Goal: Task Accomplishment & Management: Use online tool/utility

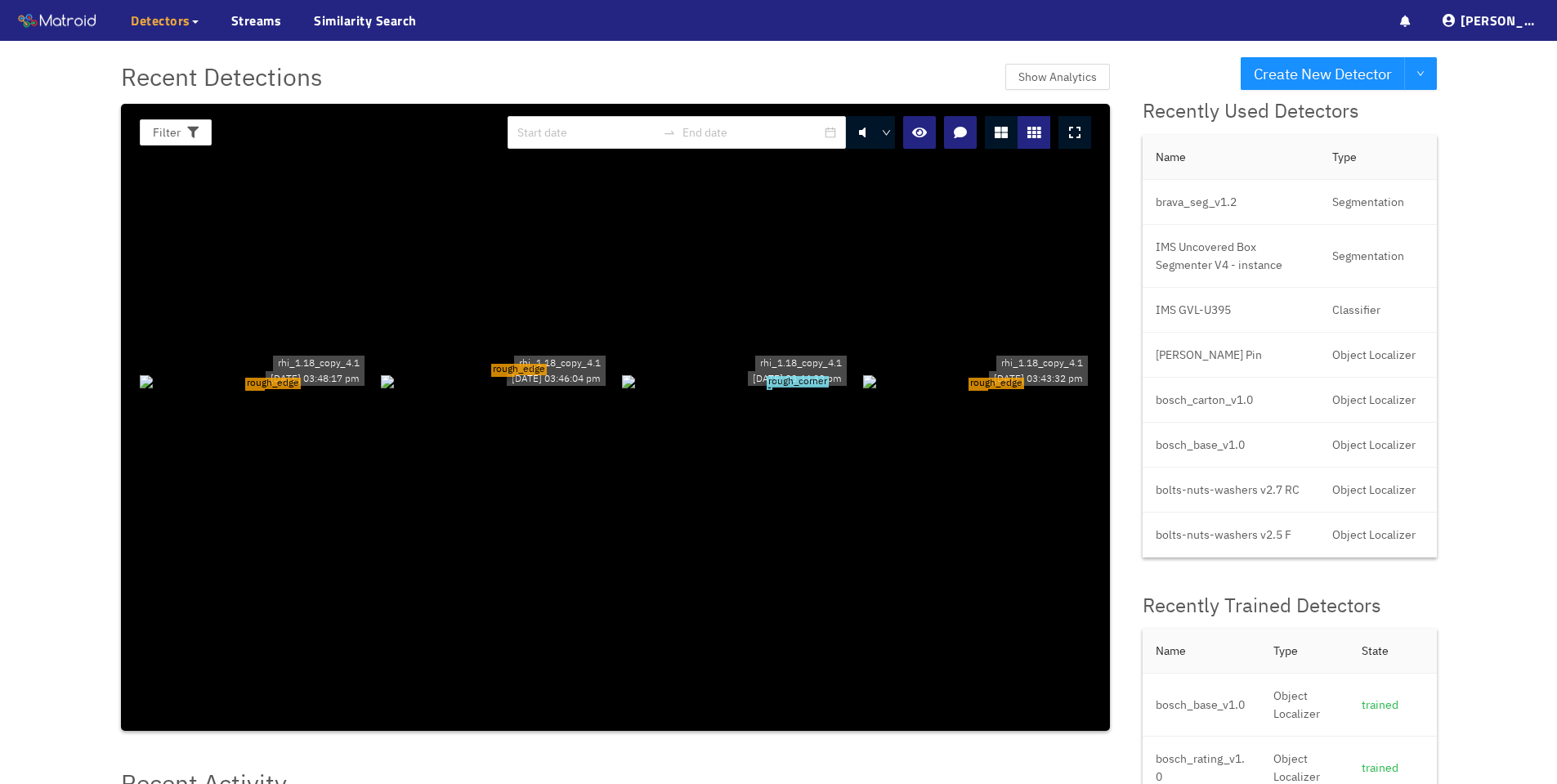
click at [165, 25] on span "Detectors" at bounding box center [161, 19] width 59 height 19
click at [190, 58] on link "My Detectors" at bounding box center [177, 59] width 68 height 32
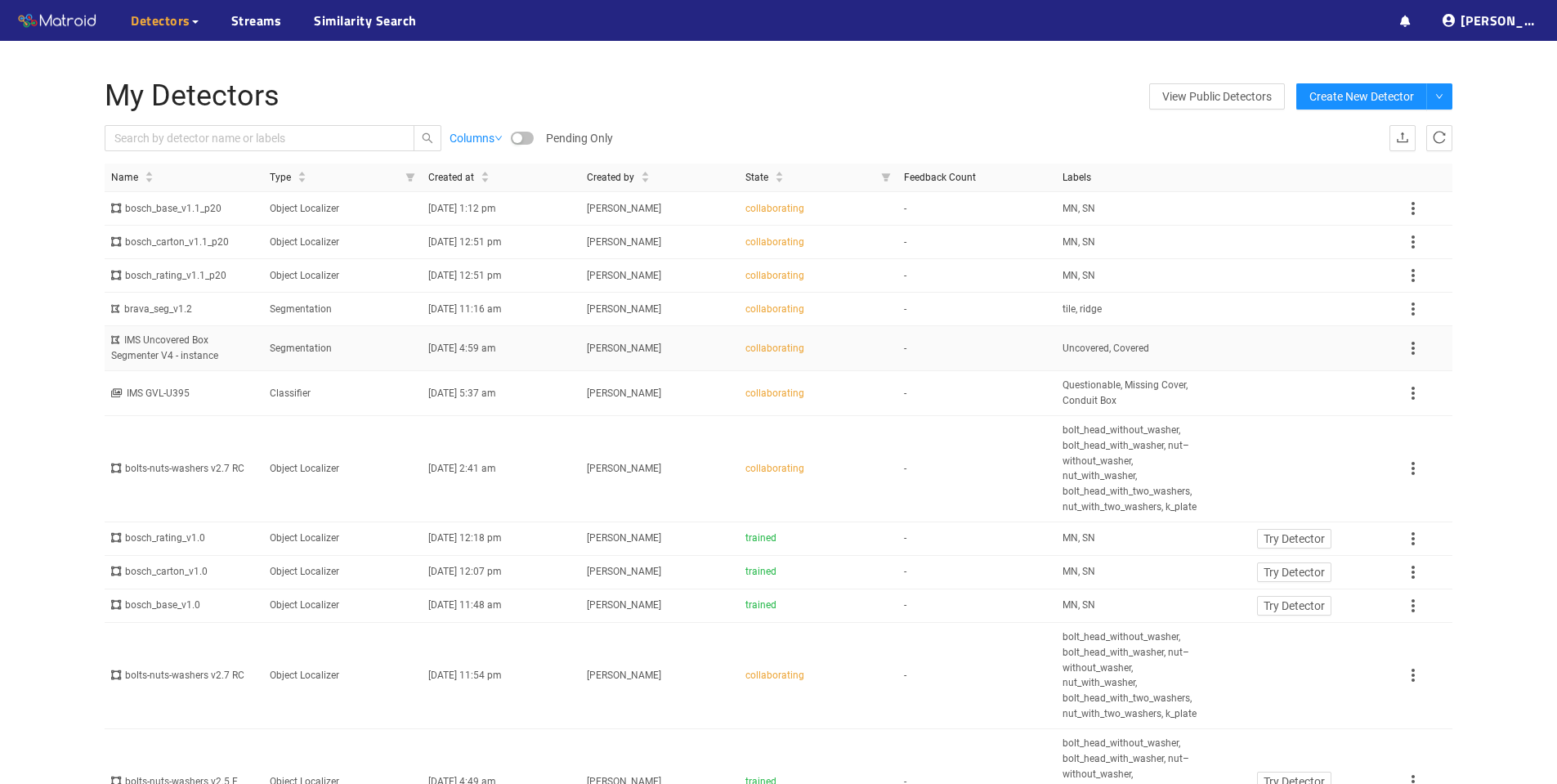
click at [164, 342] on div "IMS Uncovered Box Segmenter V4 - instance" at bounding box center [184, 348] width 146 height 31
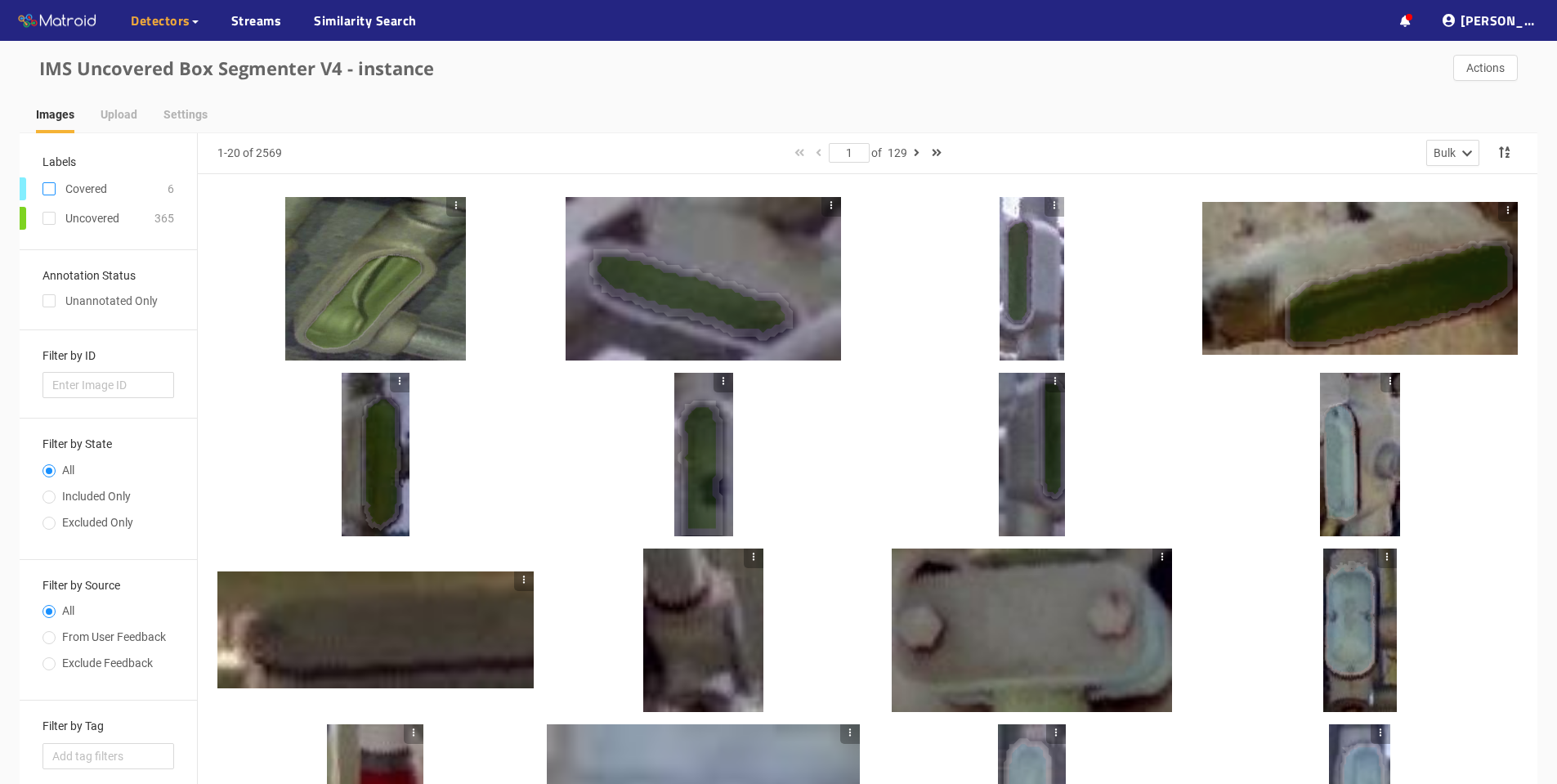
click at [51, 189] on input "checkbox" at bounding box center [49, 192] width 13 height 13
checkbox input "true"
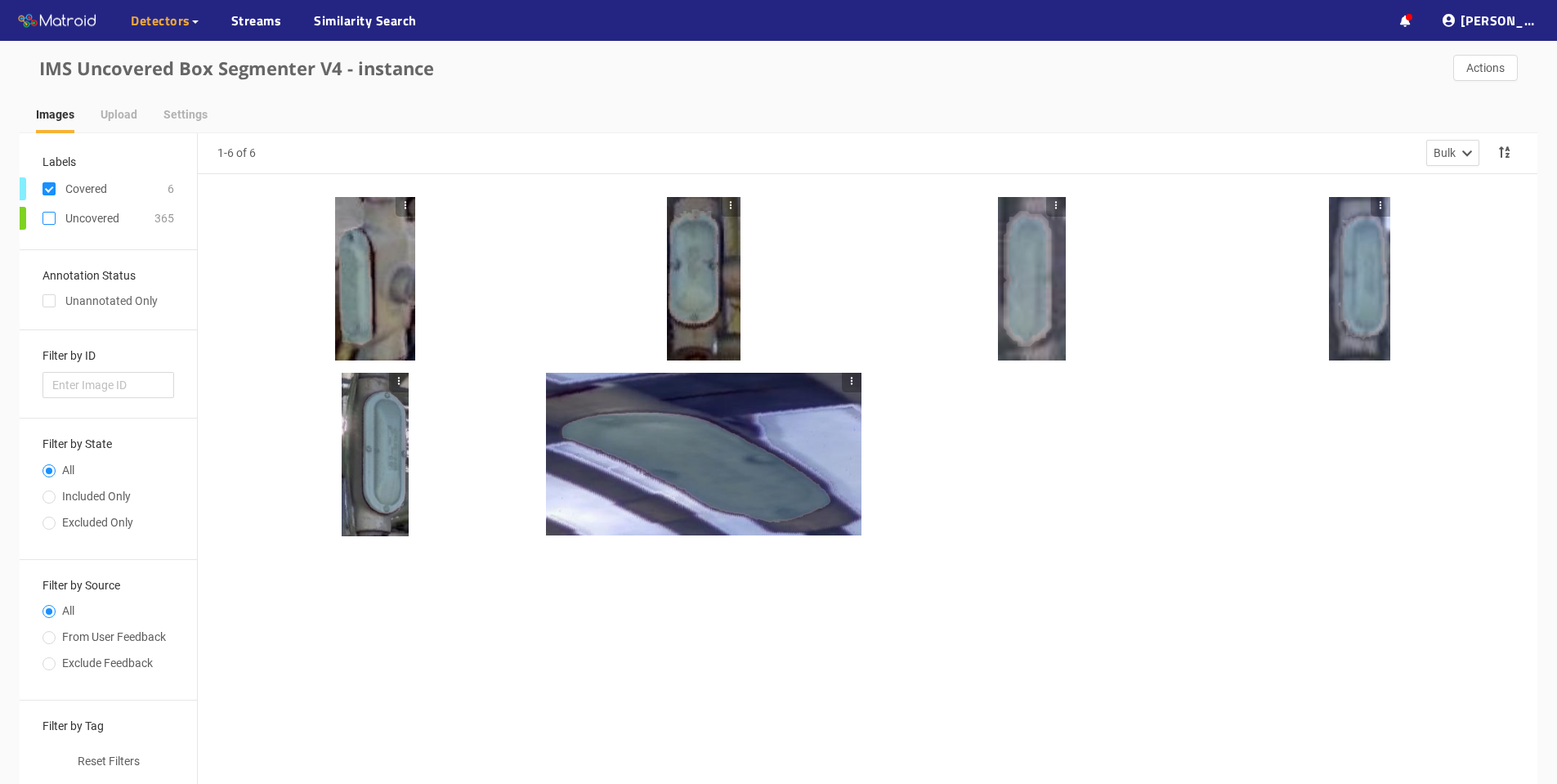
click at [45, 222] on input "checkbox" at bounding box center [49, 222] width 13 height 13
checkbox input "true"
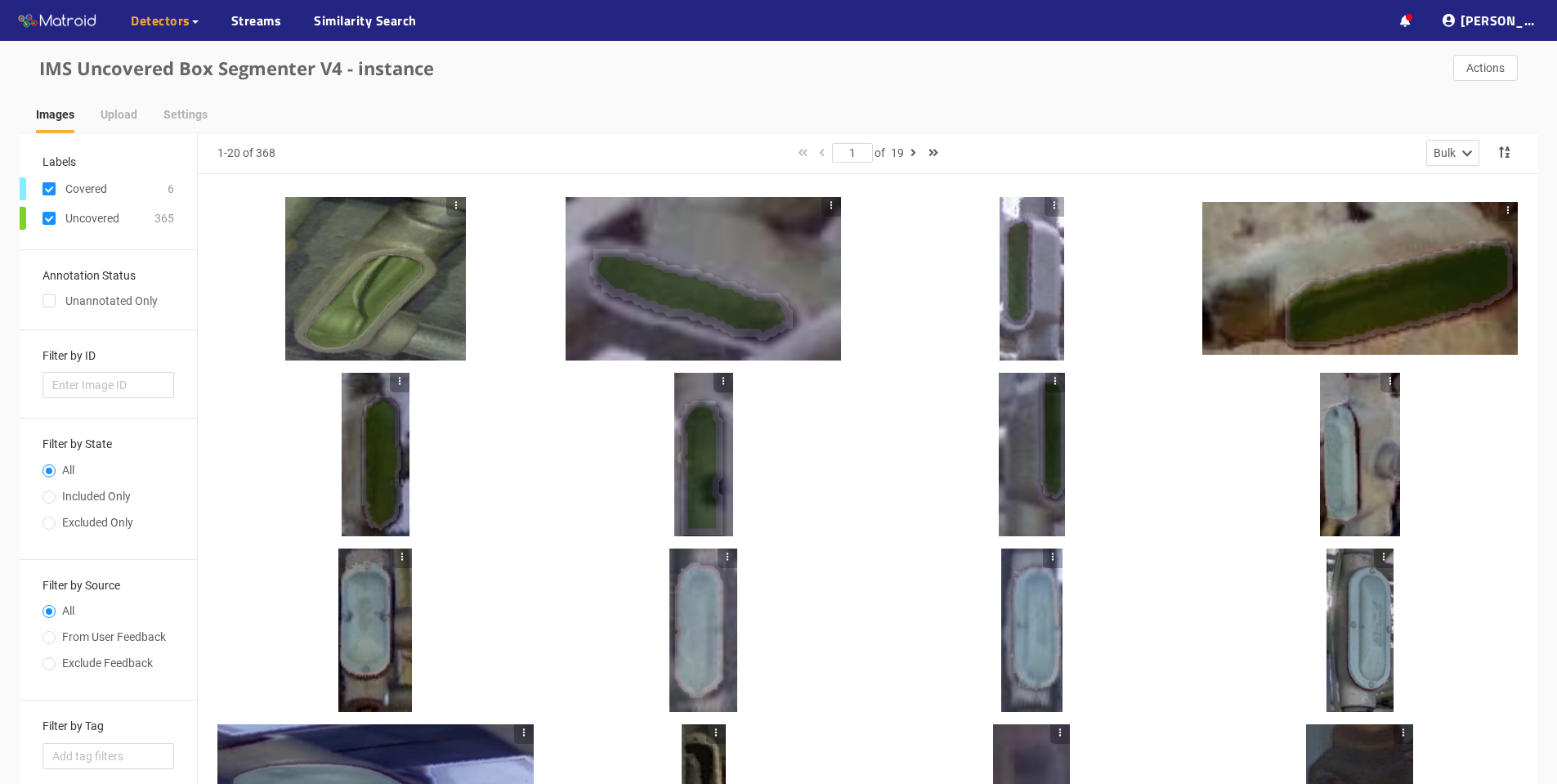
click at [52, 186] on input "checkbox" at bounding box center [49, 192] width 13 height 13
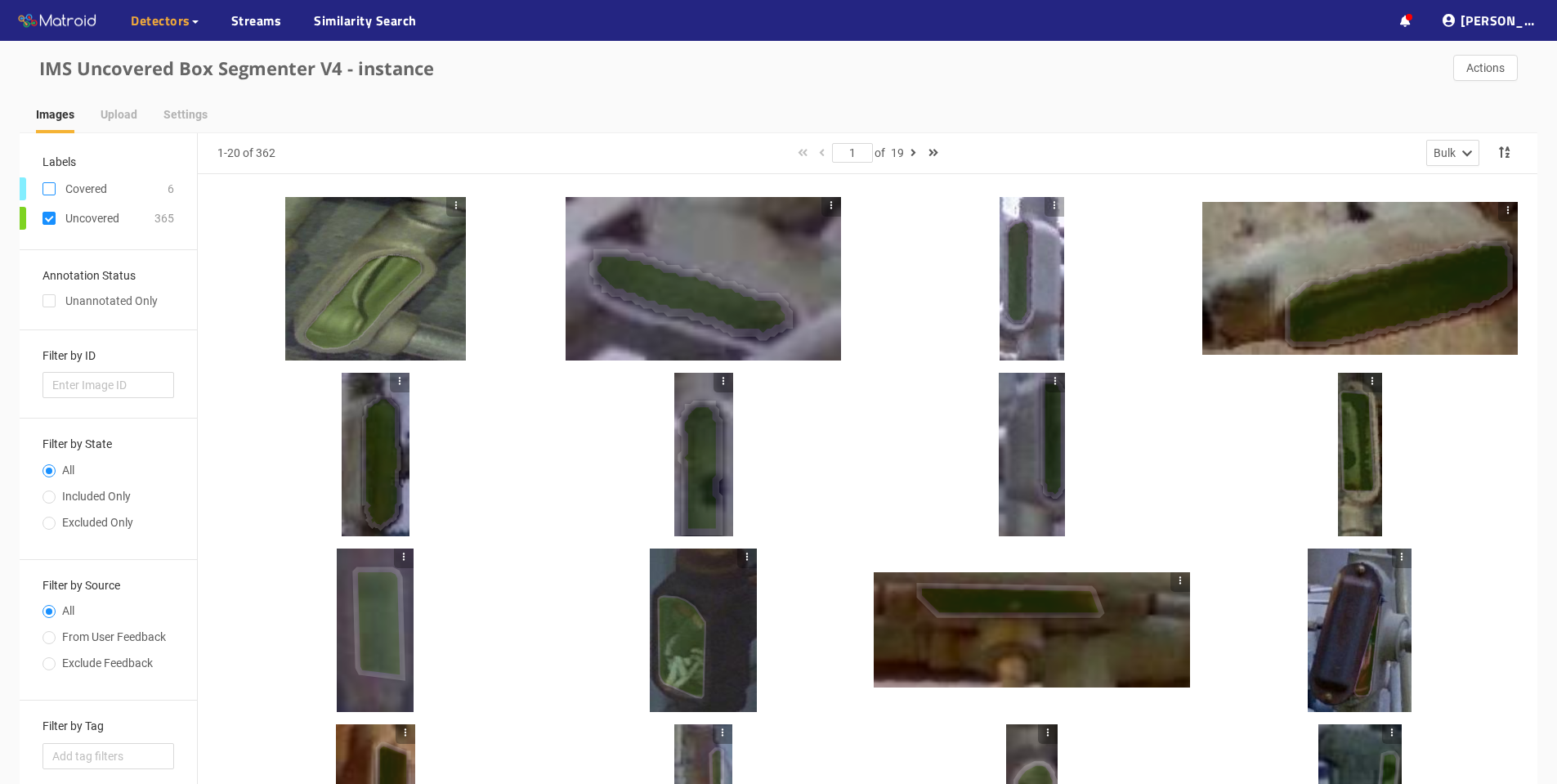
click at [48, 191] on input "checkbox" at bounding box center [49, 192] width 13 height 13
checkbox input "true"
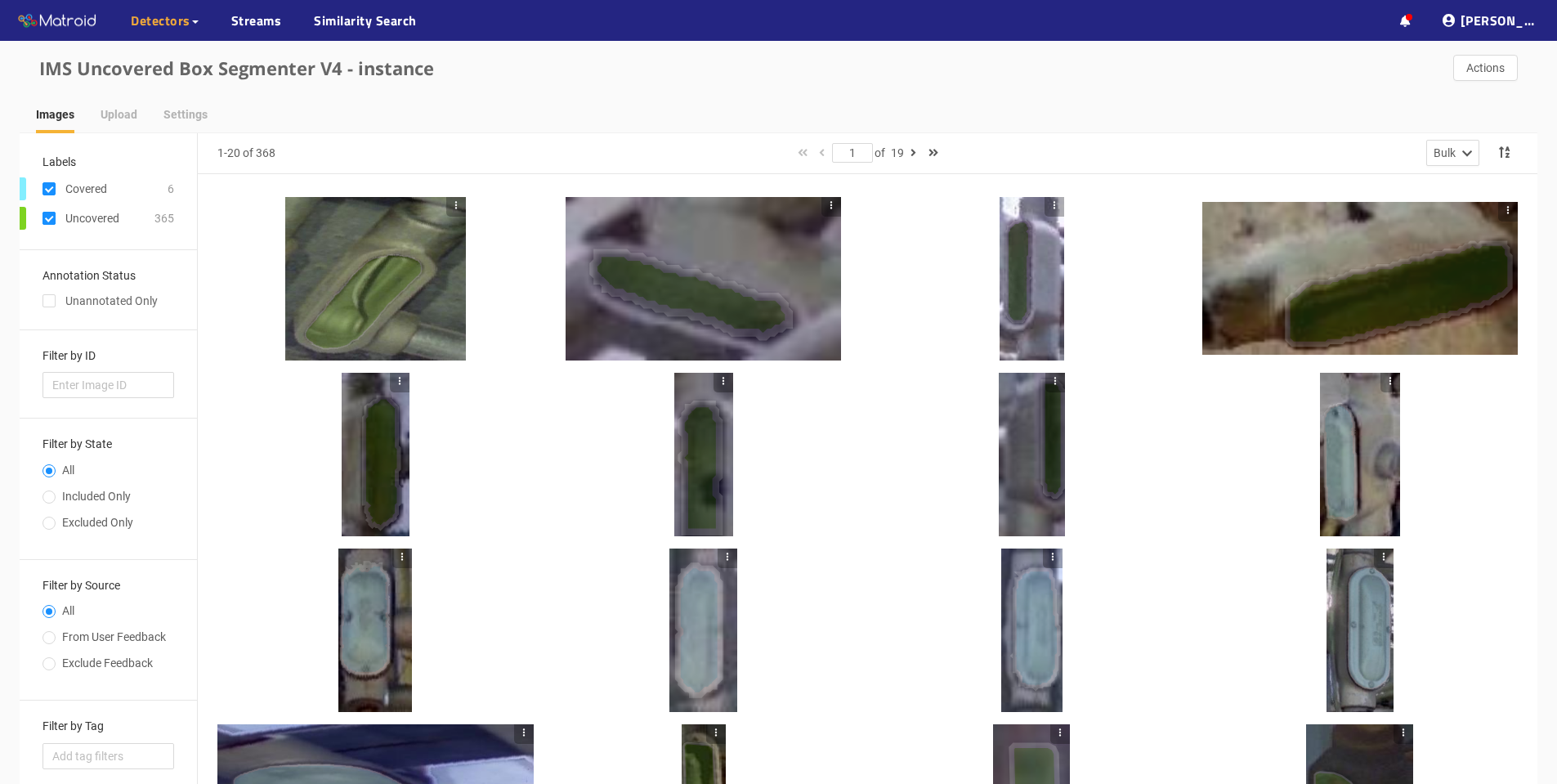
click at [50, 218] on input "checkbox" at bounding box center [49, 222] width 13 height 13
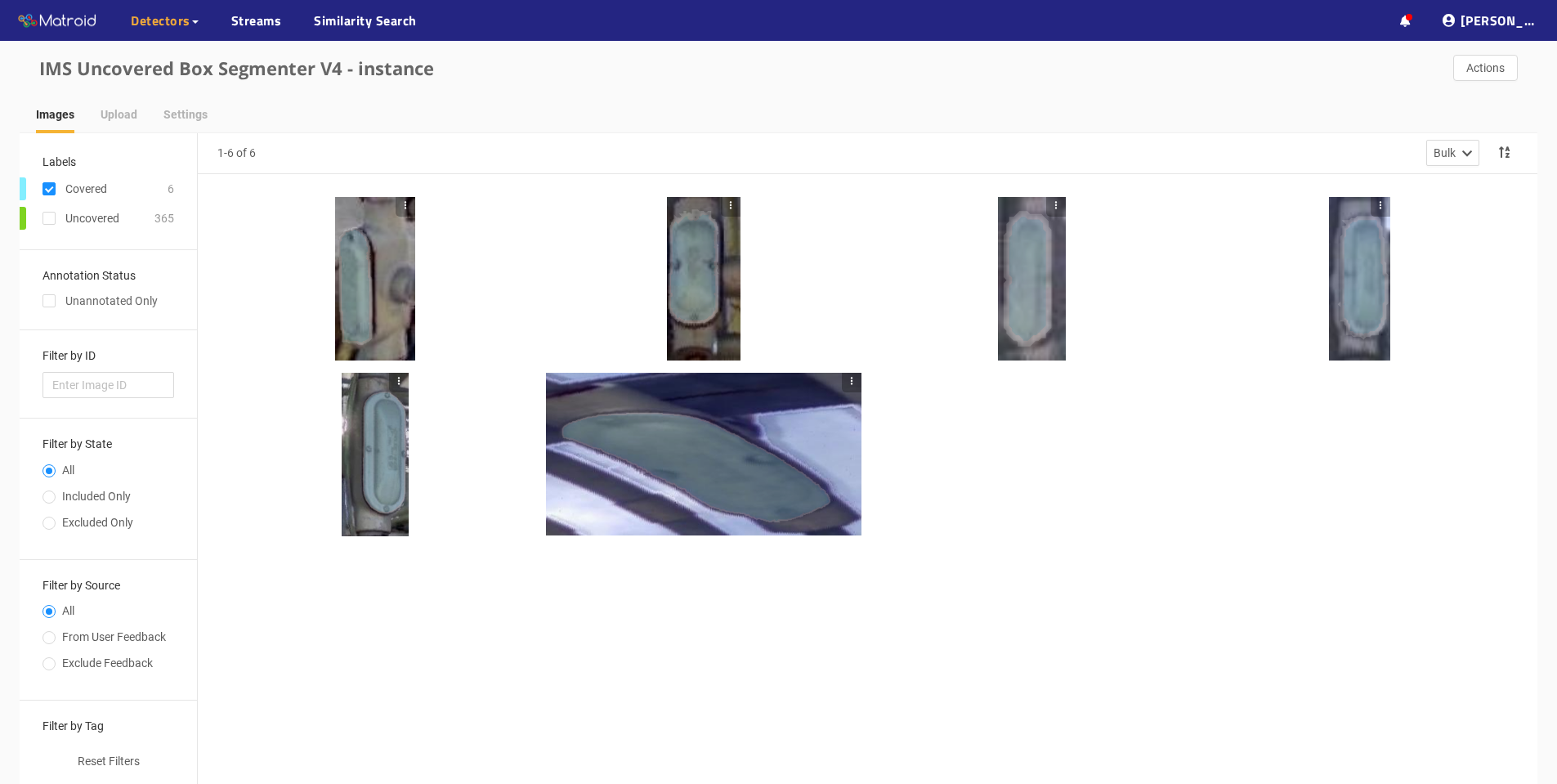
click at [373, 287] on div at bounding box center [375, 278] width 80 height 163
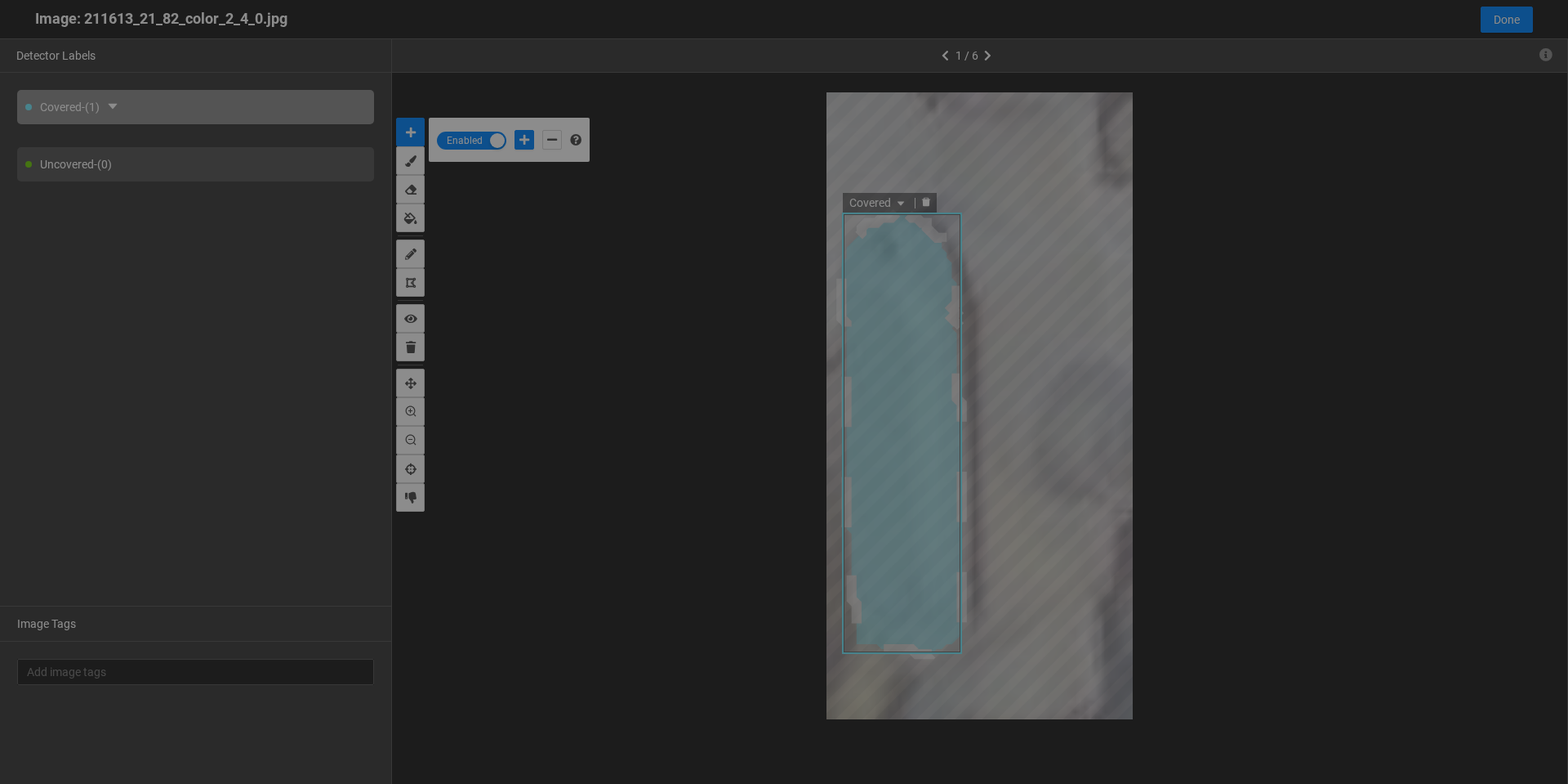
scroll to position [775, 0]
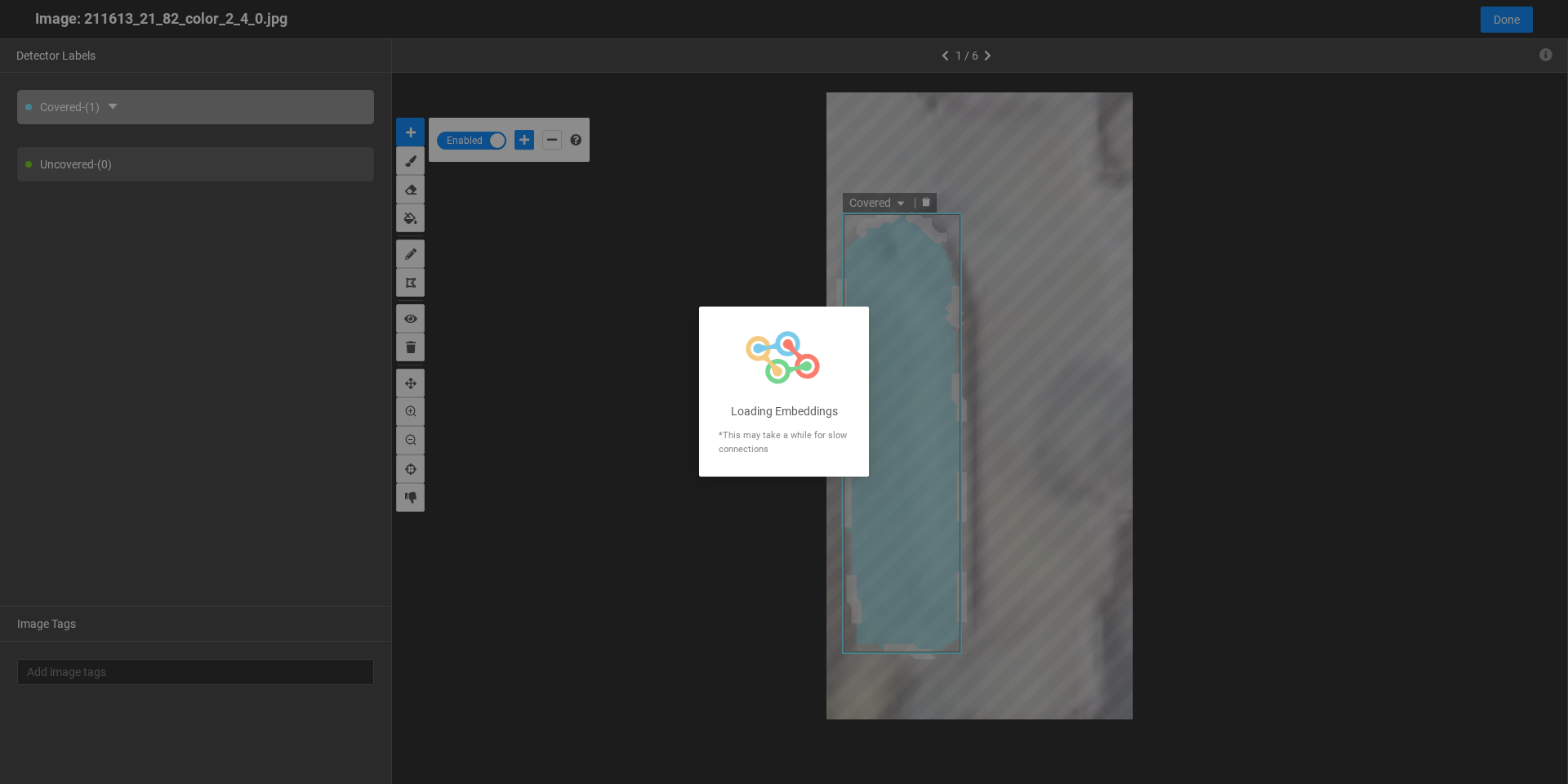
click at [1226, 222] on div at bounding box center [784, 392] width 1568 height 784
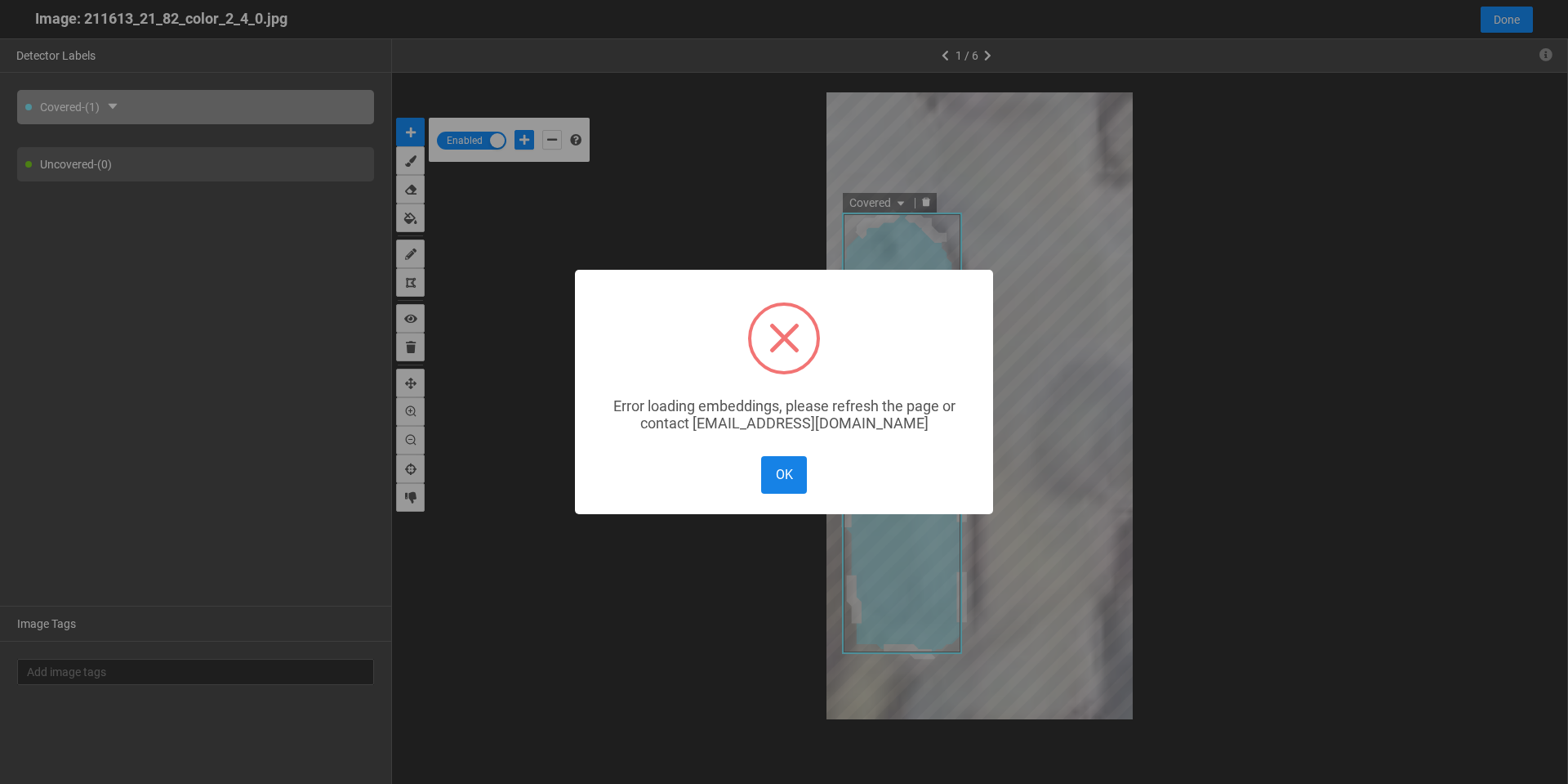
click at [784, 476] on button "OK" at bounding box center [784, 475] width 45 height 37
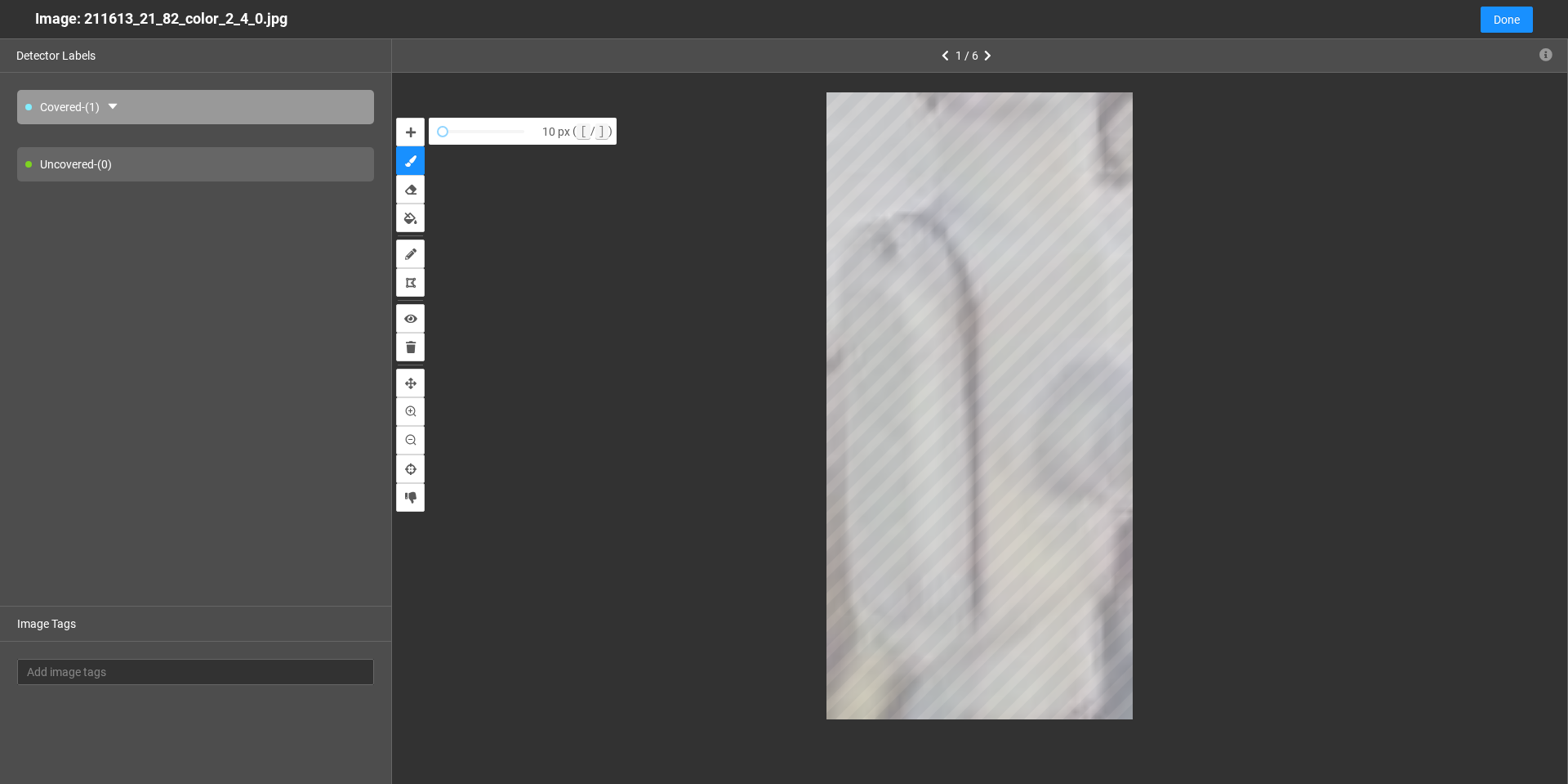
click at [100, 164] on div "Uncovered - (0)" at bounding box center [195, 164] width 357 height 34
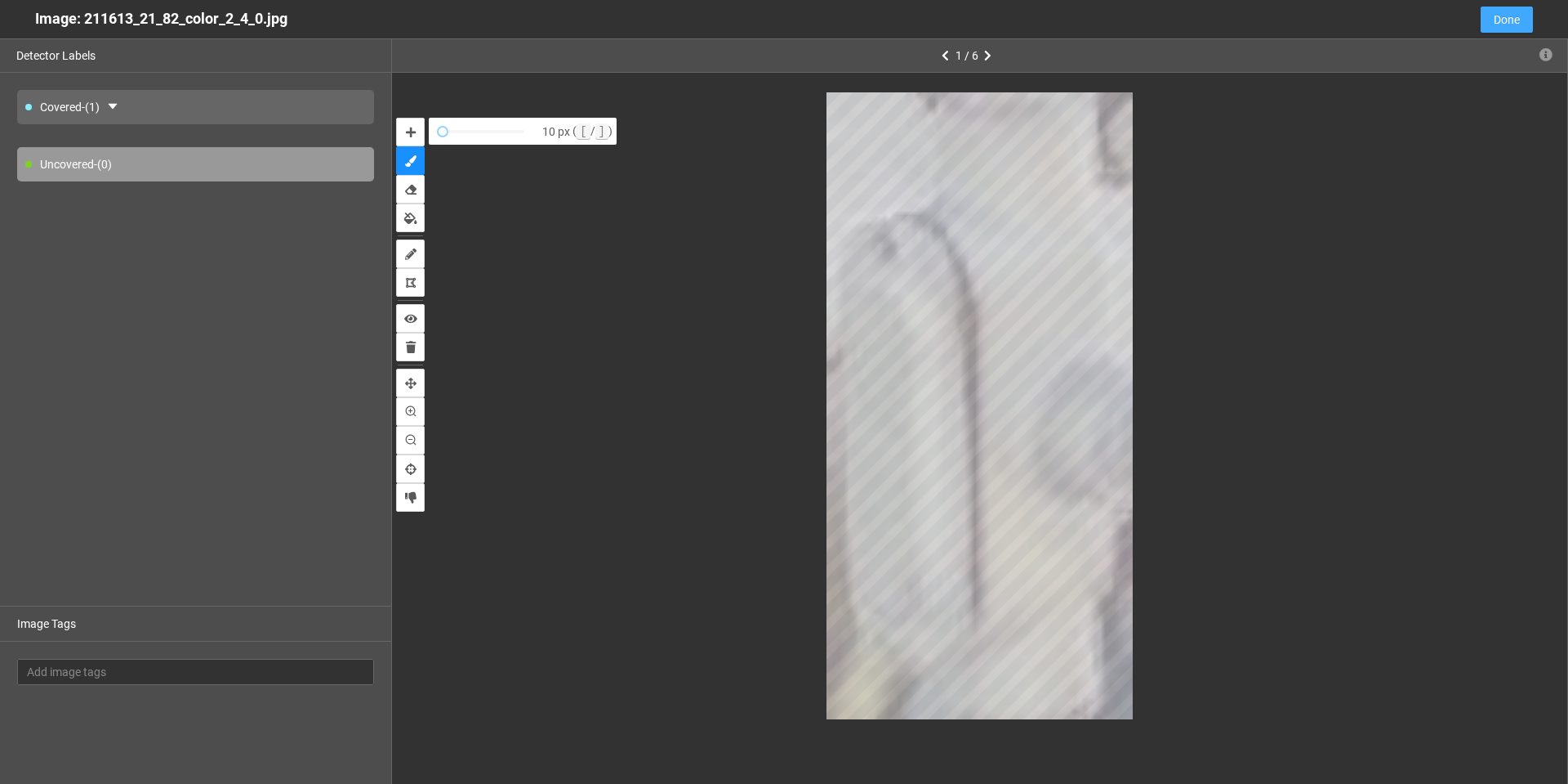
click at [1503, 23] on span "Done" at bounding box center [1507, 19] width 26 height 18
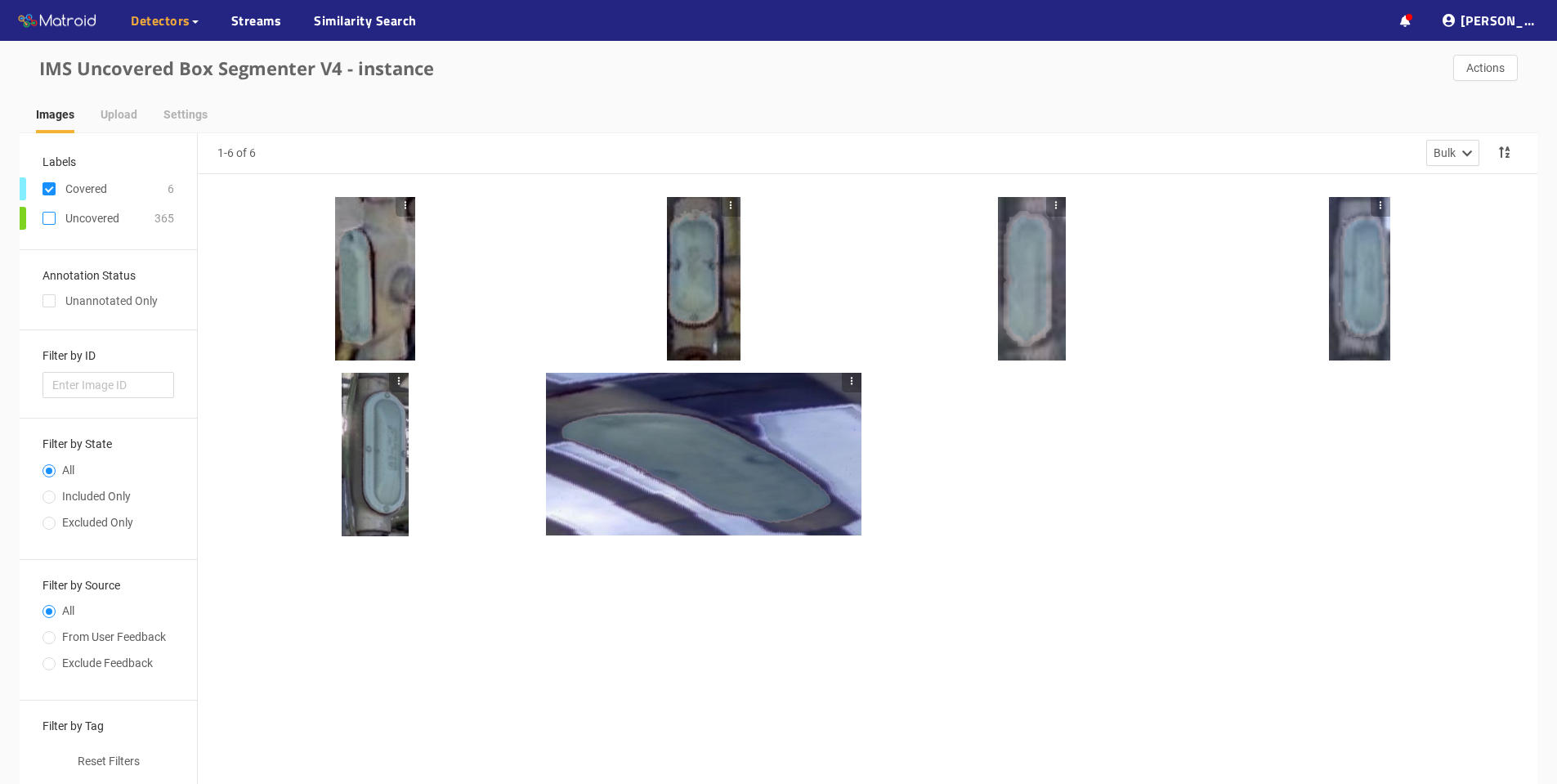
click at [45, 221] on input "checkbox" at bounding box center [49, 222] width 13 height 13
checkbox input "true"
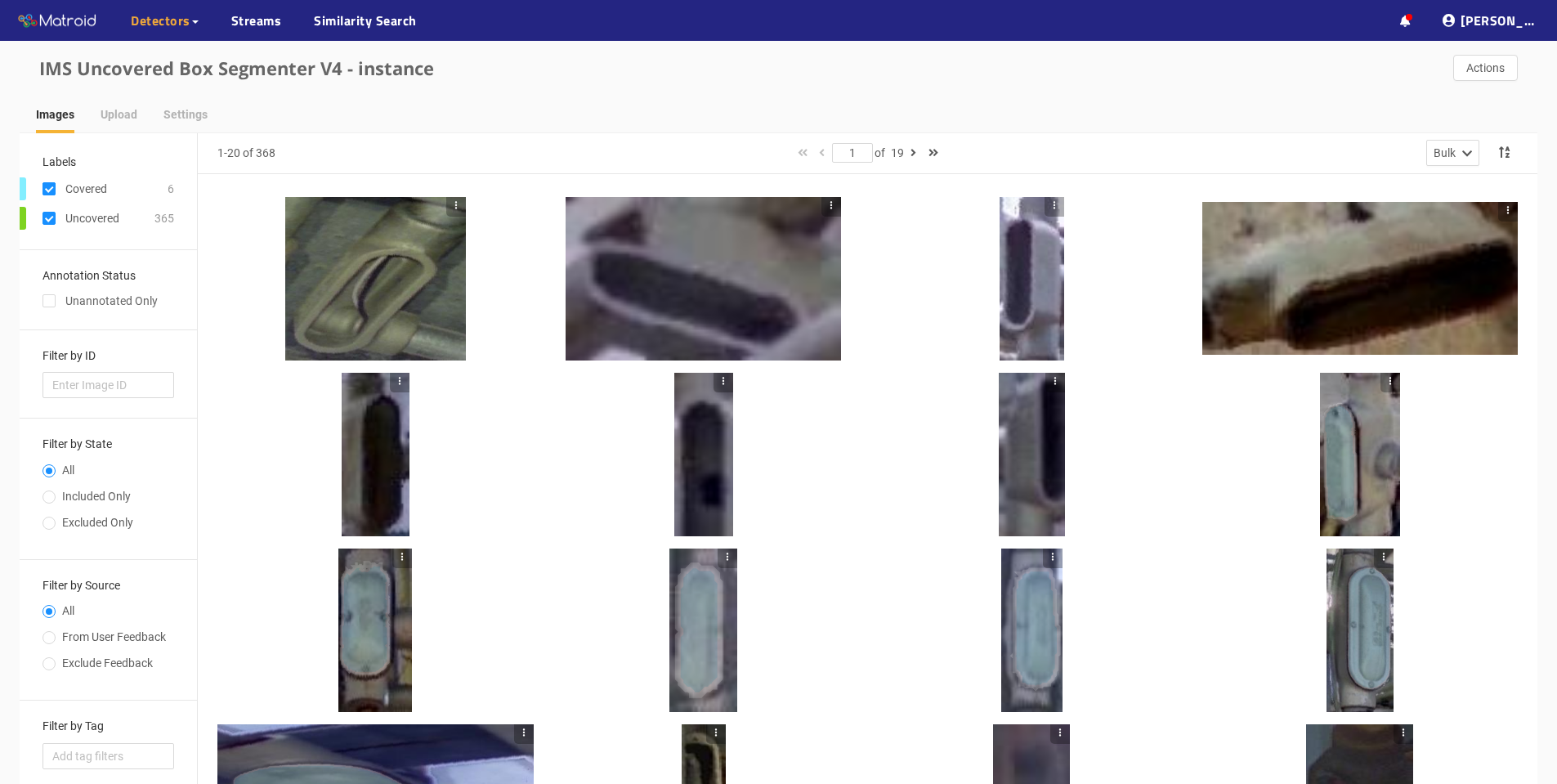
click at [54, 191] on input "checkbox" at bounding box center [49, 192] width 13 height 13
checkbox input "false"
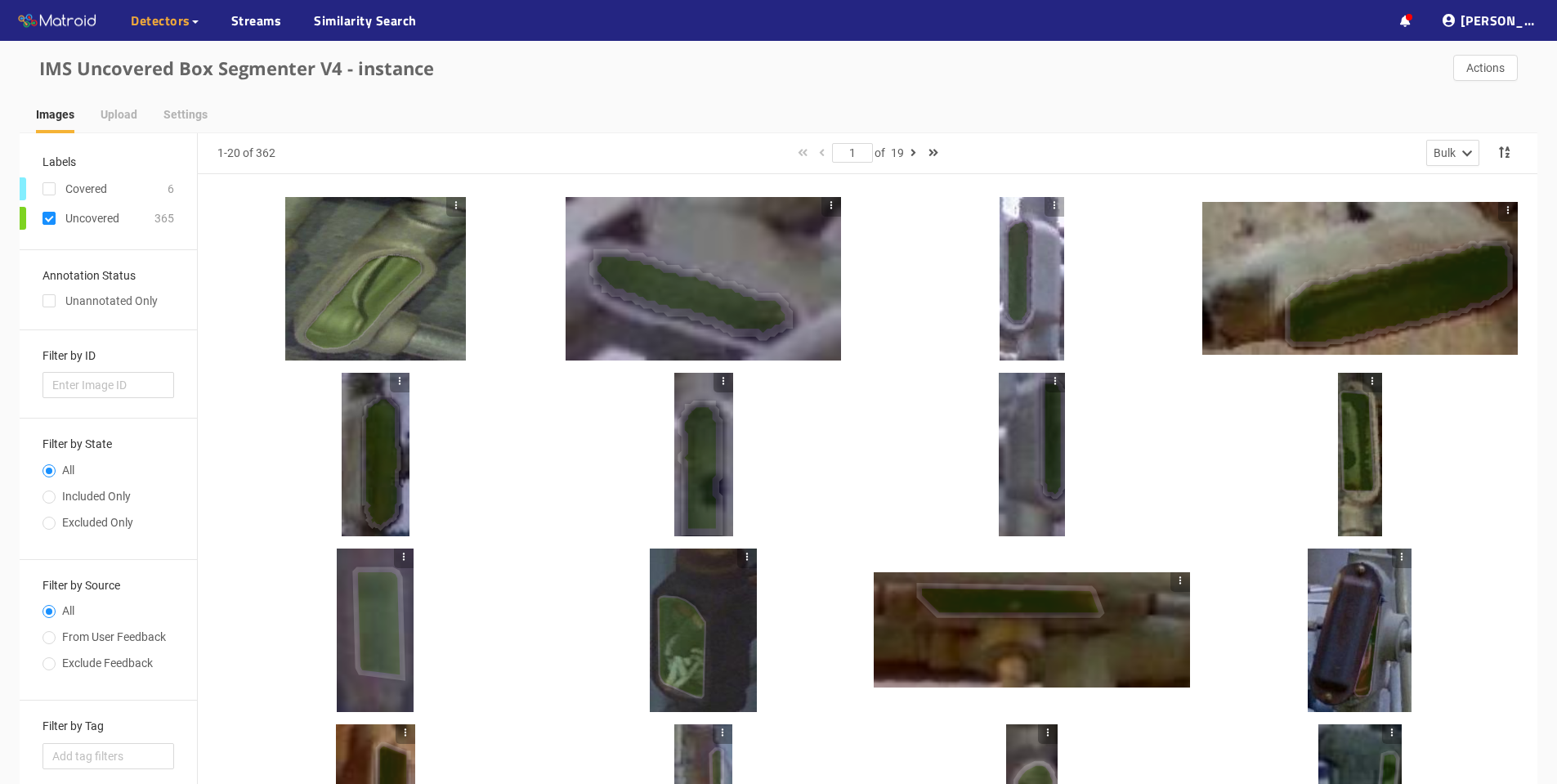
click at [374, 261] on div at bounding box center [375, 278] width 181 height 163
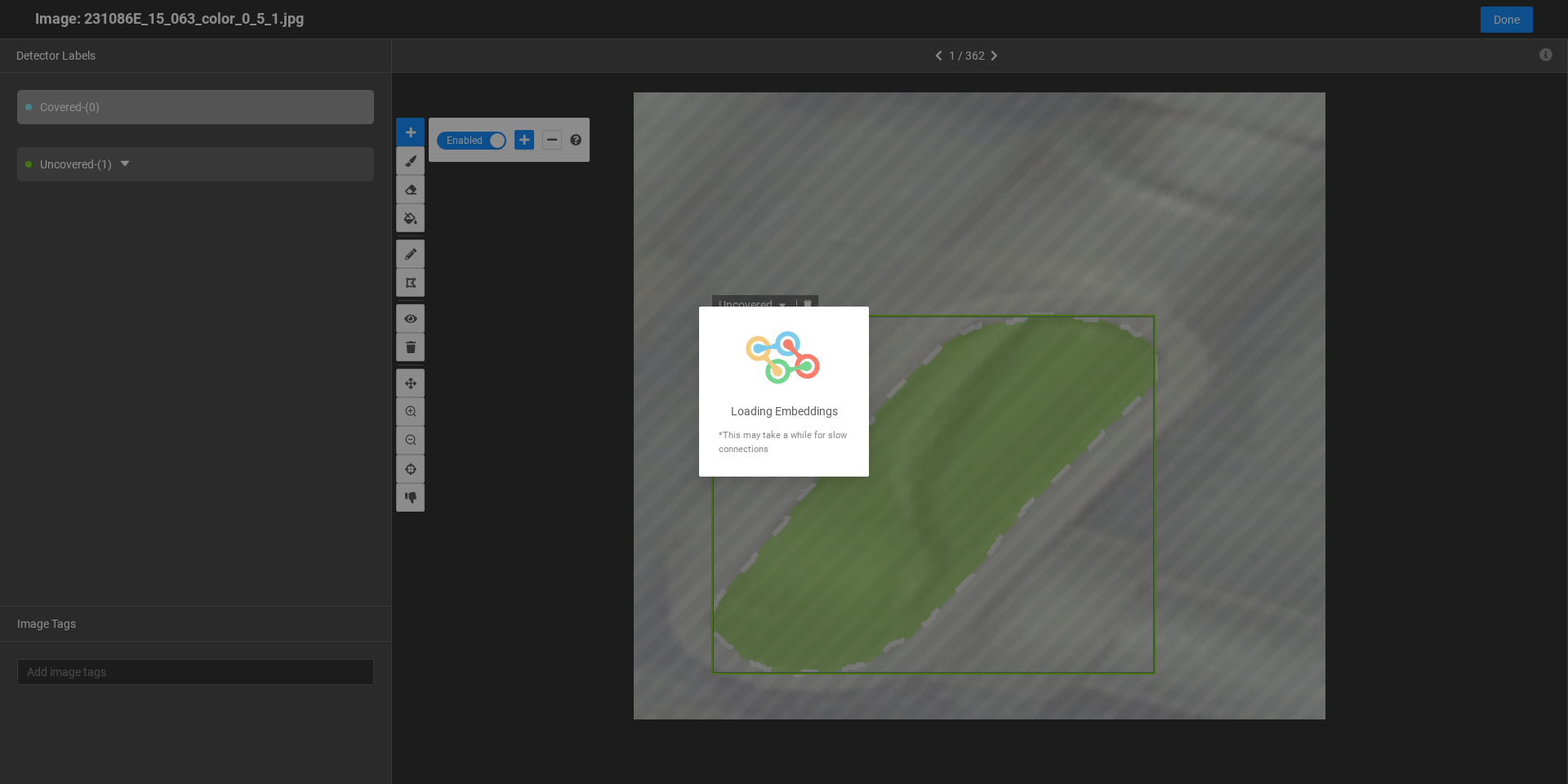
click at [1069, 221] on div at bounding box center [784, 392] width 1568 height 784
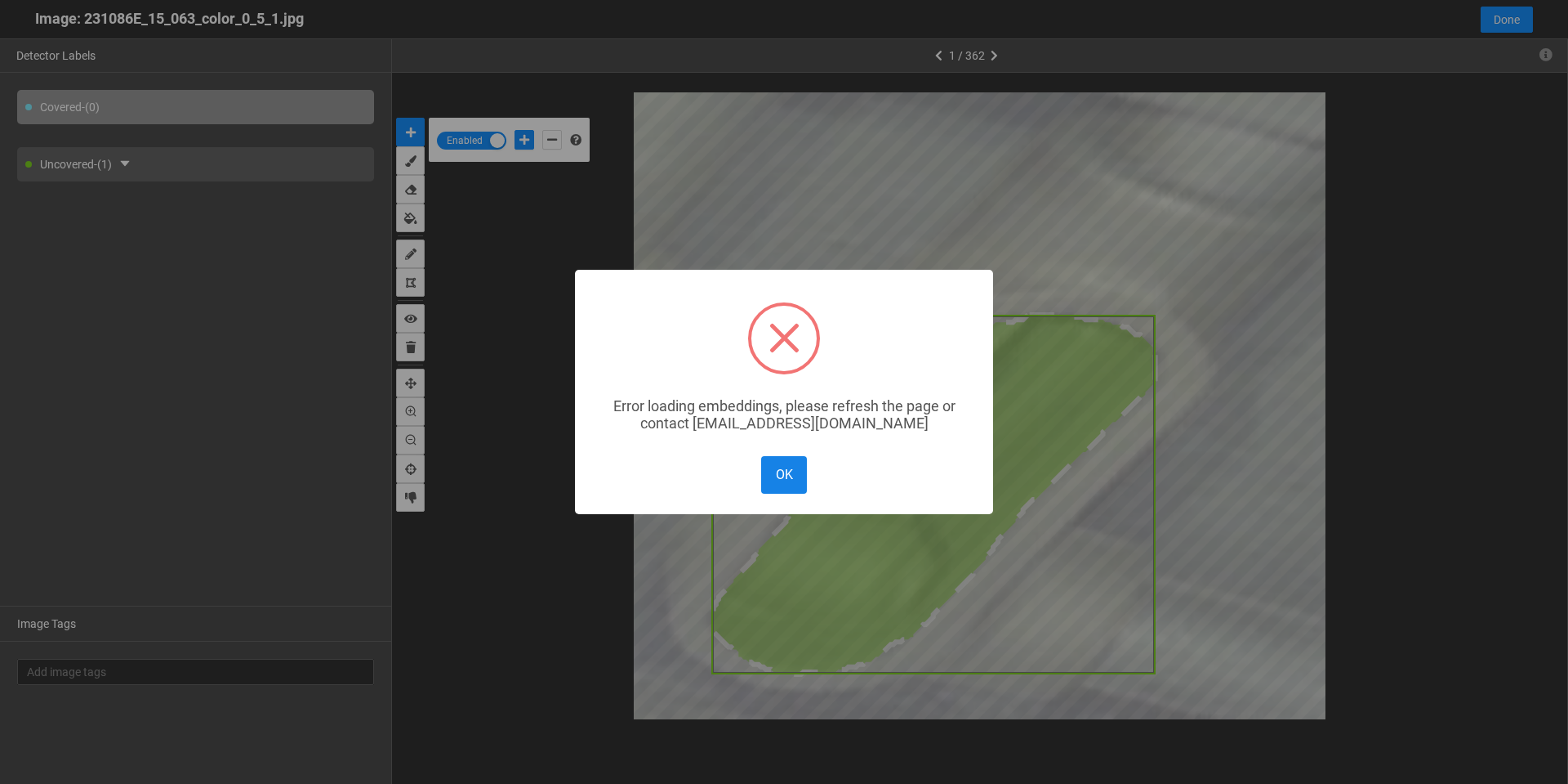
click at [784, 480] on button "OK" at bounding box center [784, 475] width 45 height 37
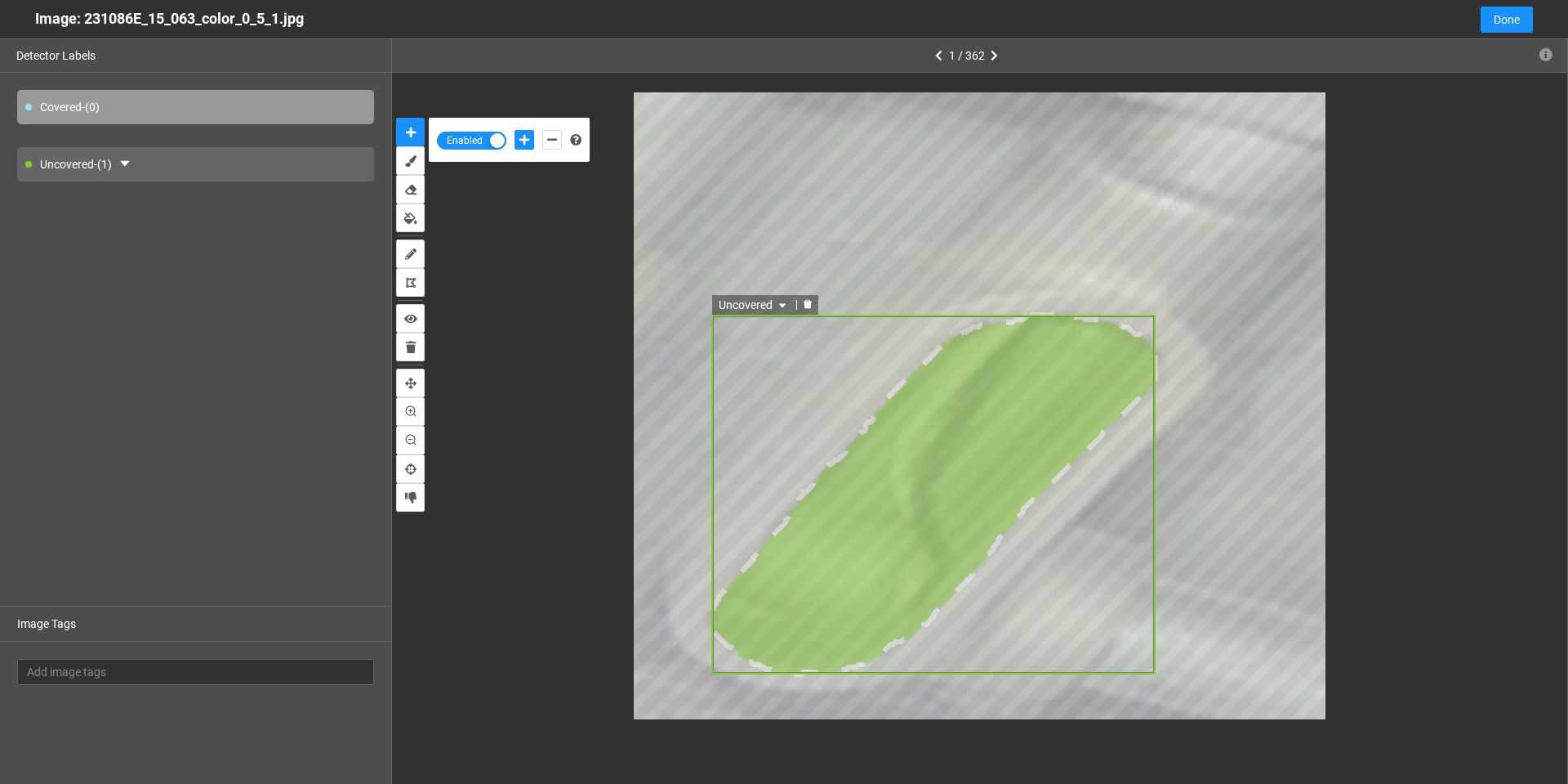
click at [993, 48] on button "button" at bounding box center [994, 55] width 19 height 19
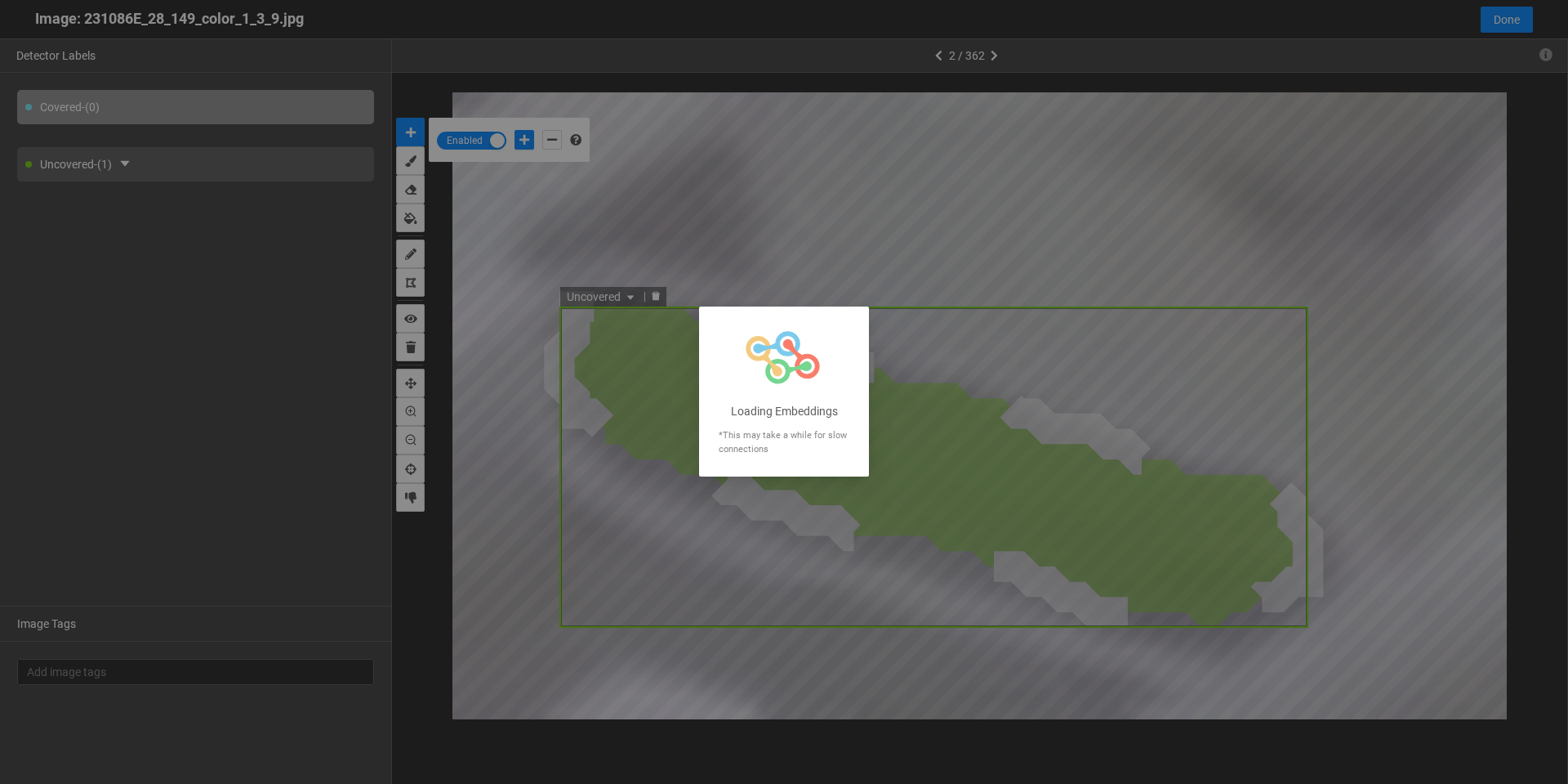
click at [939, 51] on div at bounding box center [784, 392] width 1568 height 784
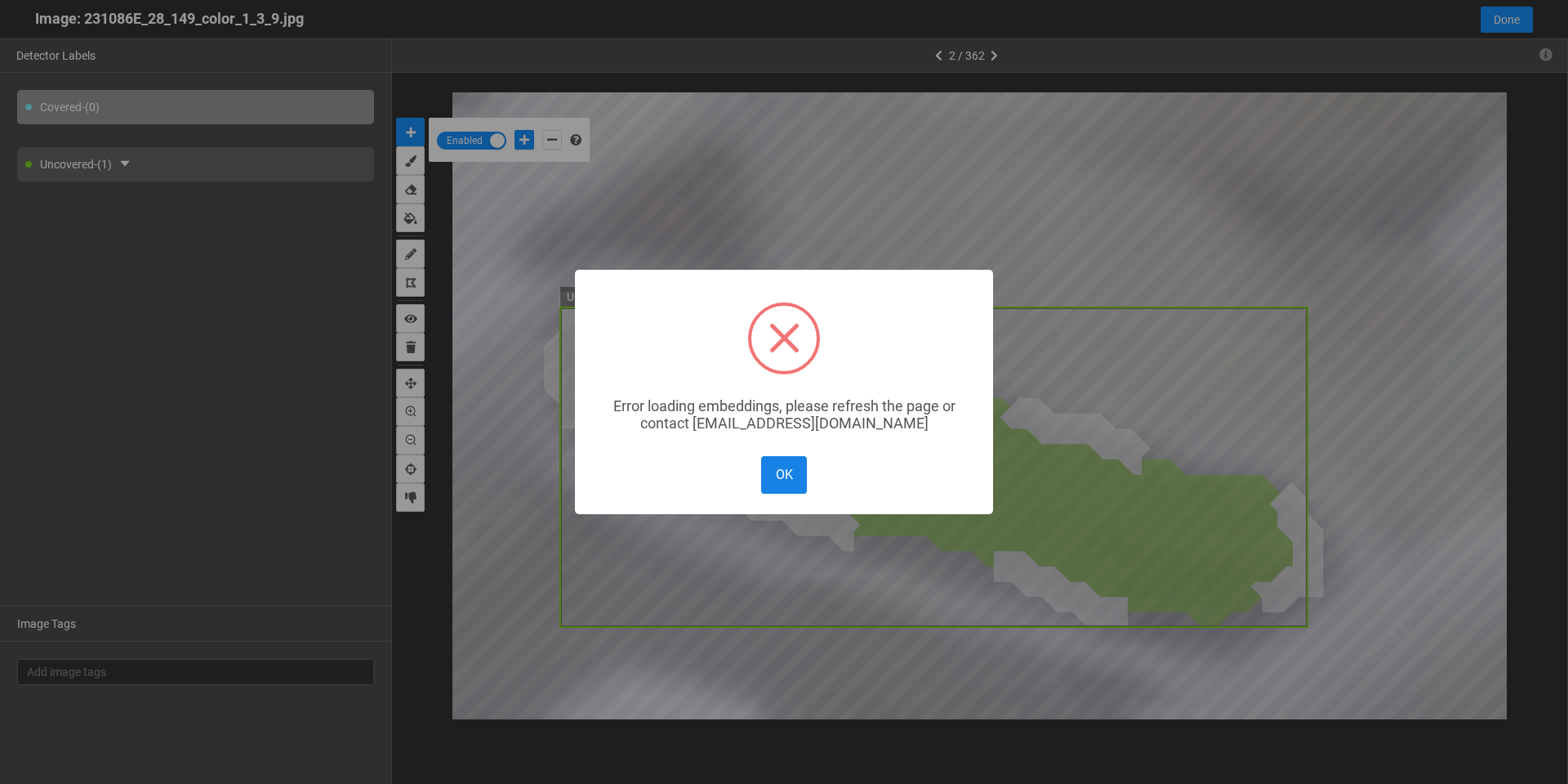
click at [790, 473] on button "OK" at bounding box center [784, 475] width 45 height 37
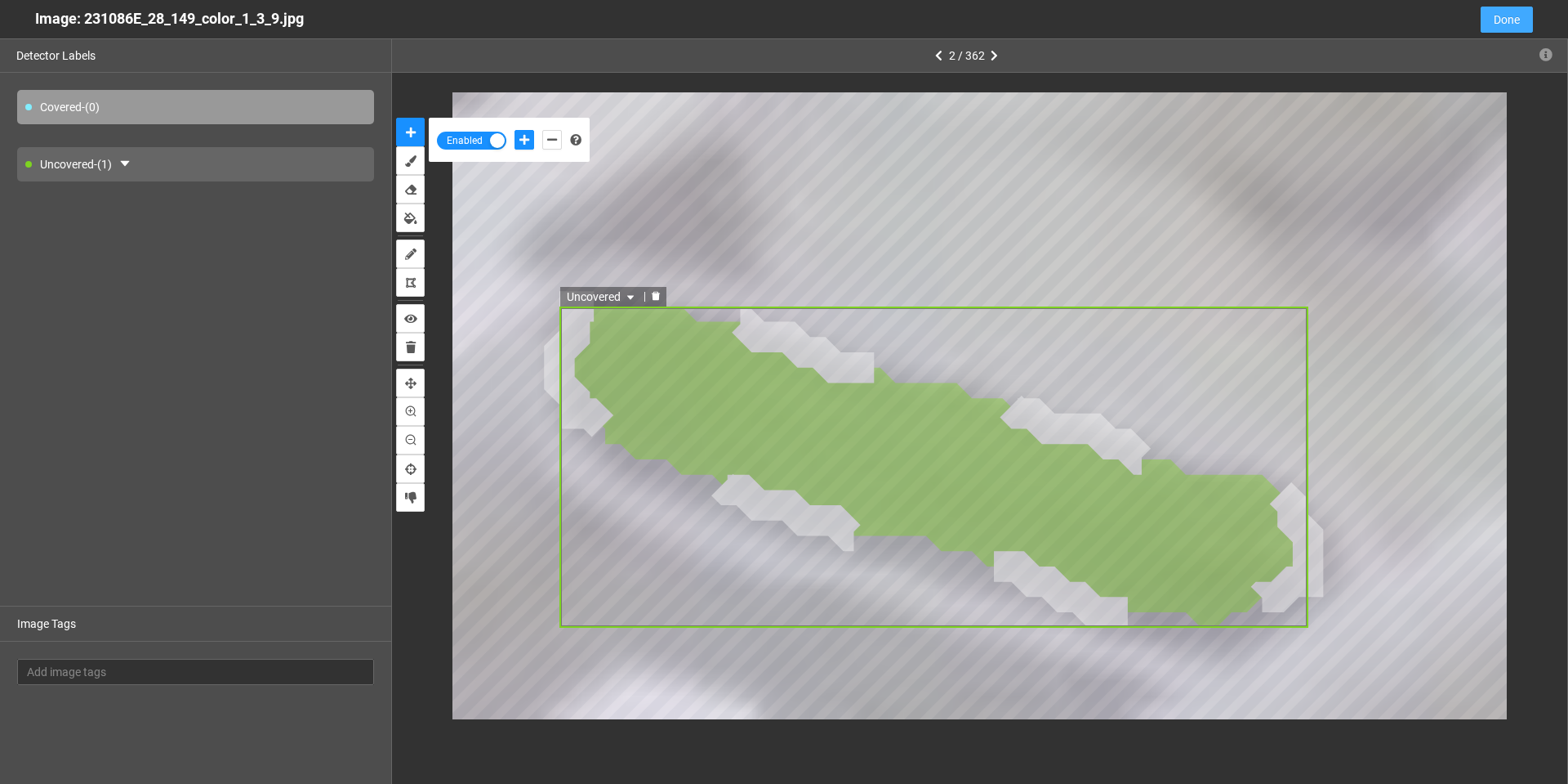
click at [1506, 12] on span "Done" at bounding box center [1507, 19] width 26 height 18
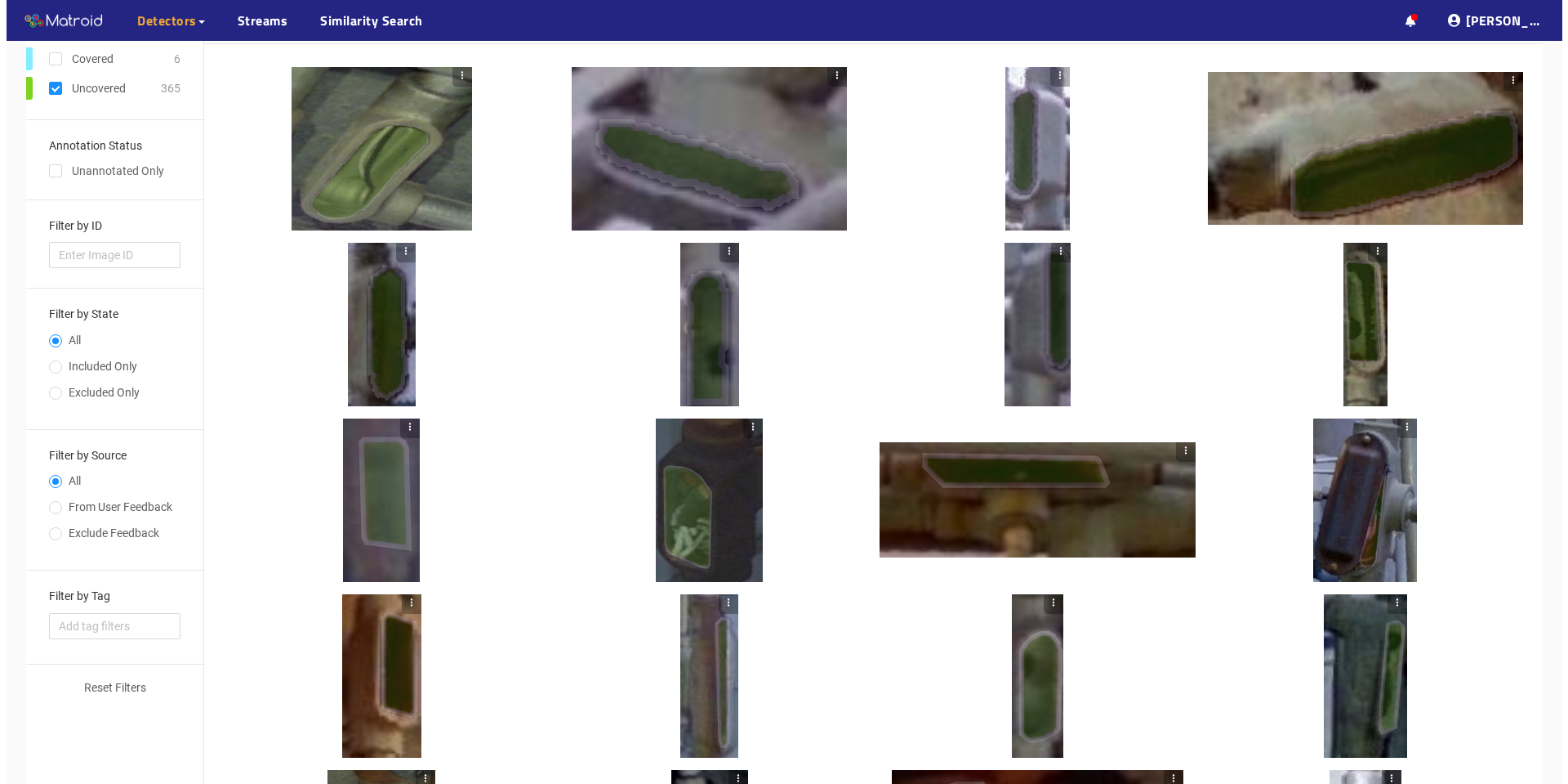
scroll to position [0, 0]
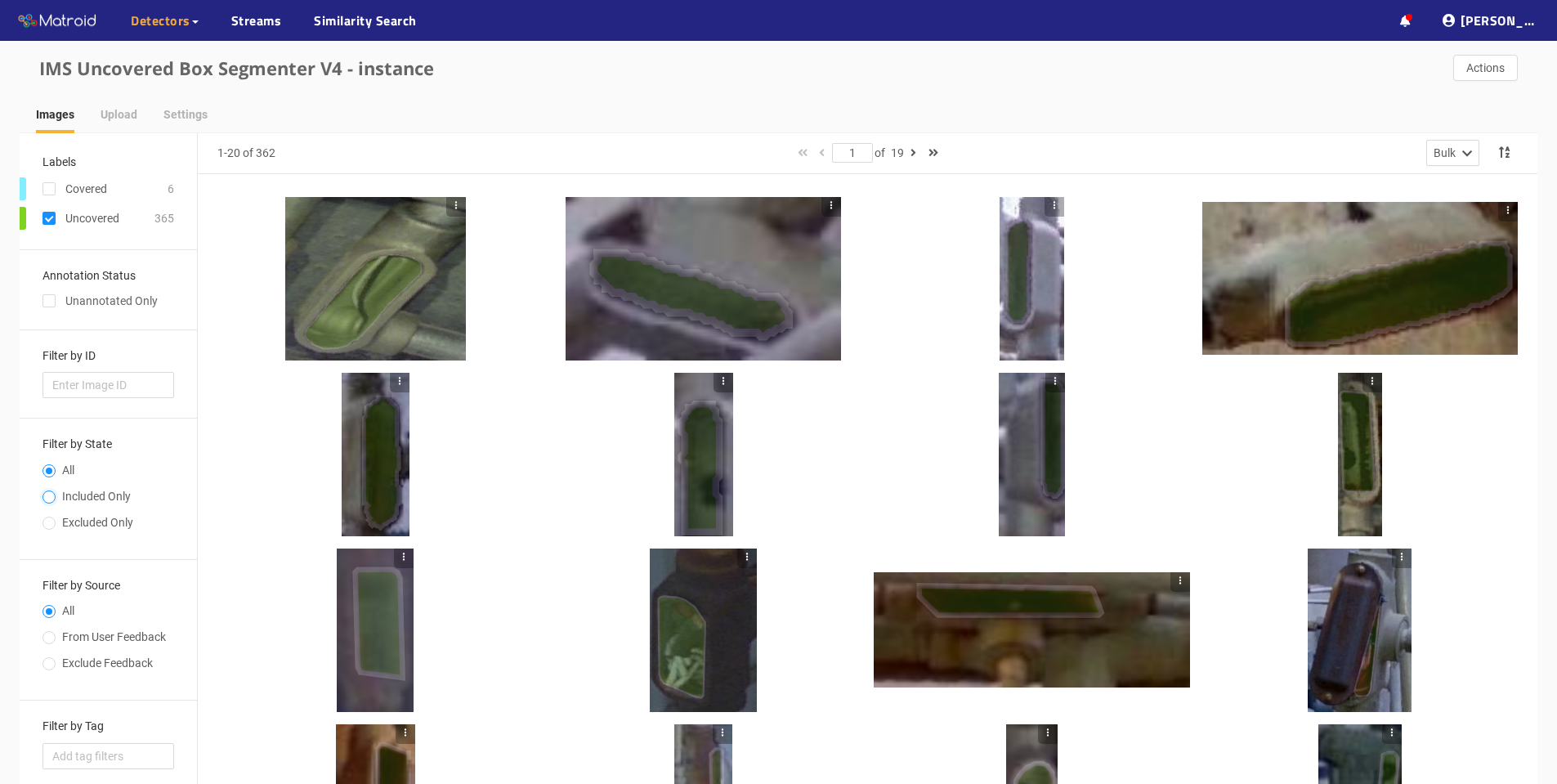
click at [53, 497] on input "Included Only" at bounding box center [49, 498] width 13 height 10
radio input "true"
radio input "false"
click at [47, 304] on input "checkbox" at bounding box center [49, 304] width 13 height 13
checkbox input "true"
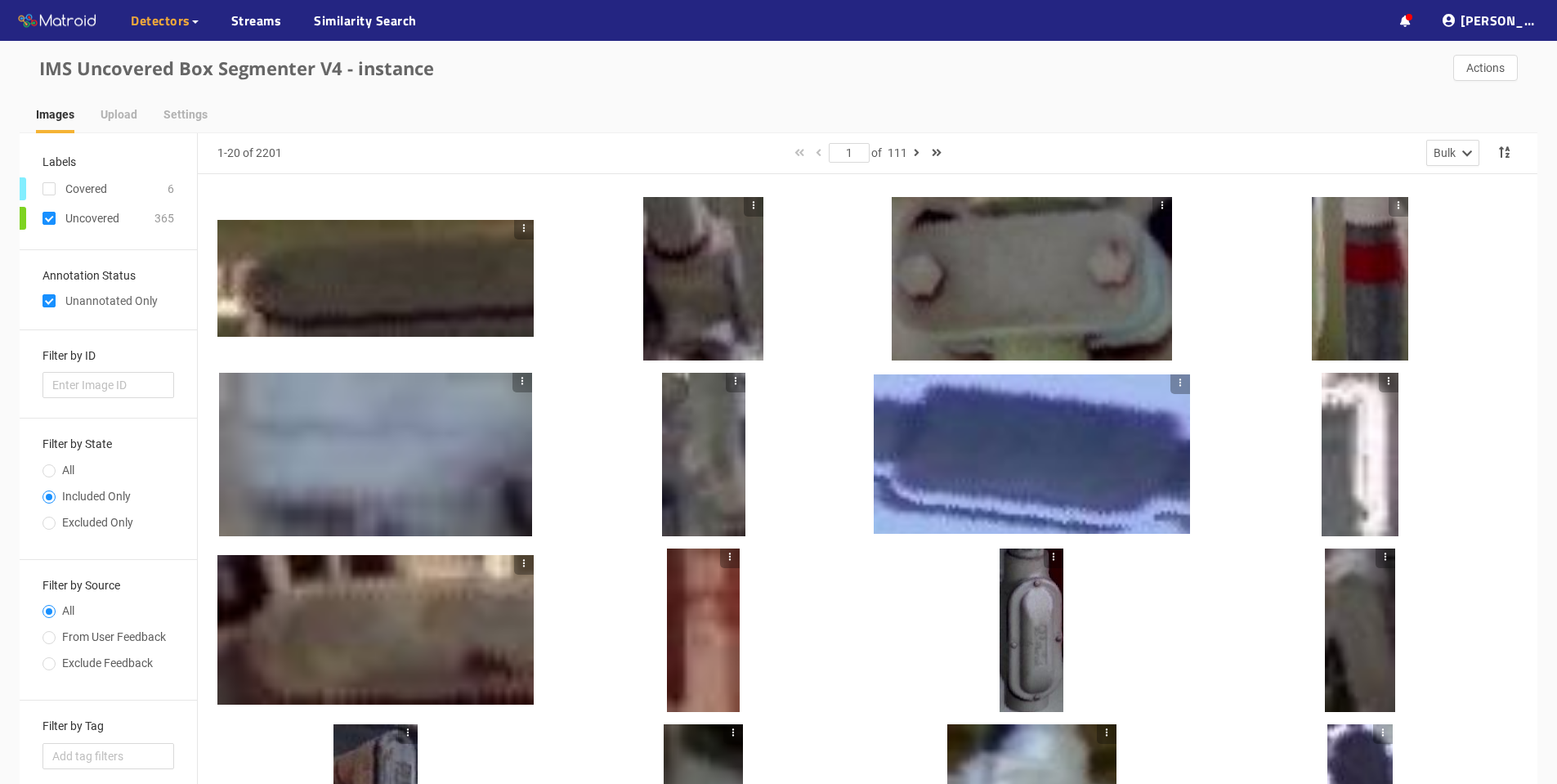
click at [1029, 623] on div at bounding box center [1031, 630] width 64 height 163
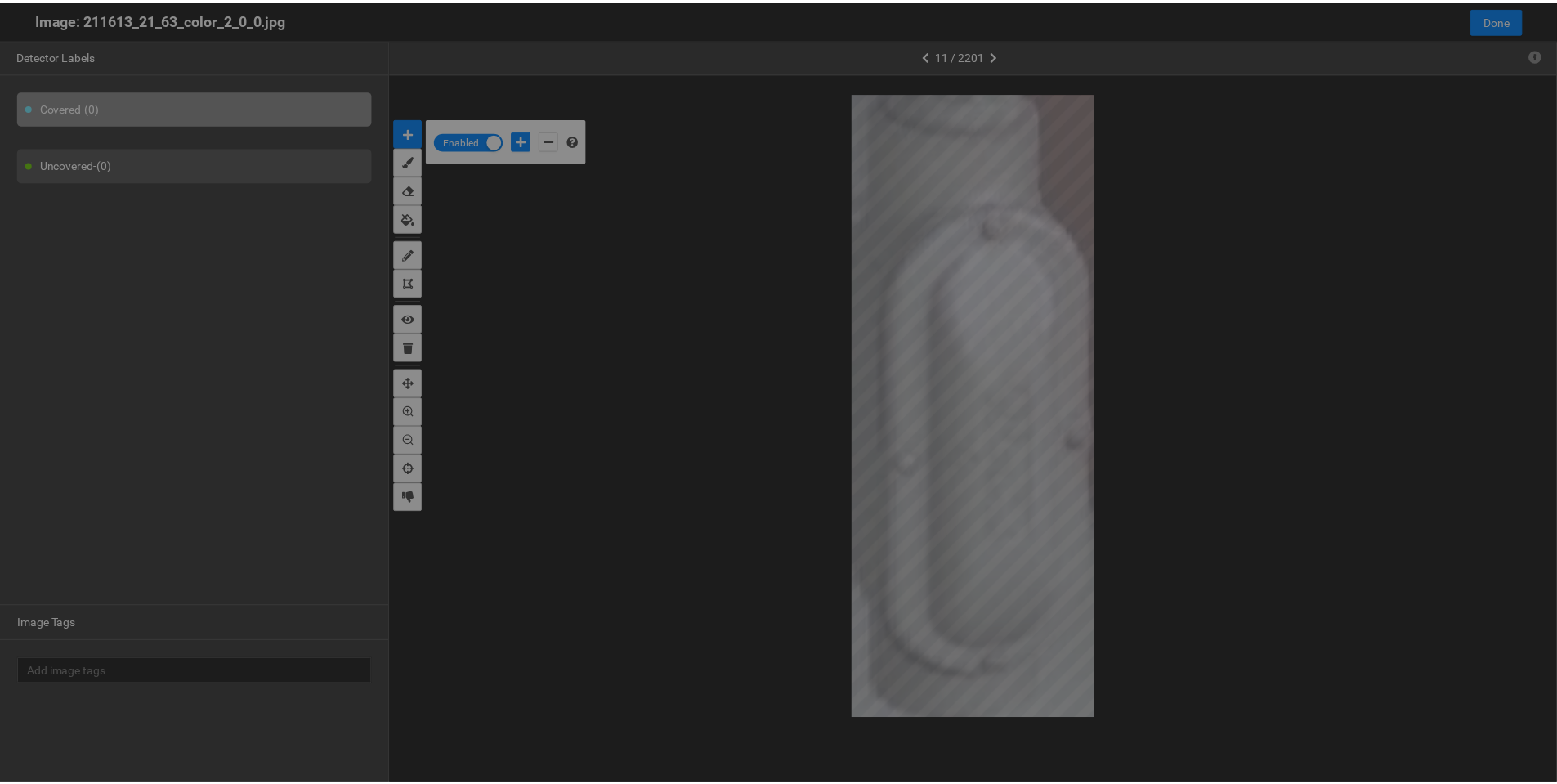
scroll to position [775, 0]
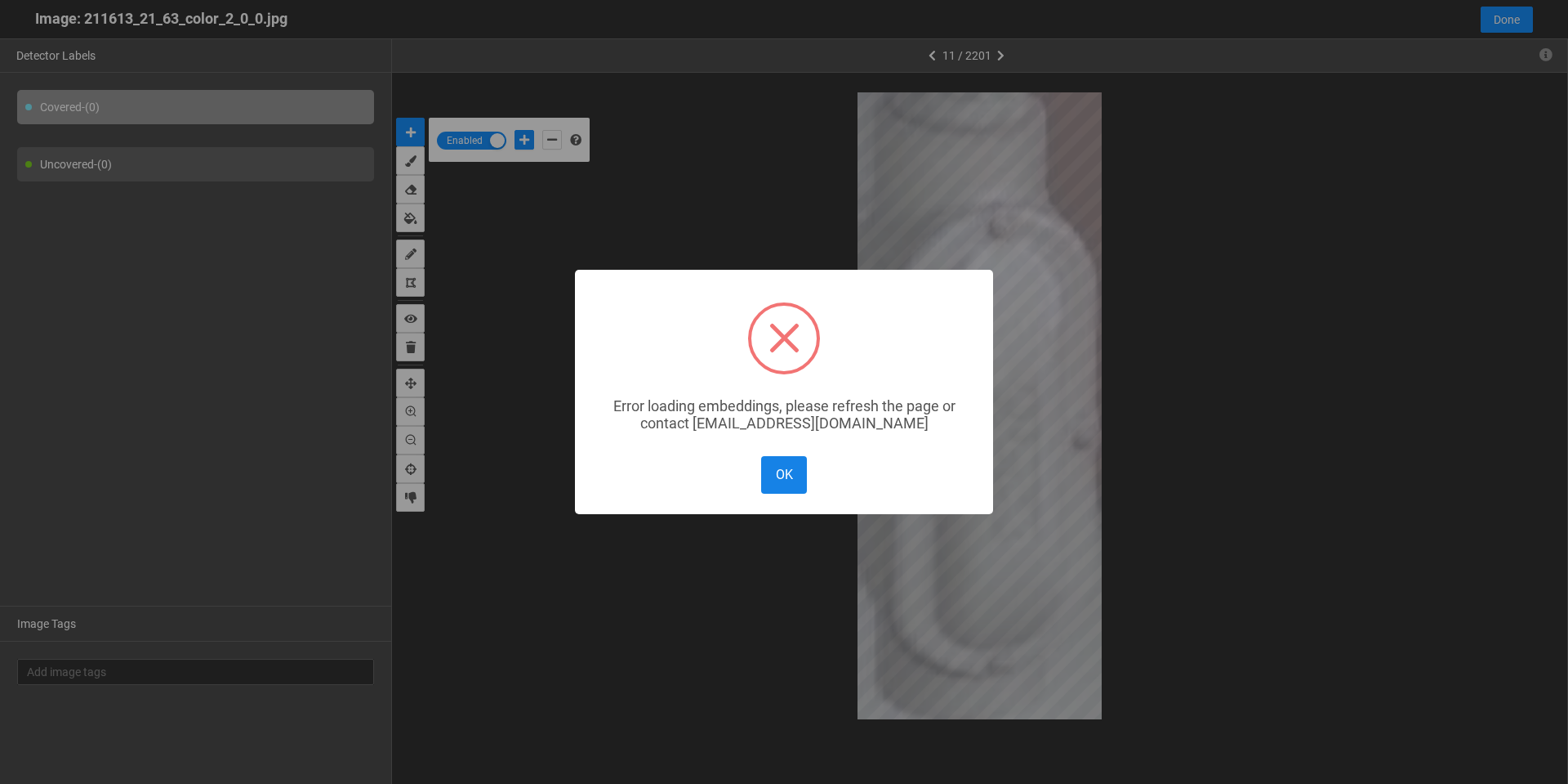
click at [781, 470] on button "OK" at bounding box center [784, 475] width 45 height 37
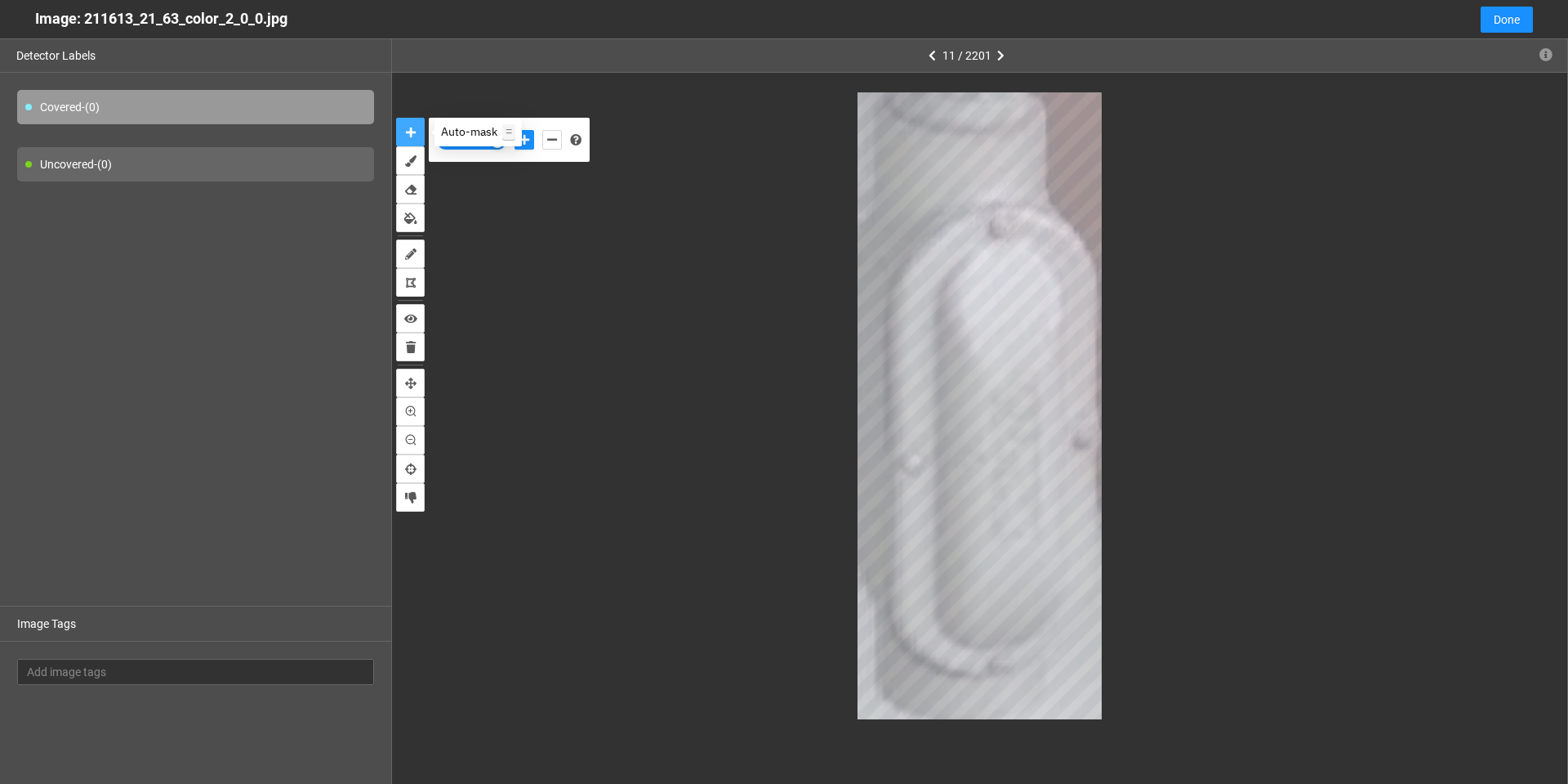
click at [414, 130] on icon "auto-mask" at bounding box center [411, 133] width 10 height 11
click at [517, 138] on button "add-positive-points" at bounding box center [524, 139] width 19 height 19
click at [406, 161] on icon "brush" at bounding box center [411, 161] width 11 height 11
drag, startPoint x: 446, startPoint y: 130, endPoint x: 484, endPoint y: 133, distance: 38.1
click at [484, 133] on div at bounding box center [481, 132] width 11 height 11
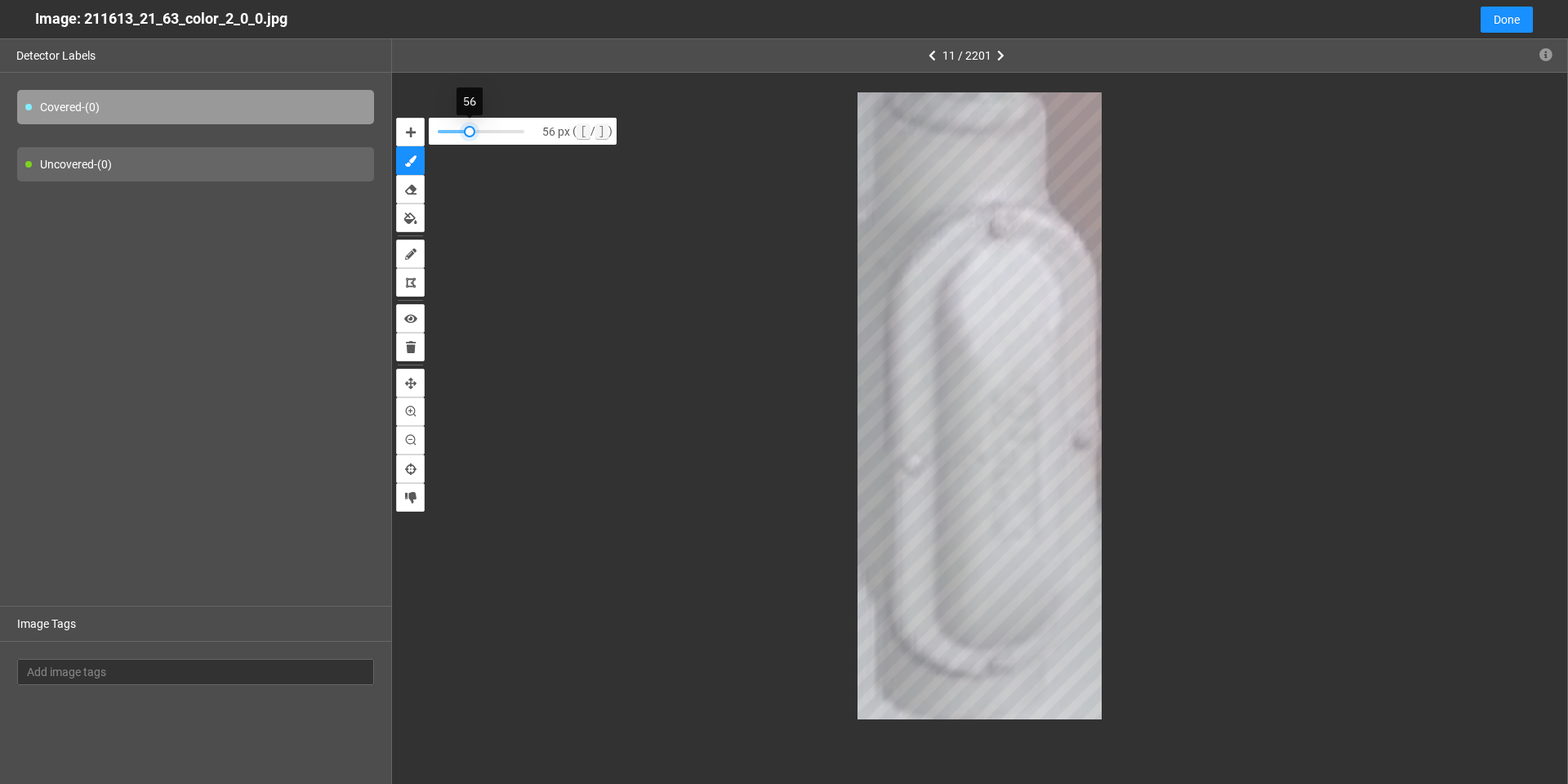
drag, startPoint x: 483, startPoint y: 134, endPoint x: 465, endPoint y: 136, distance: 18.1
click at [465, 136] on div at bounding box center [469, 132] width 11 height 11
click at [1509, 18] on span "Done" at bounding box center [1507, 19] width 26 height 18
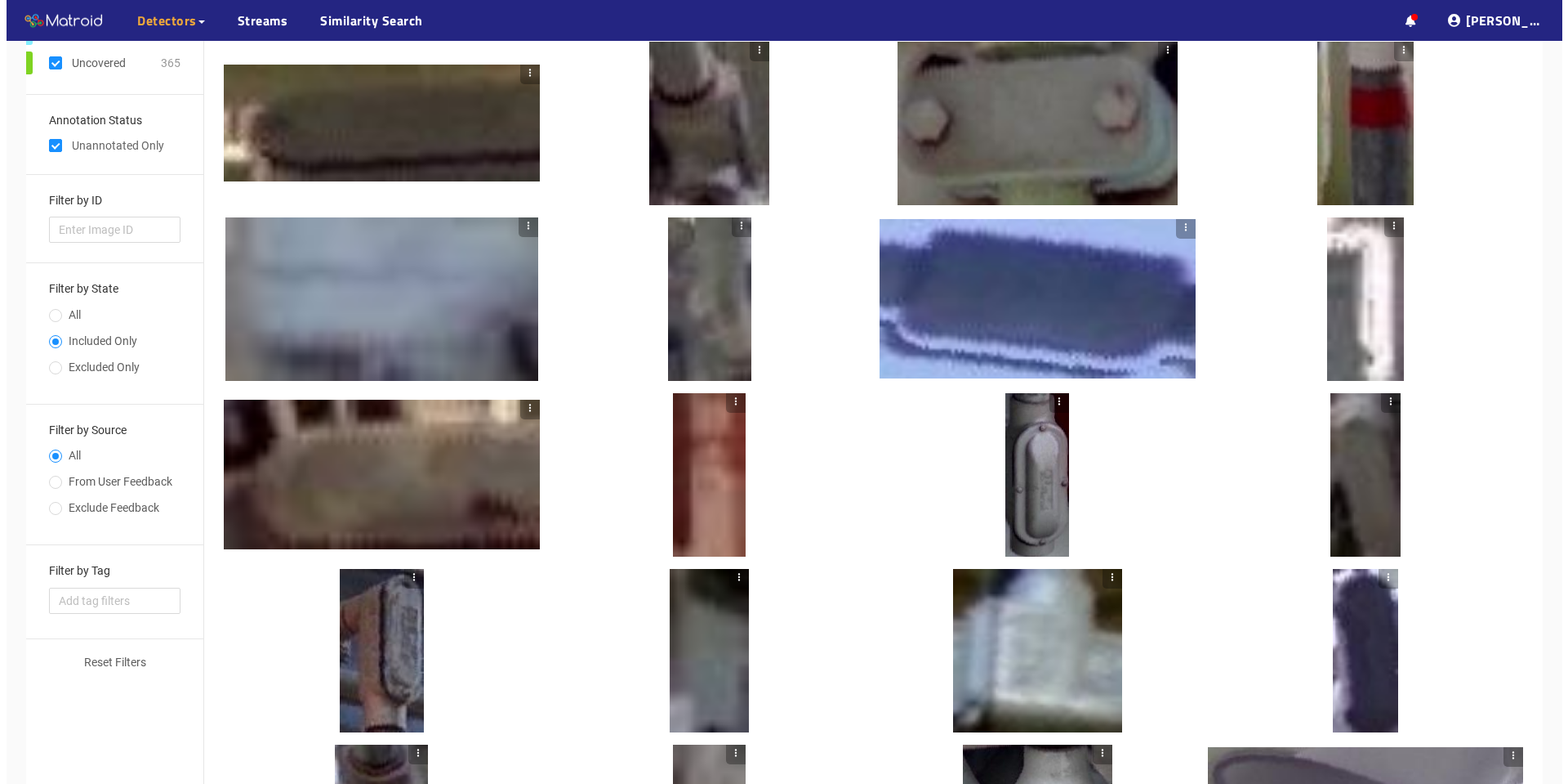
scroll to position [82, 0]
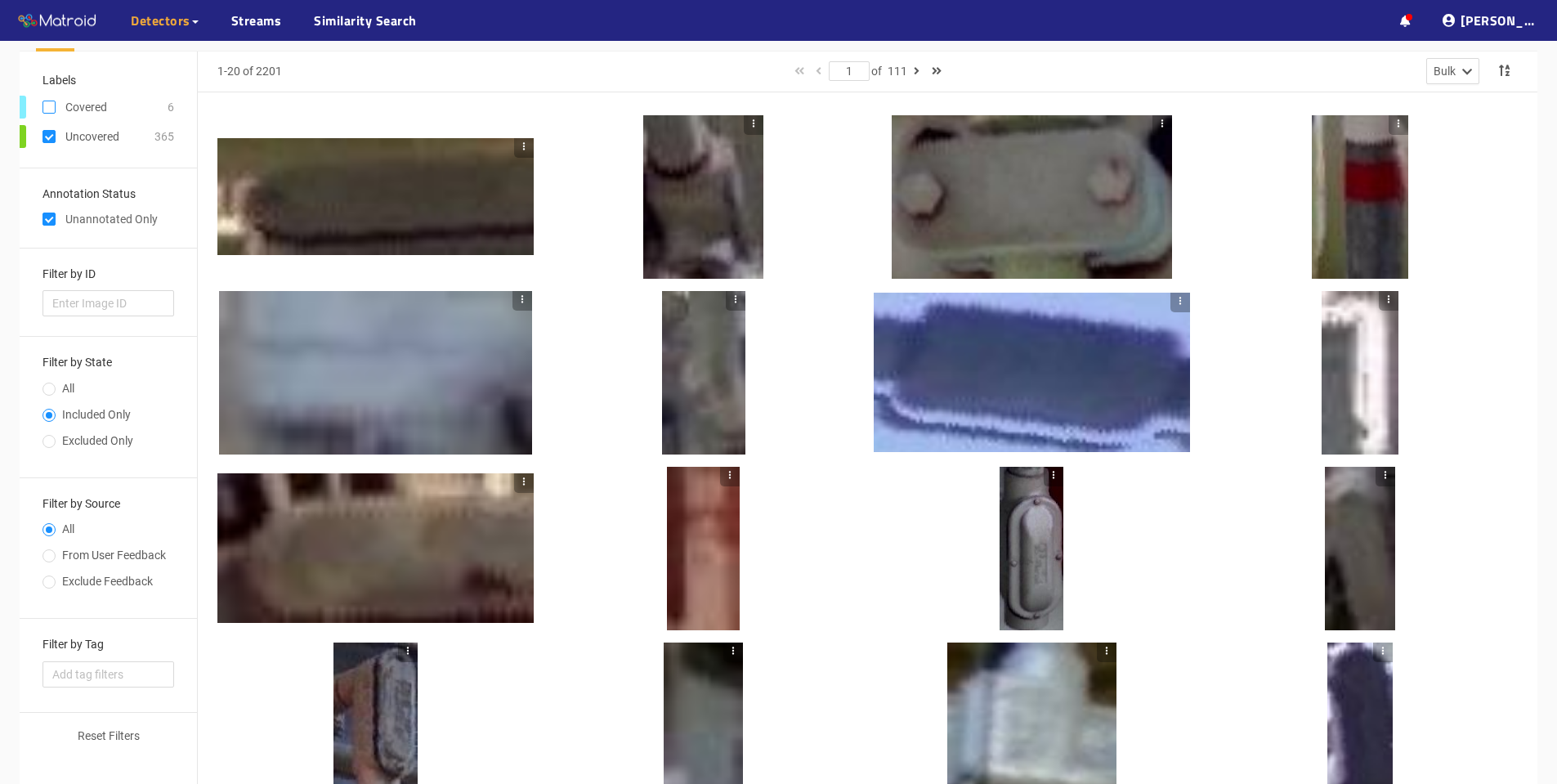
click at [50, 109] on input "checkbox" at bounding box center [49, 110] width 13 height 13
checkbox input "true"
checkbox input "false"
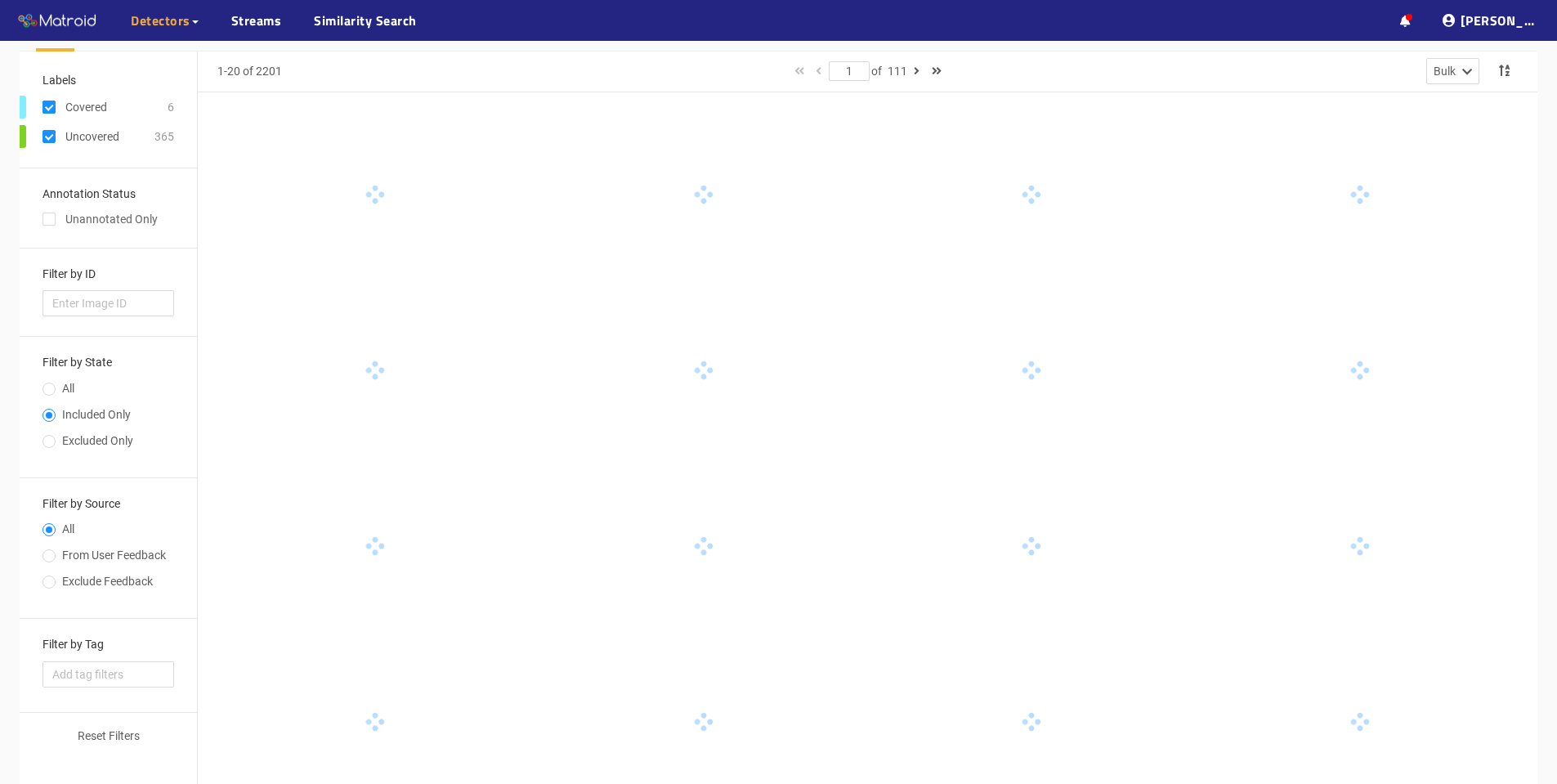
click at [46, 100] on span at bounding box center [49, 107] width 13 height 13
click at [46, 104] on input "checkbox" at bounding box center [49, 110] width 13 height 13
checkbox input "false"
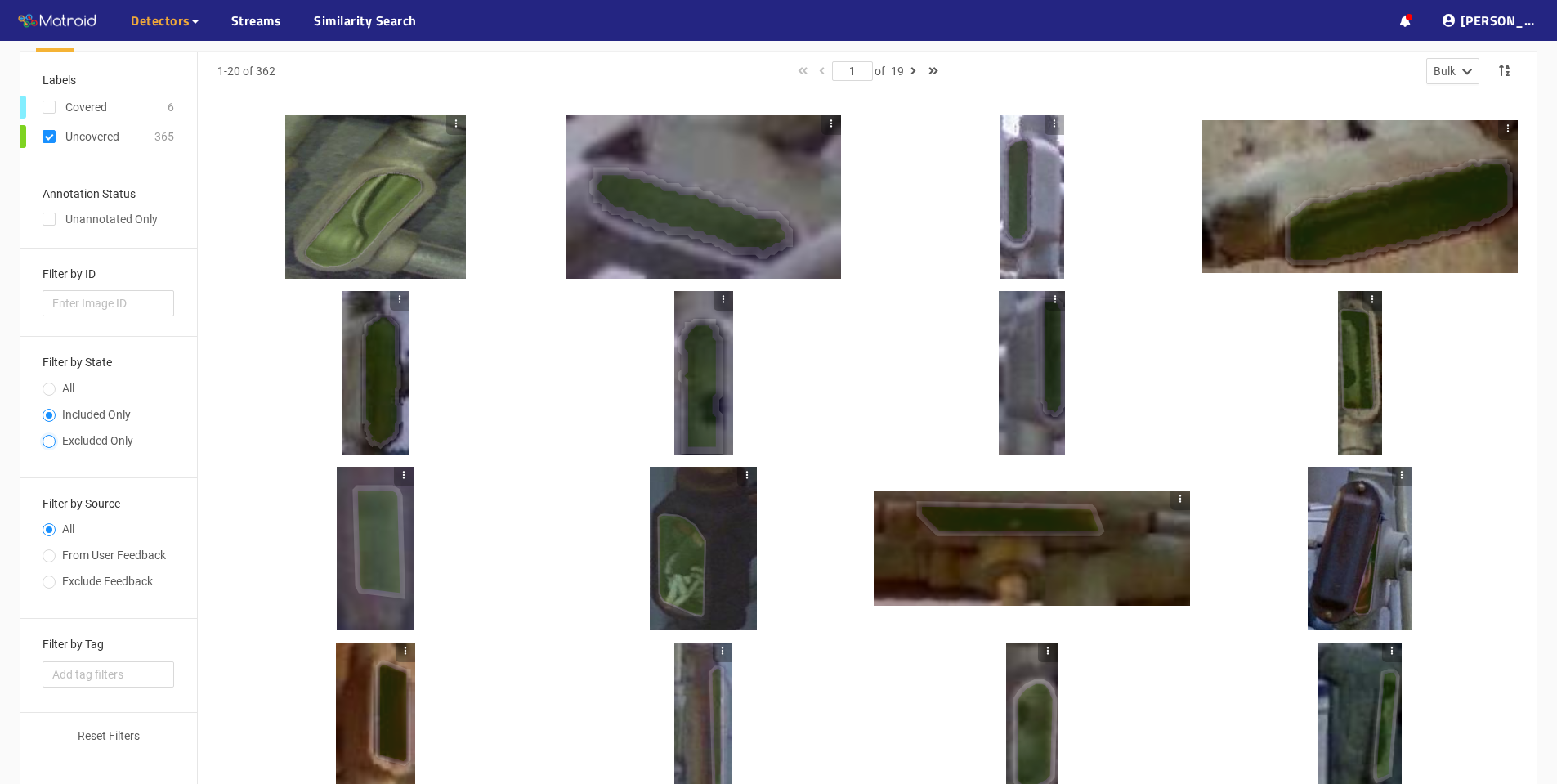
click at [51, 443] on input "Excluded Only" at bounding box center [49, 443] width 13 height 10
radio input "true"
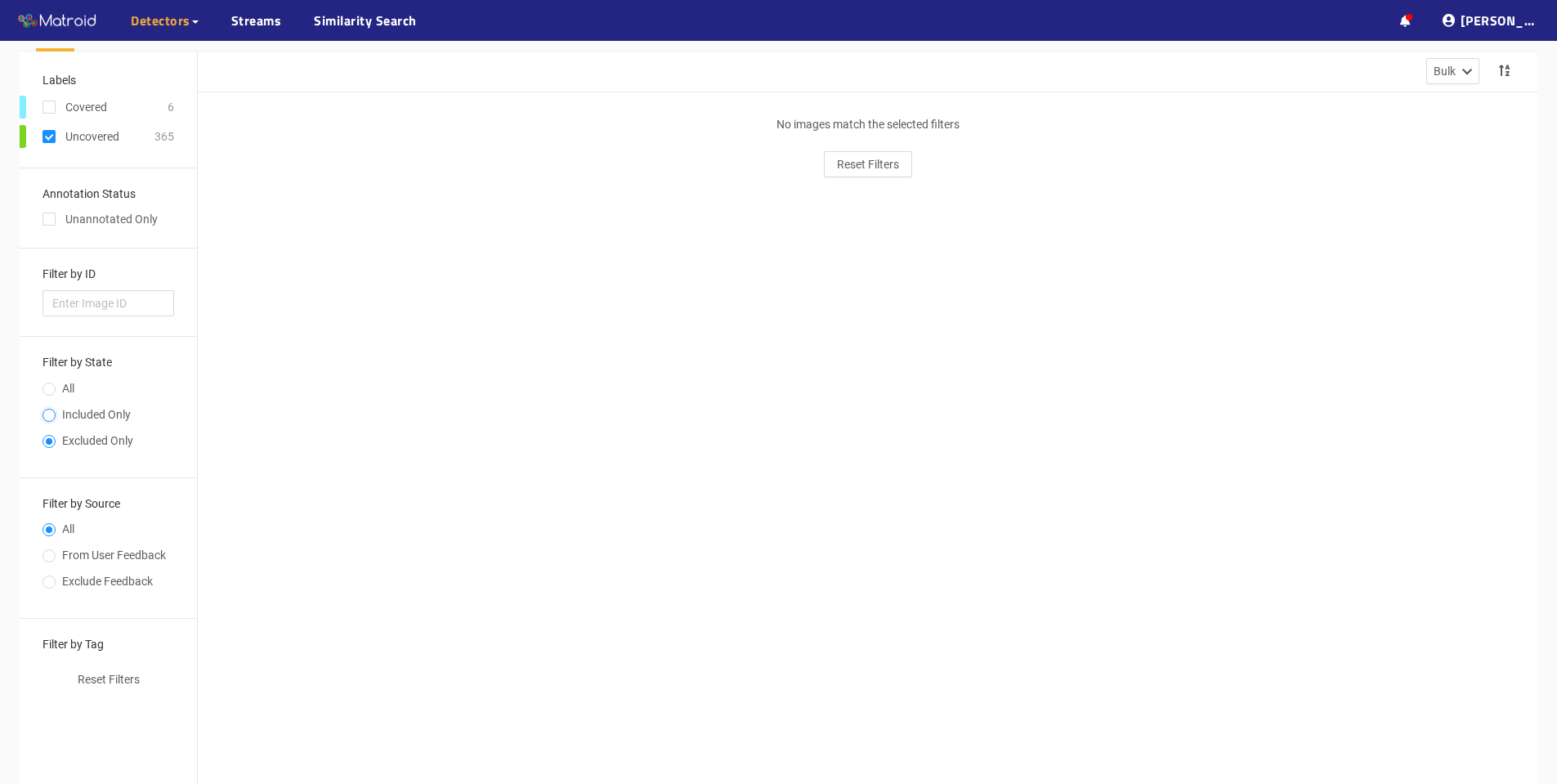
click at [49, 415] on input "Included Only" at bounding box center [49, 417] width 13 height 10
radio input "true"
radio input "false"
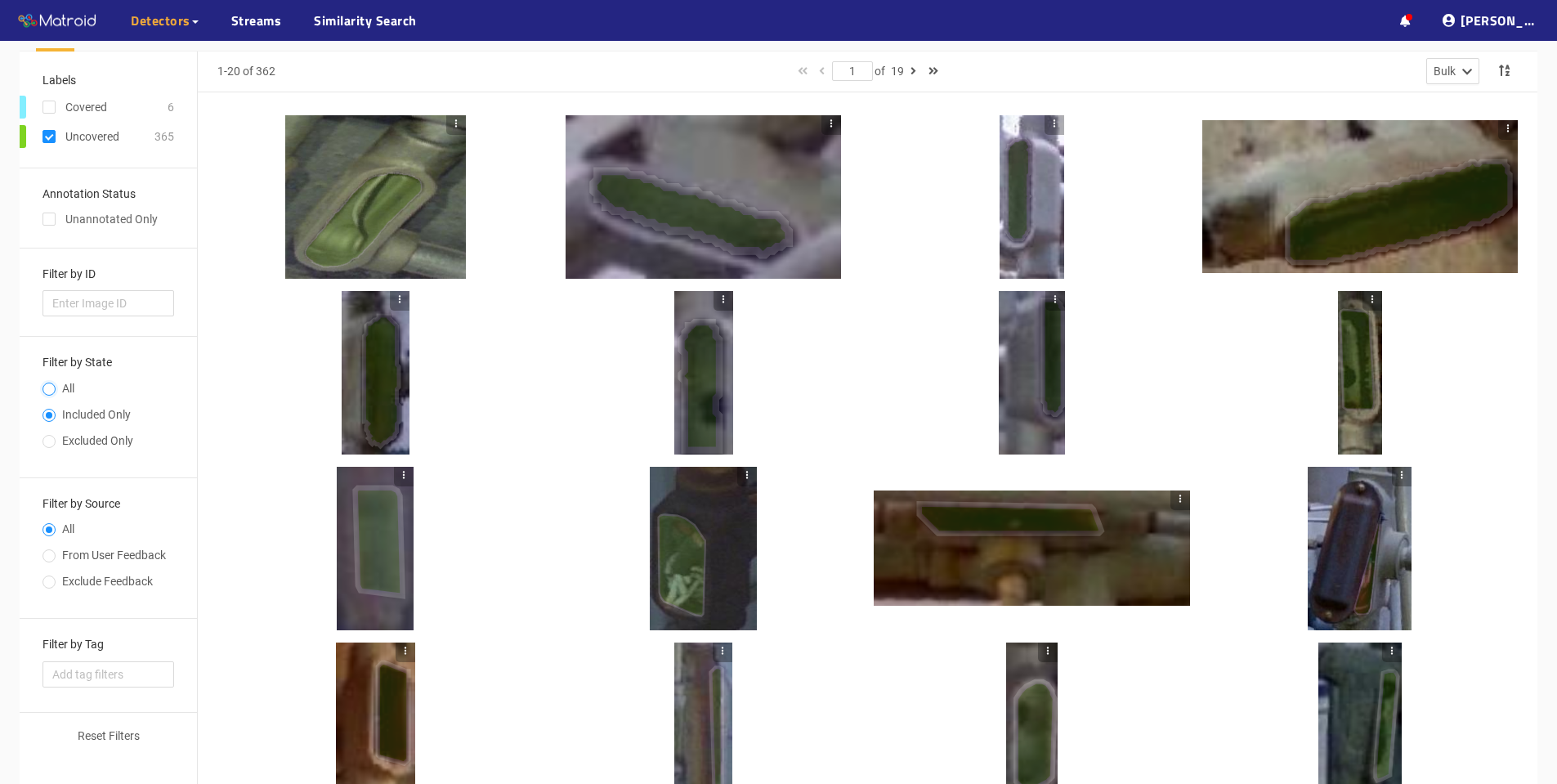
click at [49, 392] on input "All" at bounding box center [49, 391] width 13 height 10
radio input "true"
radio input "false"
click at [54, 135] on input "checkbox" at bounding box center [49, 140] width 13 height 13
checkbox input "false"
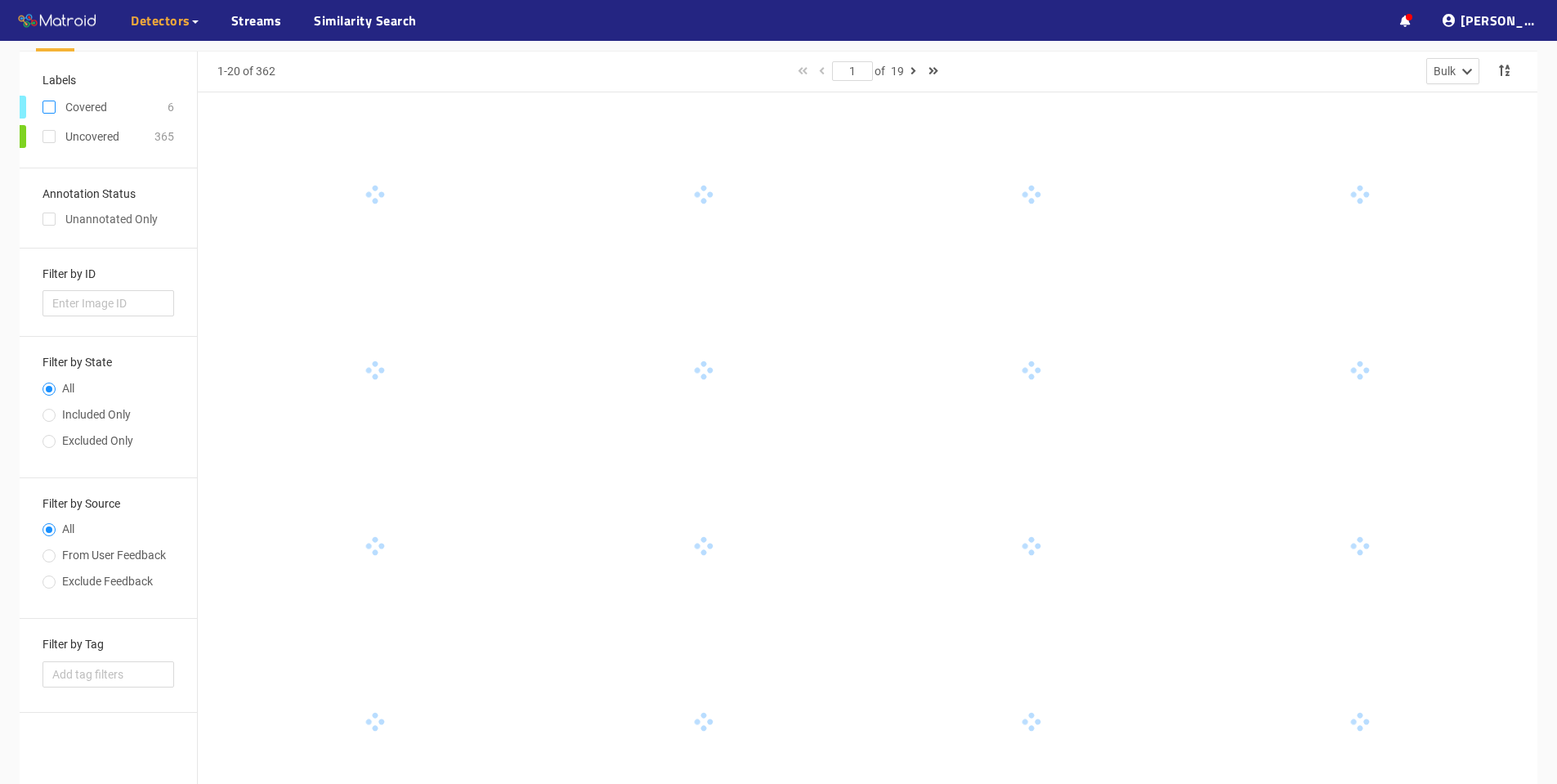
click at [51, 107] on input "checkbox" at bounding box center [49, 110] width 13 height 13
checkbox input "true"
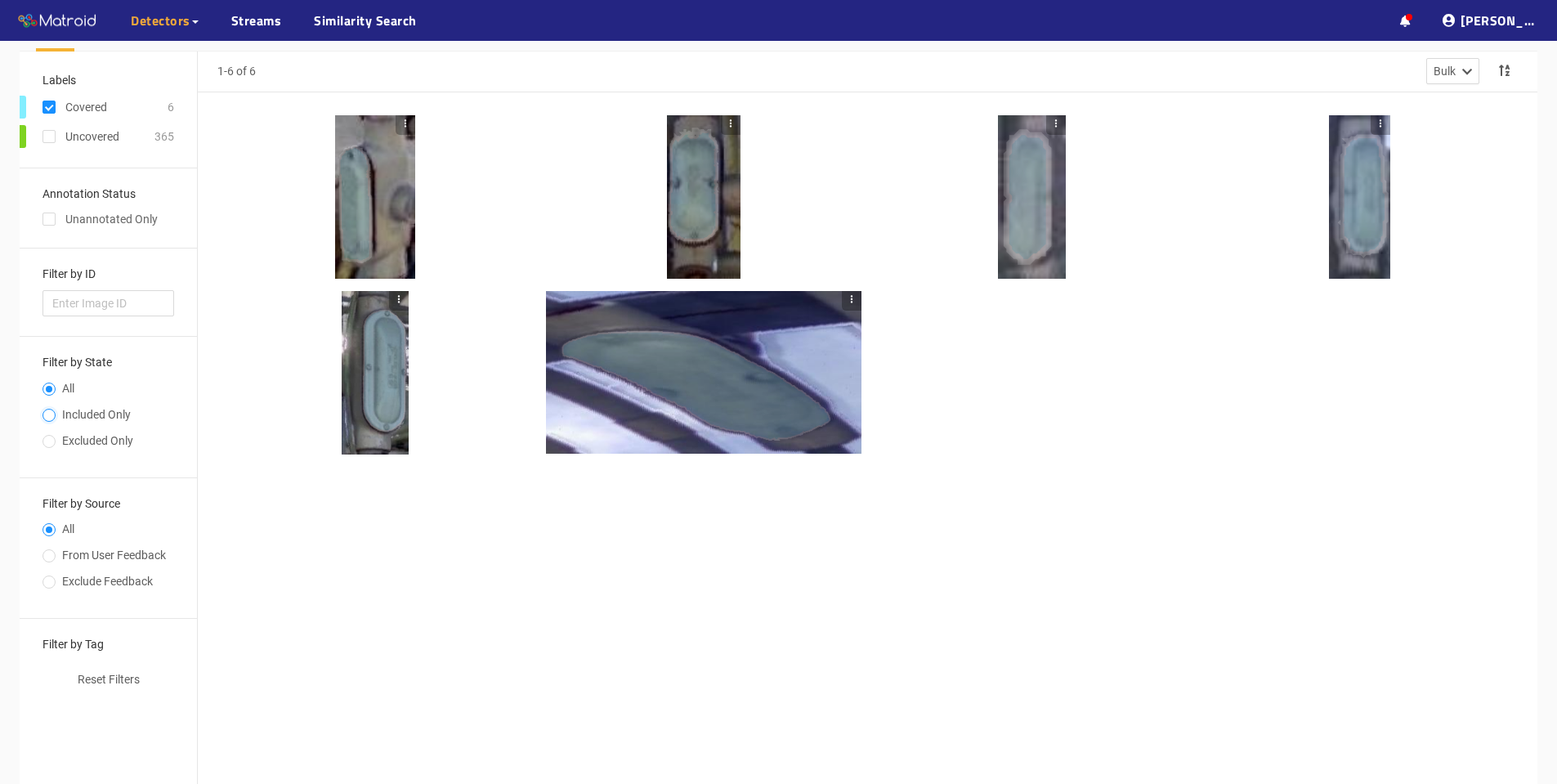
click at [49, 412] on input "Included Only" at bounding box center [49, 417] width 13 height 10
radio input "true"
radio input "false"
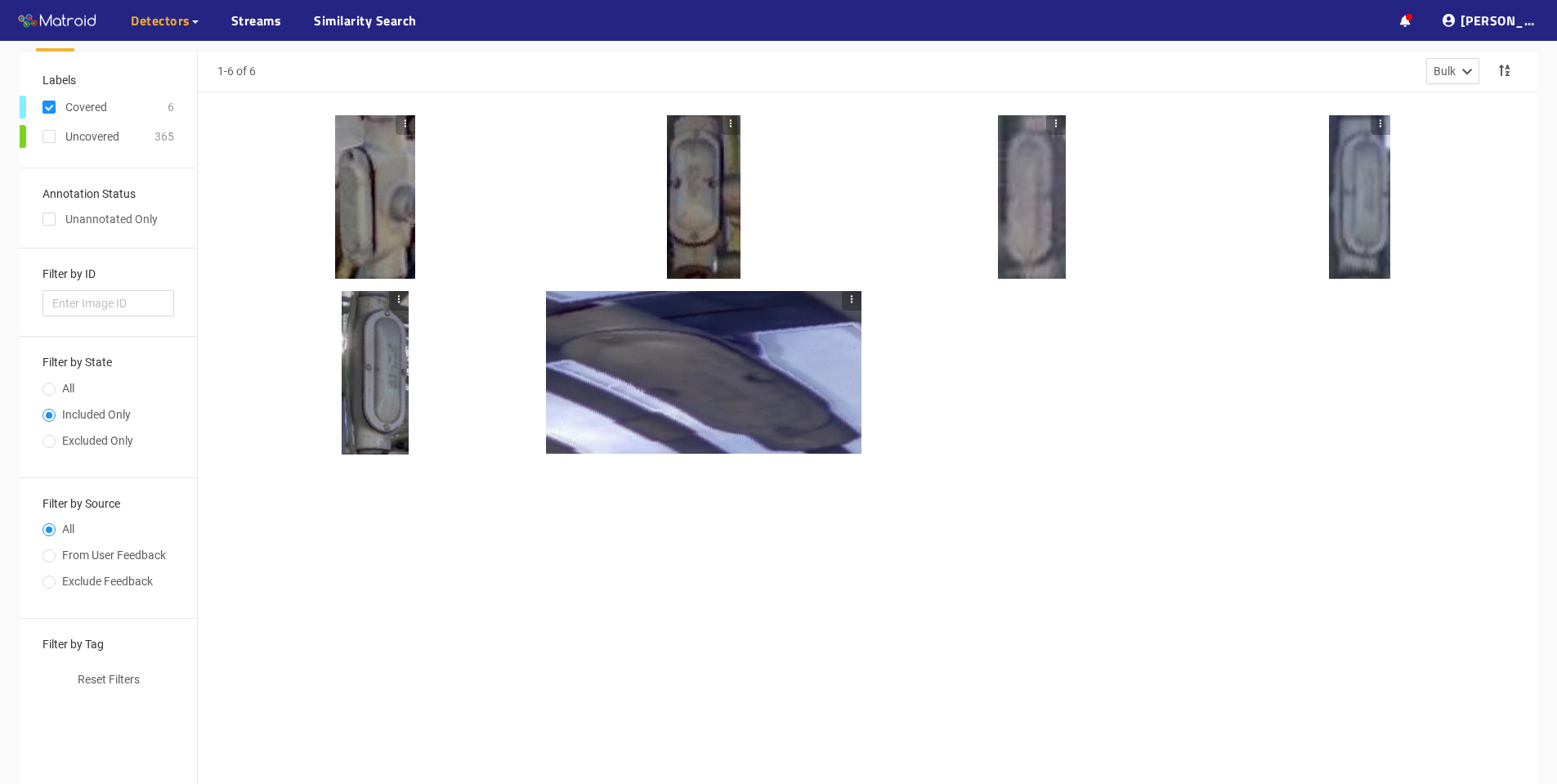
click at [391, 210] on div at bounding box center [375, 197] width 80 height 163
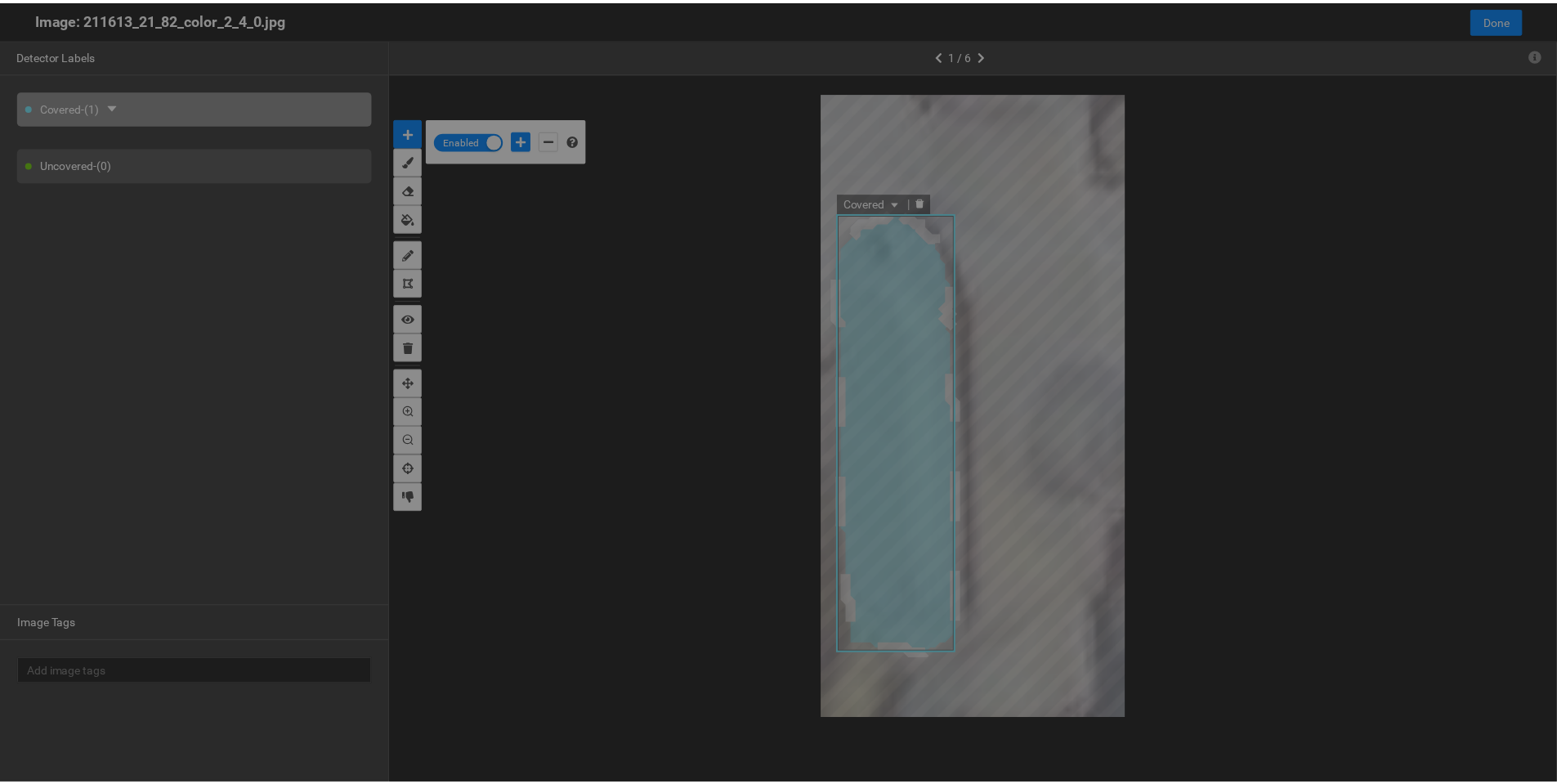
scroll to position [775, 0]
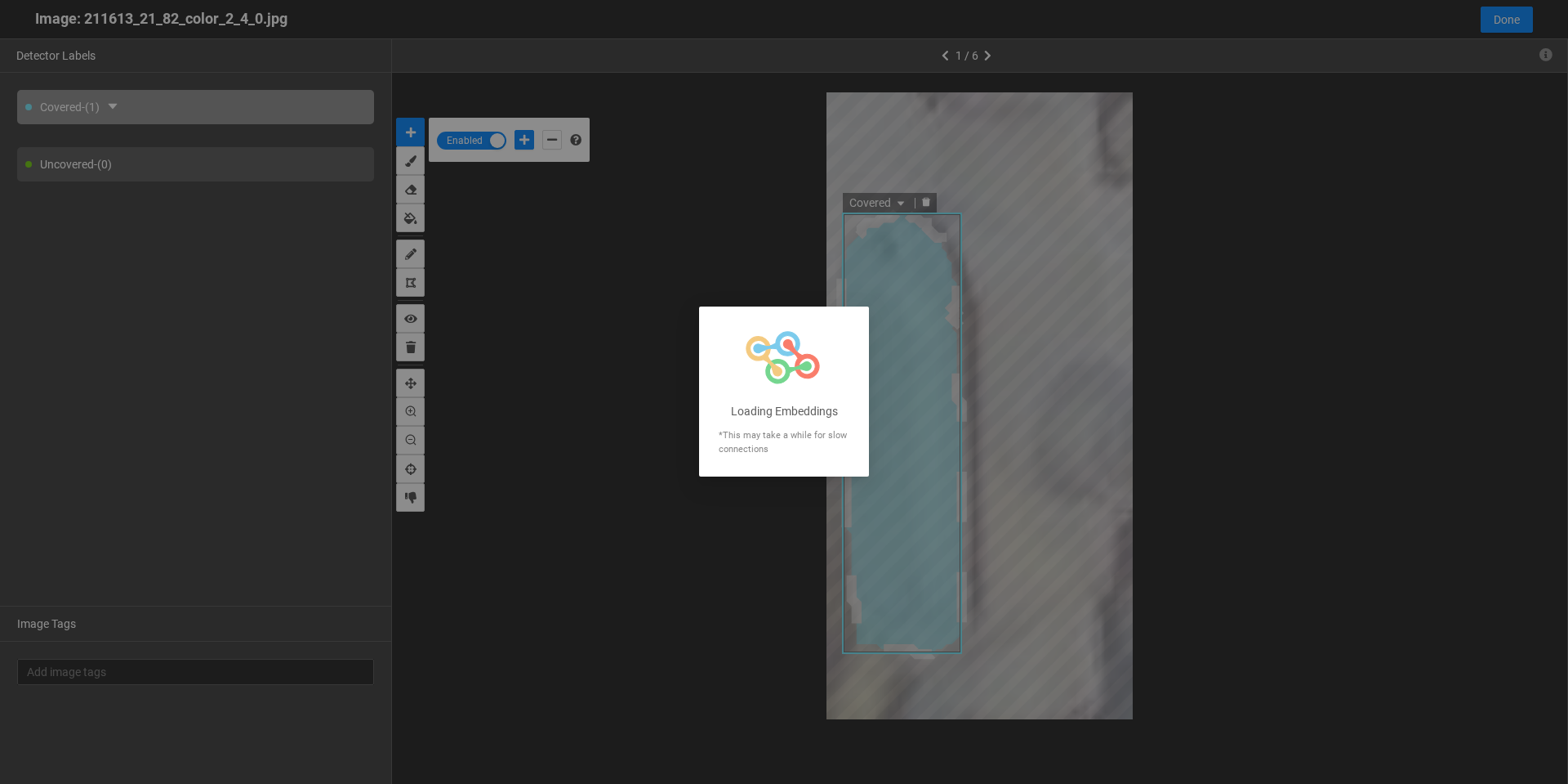
click at [1095, 240] on div at bounding box center [784, 392] width 1568 height 784
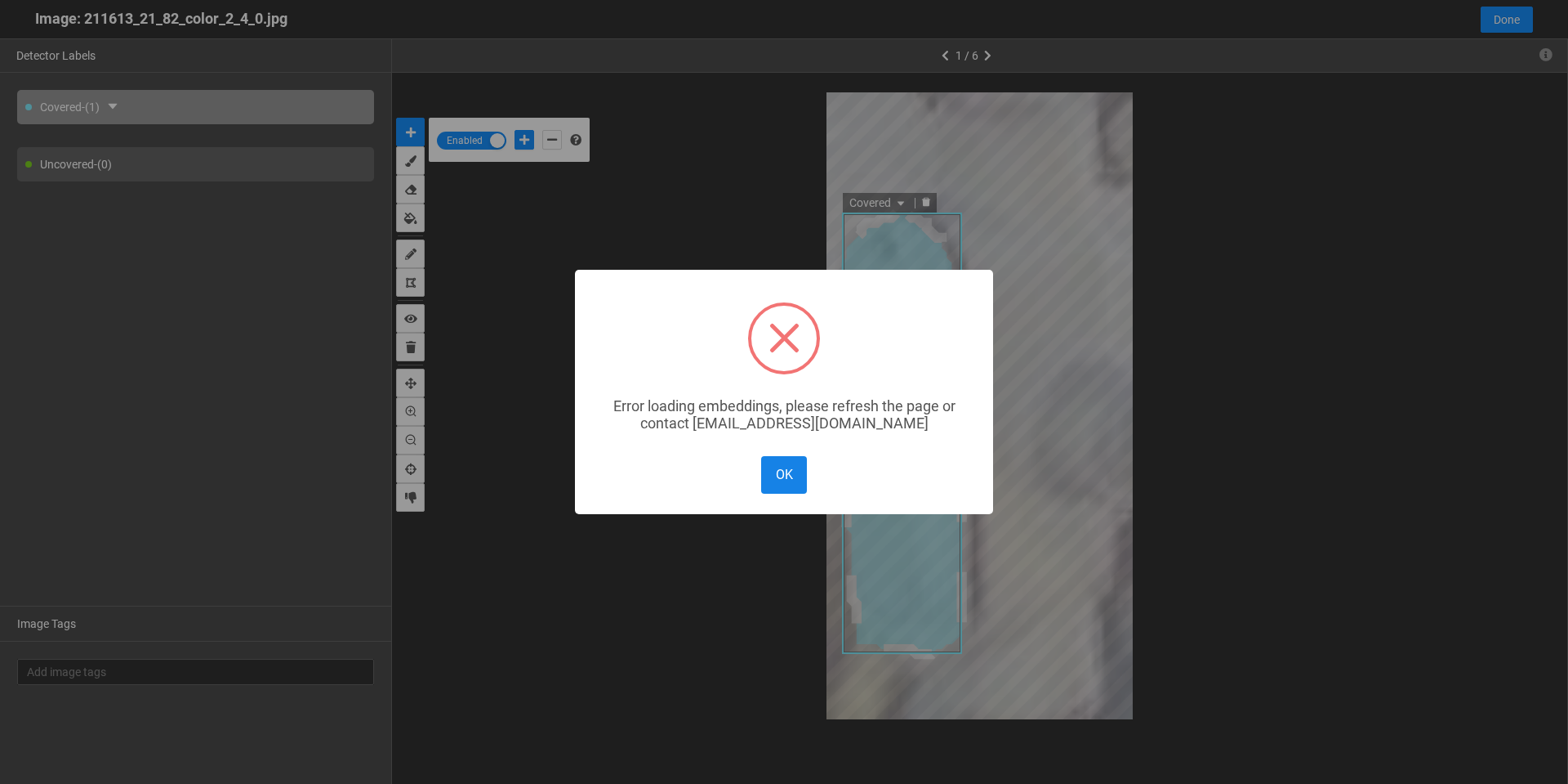
click at [796, 472] on button "OK" at bounding box center [784, 475] width 45 height 37
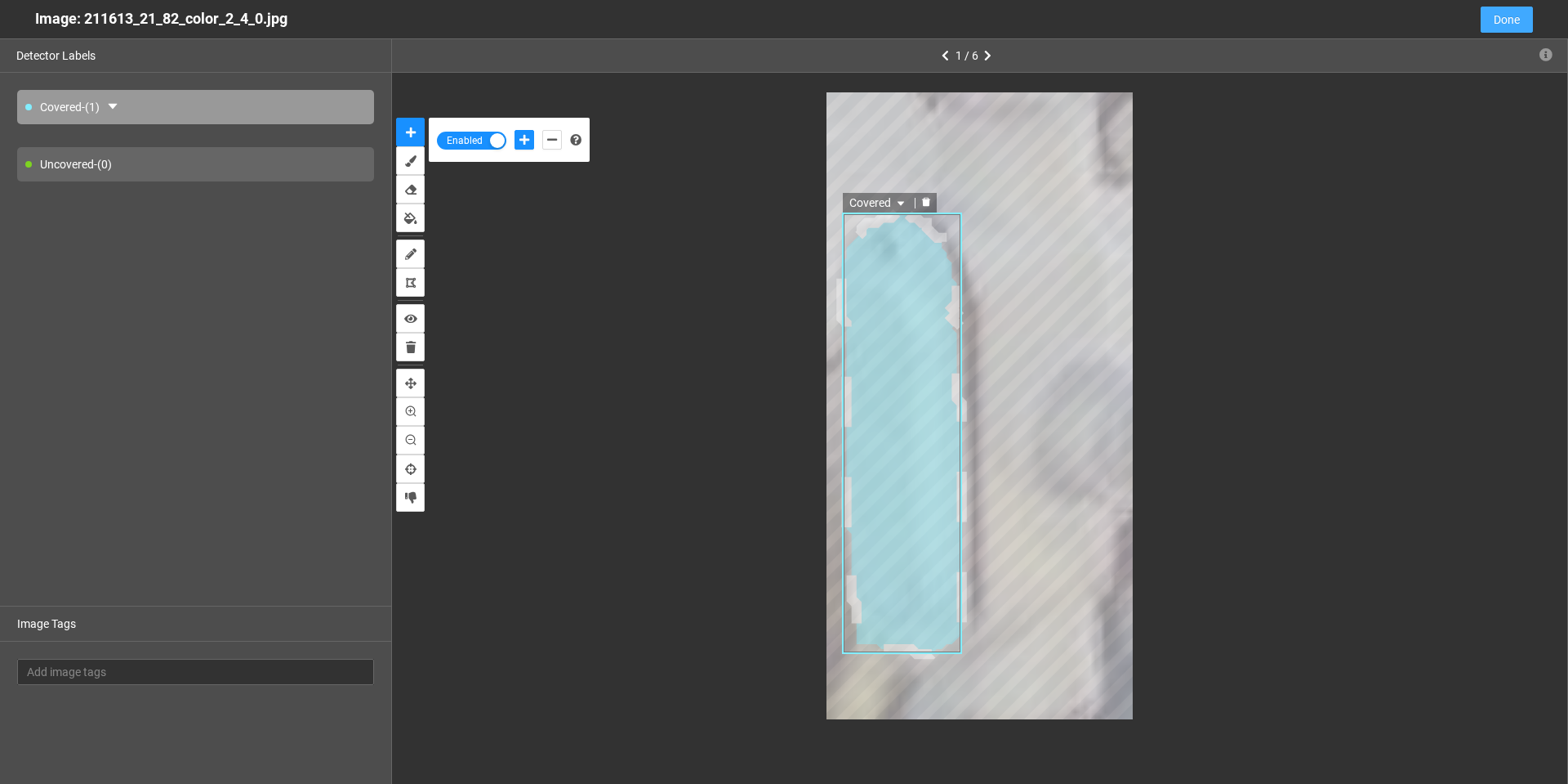
click at [1515, 16] on span "Done" at bounding box center [1507, 19] width 26 height 18
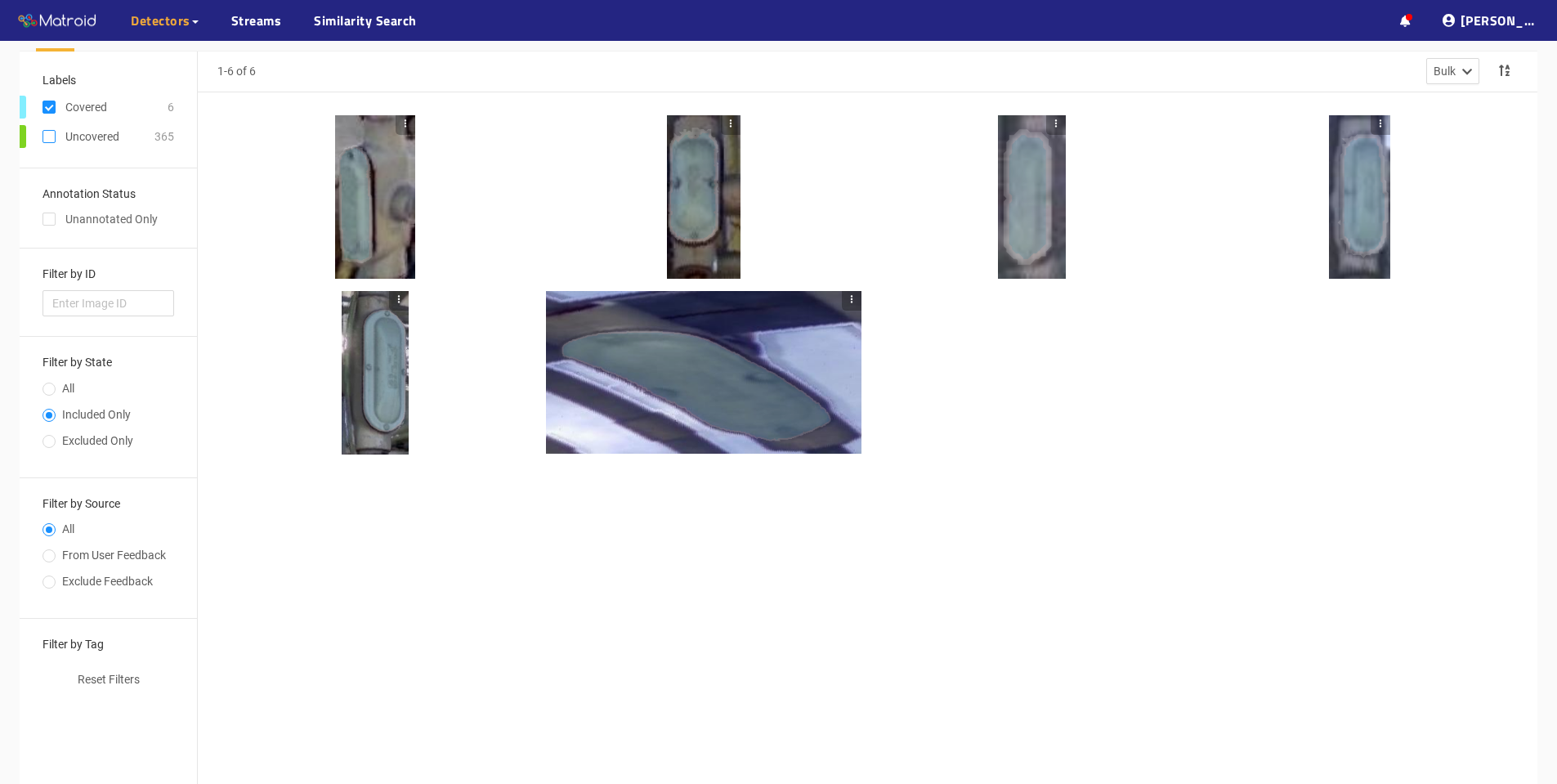
click at [50, 136] on input "checkbox" at bounding box center [49, 140] width 13 height 13
checkbox input "true"
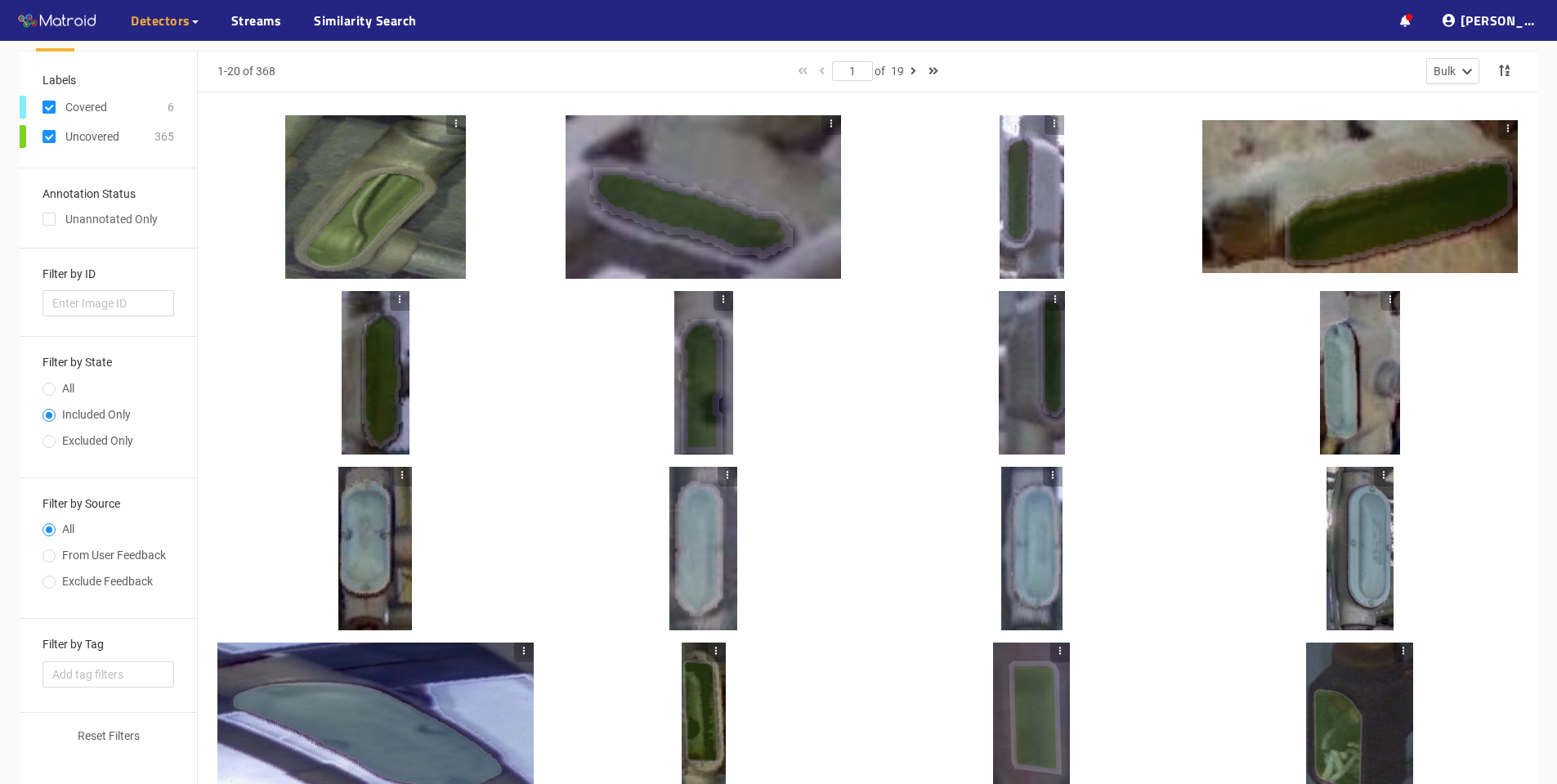
click at [50, 113] on input "checkbox" at bounding box center [49, 110] width 13 height 13
checkbox input "false"
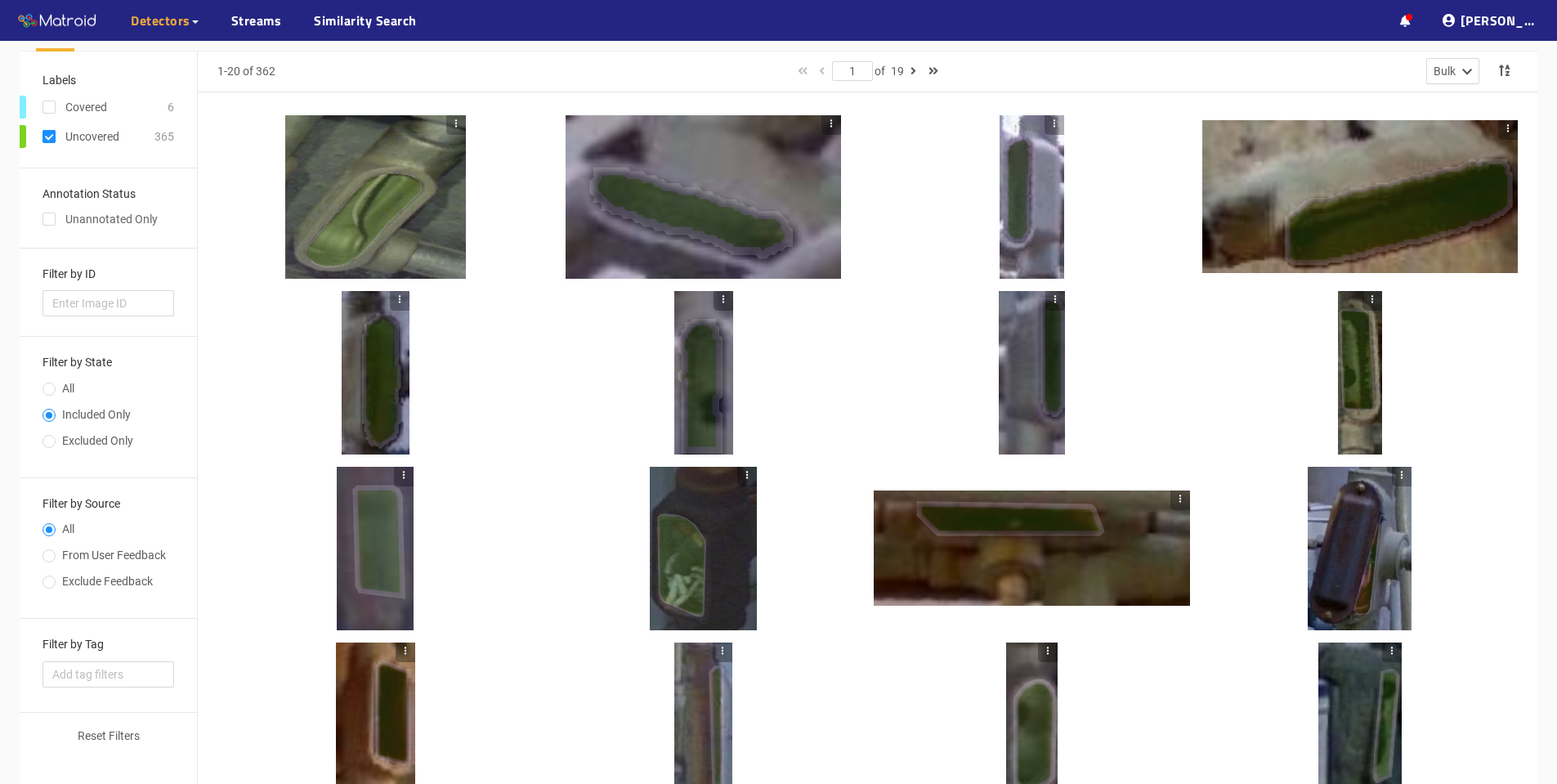
click at [49, 136] on input "checkbox" at bounding box center [49, 140] width 13 height 13
checkbox input "false"
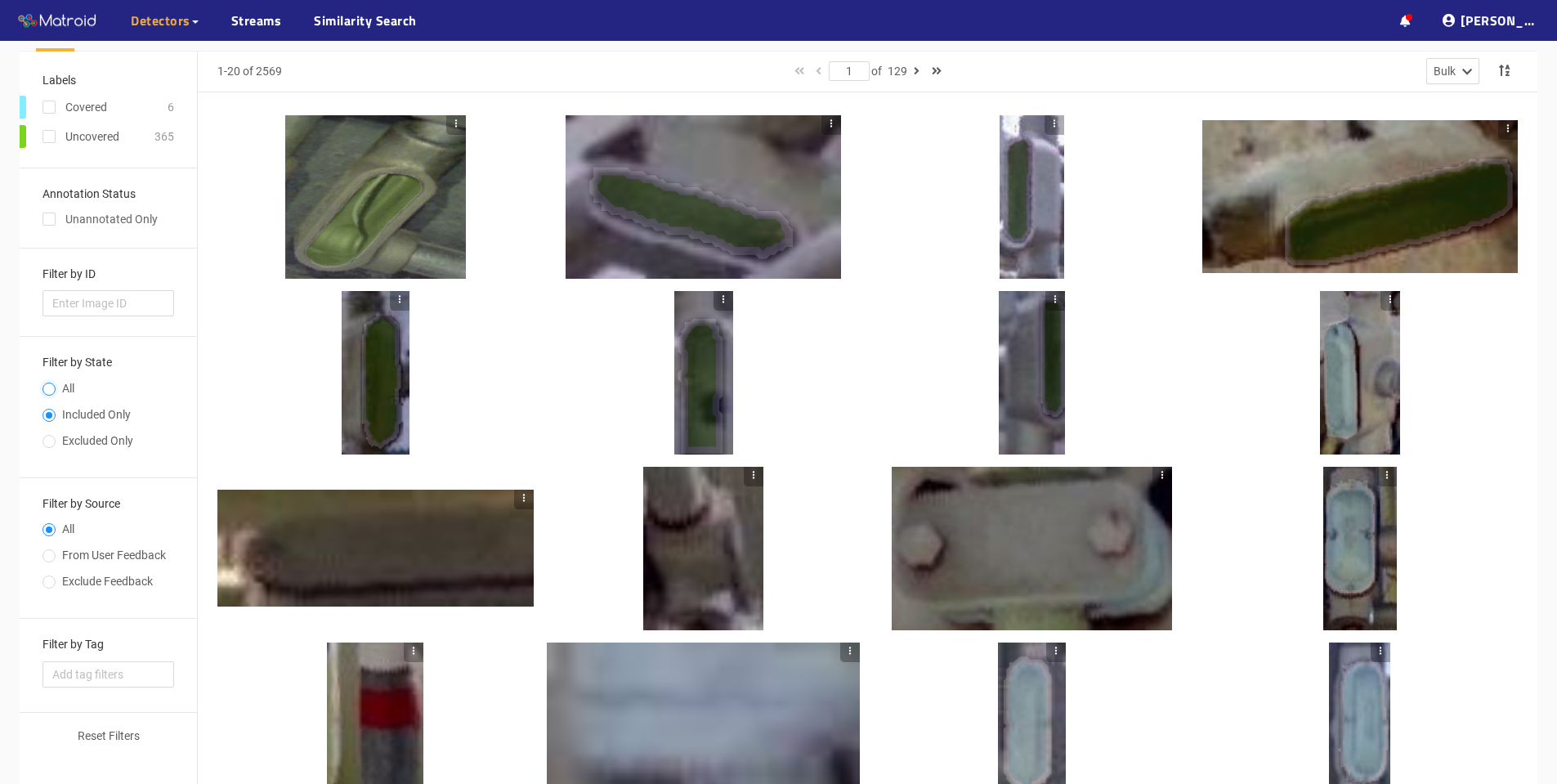
click at [51, 388] on input "All" at bounding box center [49, 391] width 13 height 10
radio input "true"
click at [45, 415] on input "Included Only" at bounding box center [49, 417] width 13 height 10
radio input "true"
radio input "false"
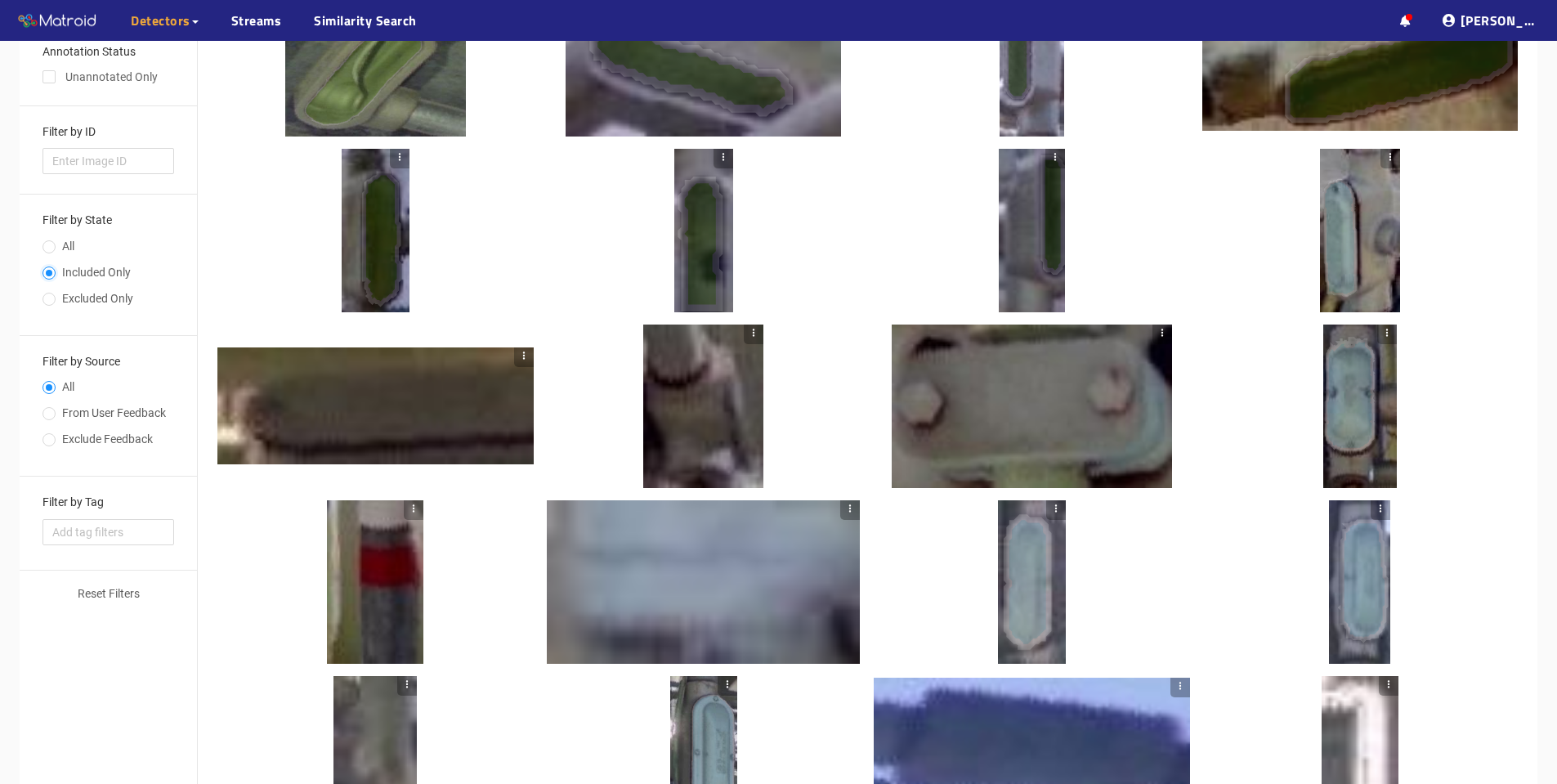
scroll to position [0, 0]
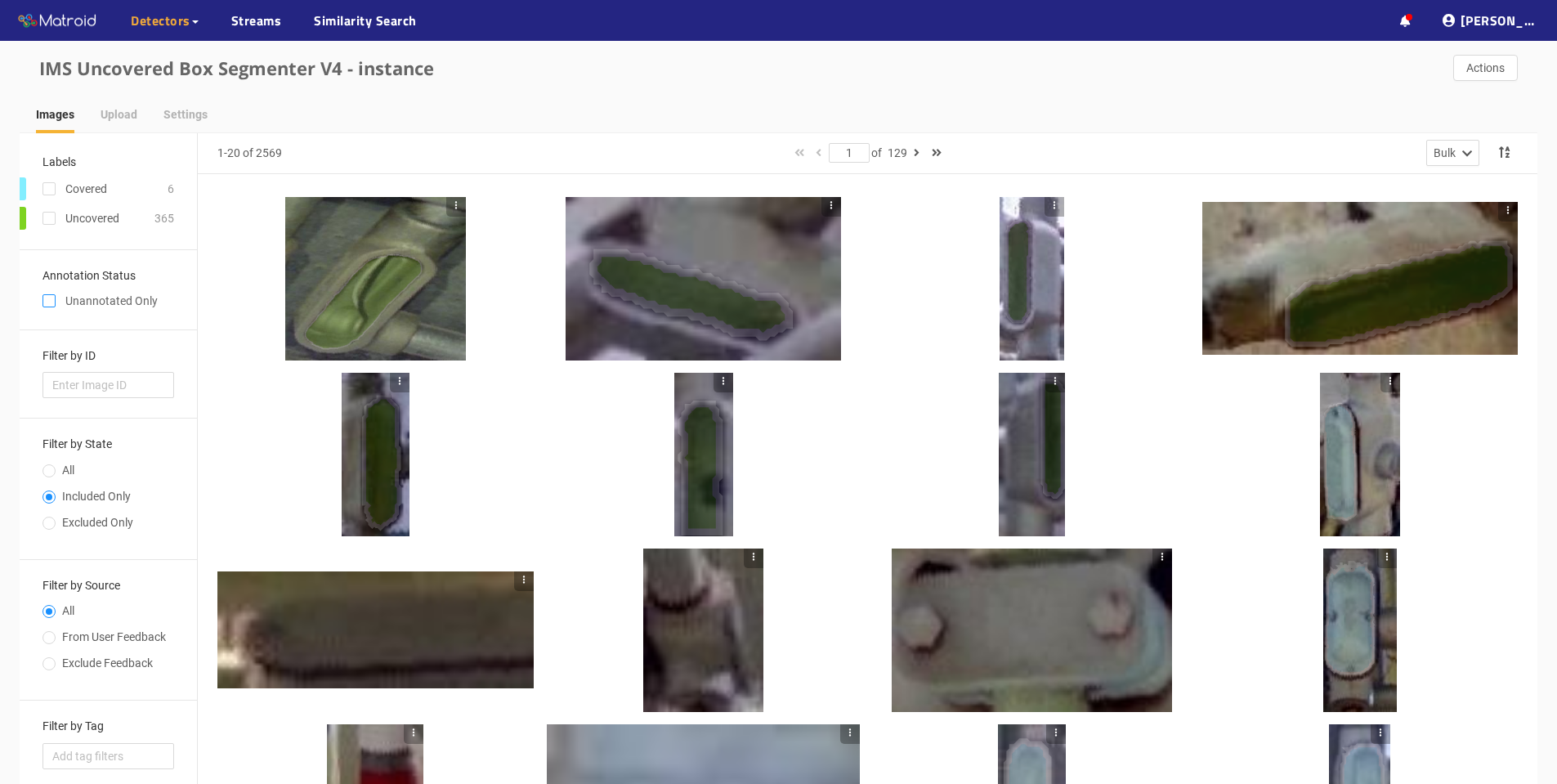
click at [48, 308] on input "checkbox" at bounding box center [49, 304] width 13 height 13
checkbox input "true"
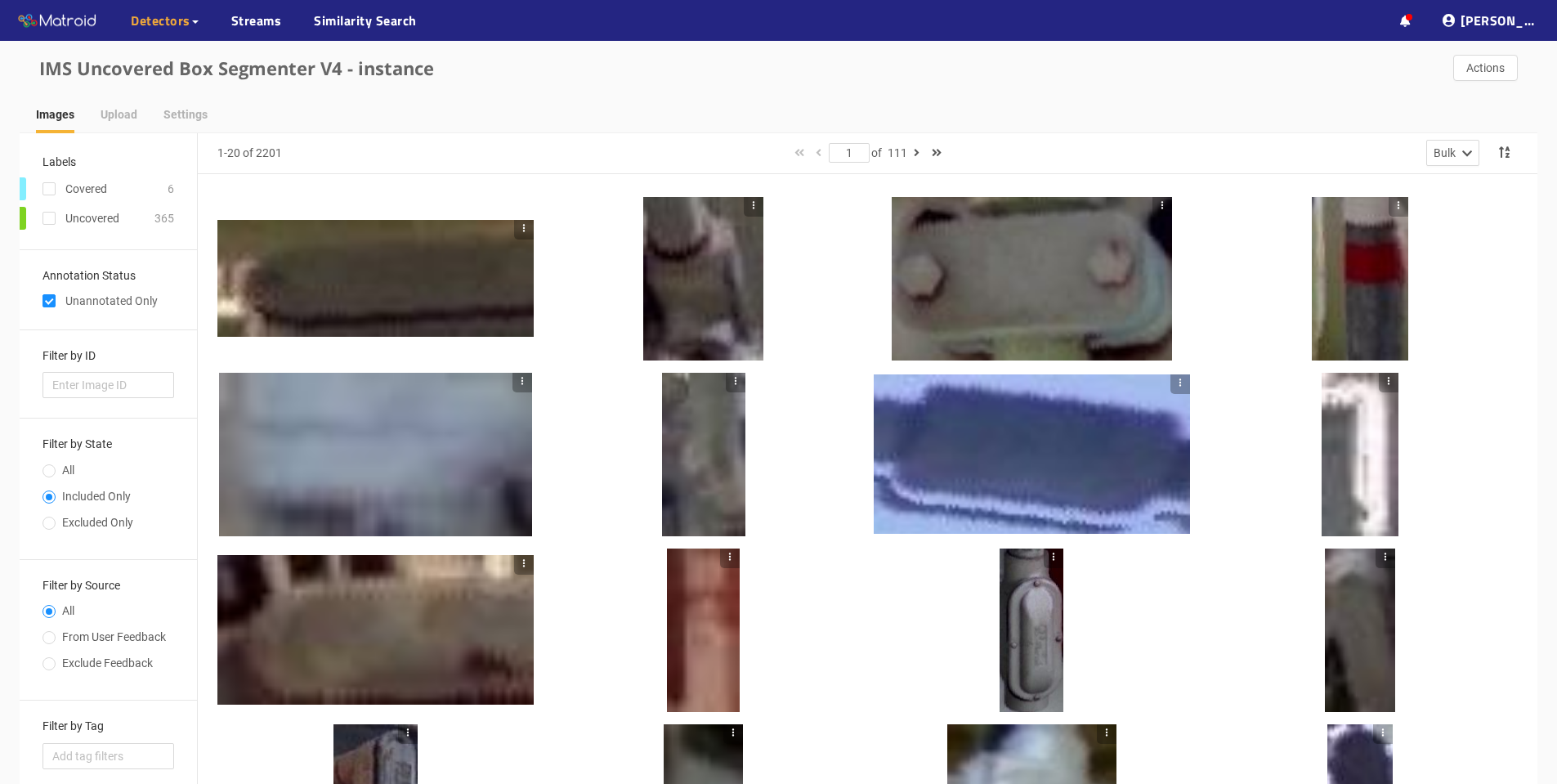
click at [385, 271] on div at bounding box center [375, 278] width 316 height 118
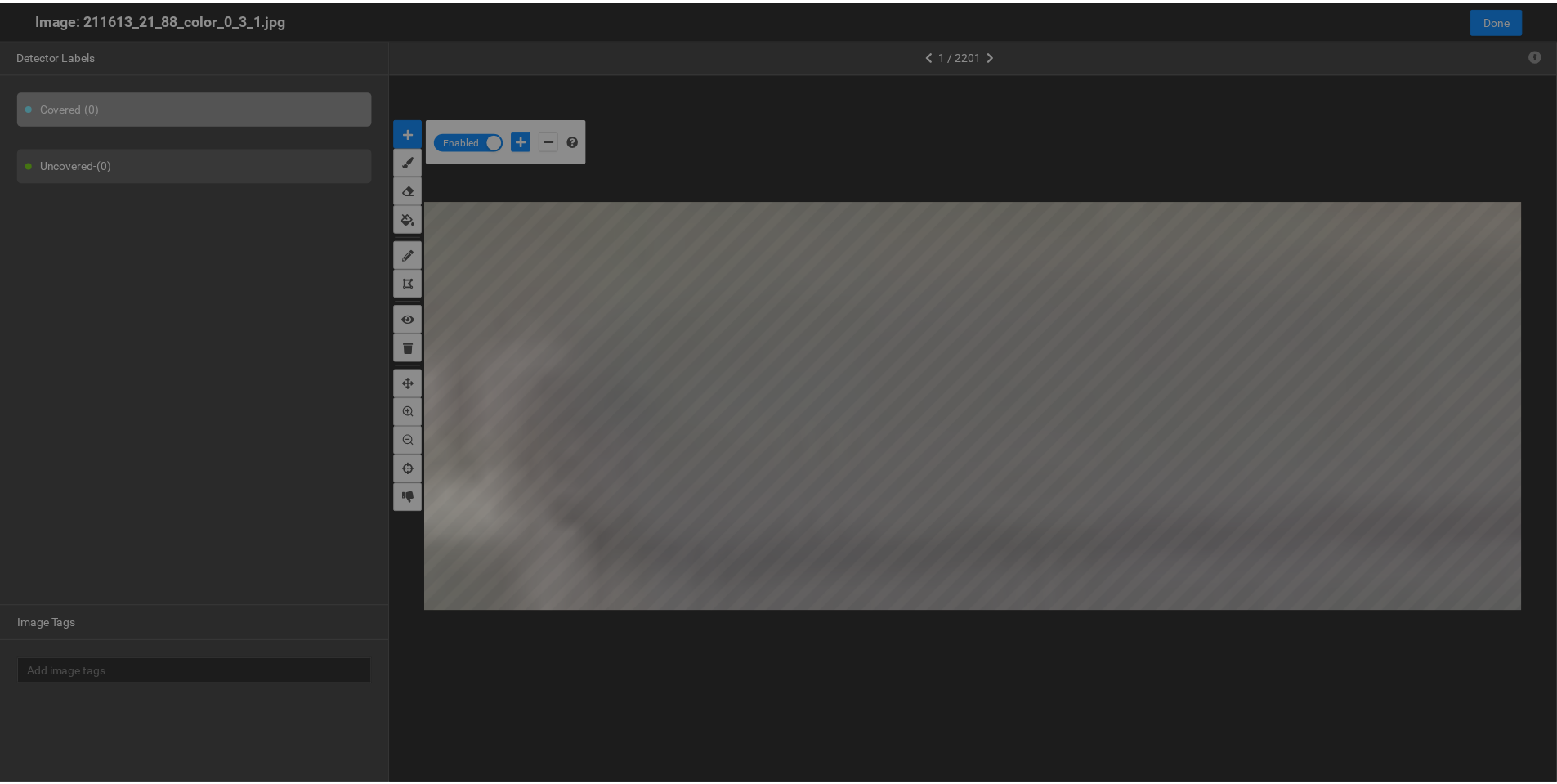
scroll to position [775, 0]
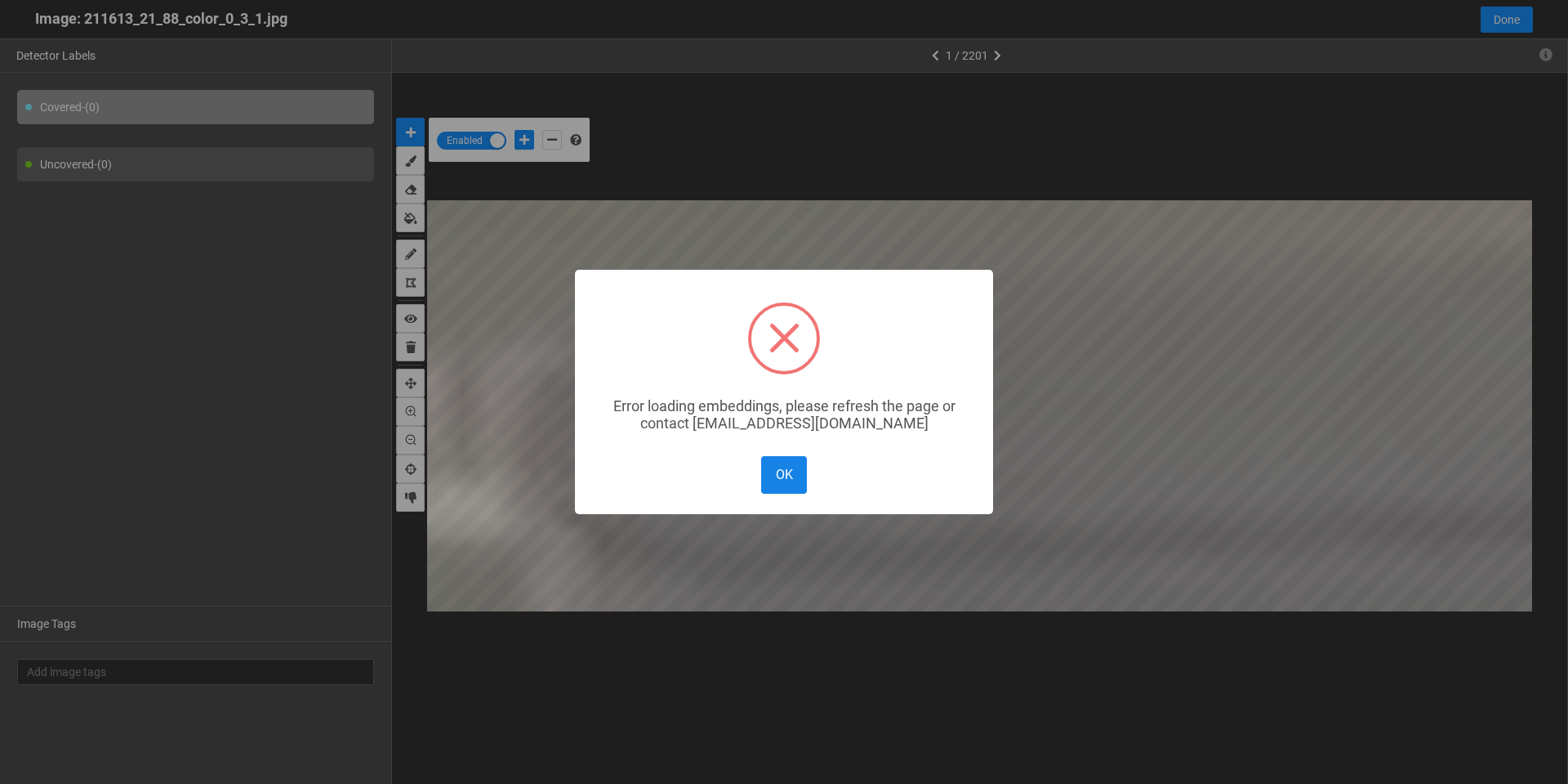
click at [771, 482] on button "OK" at bounding box center [784, 475] width 45 height 37
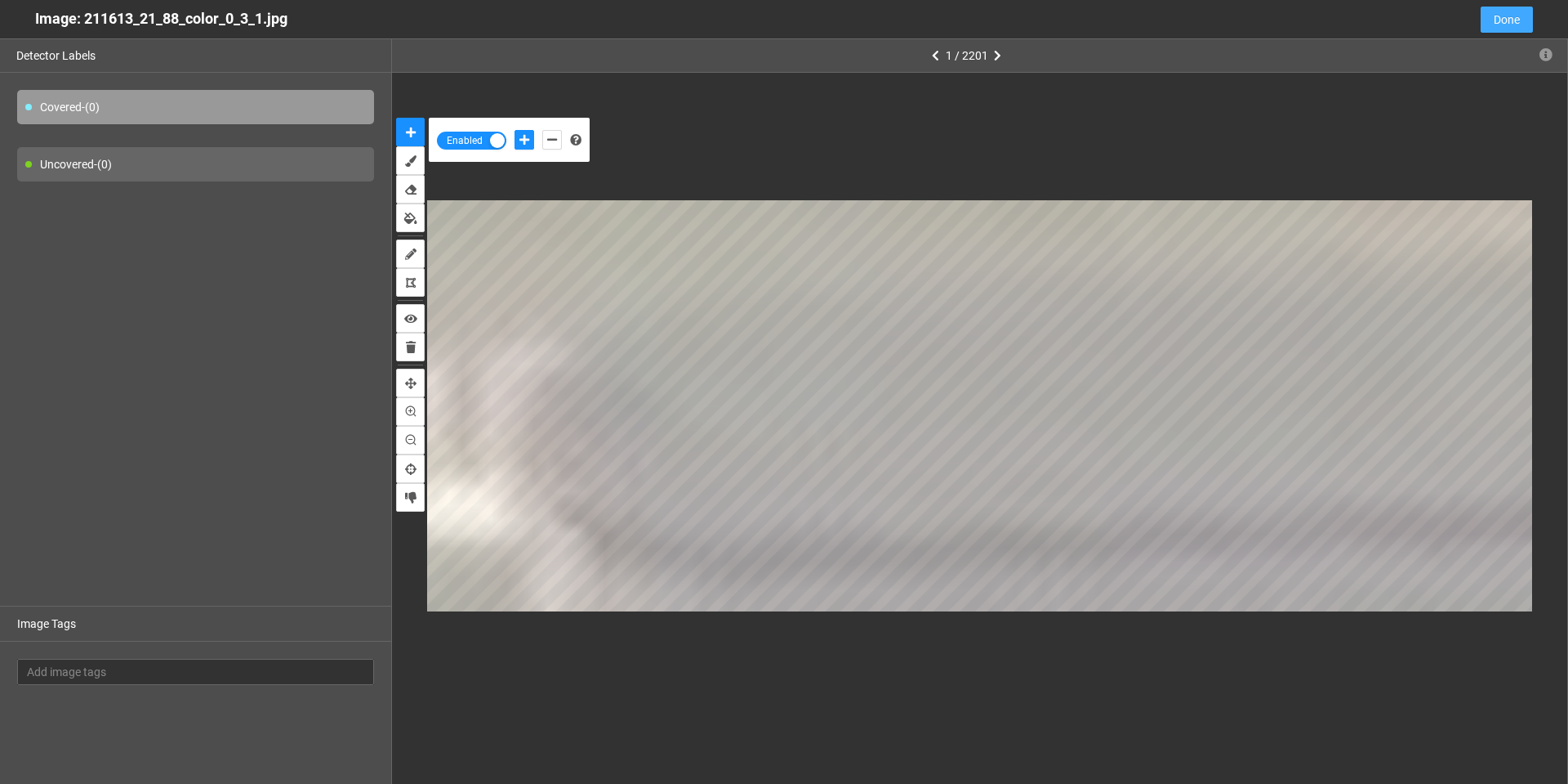
drag, startPoint x: 1489, startPoint y: 17, endPoint x: 1488, endPoint y: 26, distance: 9.1
click at [1489, 19] on button "Done" at bounding box center [1507, 19] width 52 height 26
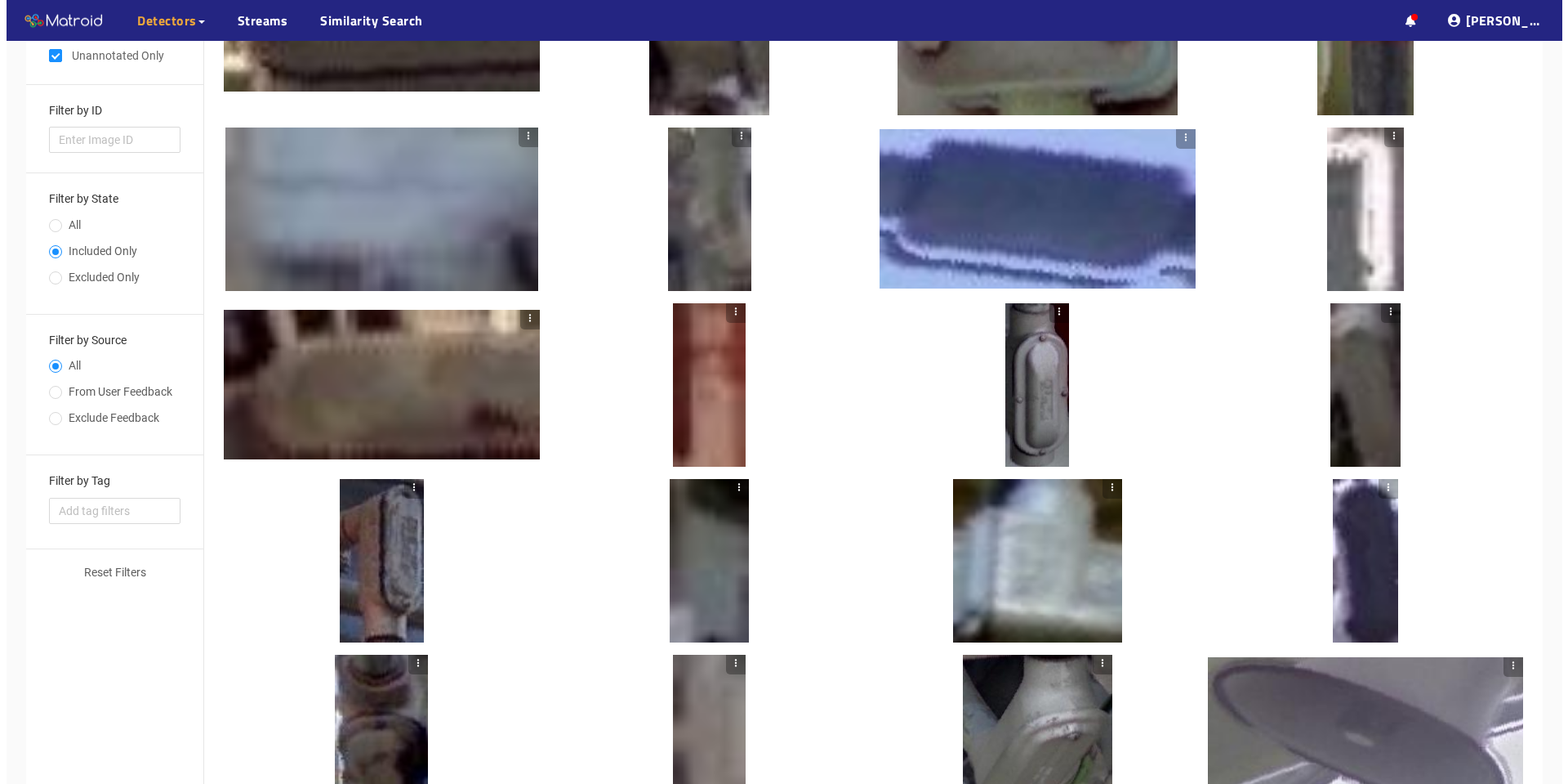
scroll to position [163, 0]
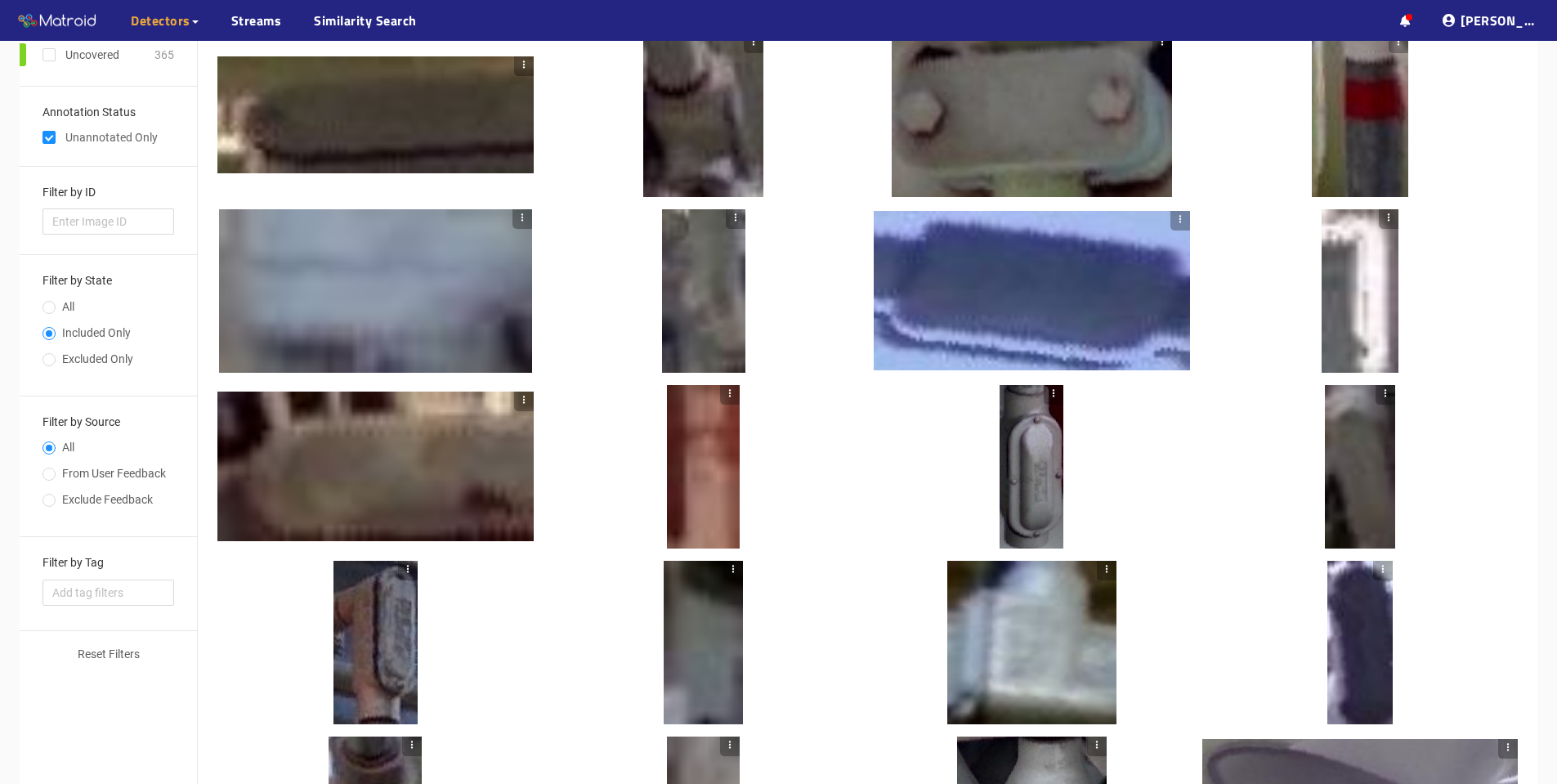
click at [398, 133] on div at bounding box center [375, 115] width 316 height 118
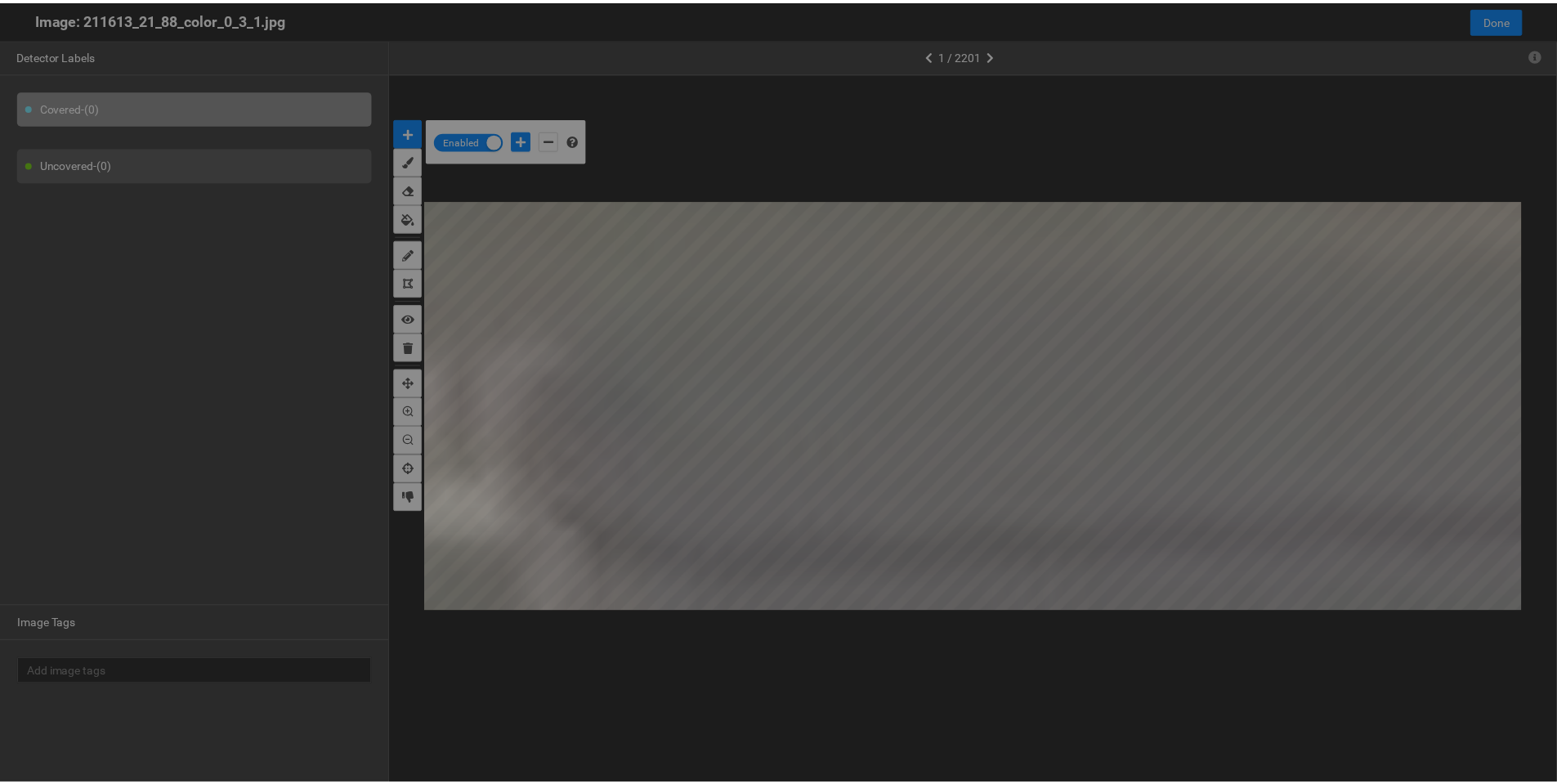
scroll to position [775, 0]
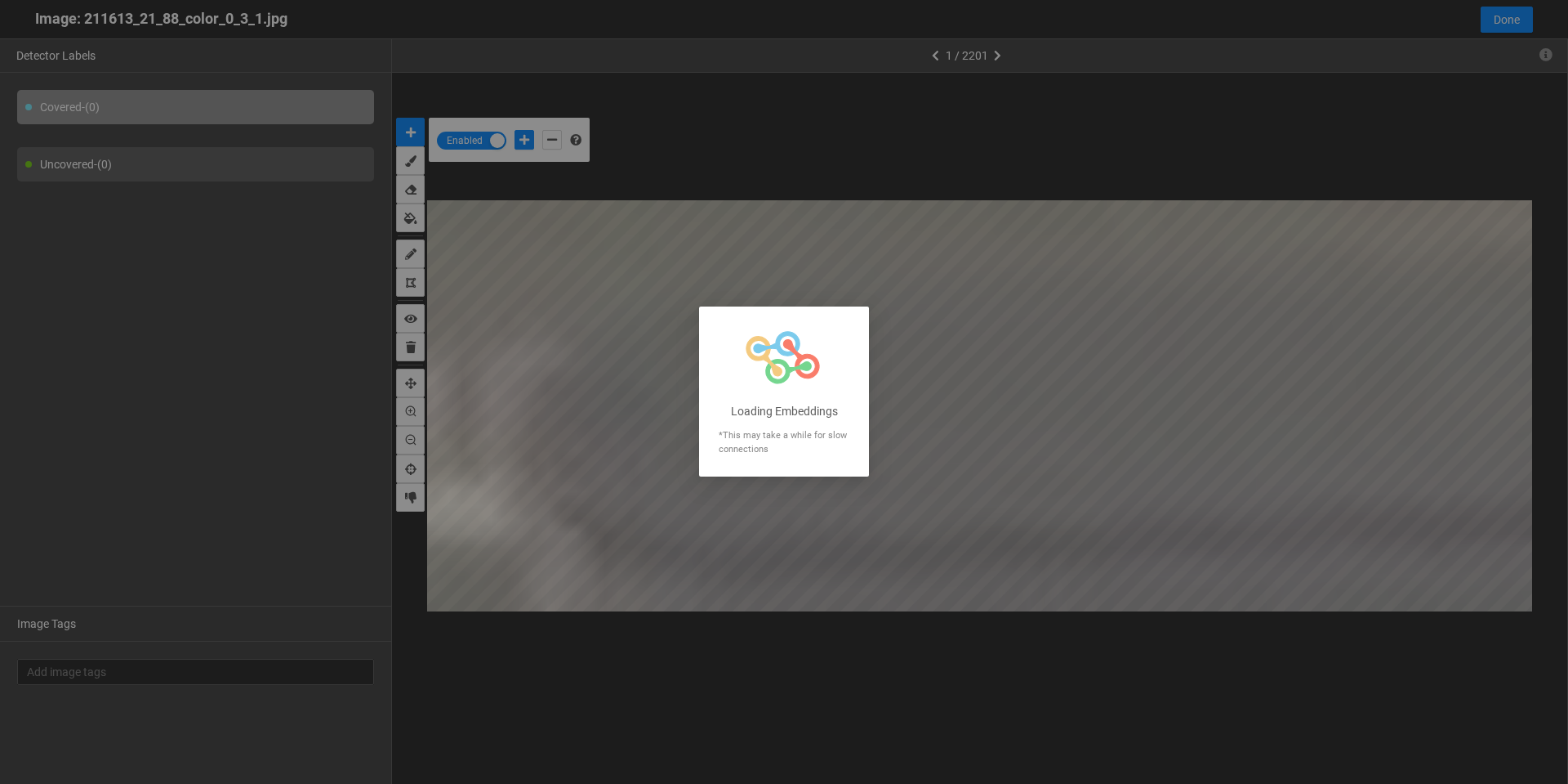
click at [936, 359] on div at bounding box center [784, 392] width 1568 height 784
drag, startPoint x: 777, startPoint y: 251, endPoint x: 730, endPoint y: 245, distance: 47.4
click at [777, 249] on div at bounding box center [784, 392] width 1568 height 784
click at [144, 113] on div at bounding box center [784, 392] width 1568 height 784
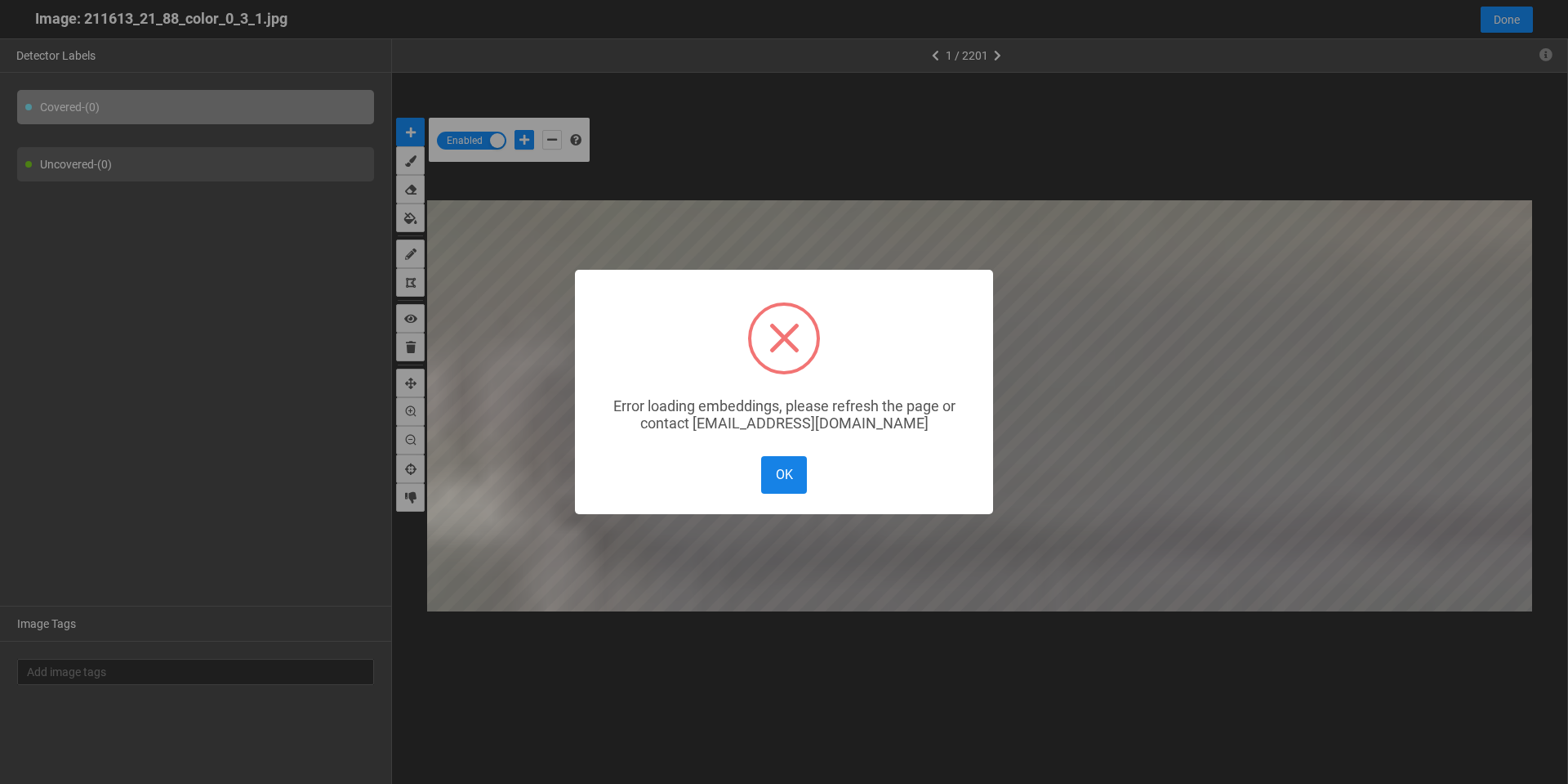
drag, startPoint x: 773, startPoint y: 486, endPoint x: 390, endPoint y: 223, distance: 464.6
click at [772, 487] on button "OK" at bounding box center [784, 475] width 45 height 37
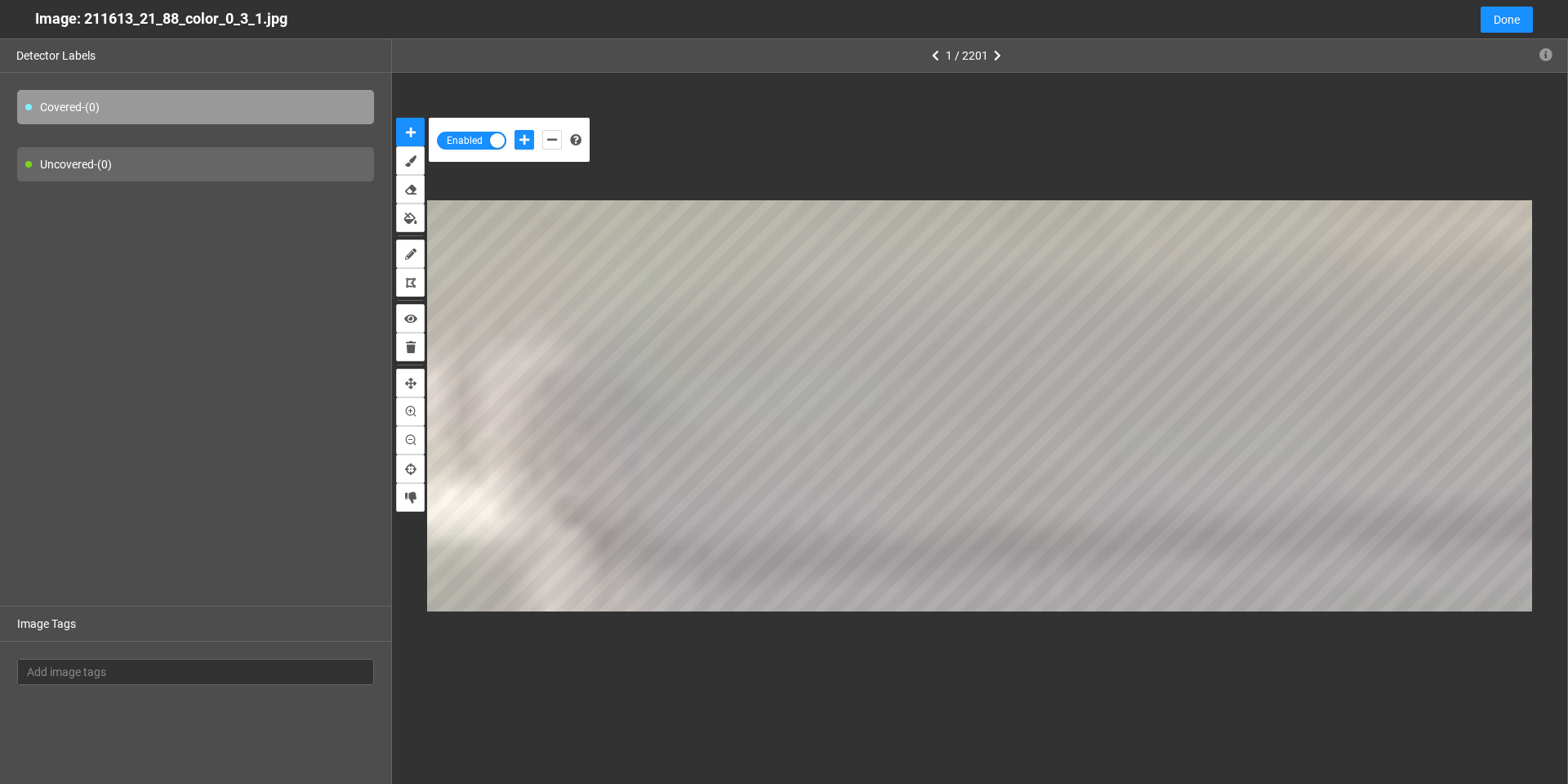
click at [106, 107] on div "Covered - (0)" at bounding box center [195, 107] width 357 height 34
click at [408, 134] on icon "auto-mask" at bounding box center [411, 133] width 10 height 11
click at [405, 166] on icon "brush" at bounding box center [411, 161] width 11 height 11
click at [1501, 11] on span "Done" at bounding box center [1507, 19] width 26 height 18
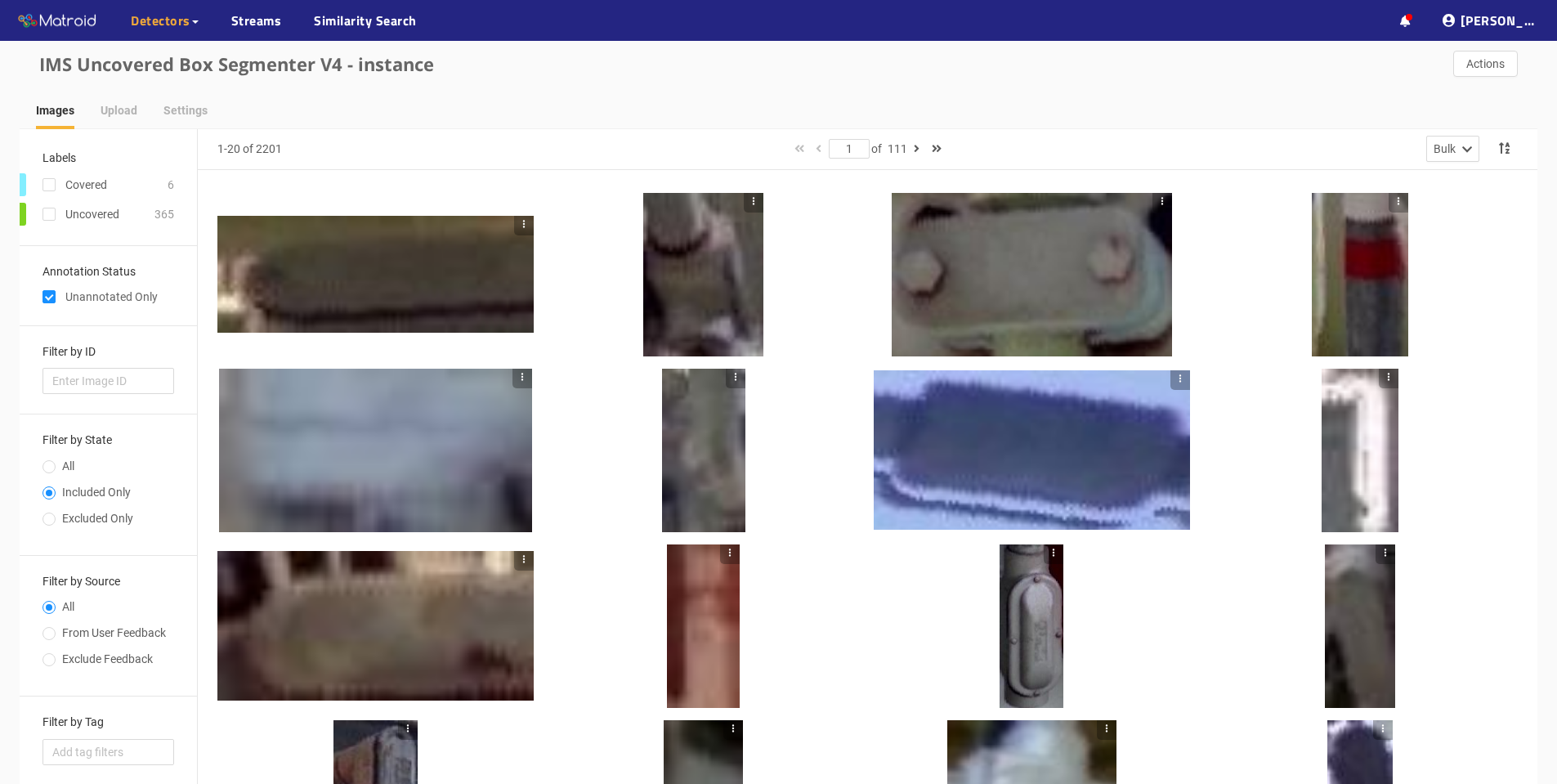
scroll to position [0, 0]
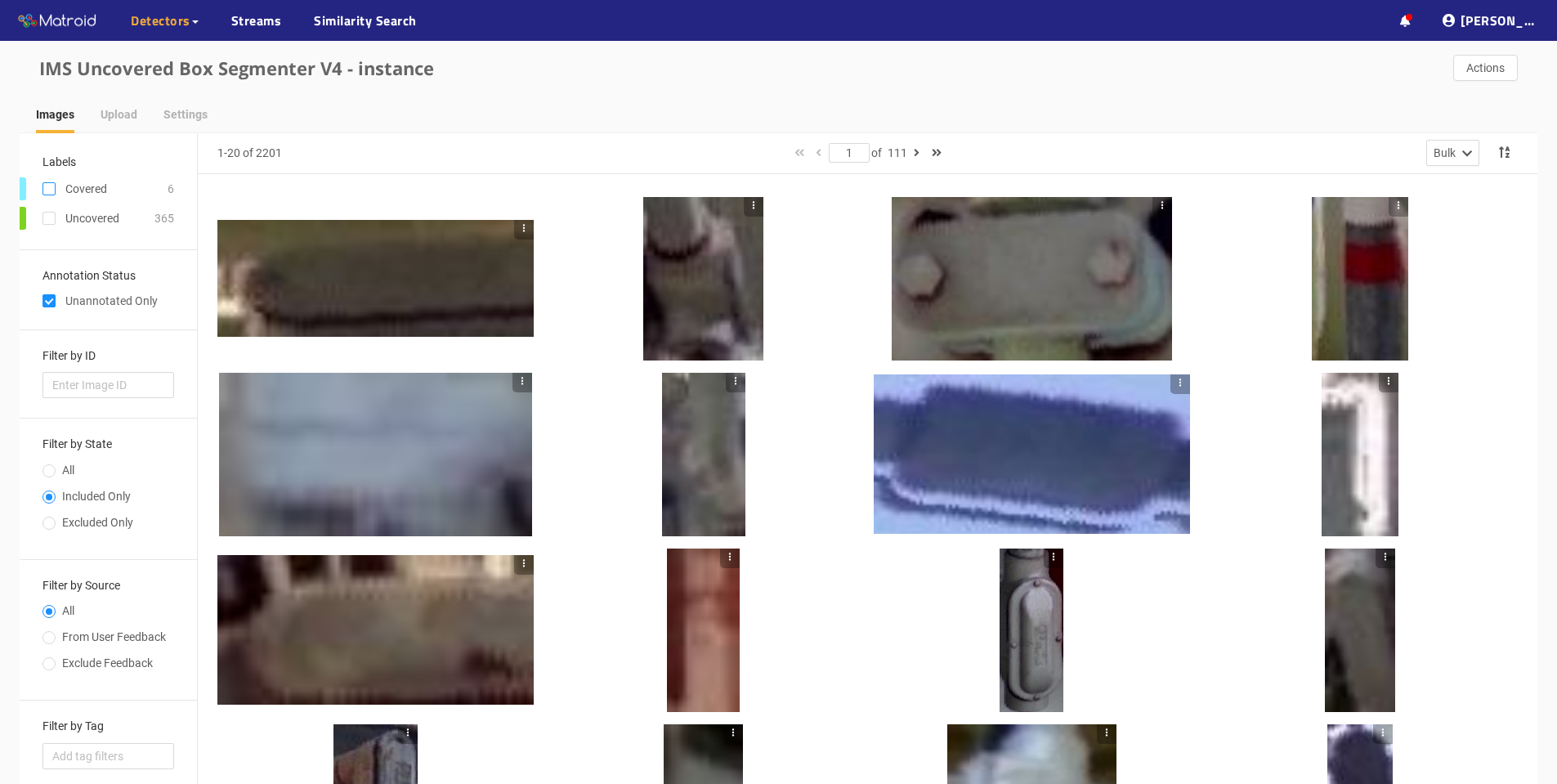
click at [49, 188] on input "checkbox" at bounding box center [49, 192] width 13 height 13
checkbox input "true"
checkbox input "false"
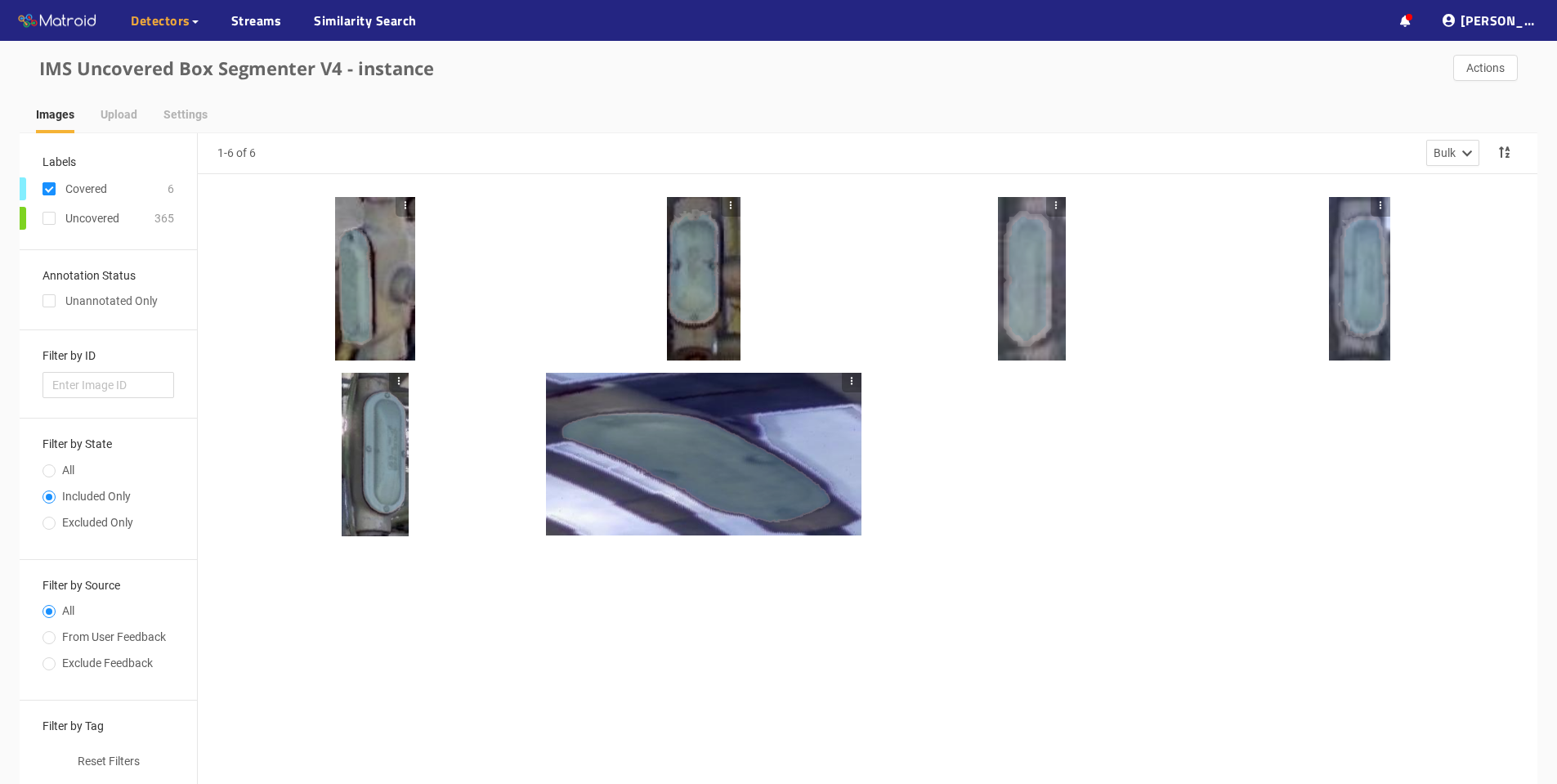
click at [49, 186] on input "checkbox" at bounding box center [49, 192] width 13 height 13
checkbox input "false"
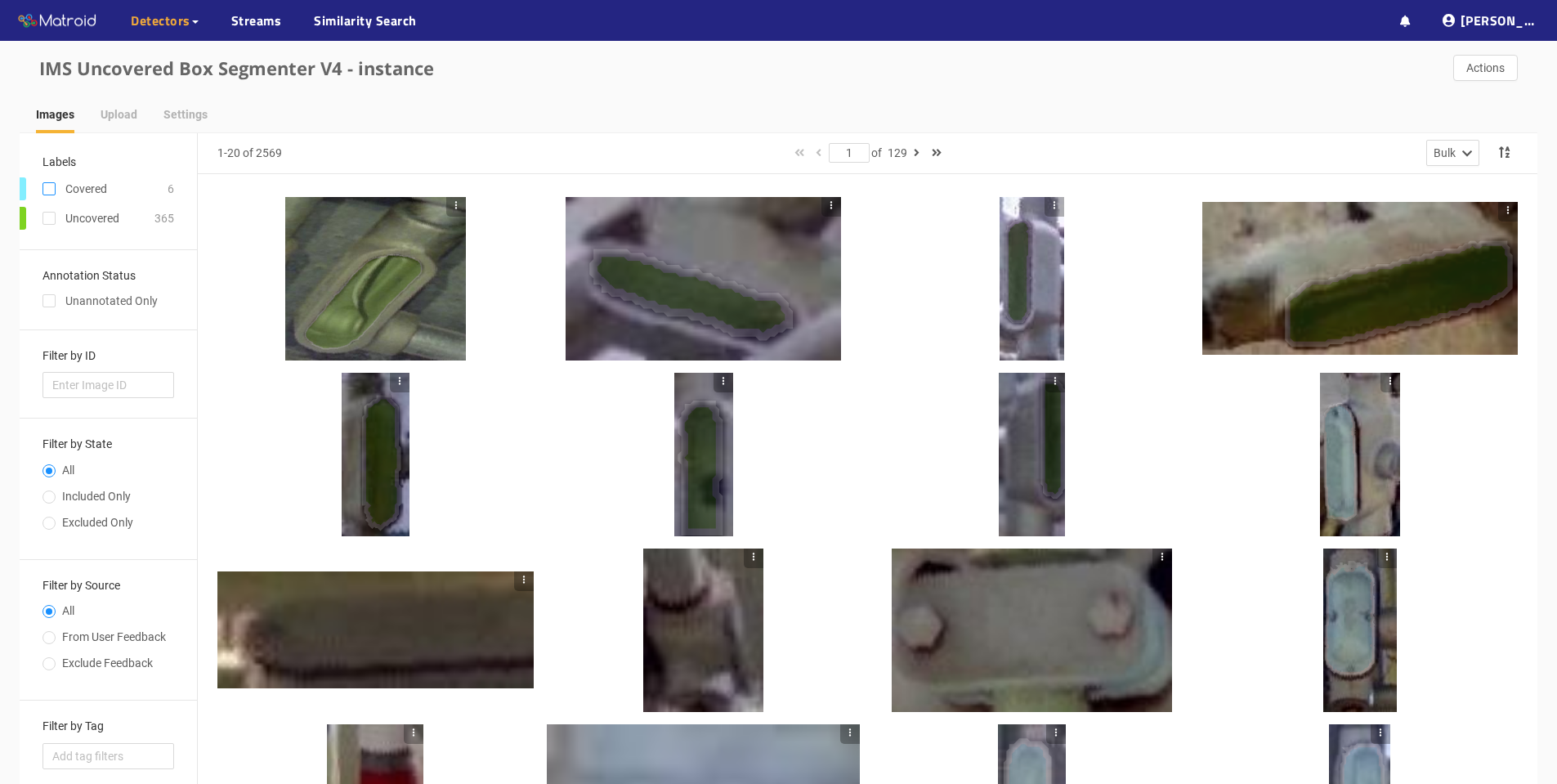
click at [52, 191] on input "checkbox" at bounding box center [49, 192] width 13 height 13
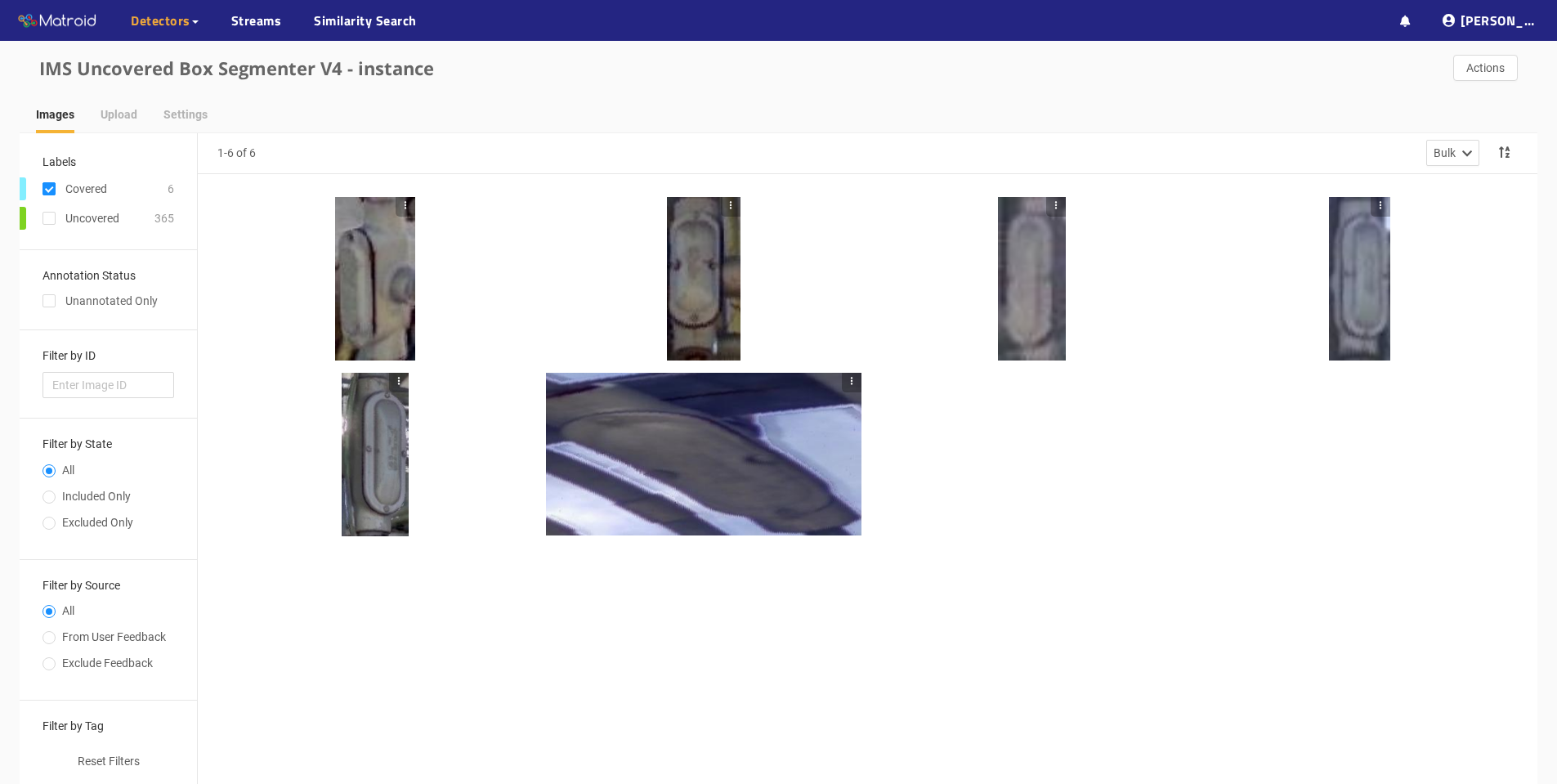
click at [52, 191] on input "checkbox" at bounding box center [49, 192] width 13 height 13
checkbox input "false"
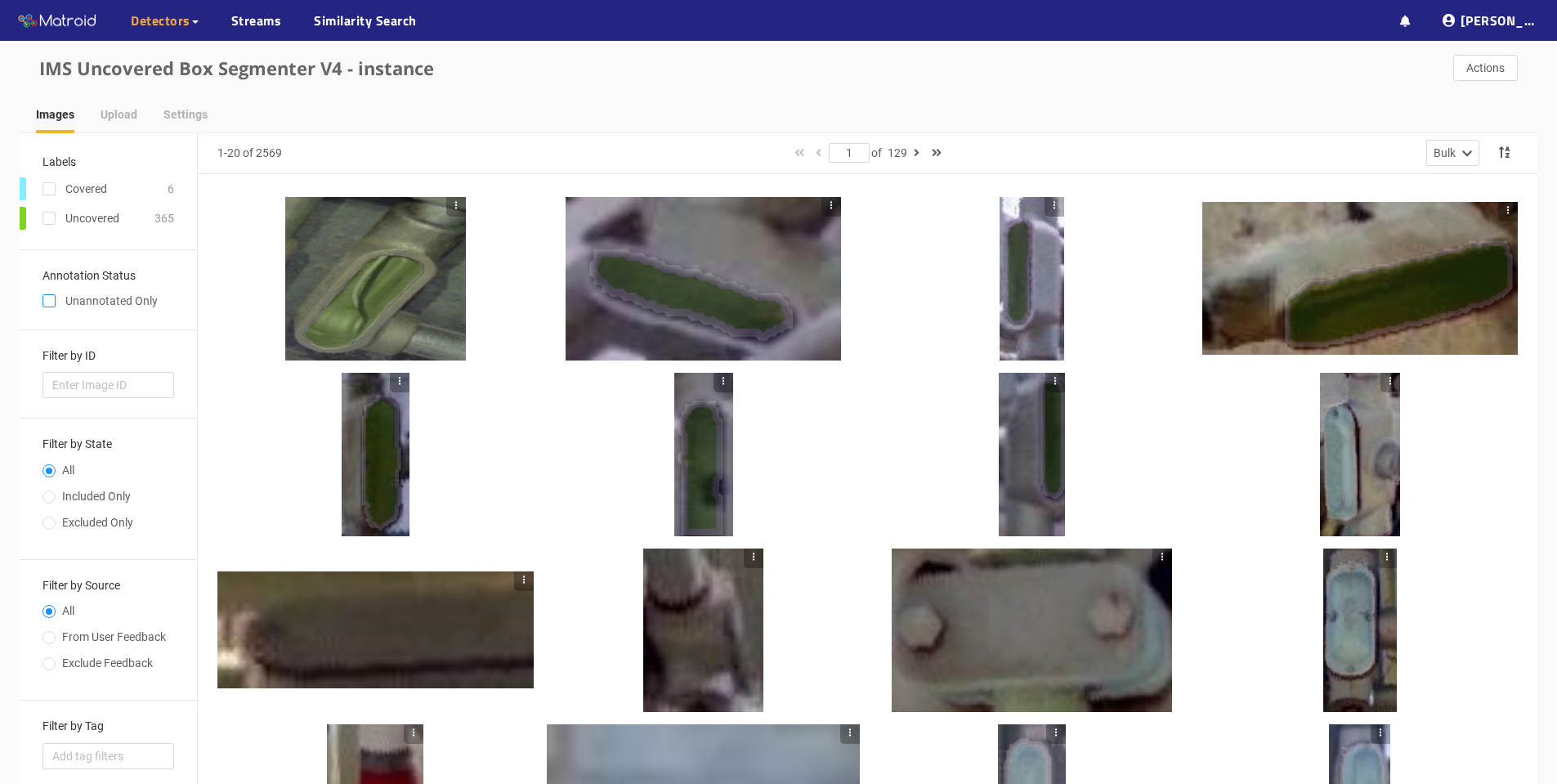
click at [49, 301] on input "checkbox" at bounding box center [49, 304] width 13 height 13
checkbox input "true"
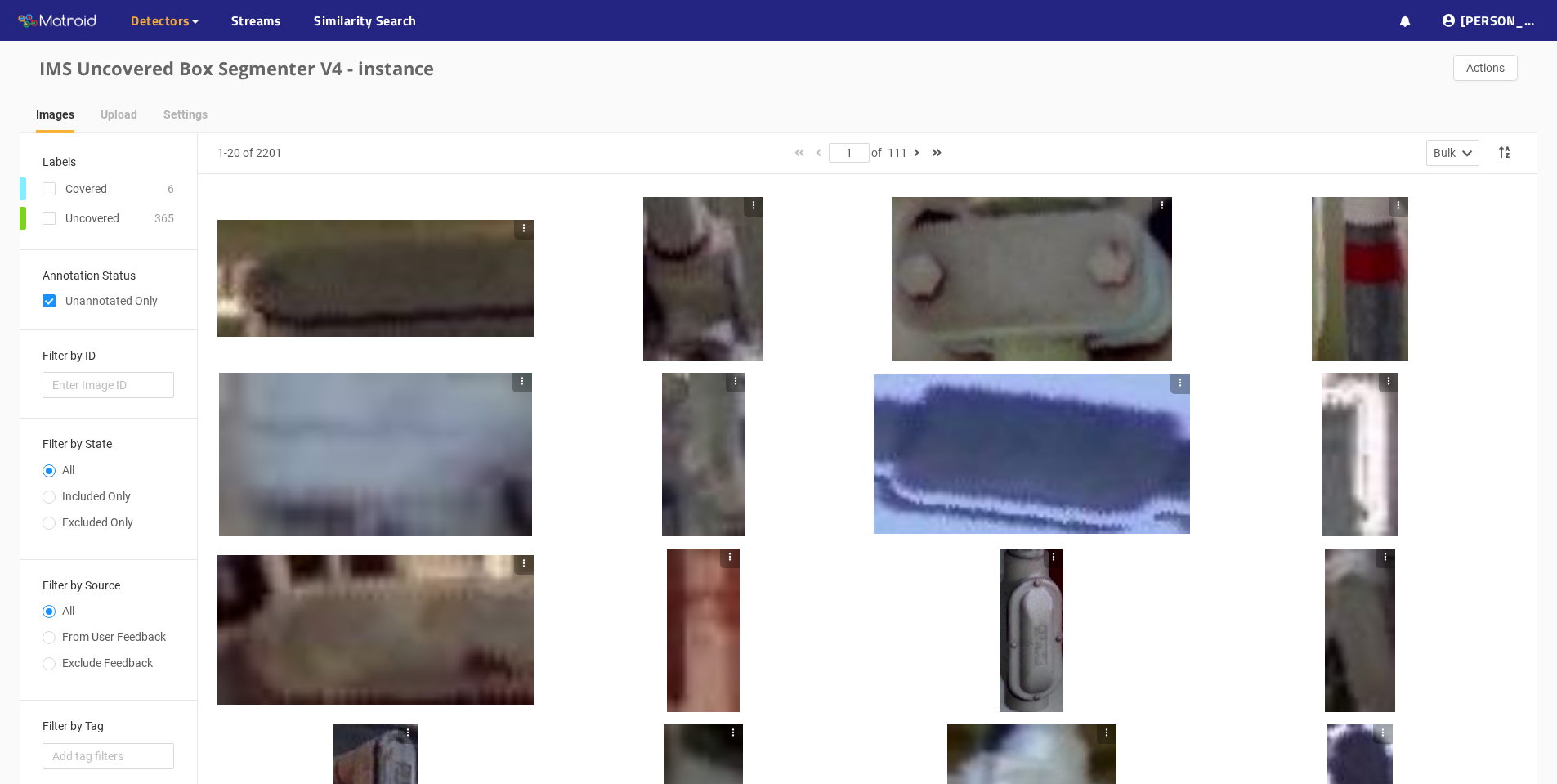
click at [524, 231] on icon "button" at bounding box center [523, 227] width 2 height 7
click at [551, 190] on div at bounding box center [868, 629] width 1340 height 909
click at [52, 188] on input "checkbox" at bounding box center [49, 192] width 13 height 13
checkbox input "true"
checkbox input "false"
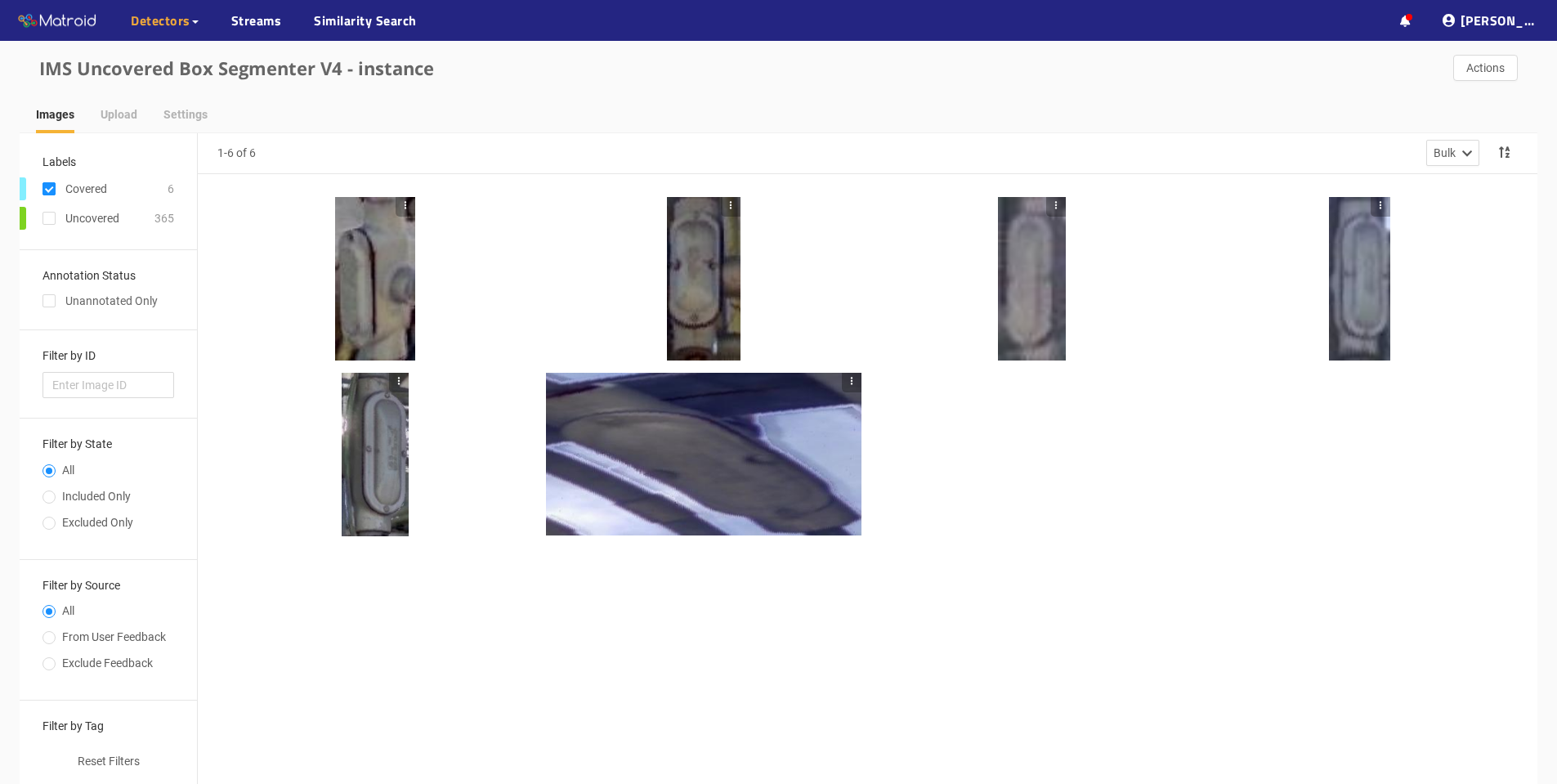
click at [49, 186] on input "checkbox" at bounding box center [49, 192] width 13 height 13
checkbox input "false"
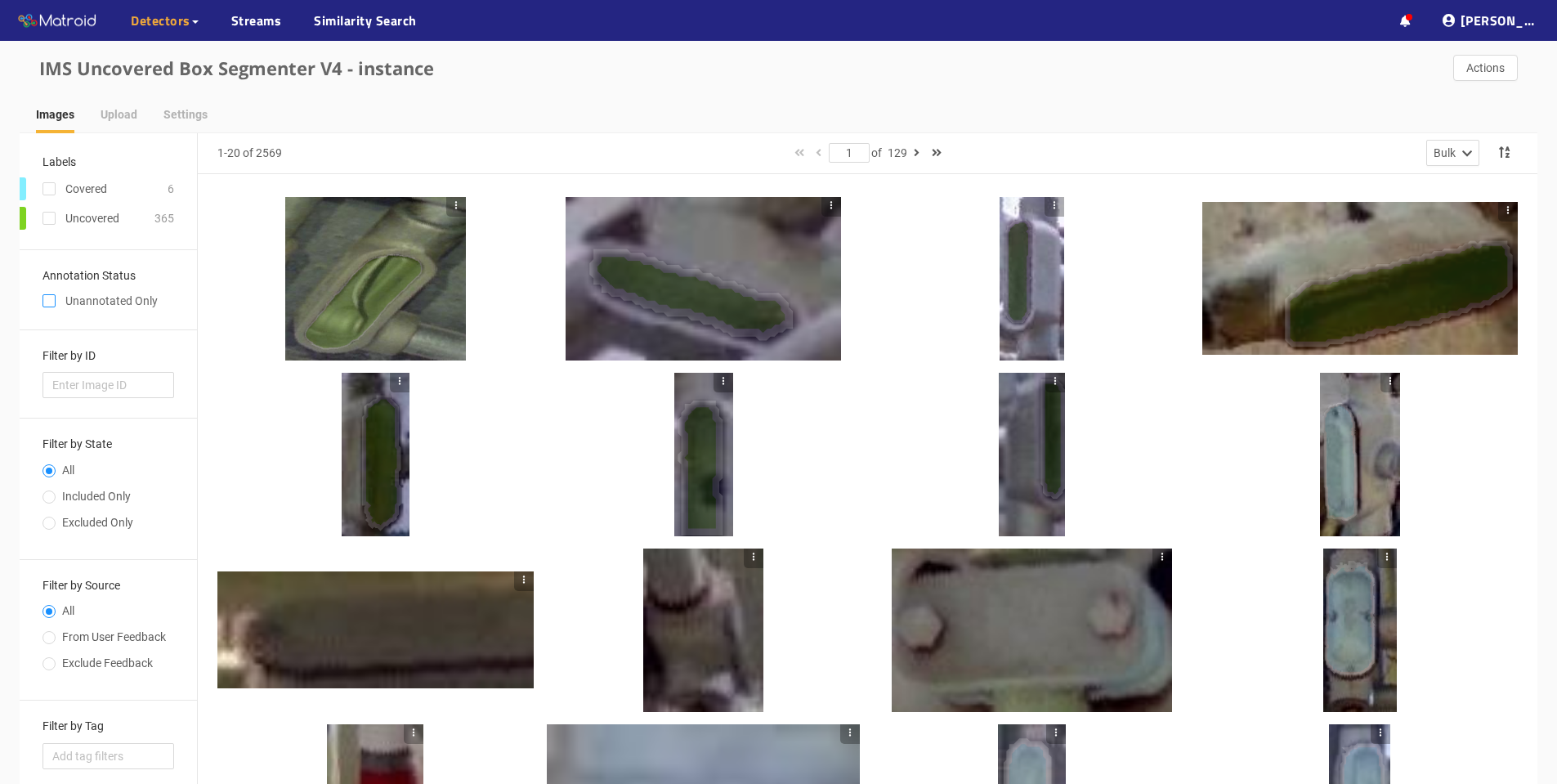
click at [54, 300] on input "checkbox" at bounding box center [49, 304] width 13 height 13
checkbox input "true"
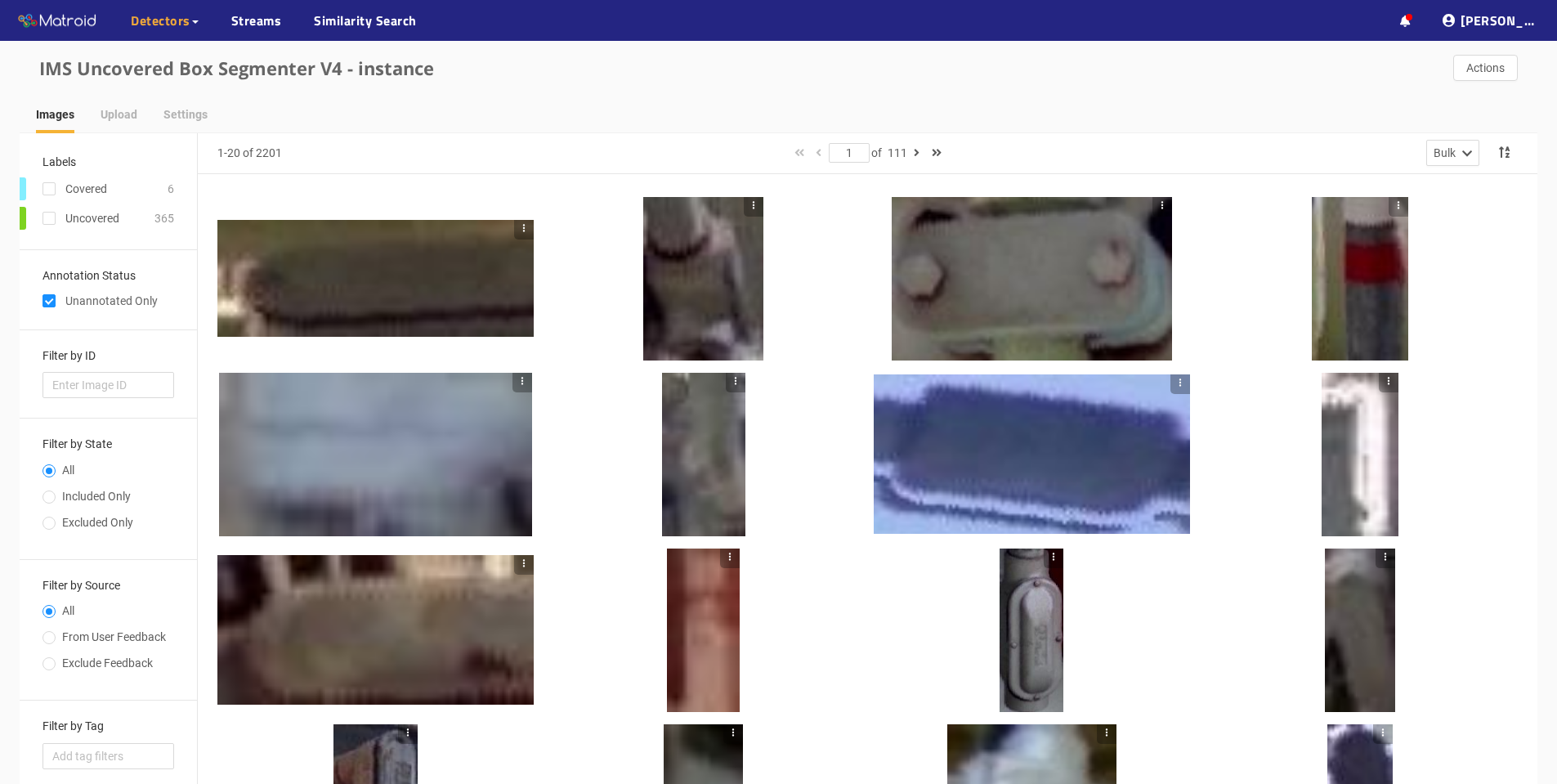
click at [421, 285] on div at bounding box center [375, 278] width 316 height 118
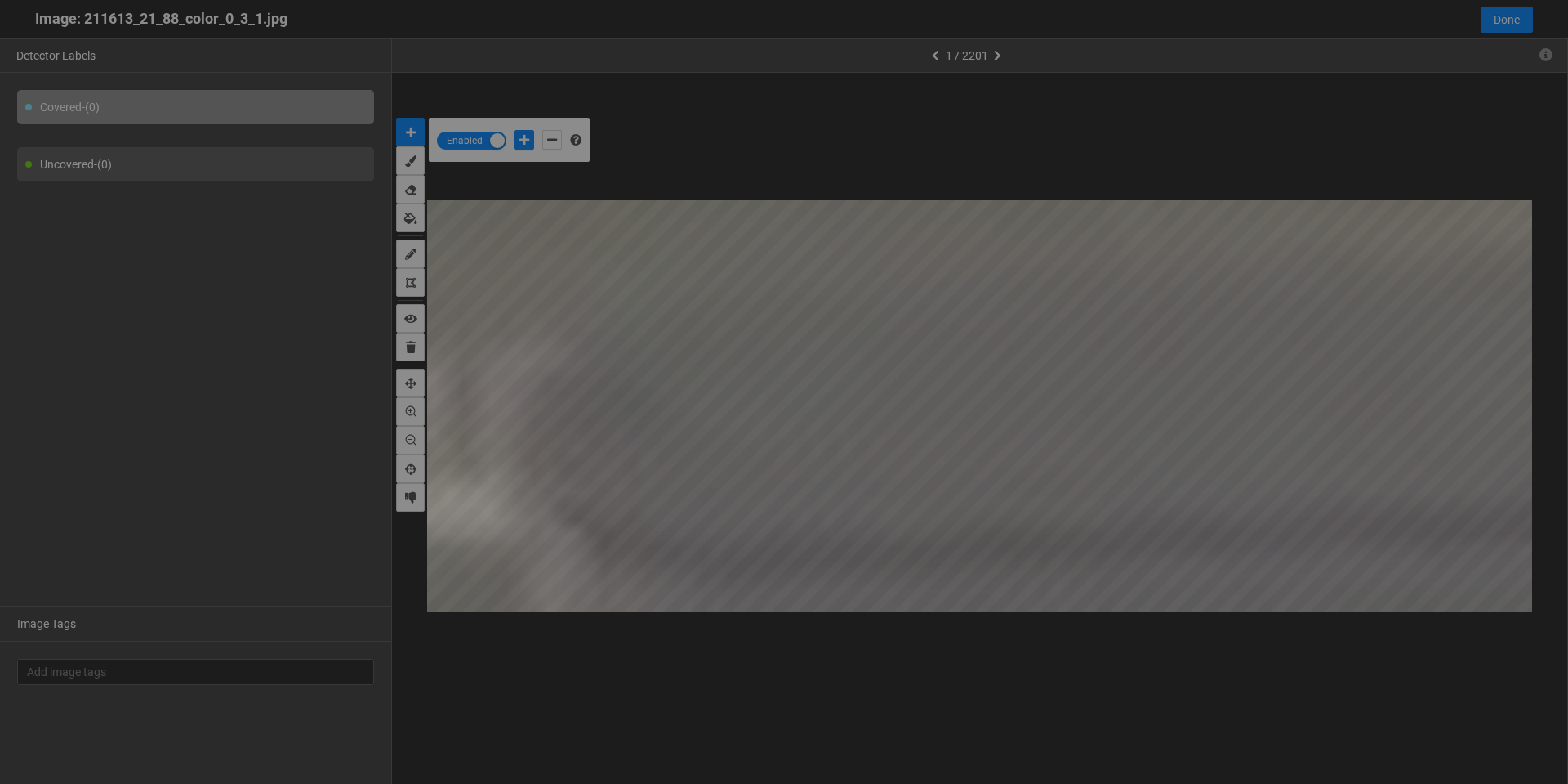
scroll to position [775, 0]
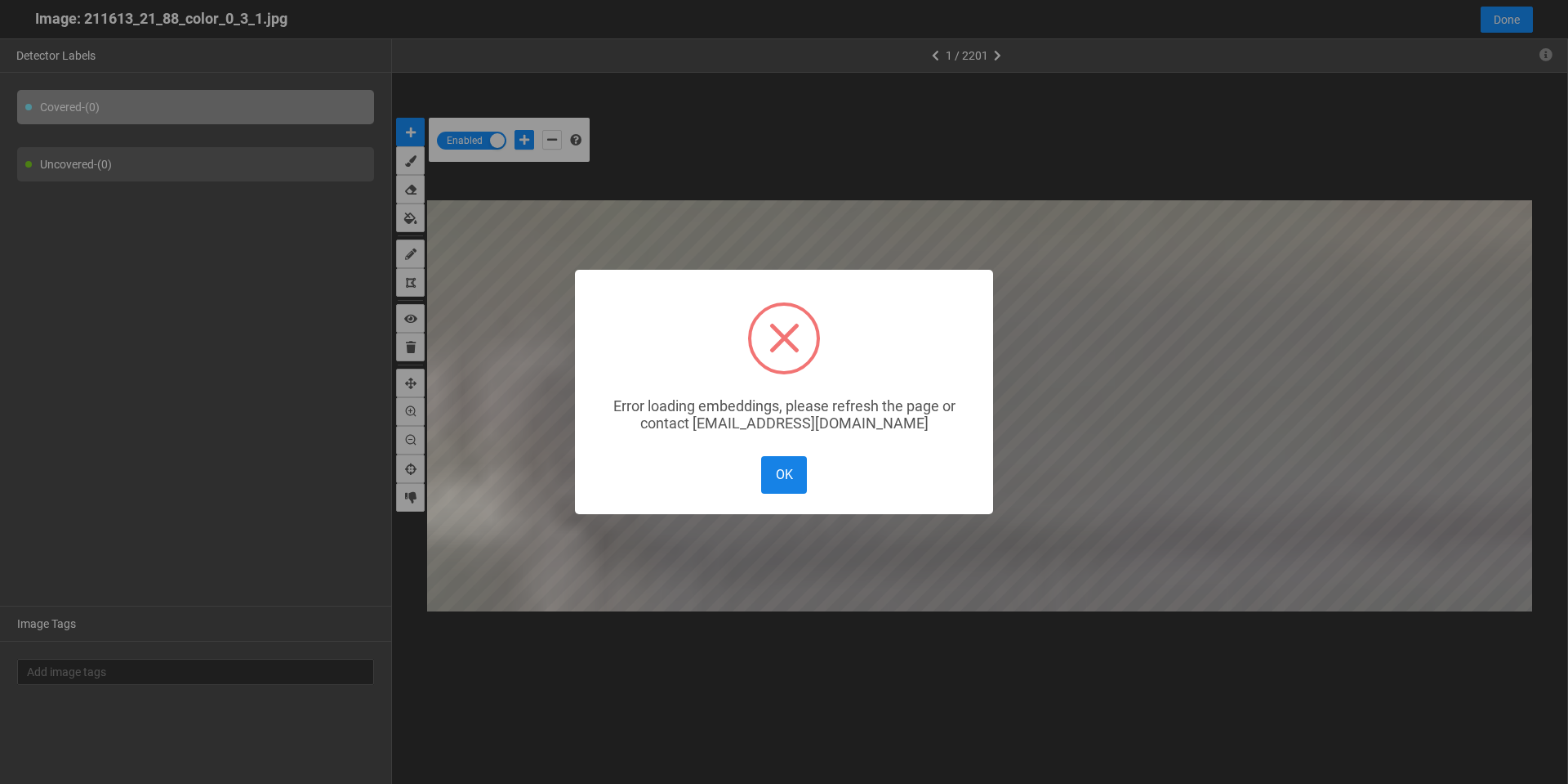
click at [788, 476] on button "OK" at bounding box center [784, 475] width 45 height 37
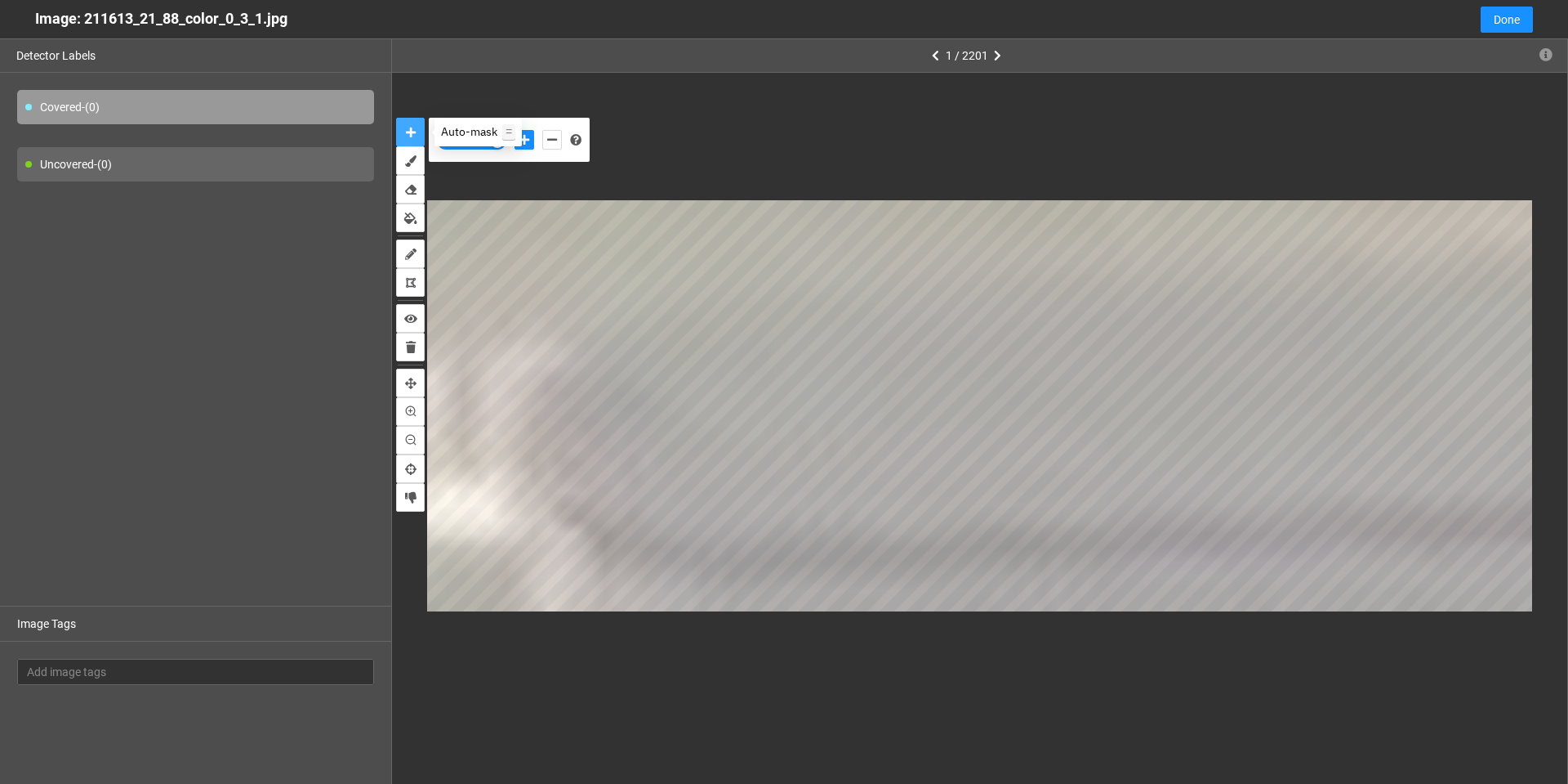
click at [415, 128] on button "auto-mask" at bounding box center [410, 132] width 29 height 29
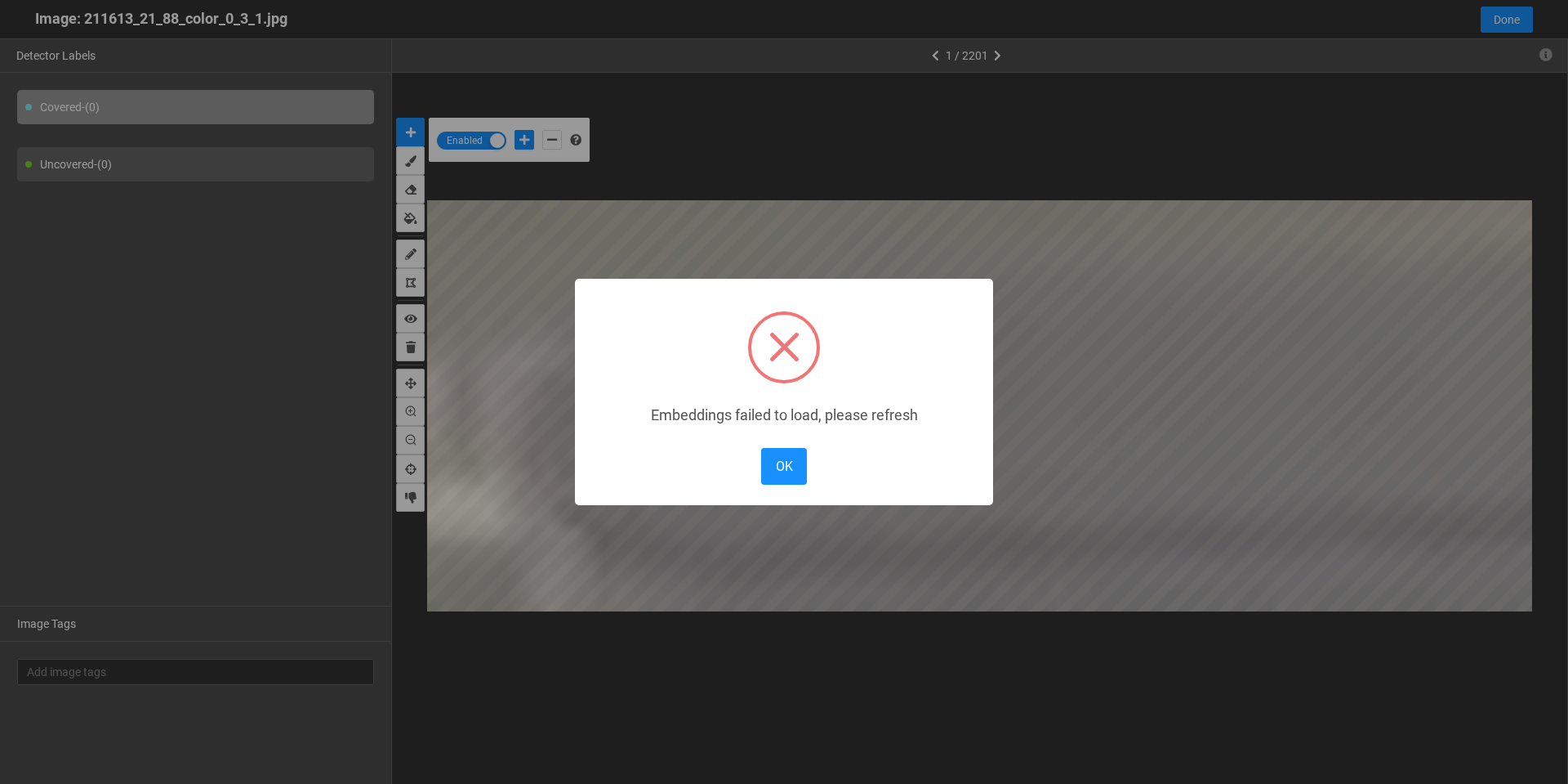
click at [552, 378] on body "··· Detectors ··· Streams ··· Similarity Search ··· ··· ··· Shafi I. ··· IMS Un…" at bounding box center [784, 585] width 1568 height 1169
click at [789, 459] on button "OK" at bounding box center [784, 467] width 45 height 37
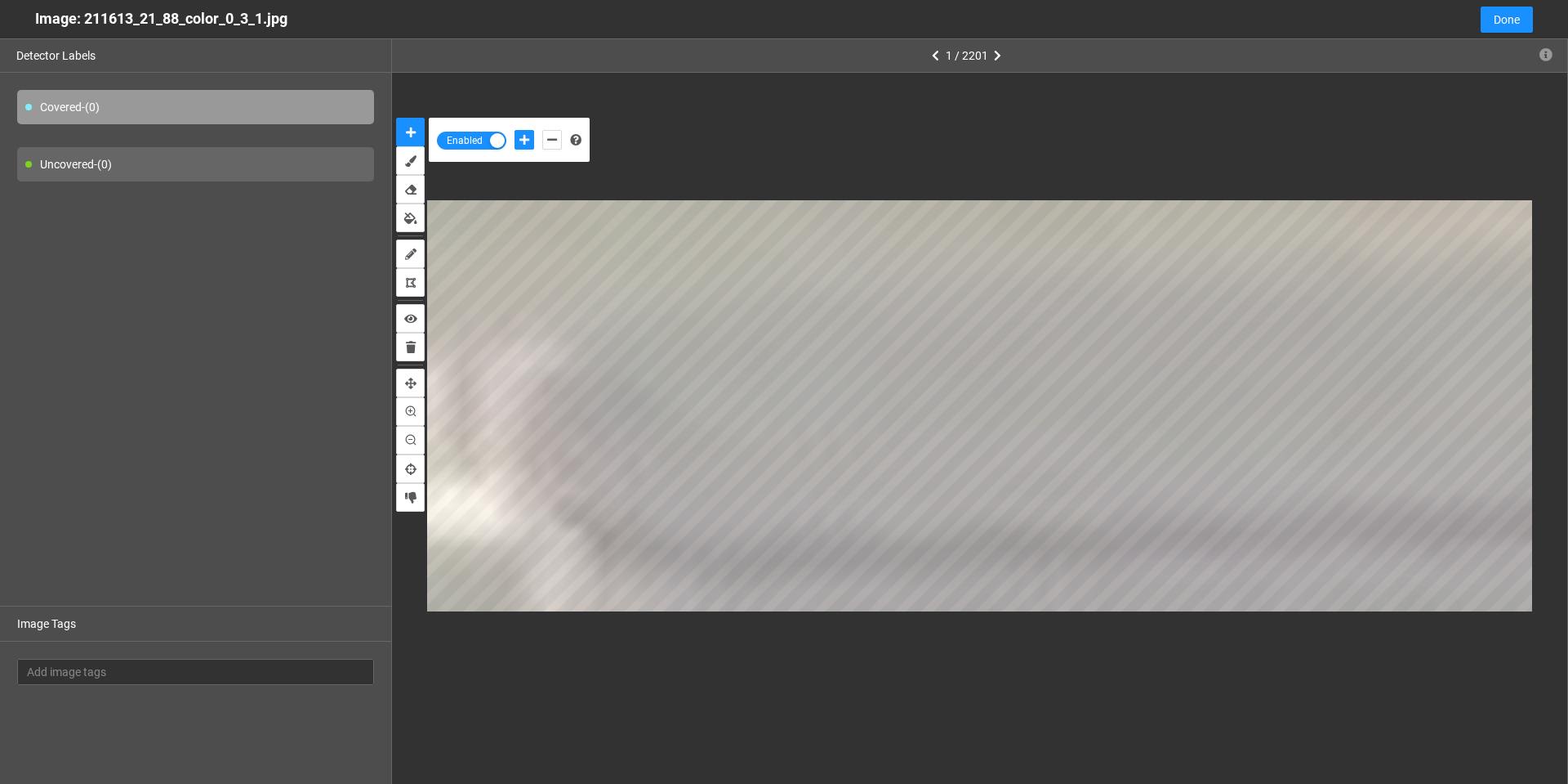
click at [573, 385] on body "··· Detectors ··· Streams ··· Similarity Search ··· ··· ··· Shafi I. ··· IMS Un…" at bounding box center [784, 392] width 1568 height 784
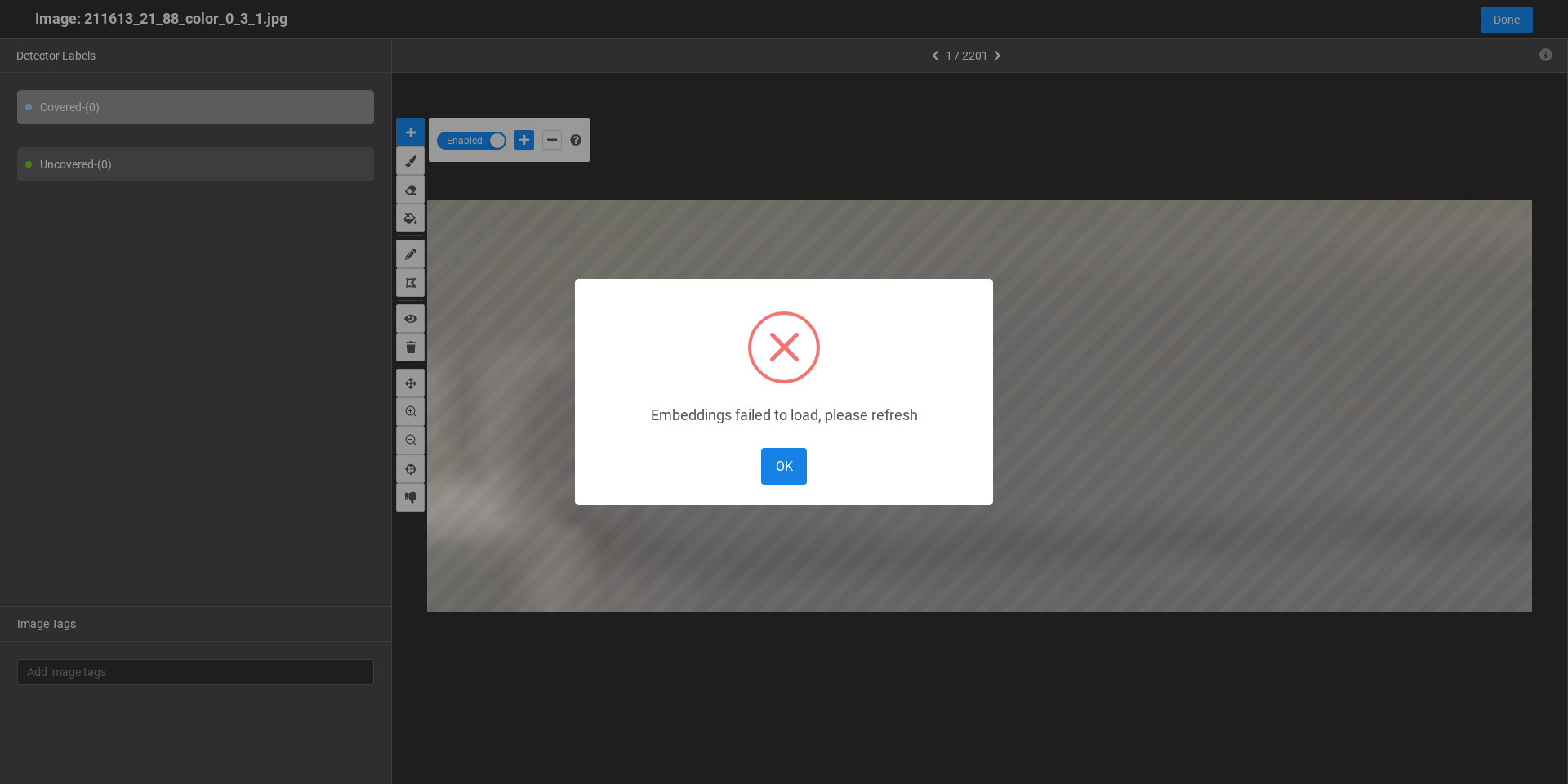
click at [778, 467] on button "OK" at bounding box center [784, 467] width 45 height 37
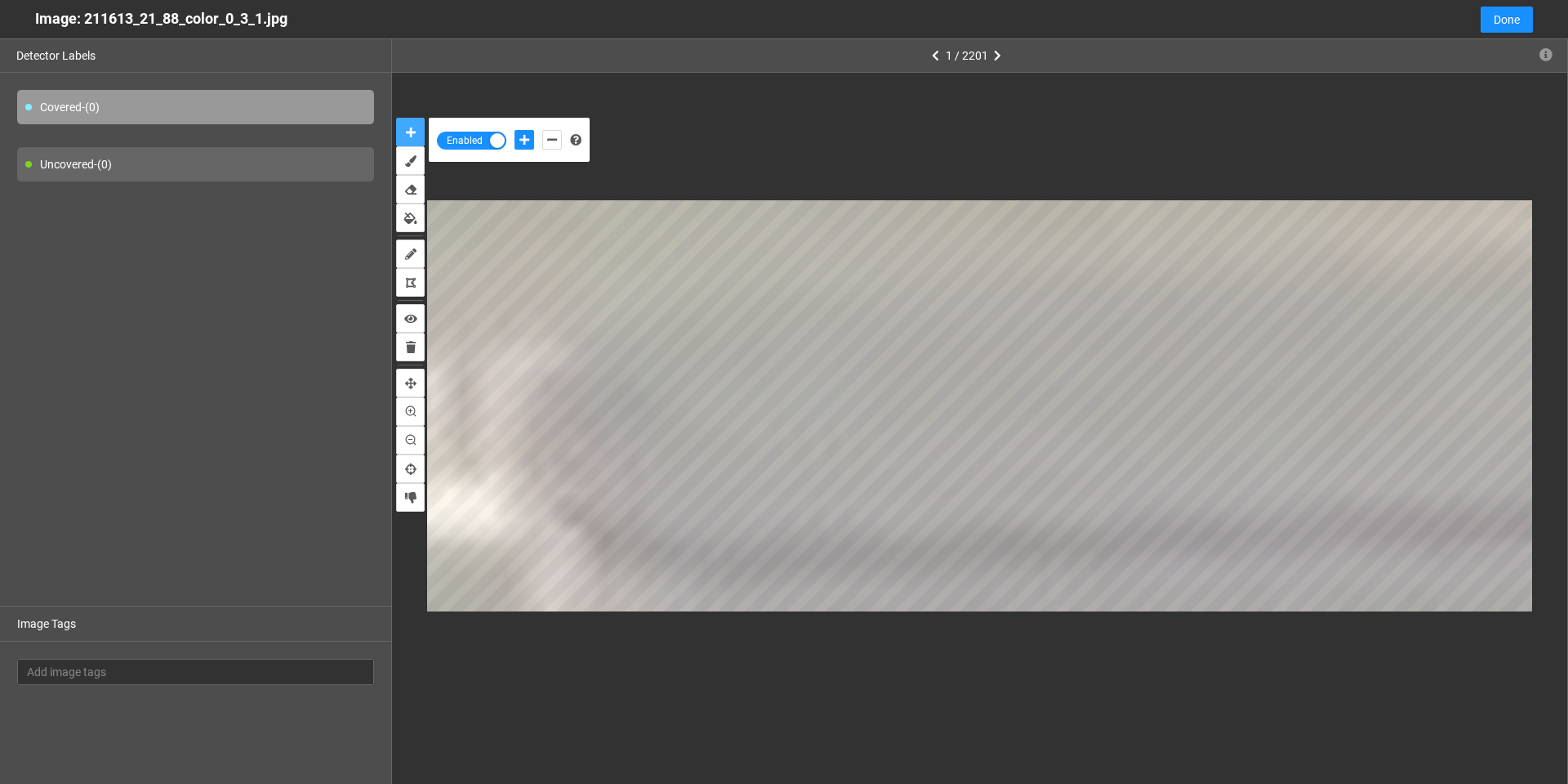
click at [410, 137] on icon "auto-mask" at bounding box center [411, 133] width 10 height 11
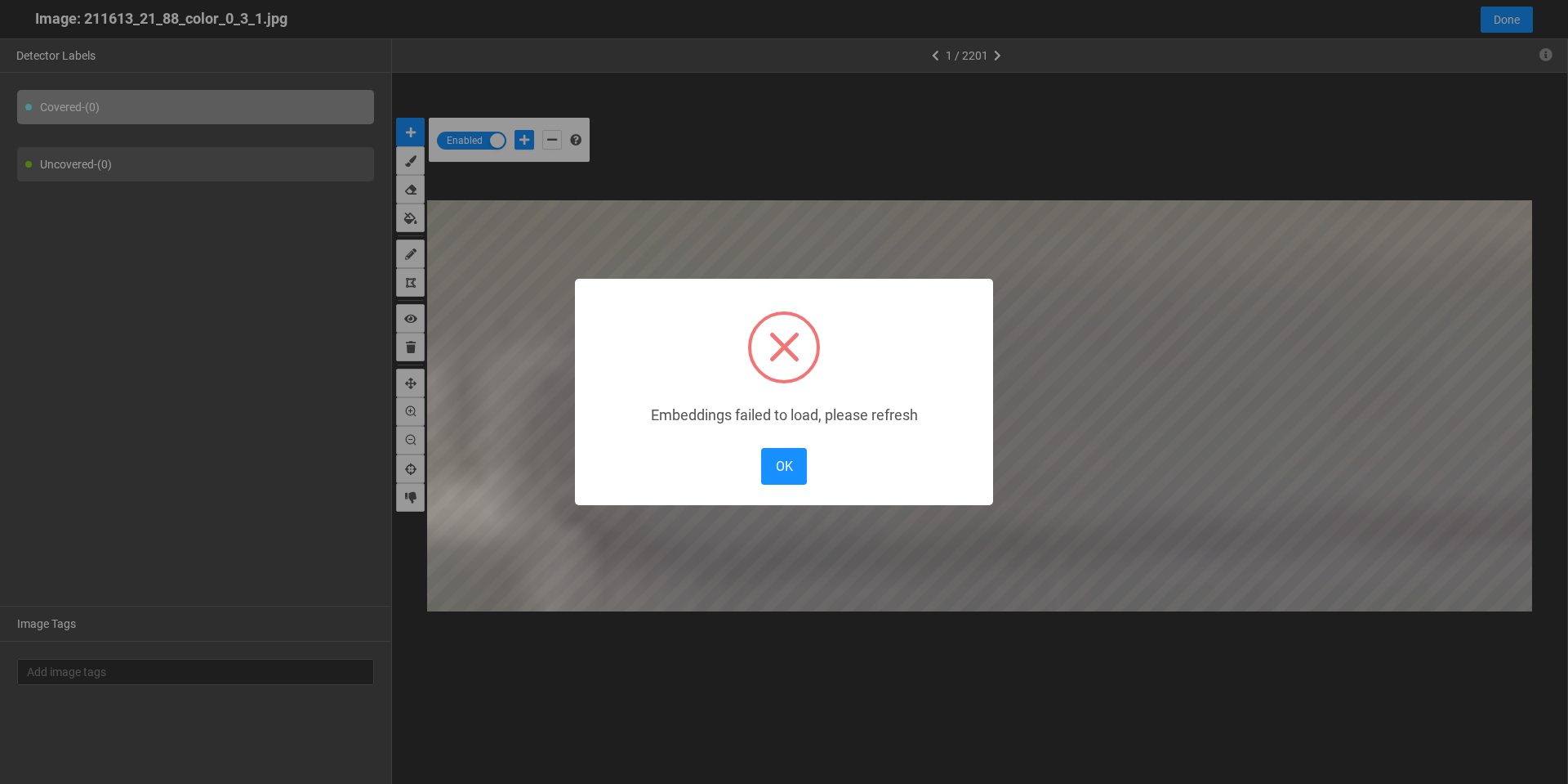
click at [593, 349] on body "··· Detectors ··· Streams ··· Similarity Search ··· ··· ··· Shafi I. ··· IMS Un…" at bounding box center [784, 585] width 1568 height 1169
click at [776, 465] on button "OK" at bounding box center [784, 467] width 45 height 37
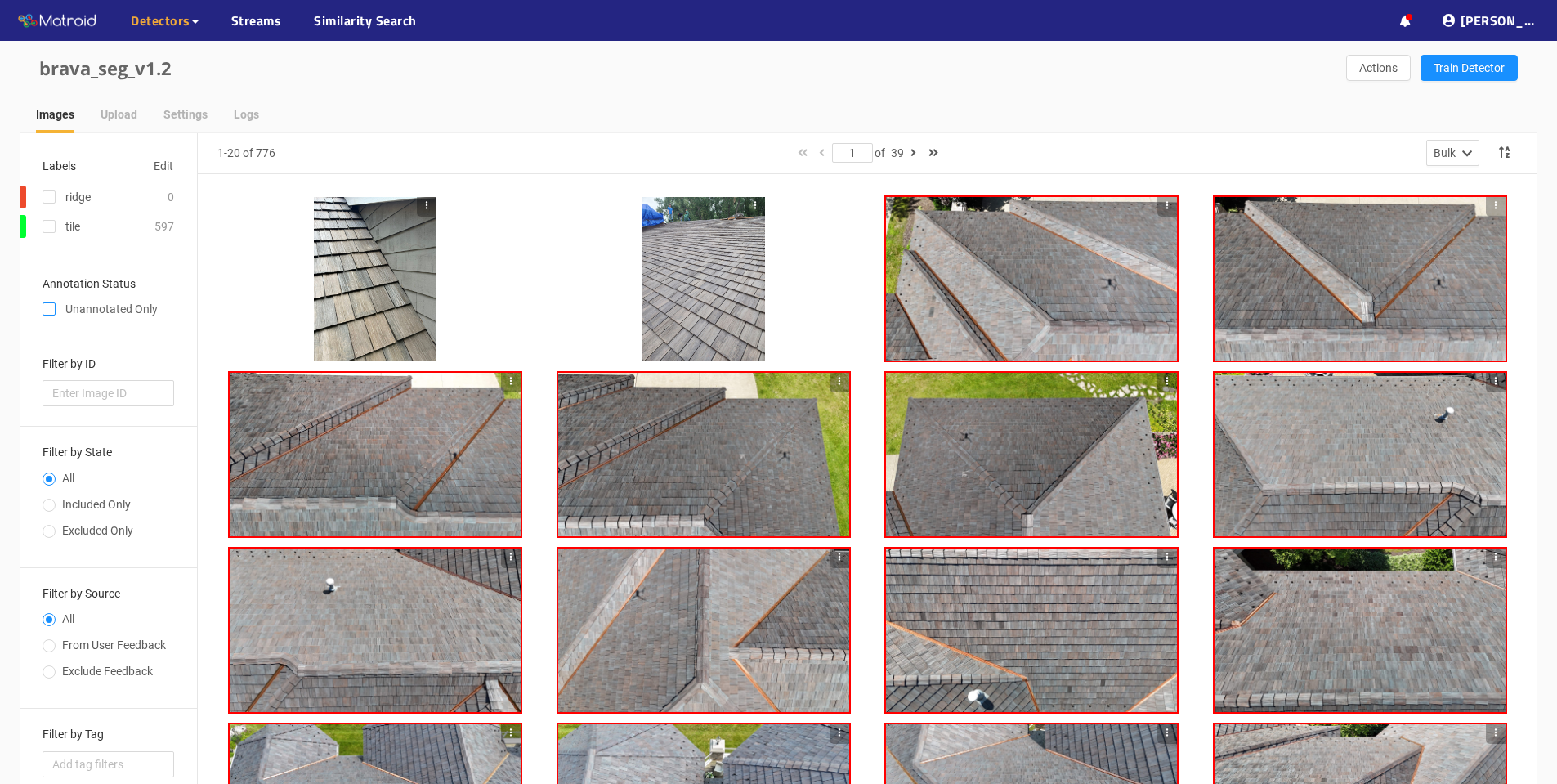
click at [51, 313] on input "checkbox" at bounding box center [49, 312] width 13 height 13
checkbox input "true"
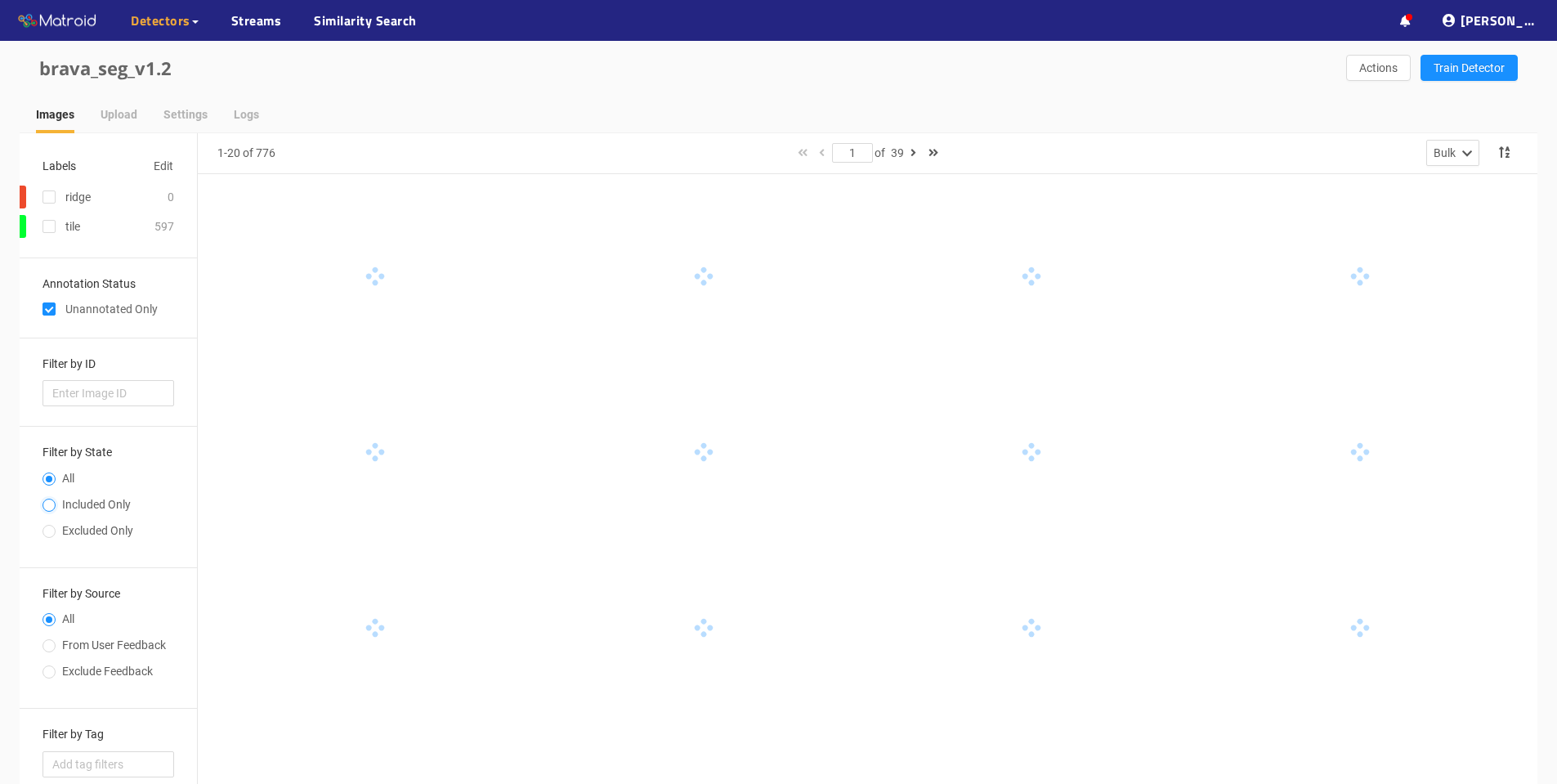
click at [49, 507] on input "Included Only" at bounding box center [49, 507] width 13 height 10
radio input "true"
radio input "false"
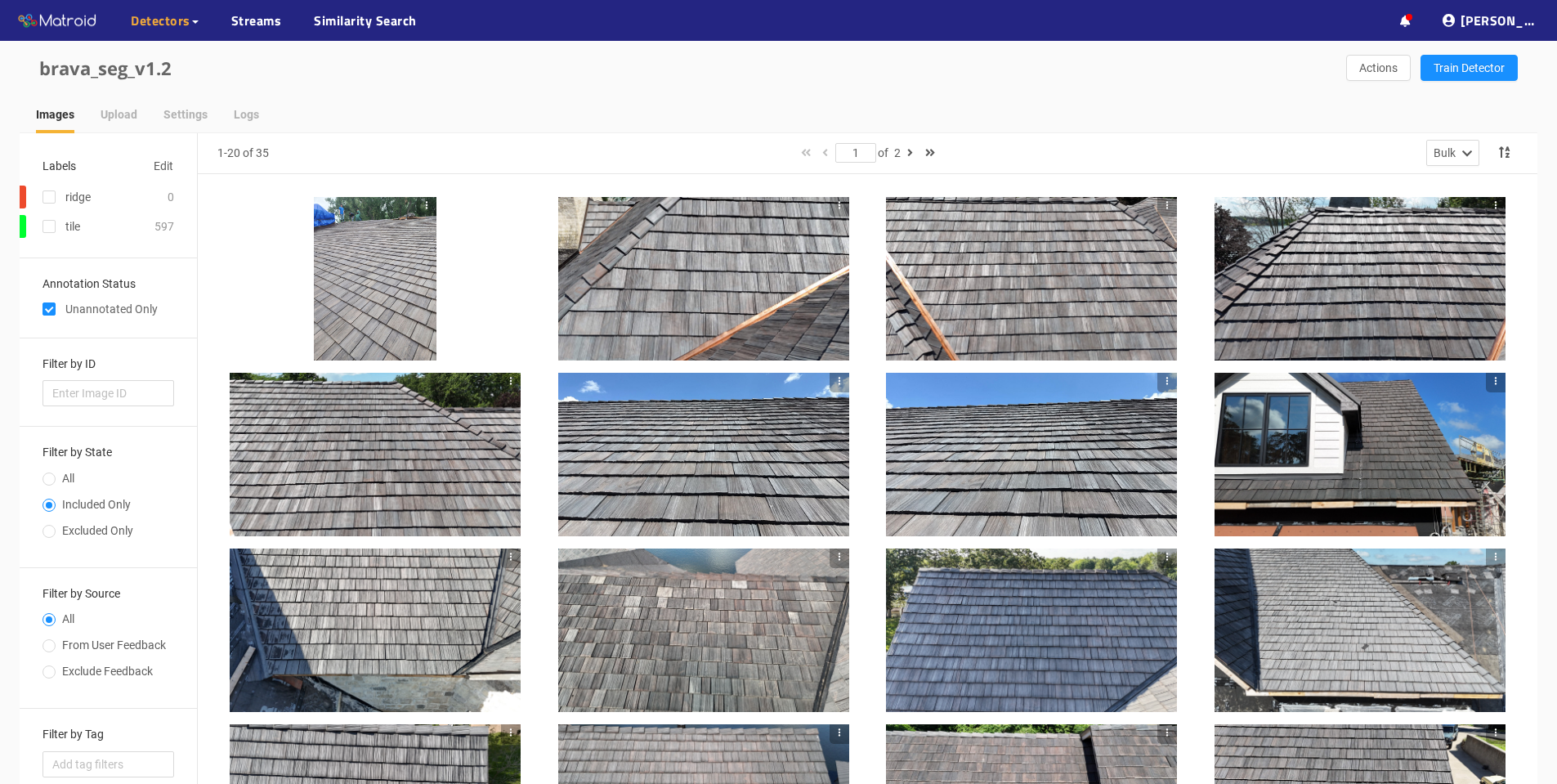
click at [358, 285] on div at bounding box center [375, 278] width 122 height 163
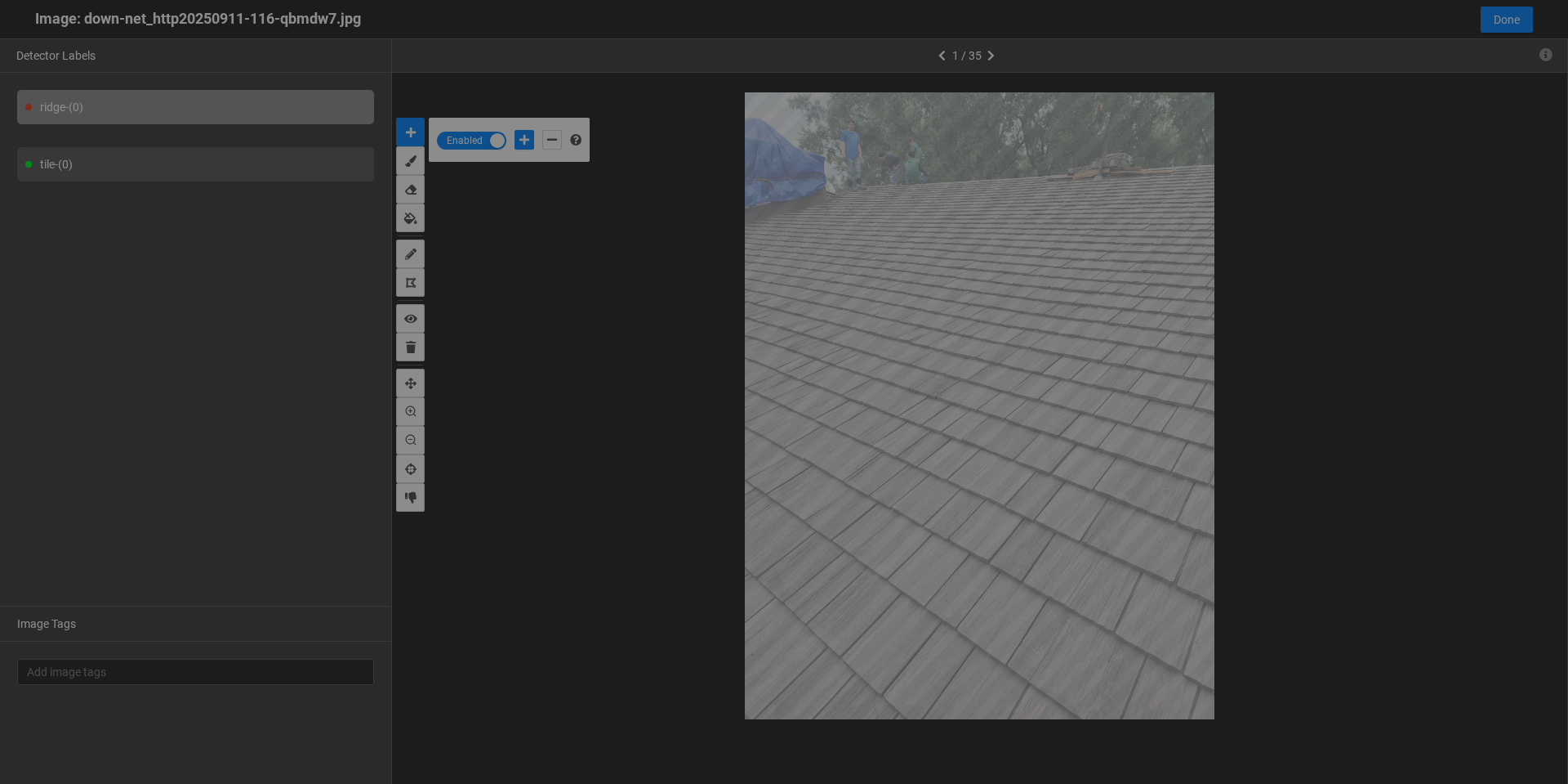
scroll to position [775, 0]
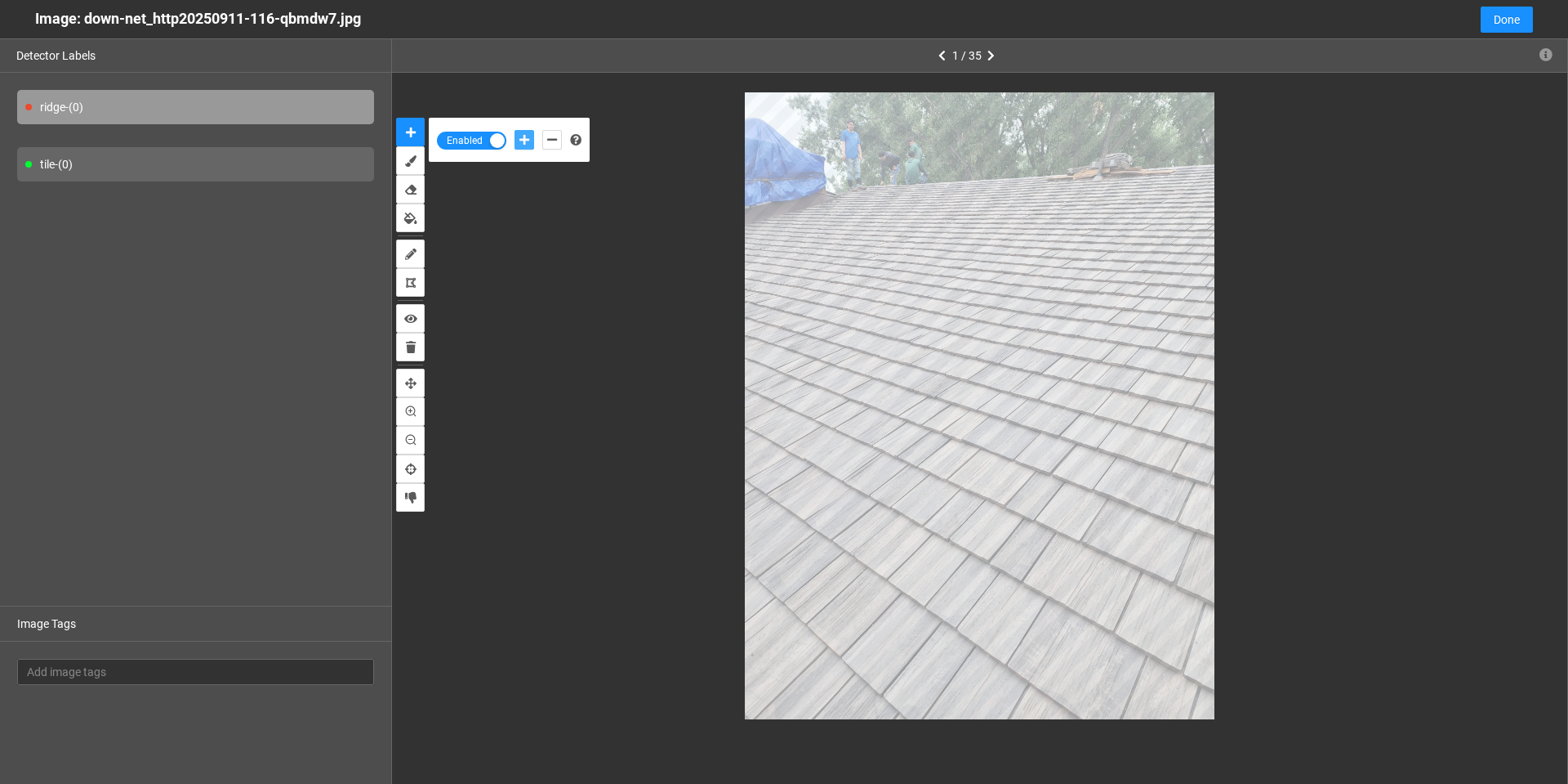
click at [522, 141] on icon "add-positive-points" at bounding box center [524, 139] width 10 height 11
click at [408, 191] on icon "erase" at bounding box center [411, 189] width 11 height 11
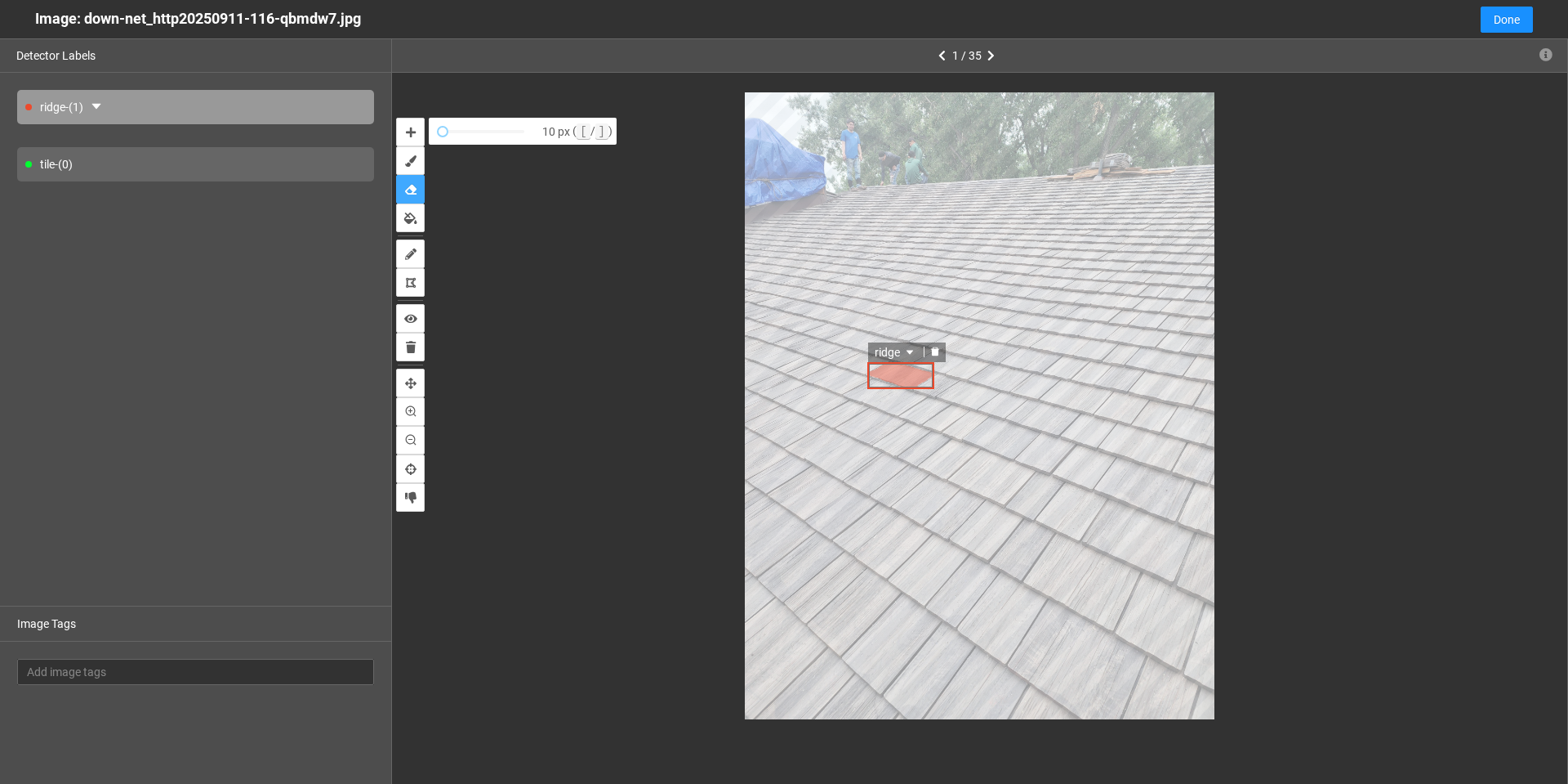
click at [910, 353] on icon "caret-down" at bounding box center [910, 353] width 6 height 4
click at [936, 353] on icon "delete" at bounding box center [935, 351] width 8 height 9
click at [410, 127] on icon "auto-mask" at bounding box center [411, 133] width 10 height 11
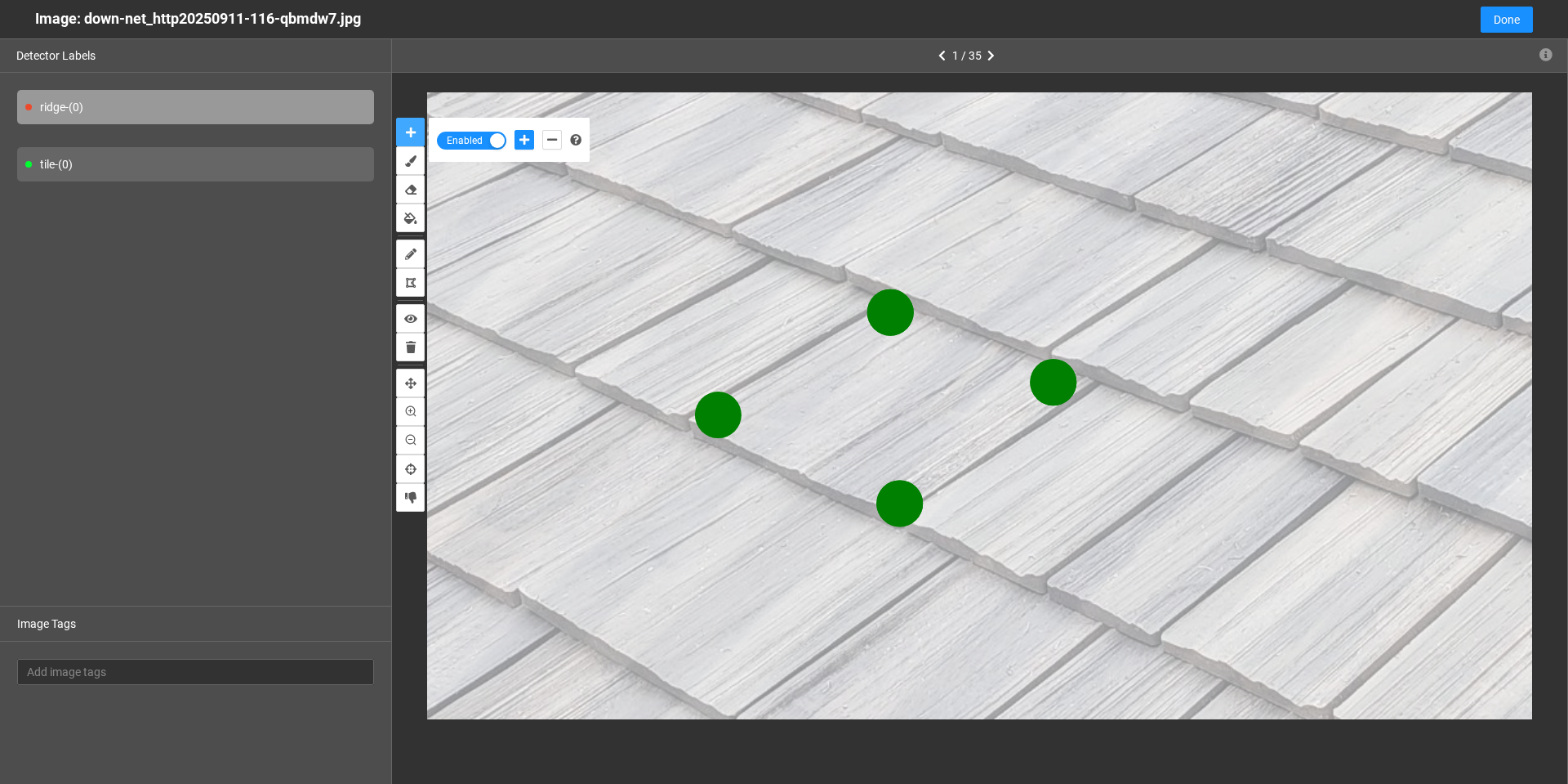
drag, startPoint x: 554, startPoint y: 158, endPoint x: 414, endPoint y: 134, distance: 142.0
click at [414, 134] on icon "auto-mask" at bounding box center [411, 133] width 10 height 11
click at [412, 189] on icon "erase" at bounding box center [411, 189] width 11 height 11
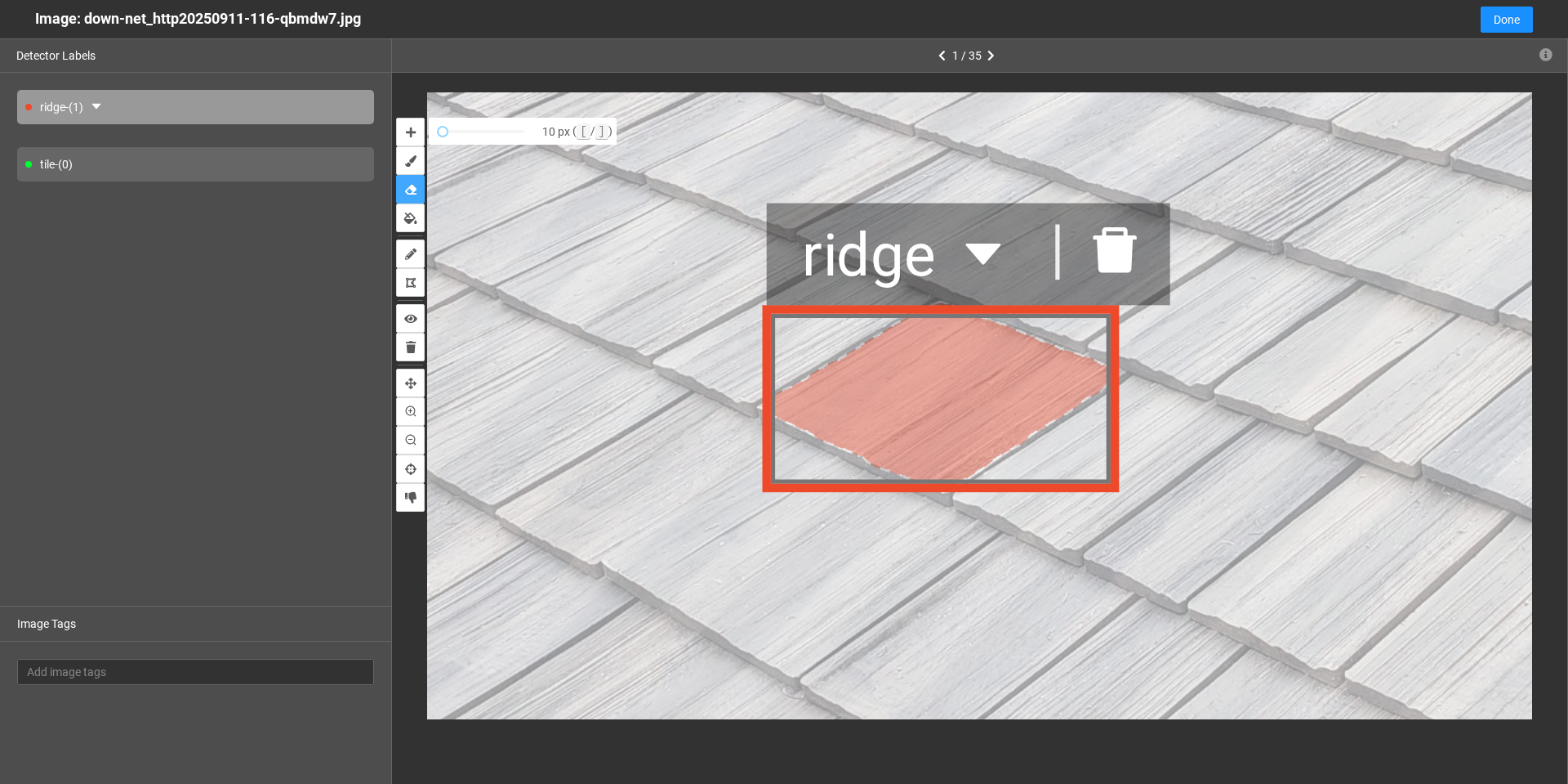
click at [1123, 251] on icon "delete" at bounding box center [1115, 248] width 44 height 45
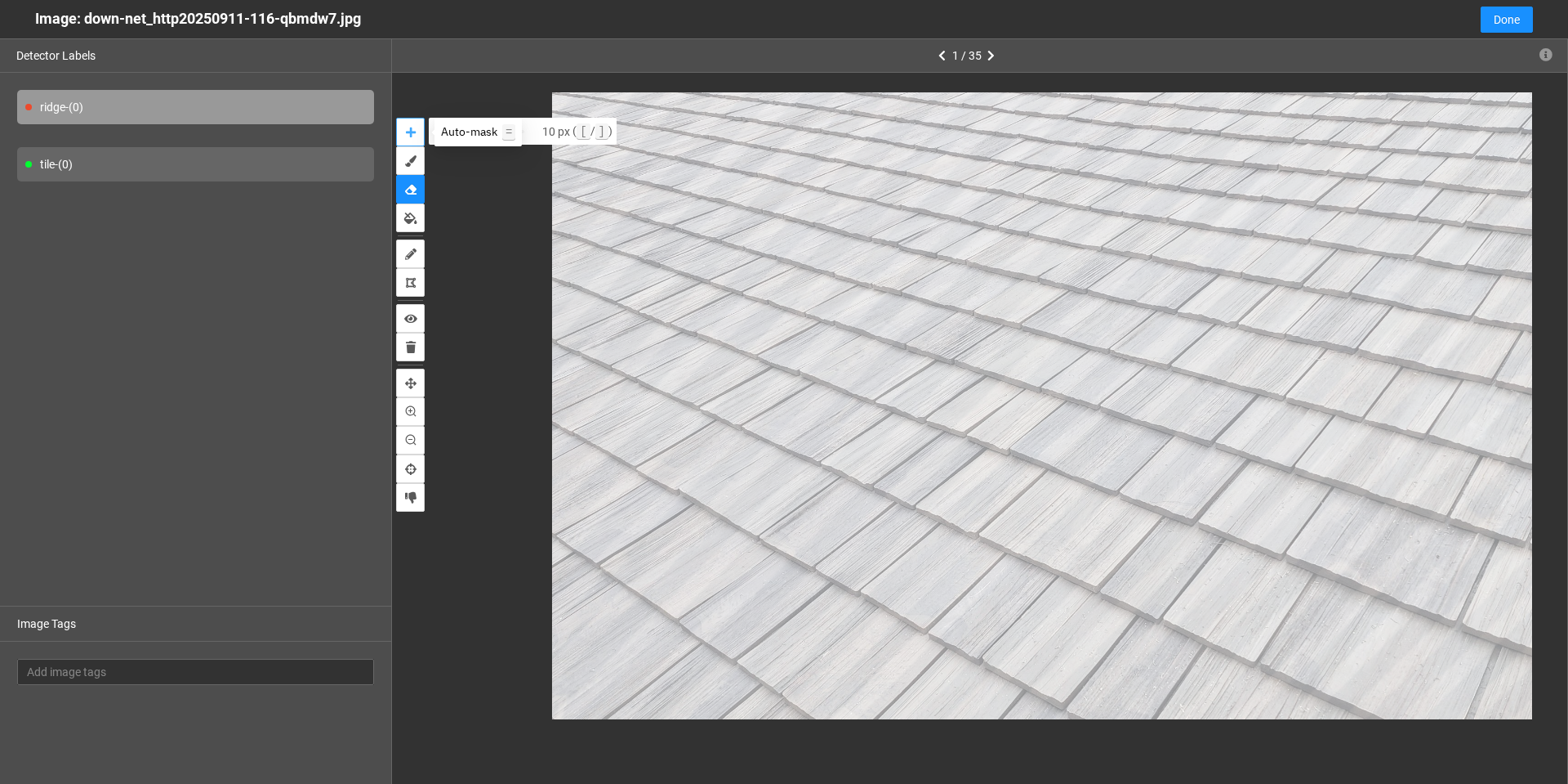
click at [414, 128] on icon "auto-mask" at bounding box center [411, 133] width 10 height 11
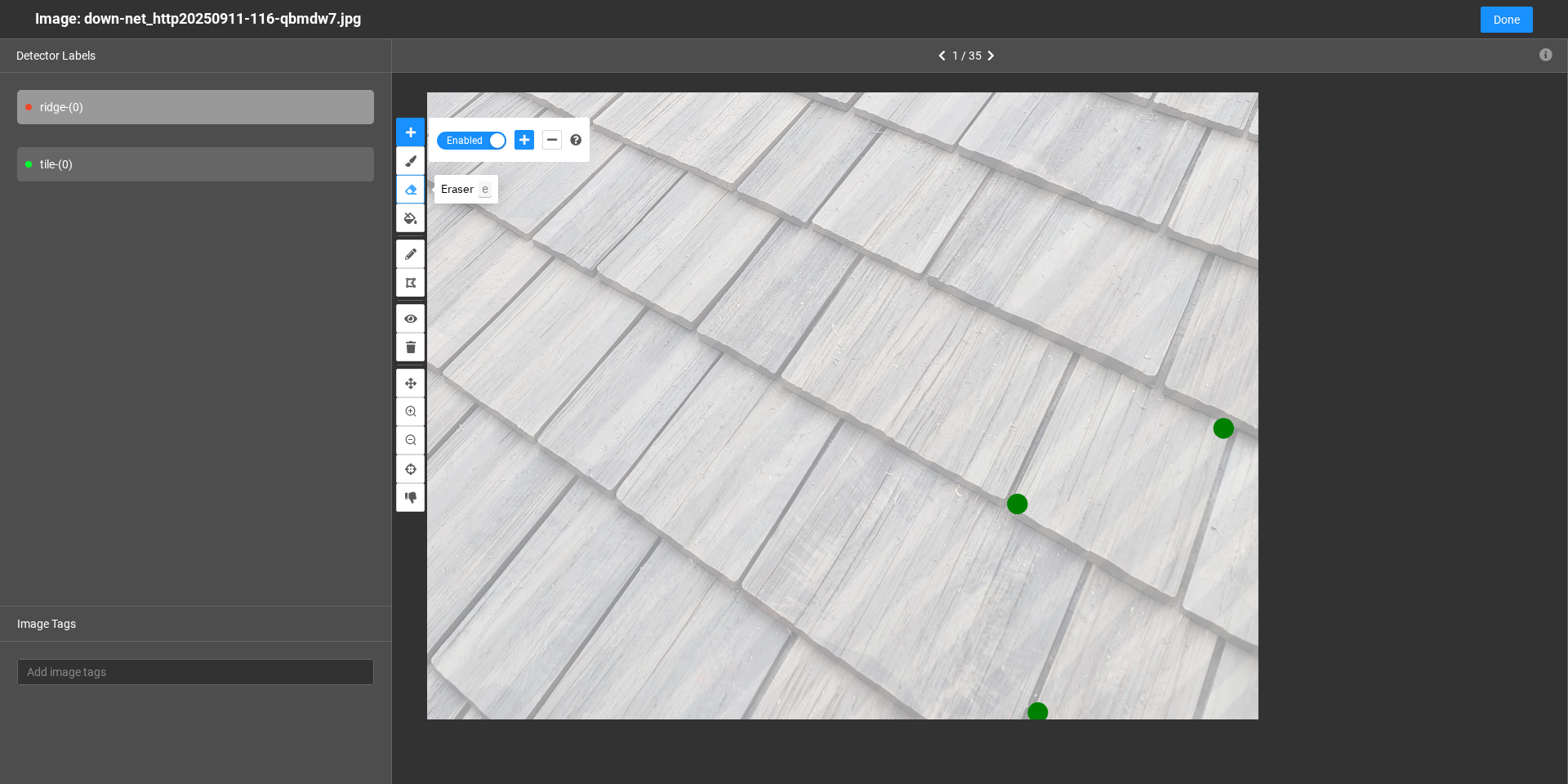
click at [414, 188] on icon "erase" at bounding box center [411, 189] width 11 height 11
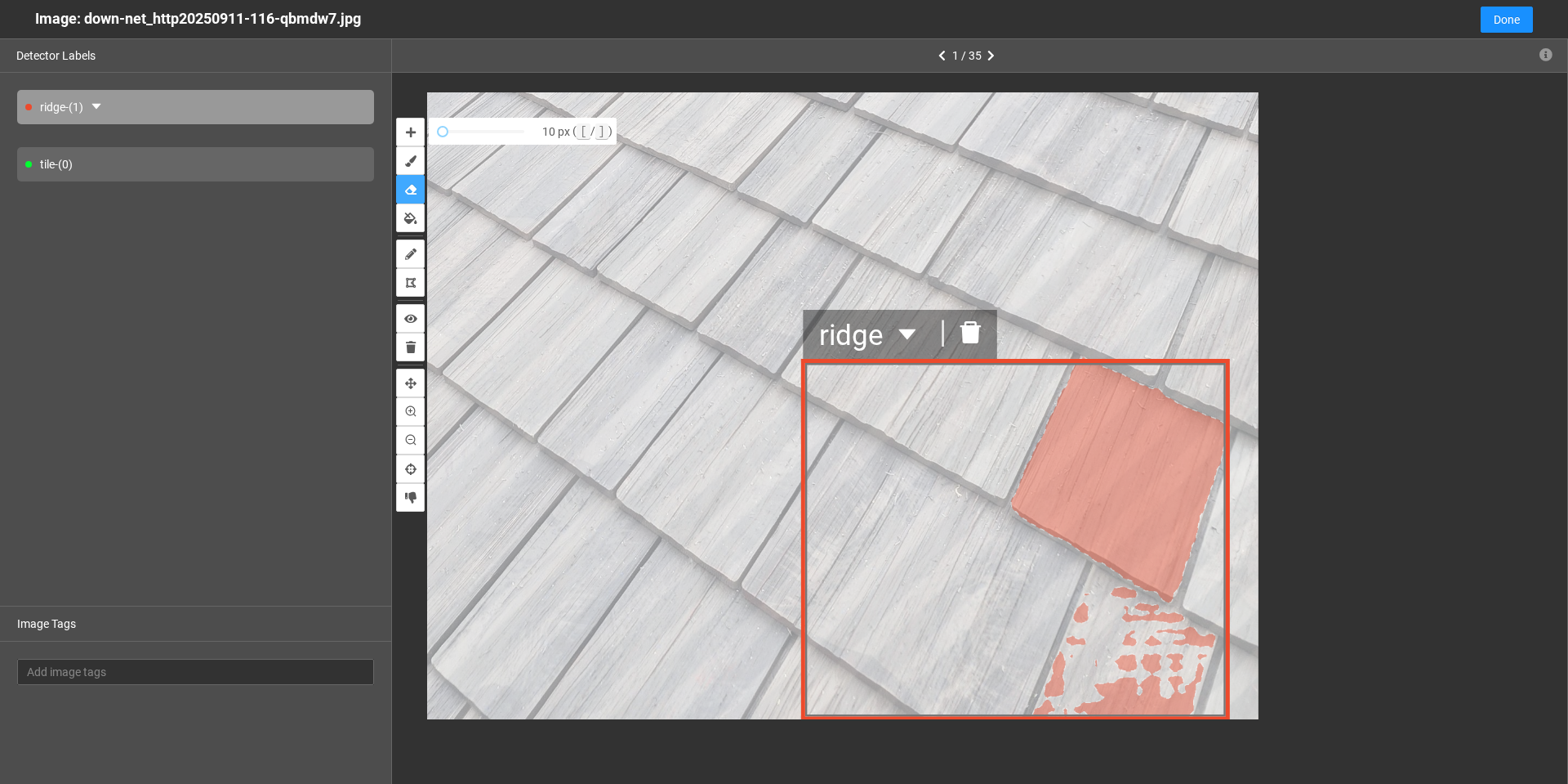
click at [969, 326] on icon "delete" at bounding box center [970, 331] width 24 height 24
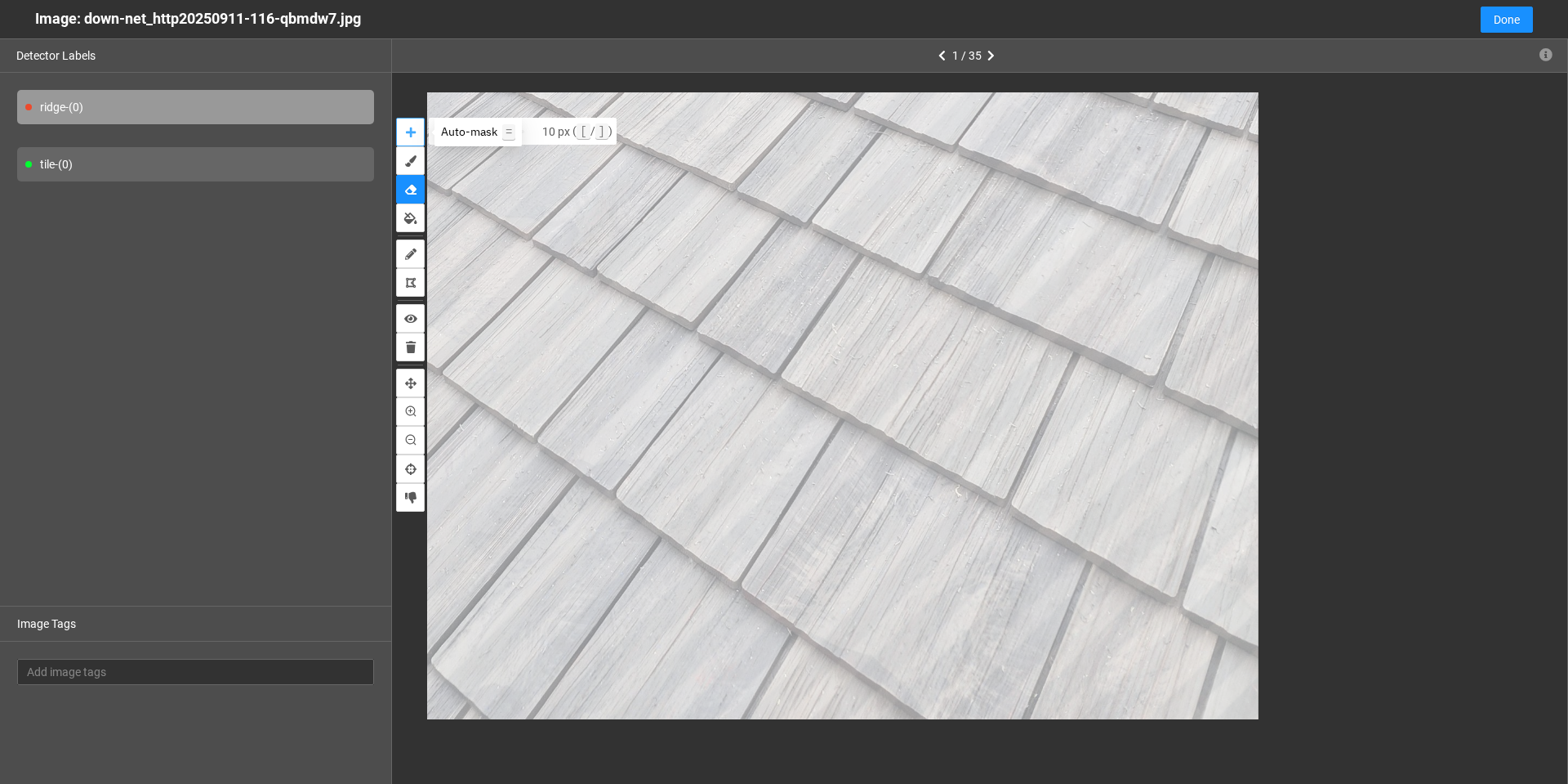
click at [413, 129] on icon "auto-mask" at bounding box center [411, 133] width 10 height 11
click at [396, 118] on button "auto-mask" at bounding box center [410, 132] width 29 height 29
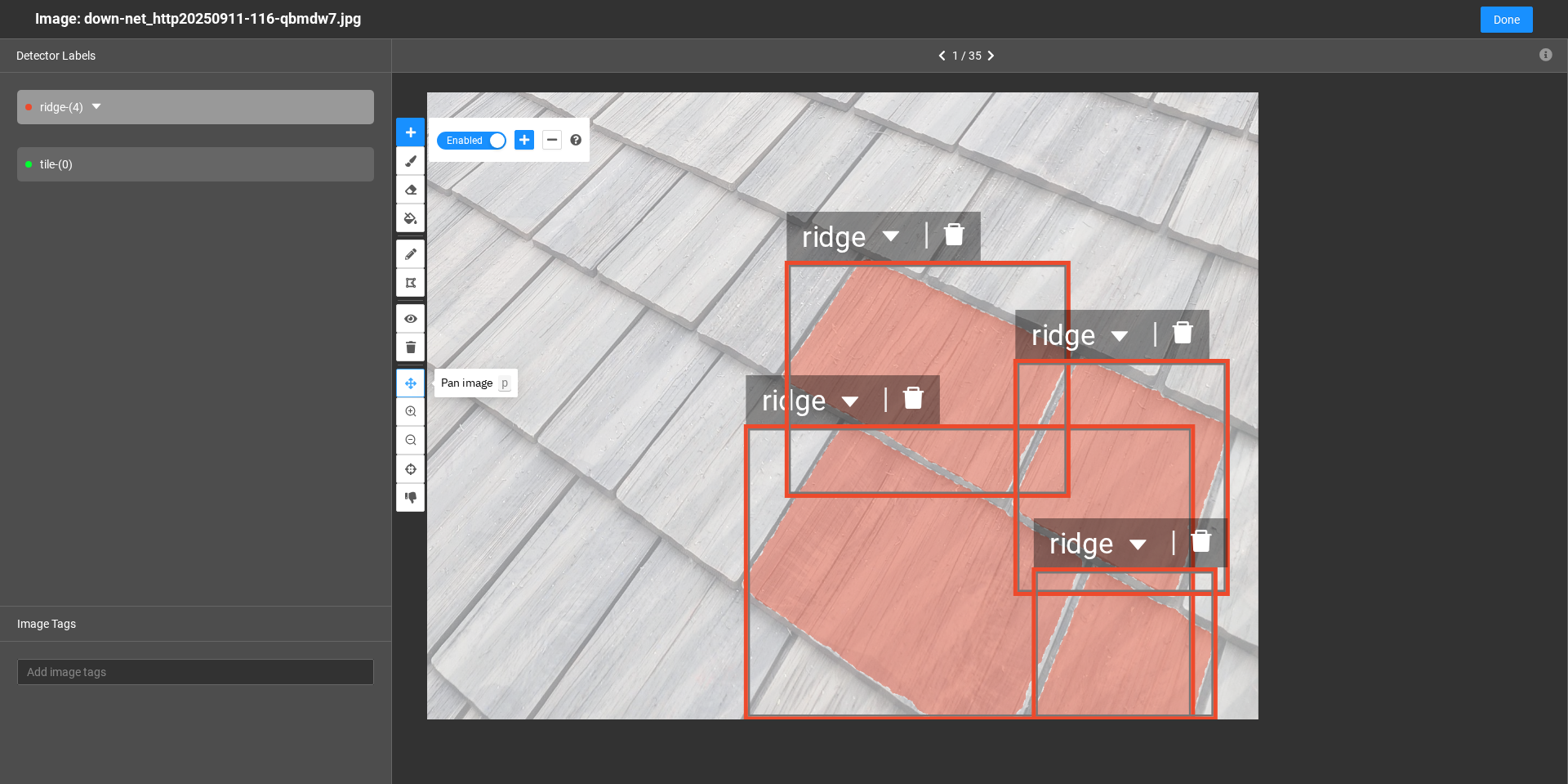
click at [414, 381] on icon "pan" at bounding box center [411, 383] width 11 height 11
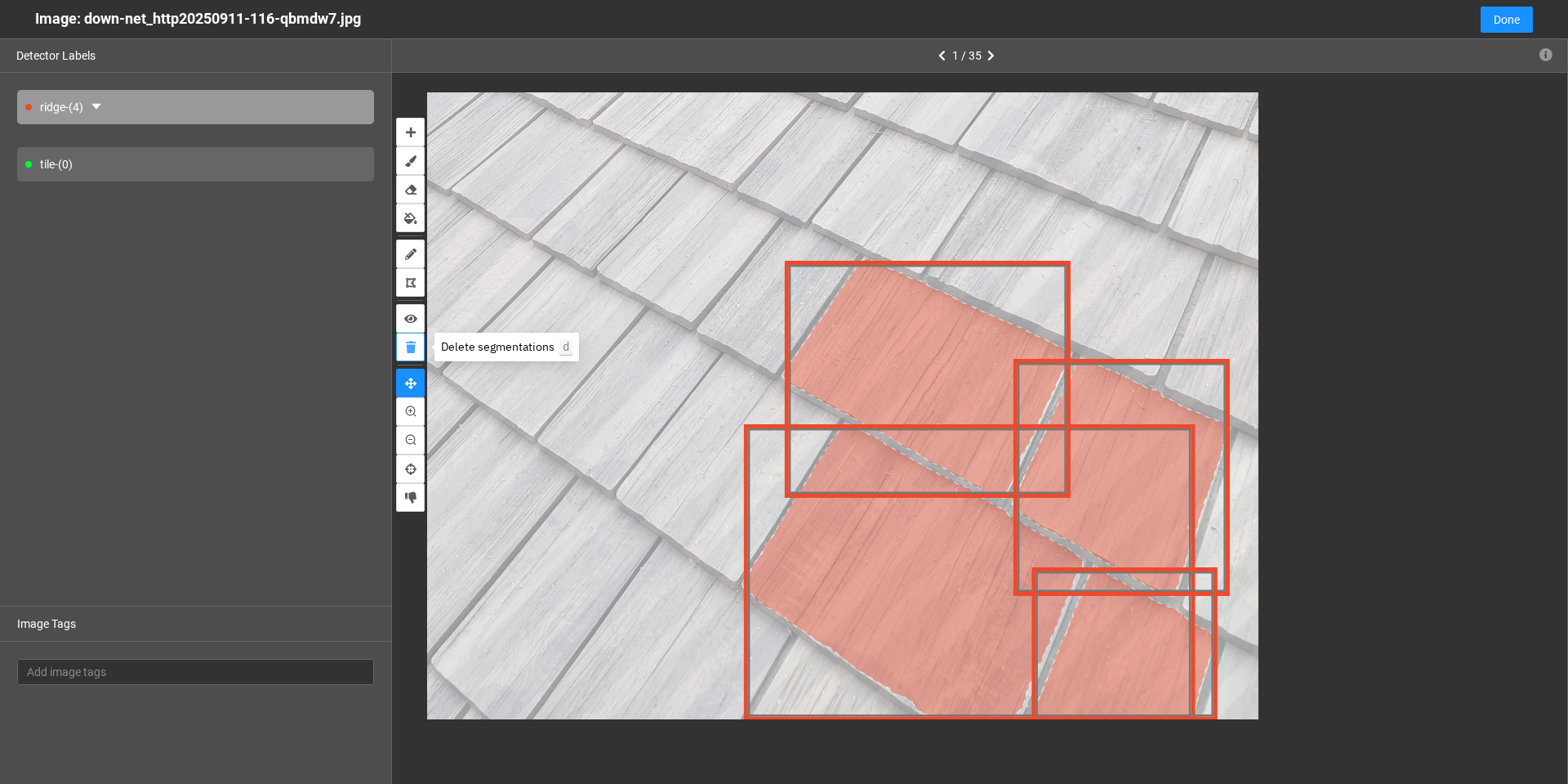
click at [408, 343] on icon "delete" at bounding box center [411, 347] width 10 height 11
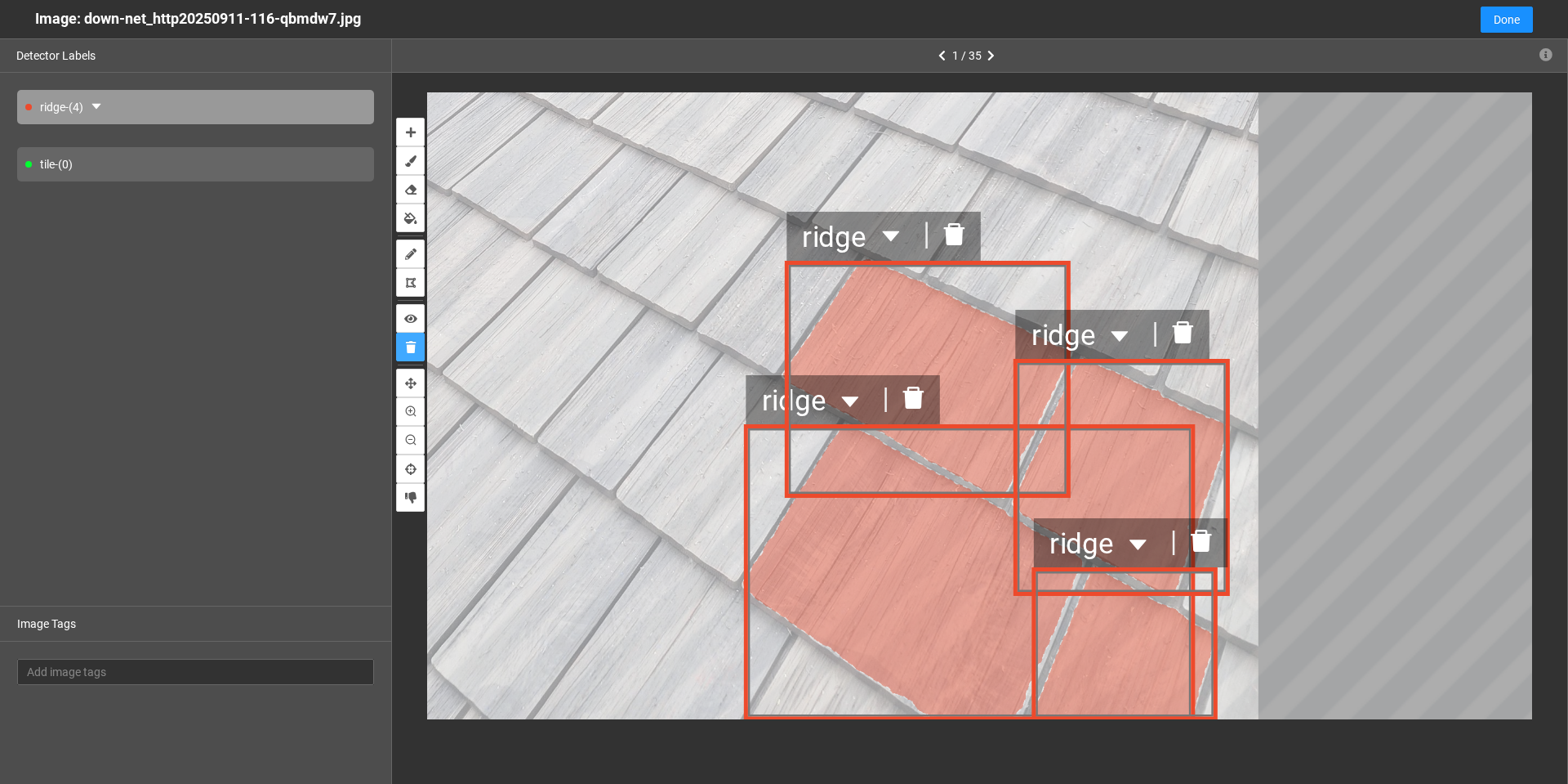
click at [915, 396] on icon "delete" at bounding box center [912, 398] width 21 height 22
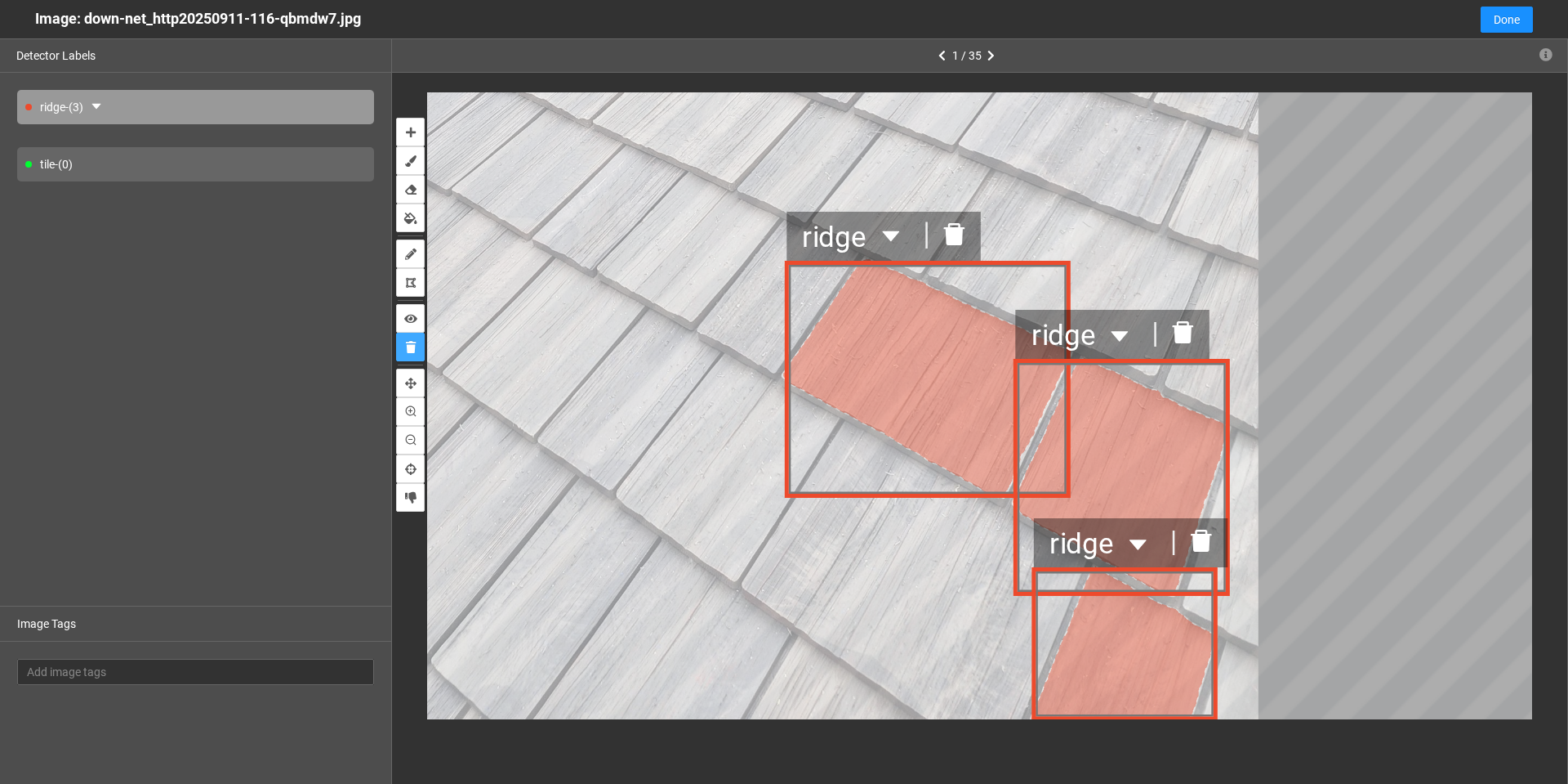
click at [956, 230] on icon "delete" at bounding box center [952, 234] width 21 height 22
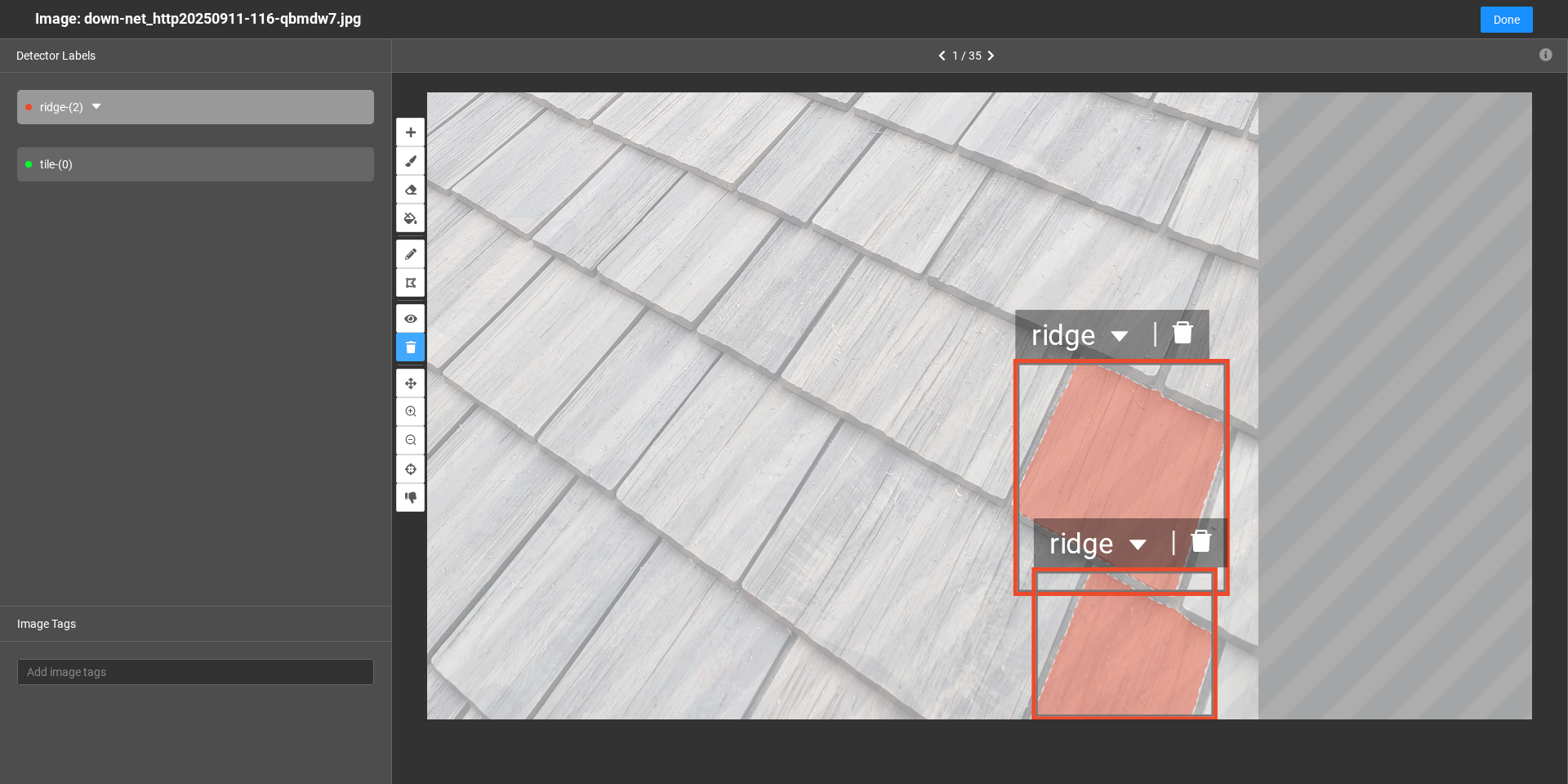
drag, startPoint x: 1179, startPoint y: 325, endPoint x: 1203, endPoint y: 402, distance: 80.7
click at [1181, 326] on icon "delete" at bounding box center [1182, 332] width 21 height 22
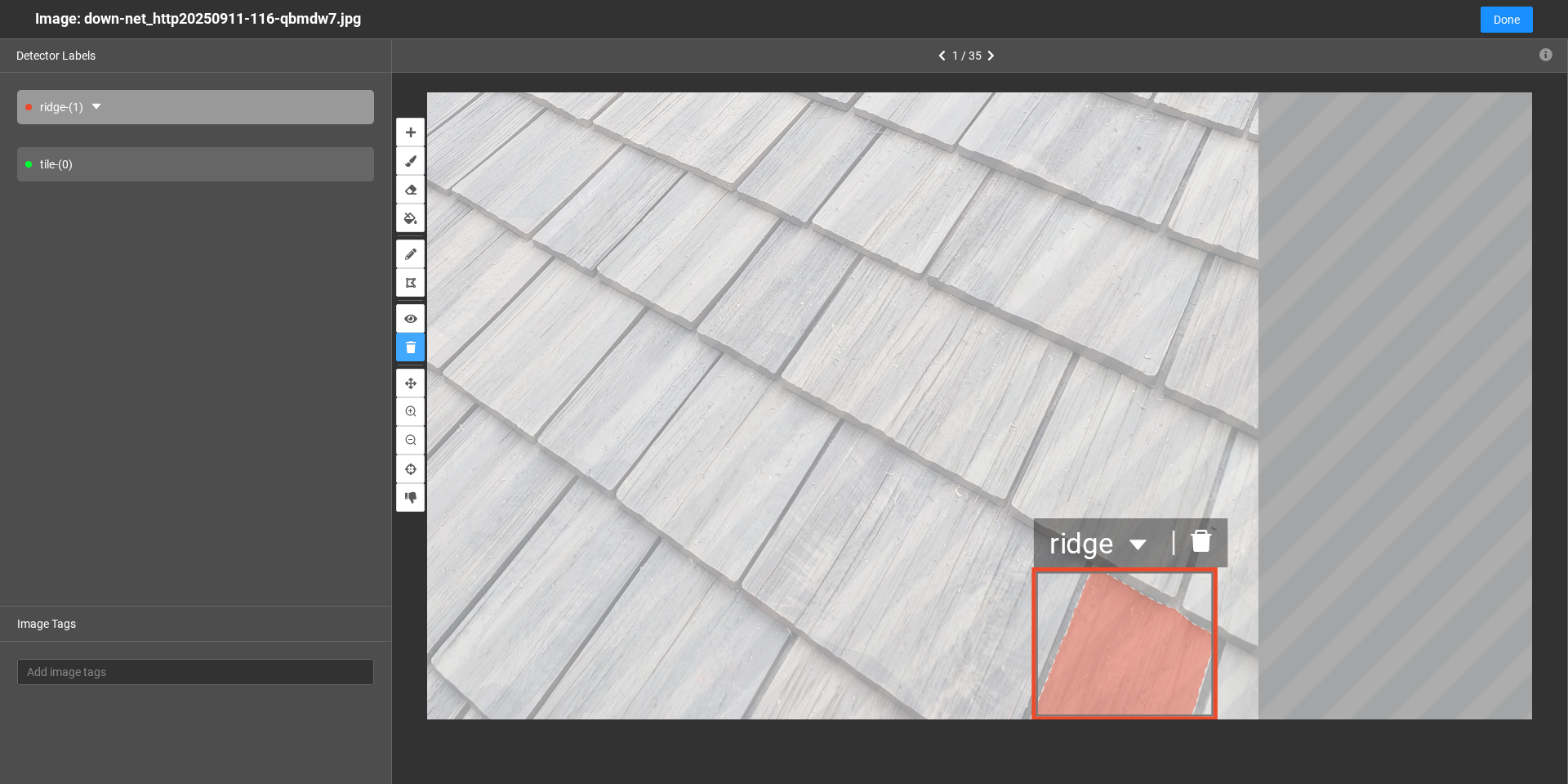
click at [1204, 538] on icon "delete" at bounding box center [1200, 541] width 21 height 22
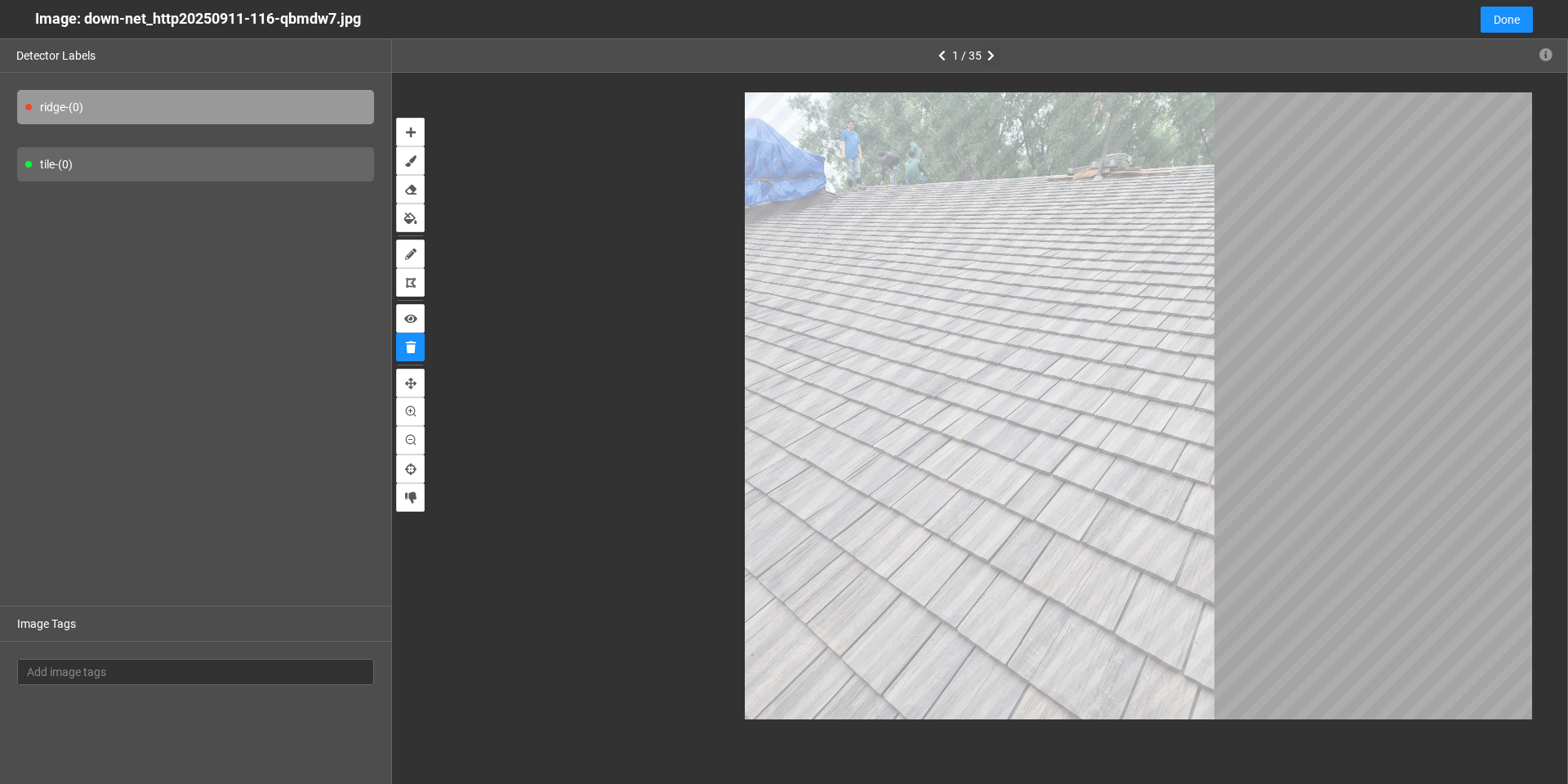
click at [987, 51] on button "button" at bounding box center [991, 55] width 19 height 19
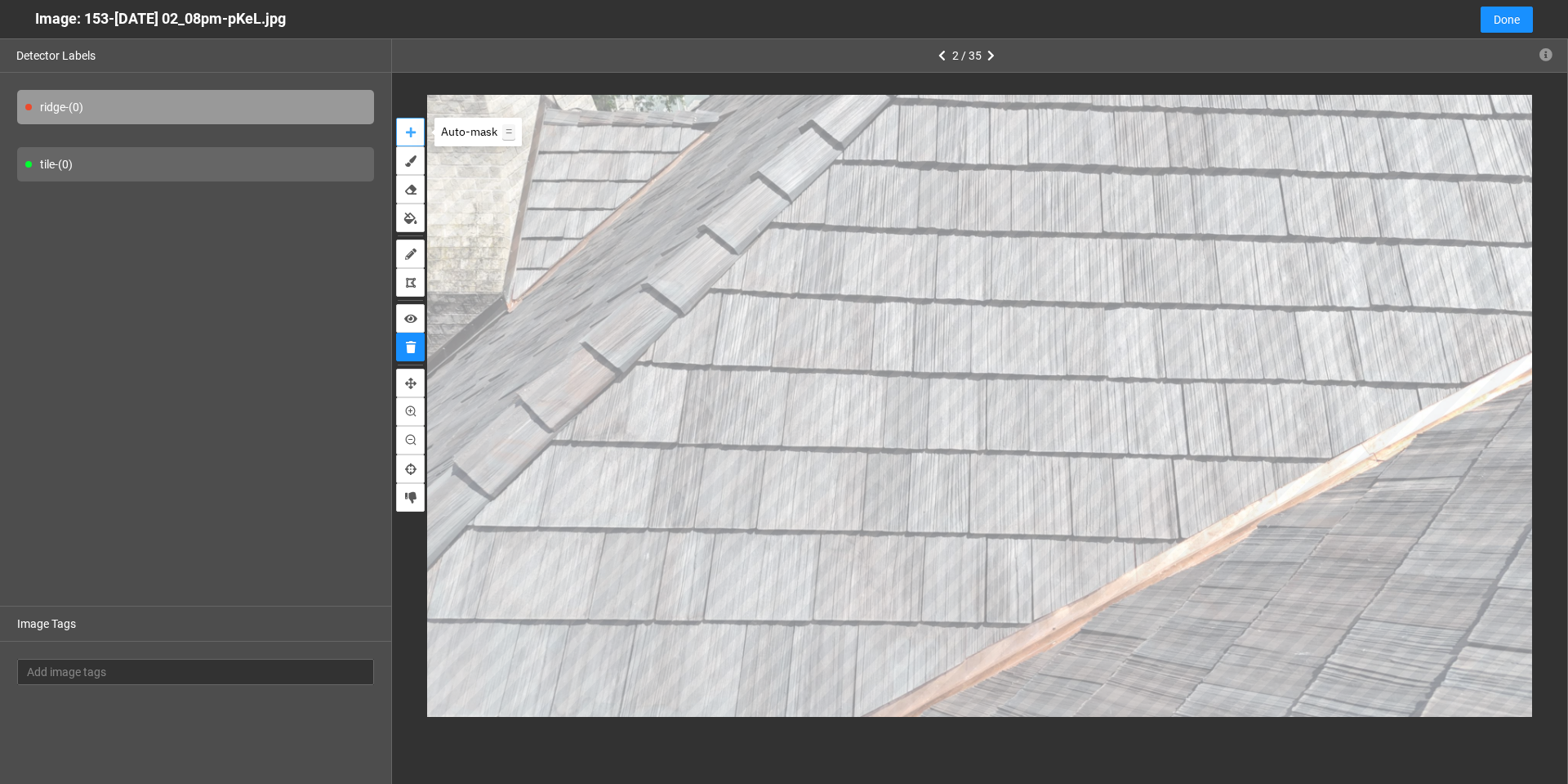
click at [415, 131] on button "auto-mask" at bounding box center [410, 132] width 29 height 29
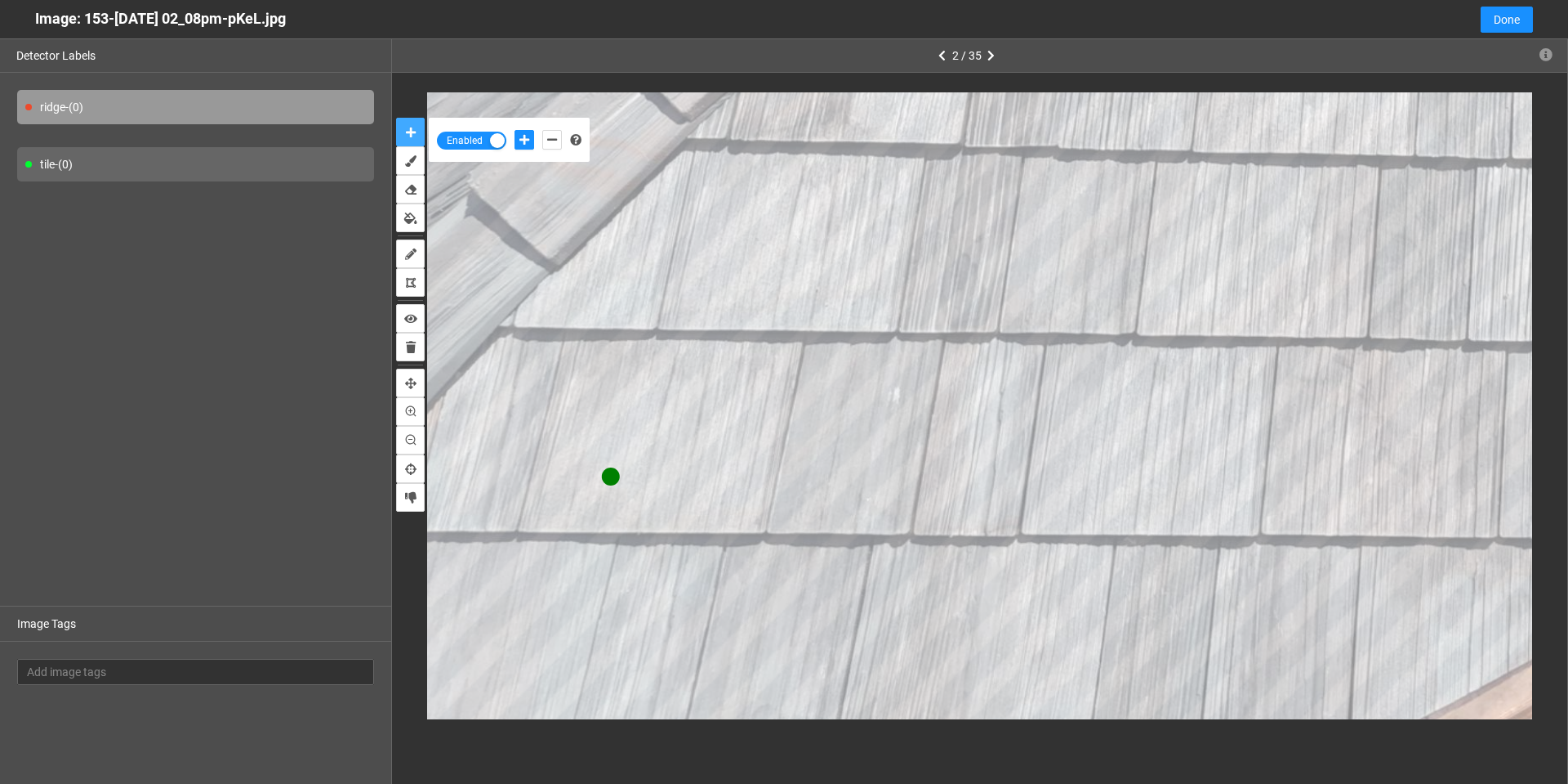
click at [396, 118] on button "auto-mask" at bounding box center [410, 132] width 29 height 29
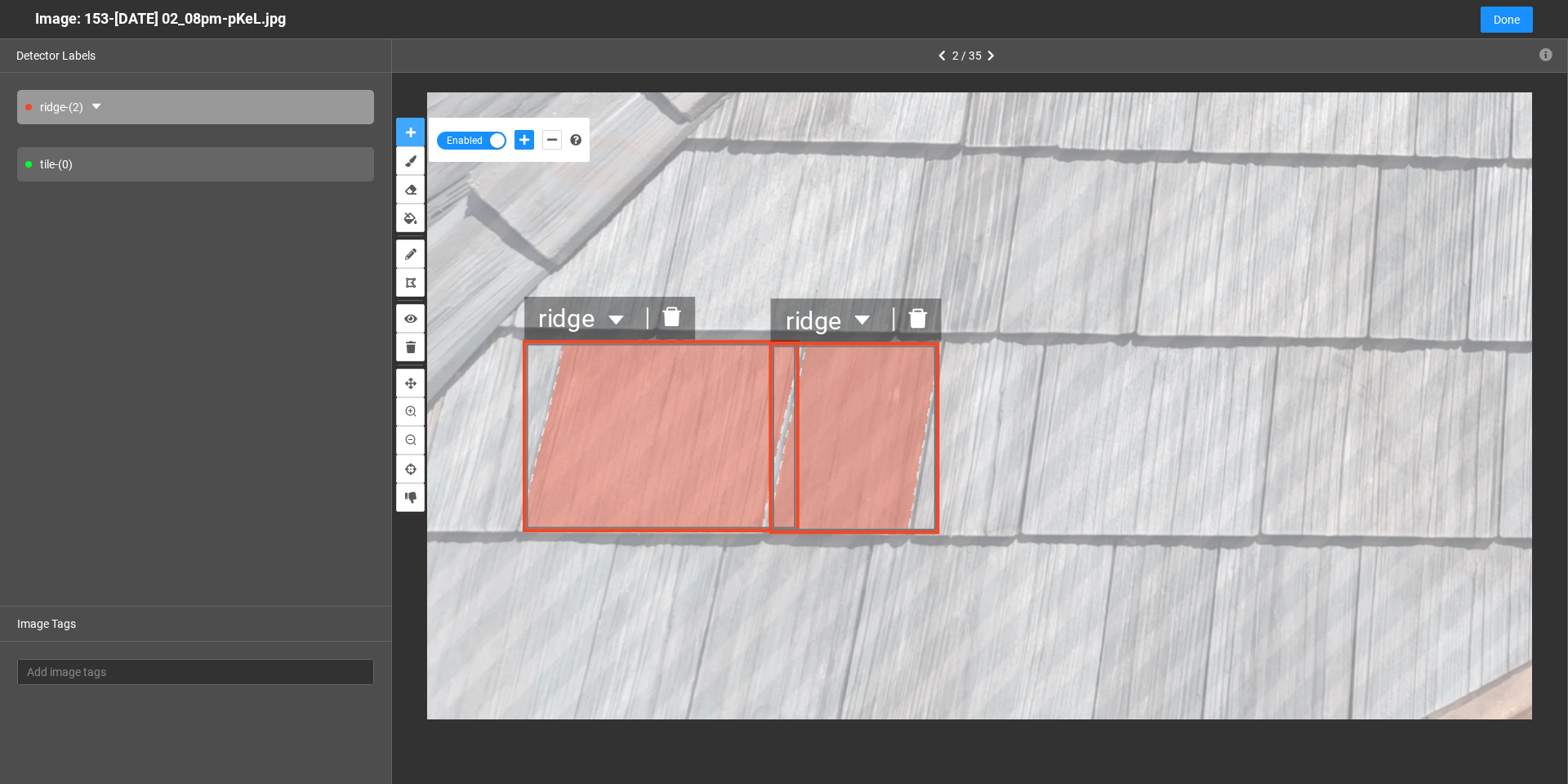
click at [396, 118] on button "auto-mask" at bounding box center [410, 132] width 29 height 29
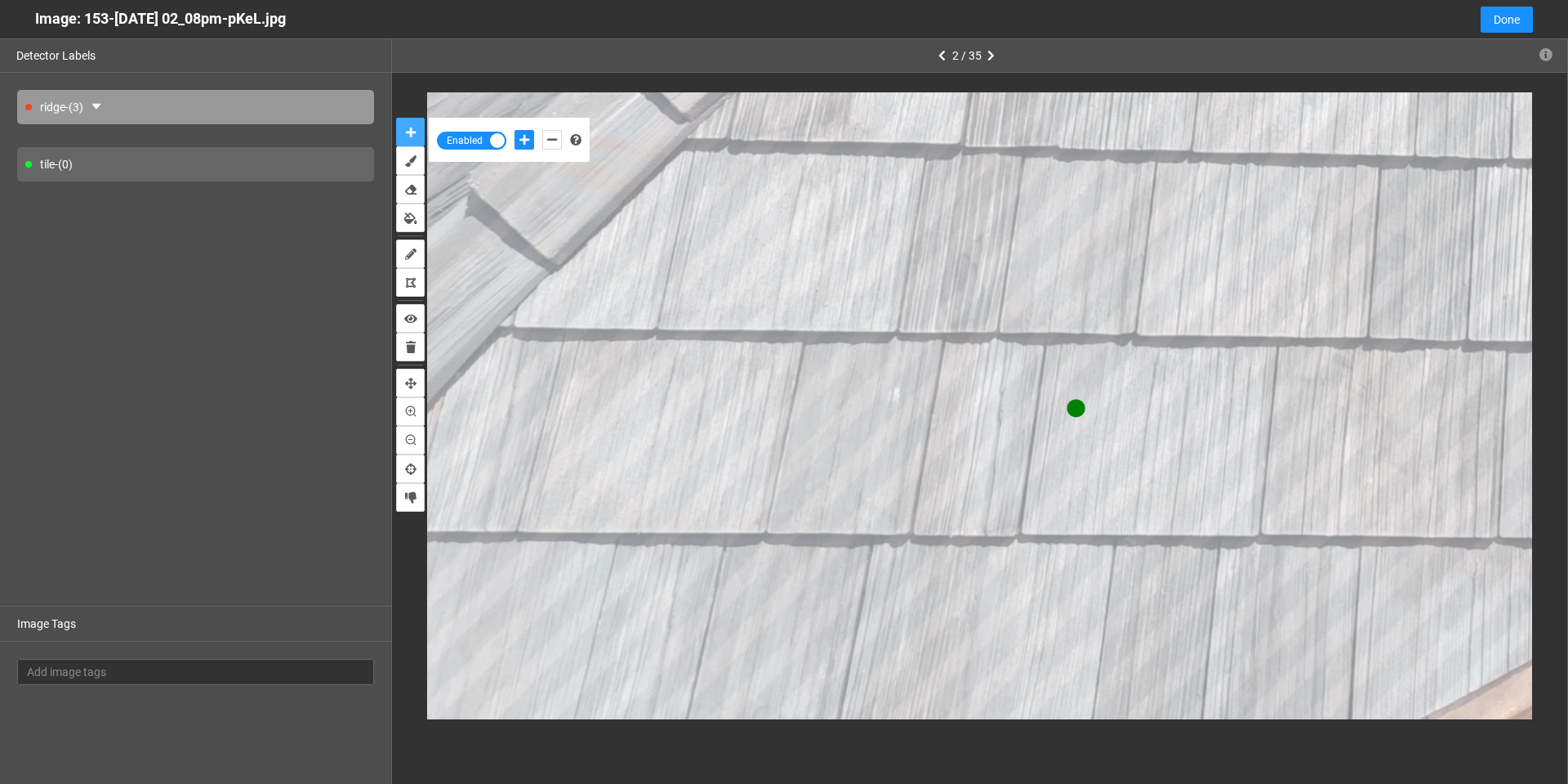
click at [396, 118] on button "auto-mask" at bounding box center [410, 132] width 29 height 29
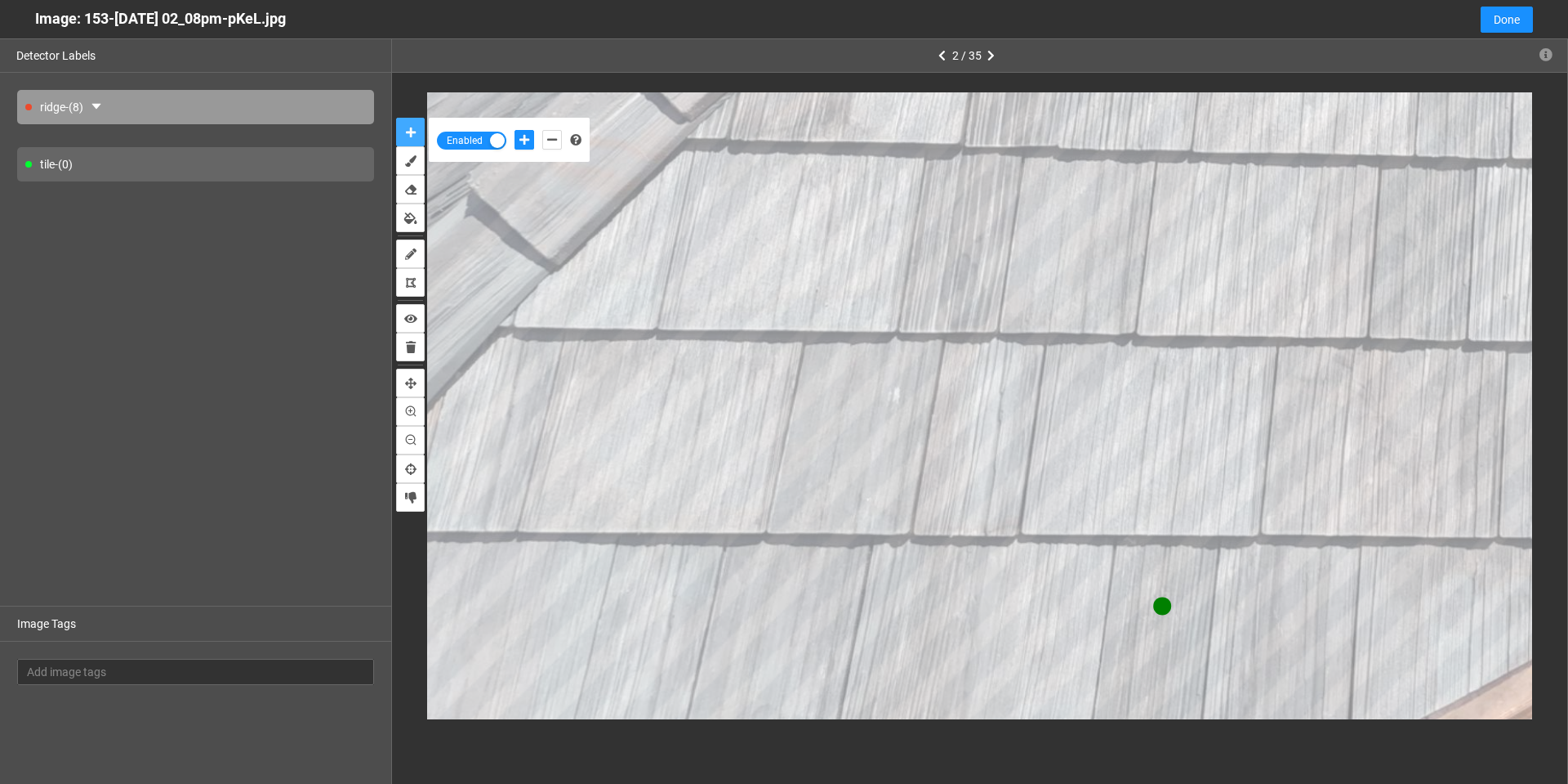
click at [396, 118] on button "auto-mask" at bounding box center [410, 132] width 29 height 29
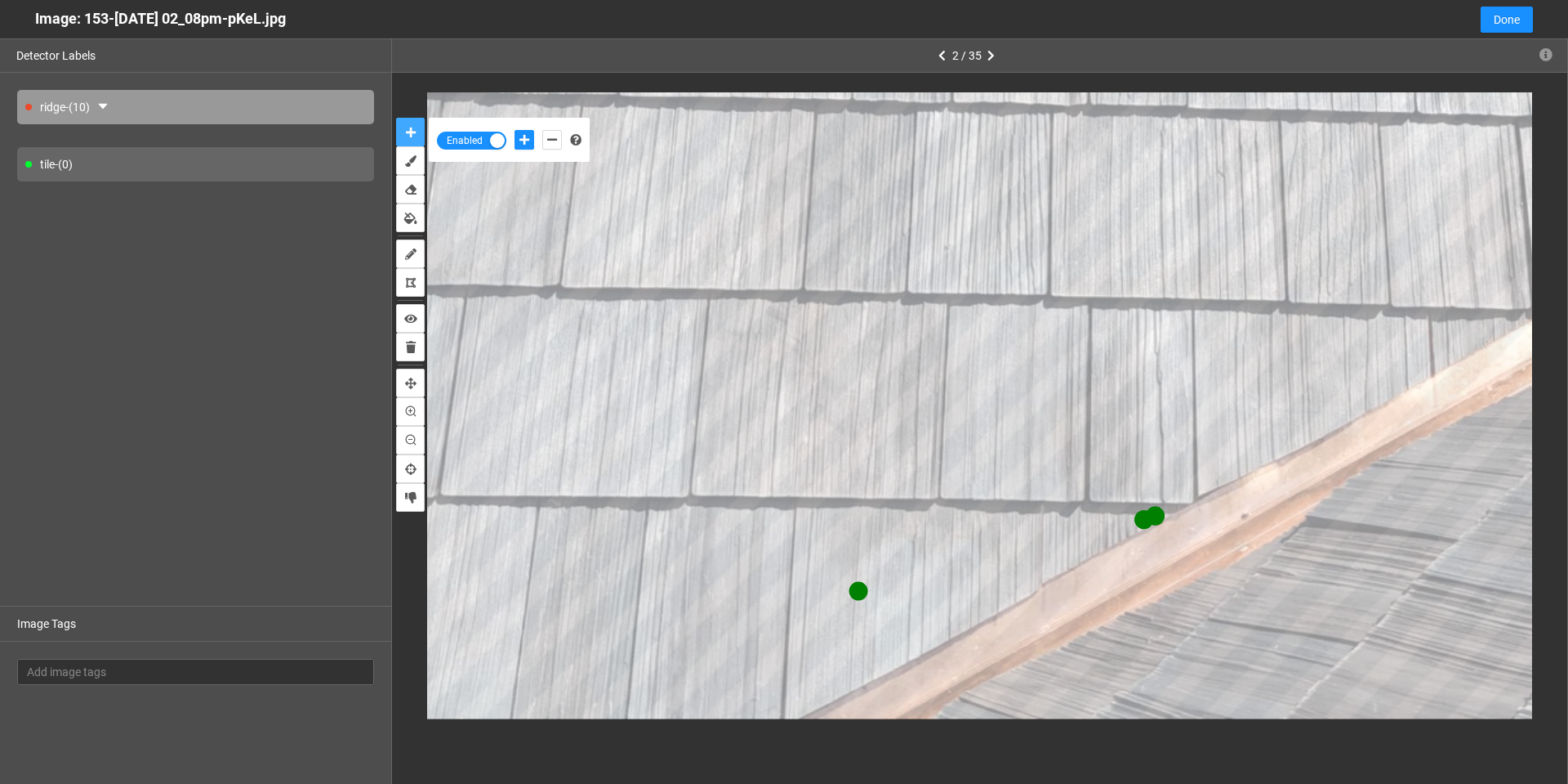
click at [396, 118] on button "auto-mask" at bounding box center [410, 132] width 29 height 29
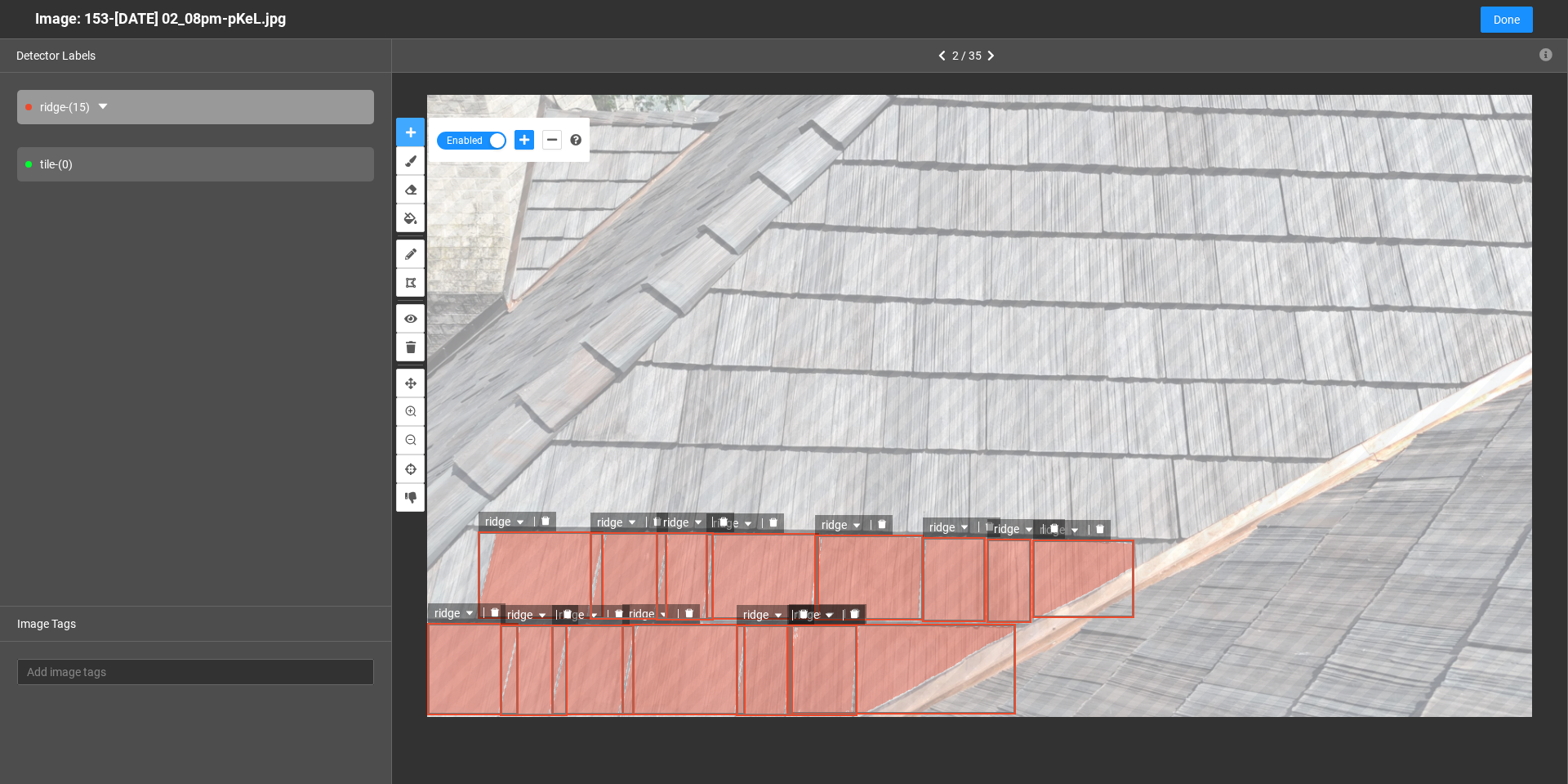
click at [396, 118] on button "auto-mask" at bounding box center [410, 132] width 29 height 29
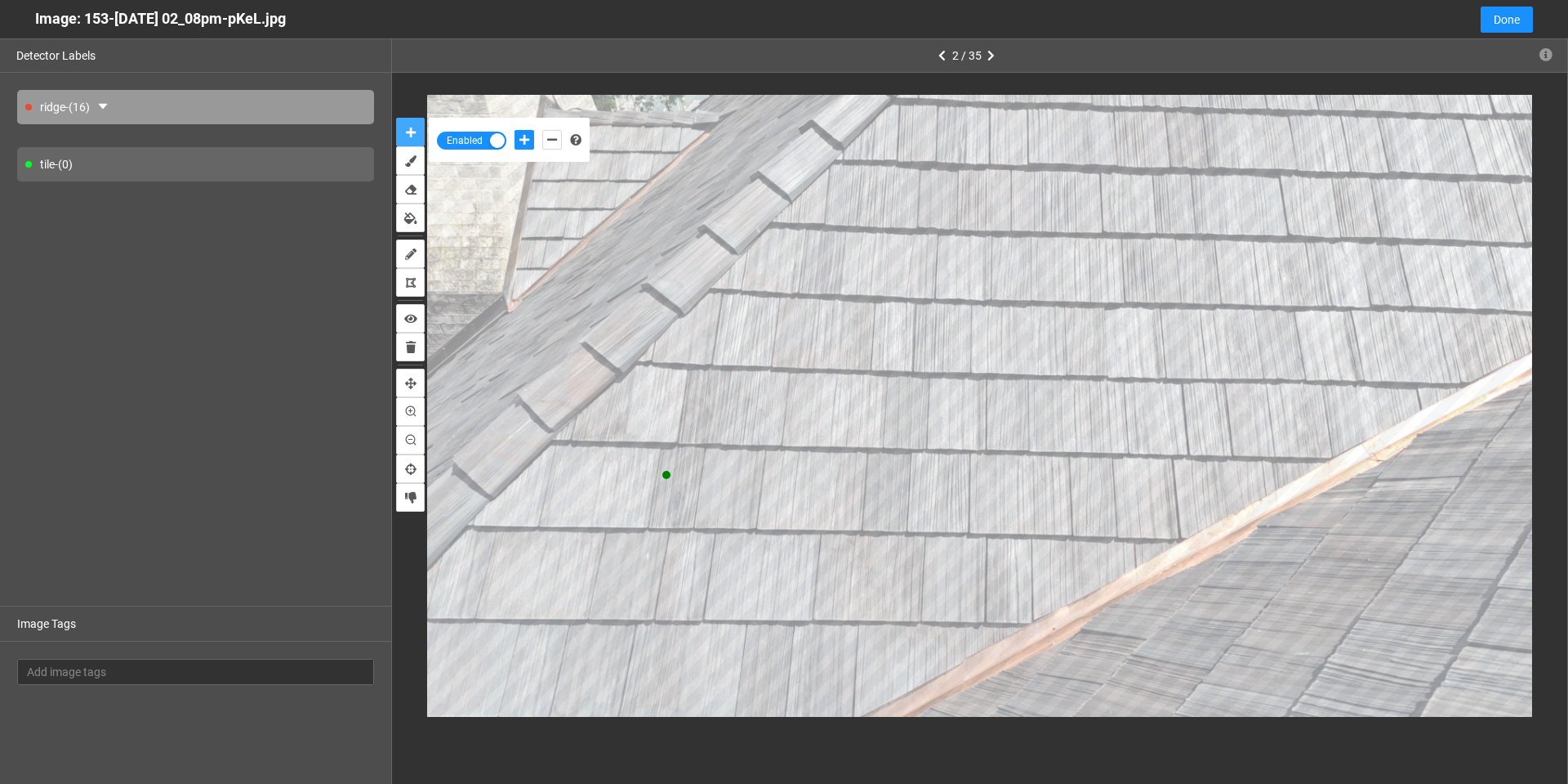
click at [396, 118] on button "auto-mask" at bounding box center [410, 132] width 29 height 29
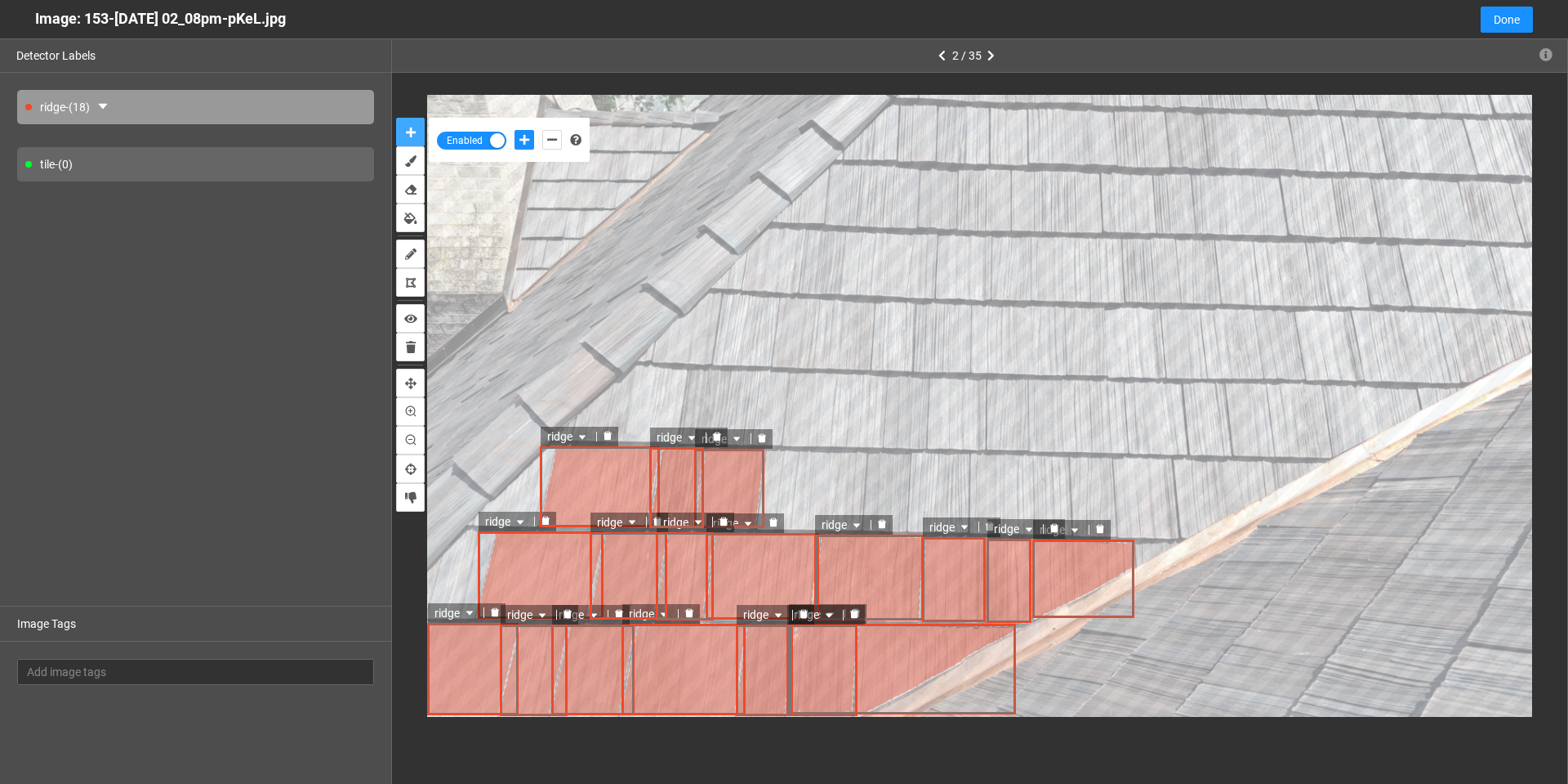
click at [396, 118] on button "auto-mask" at bounding box center [410, 132] width 29 height 29
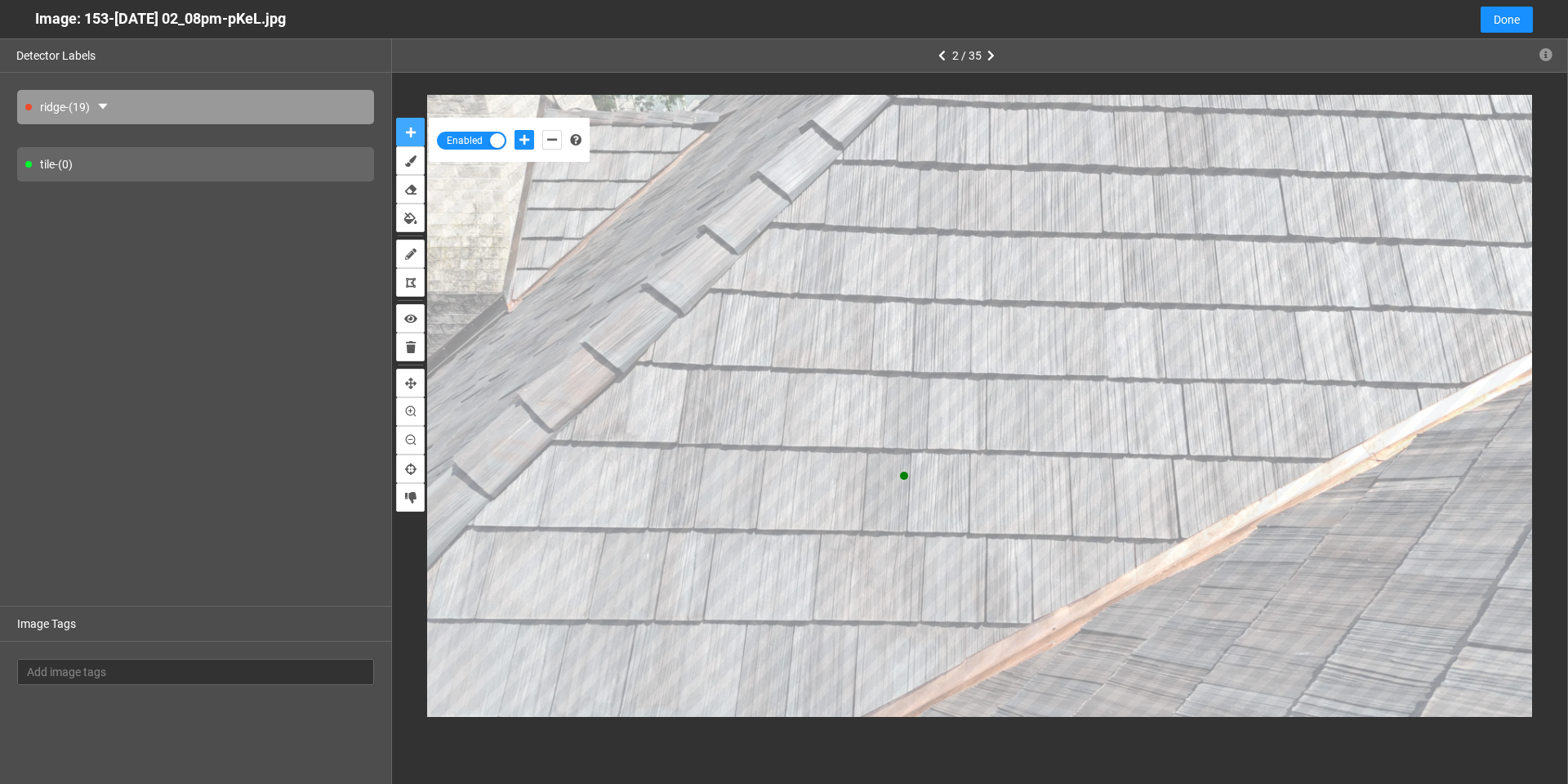
click at [396, 118] on button "auto-mask" at bounding box center [410, 132] width 29 height 29
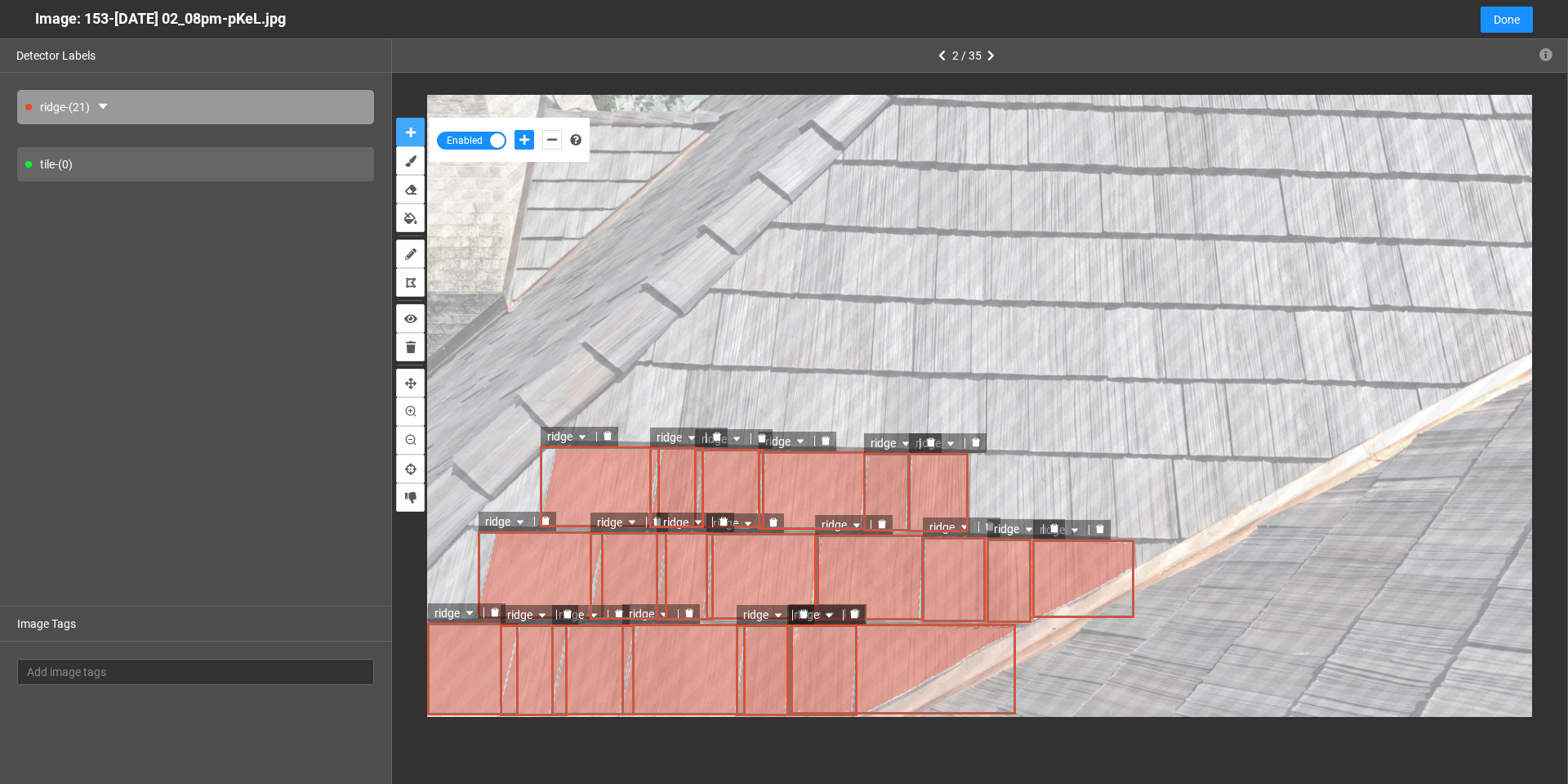
click at [396, 118] on button "auto-mask" at bounding box center [410, 132] width 29 height 29
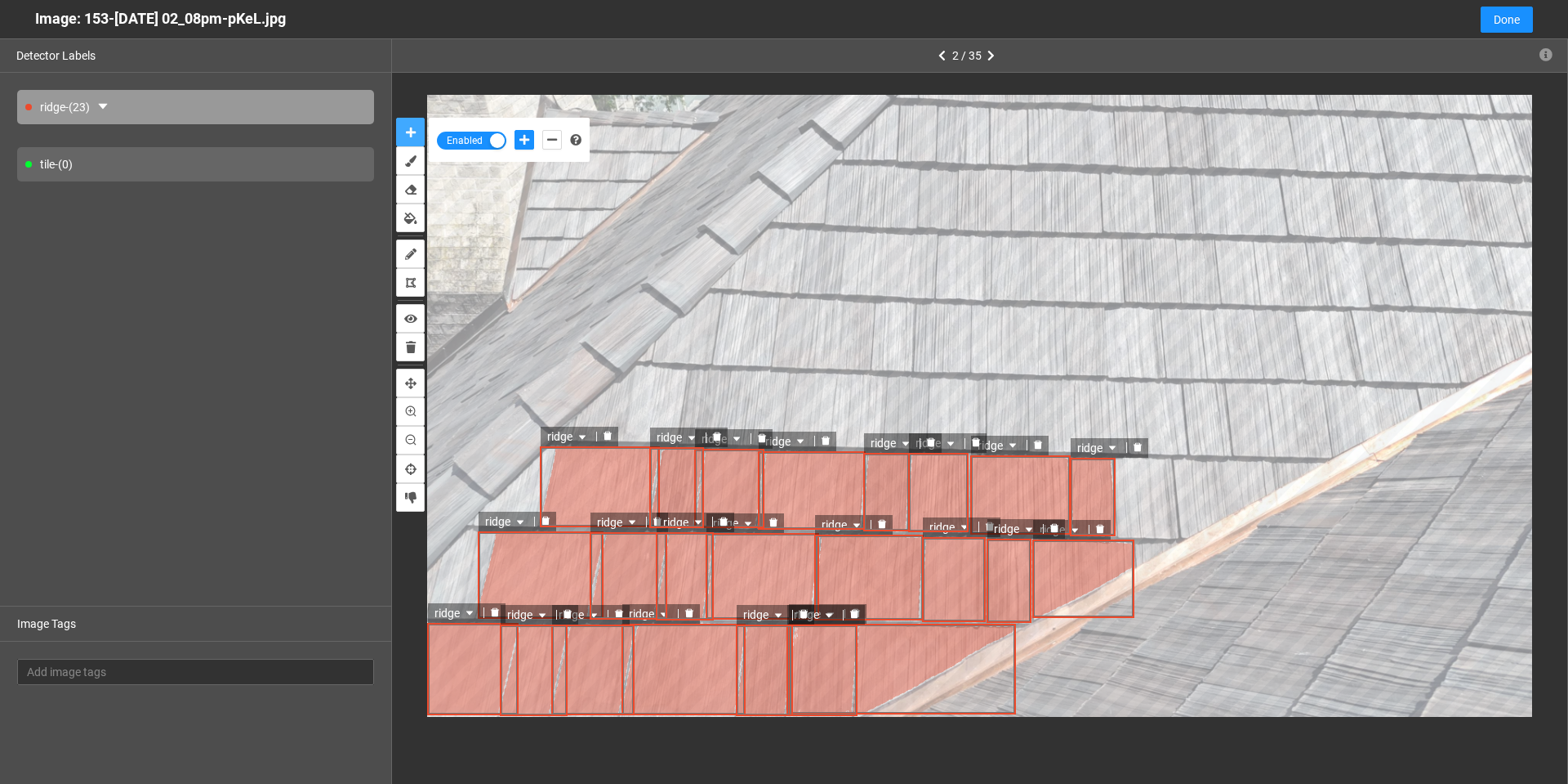
click at [396, 118] on button "auto-mask" at bounding box center [410, 132] width 29 height 29
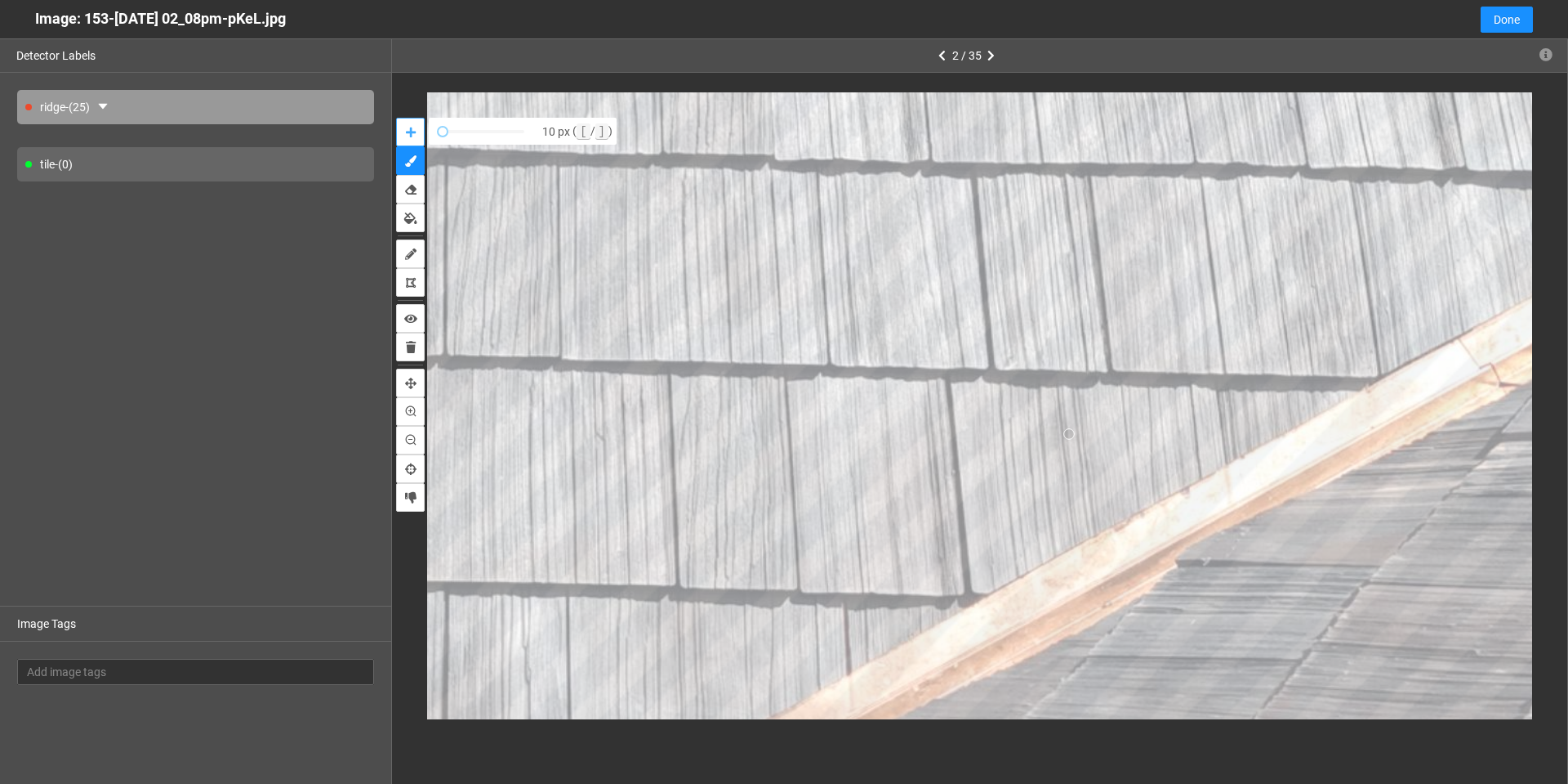
click at [396, 118] on button "auto-mask" at bounding box center [410, 132] width 29 height 29
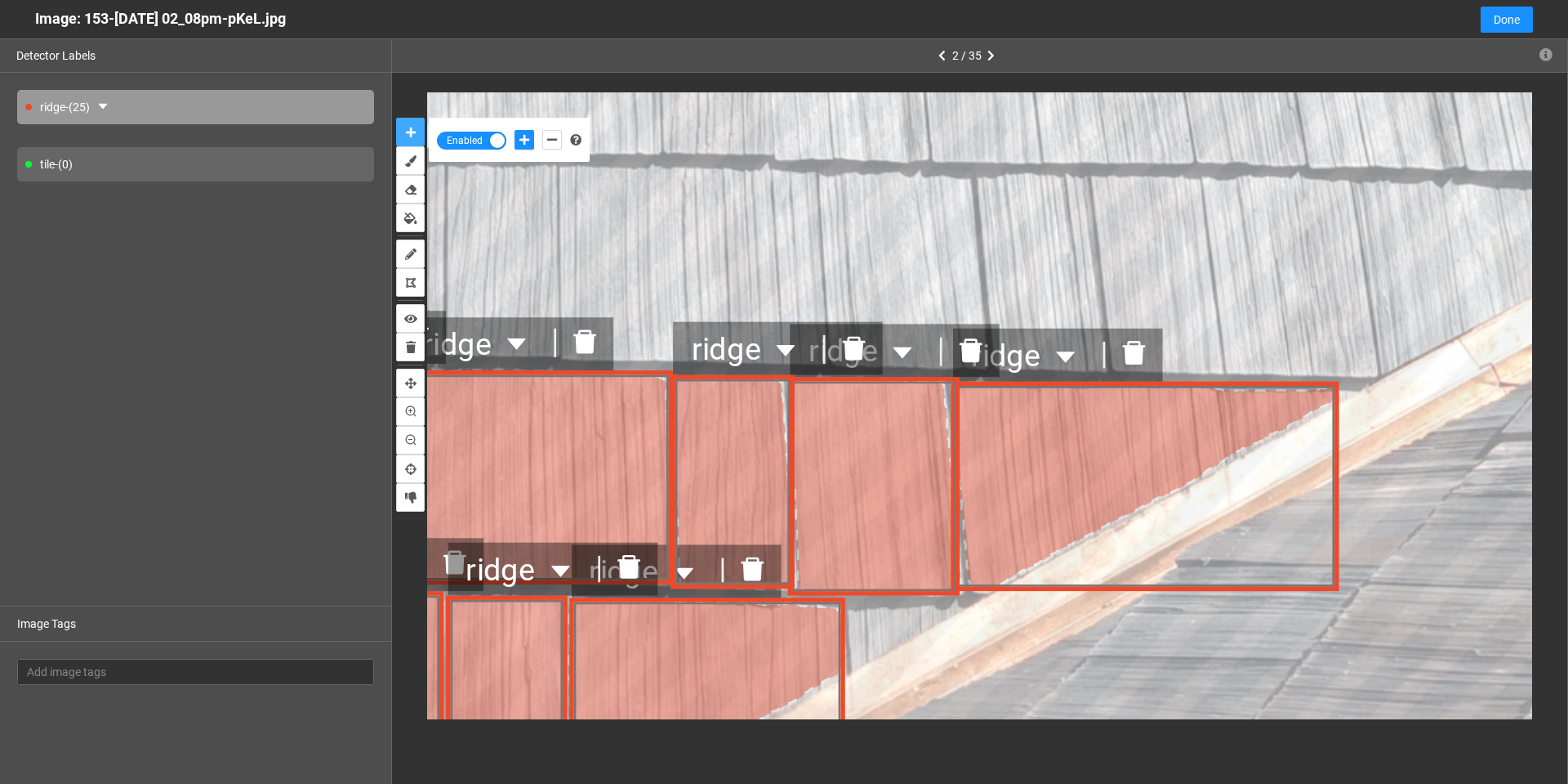
click at [1140, 354] on icon "delete" at bounding box center [1134, 353] width 23 height 24
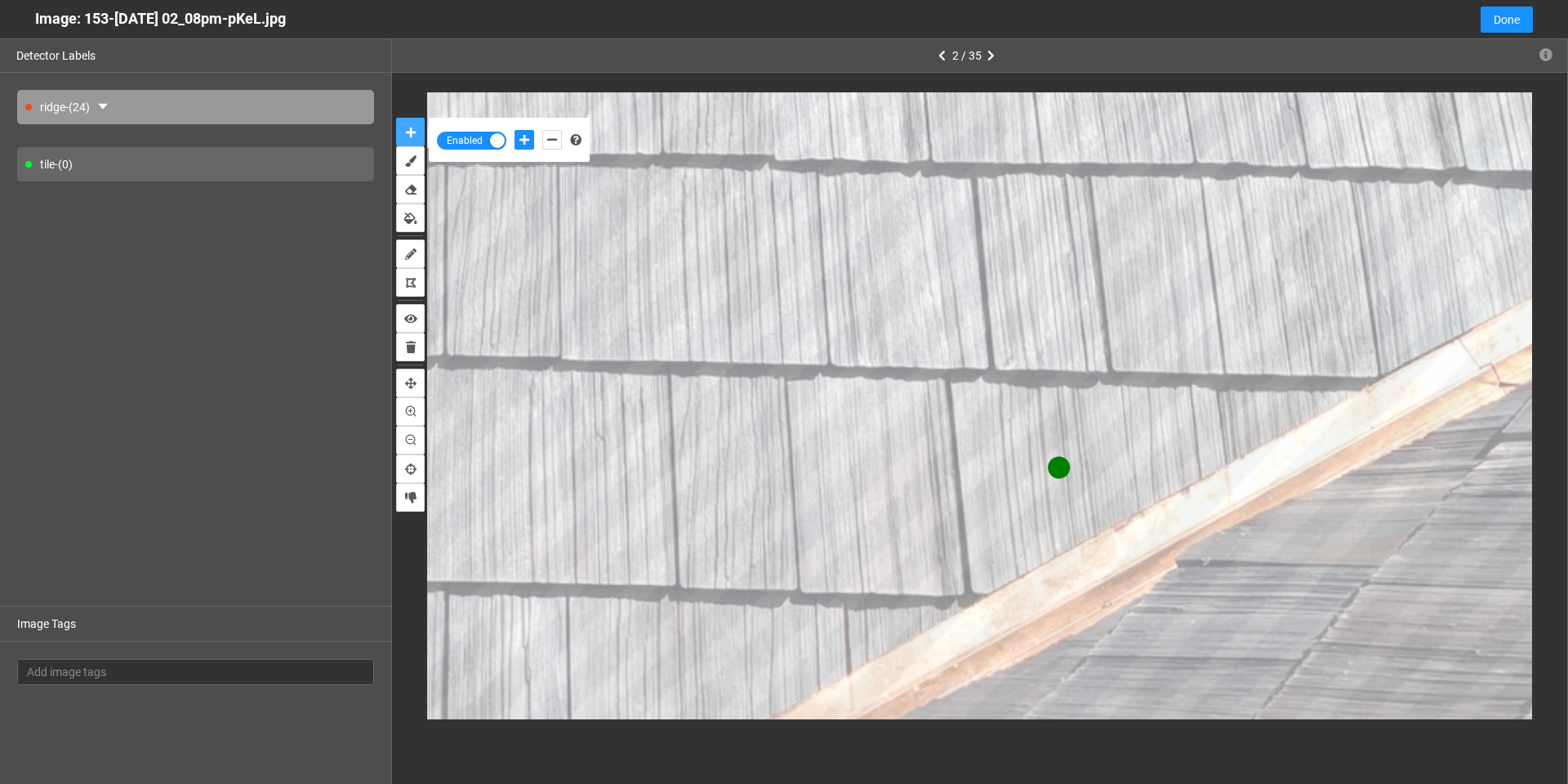
click at [396, 118] on button "auto-mask" at bounding box center [410, 132] width 29 height 29
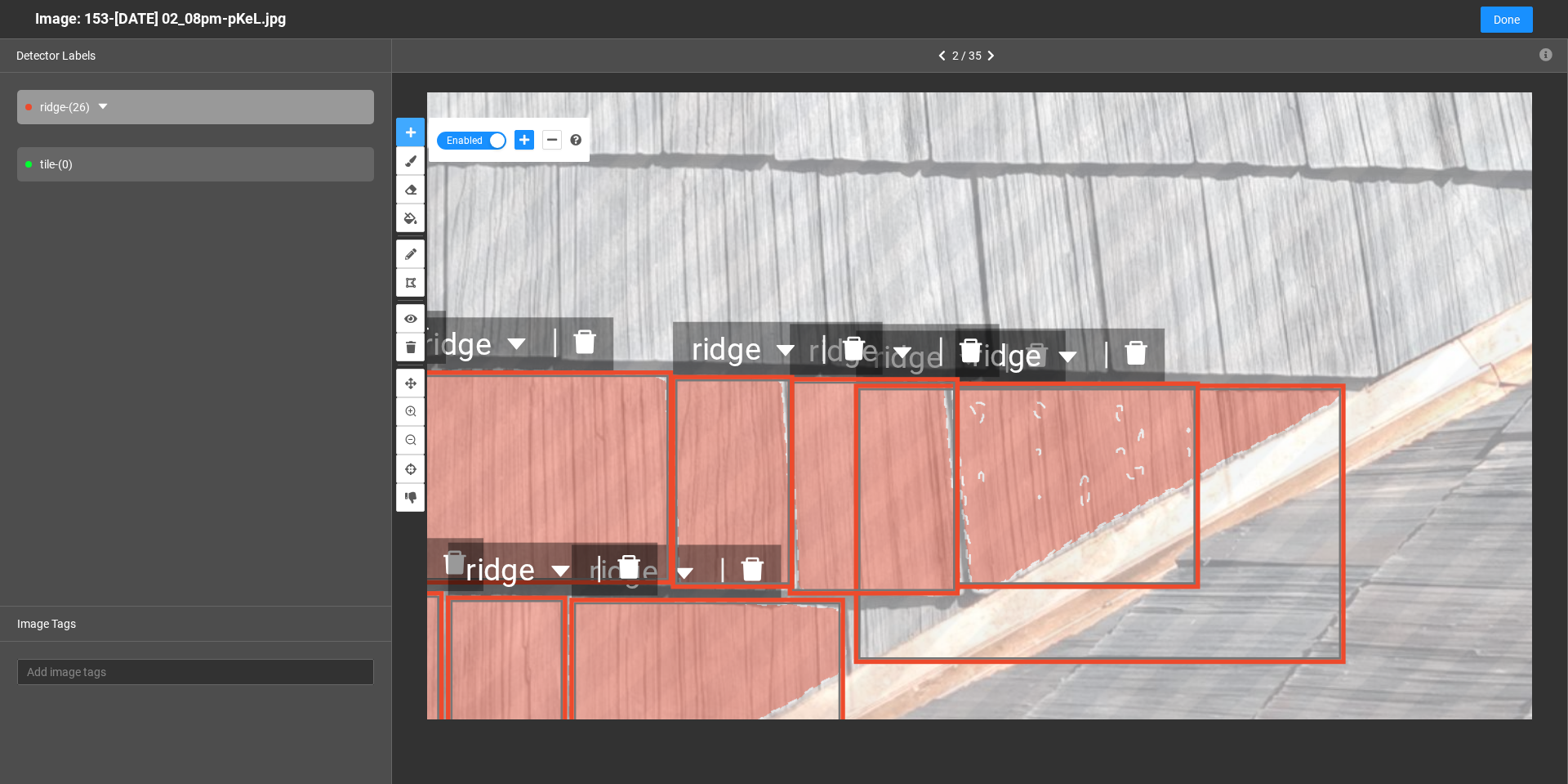
click at [1141, 345] on icon "delete" at bounding box center [1135, 353] width 23 height 24
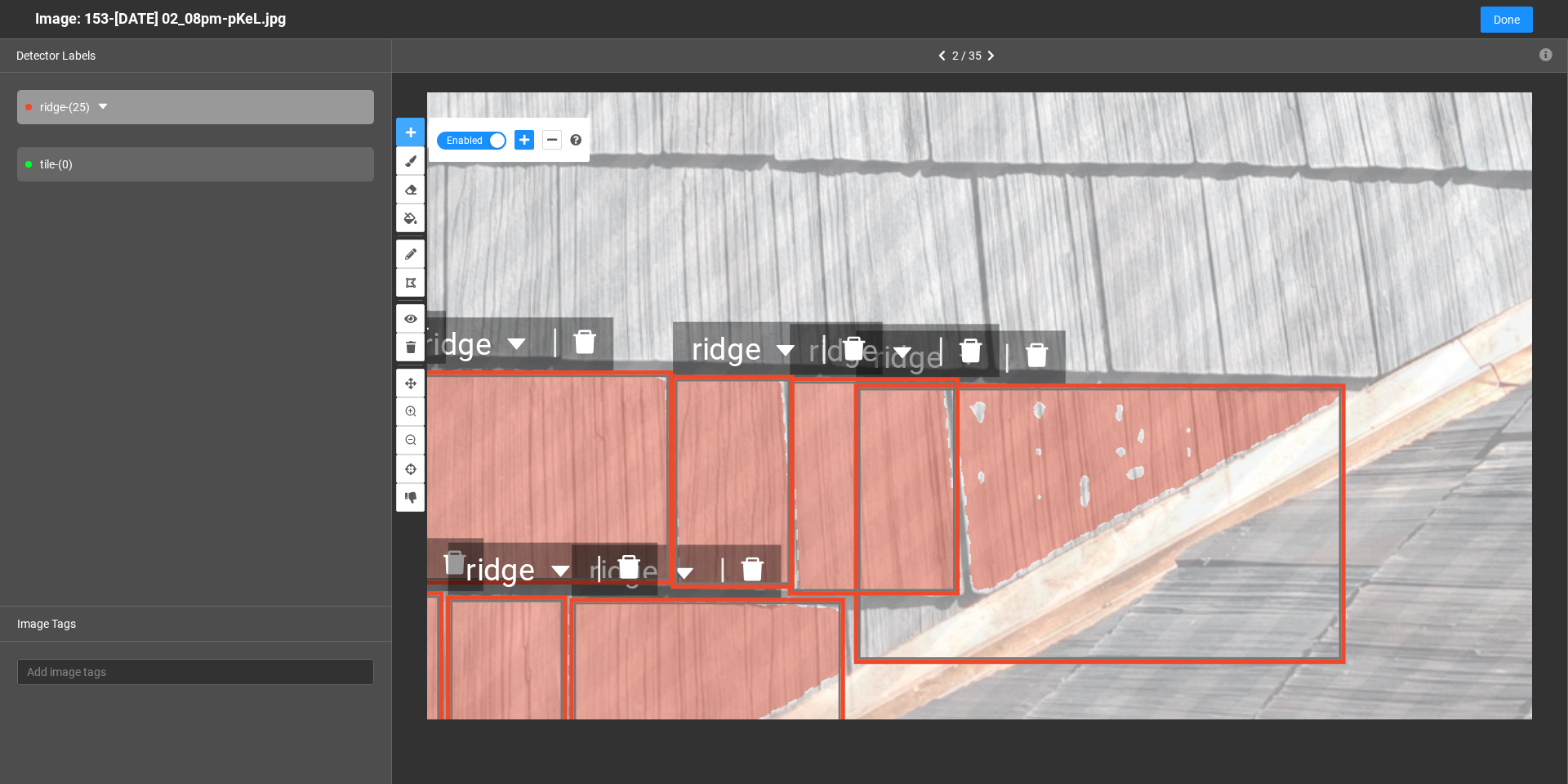
click at [1041, 347] on icon "delete" at bounding box center [1036, 356] width 23 height 24
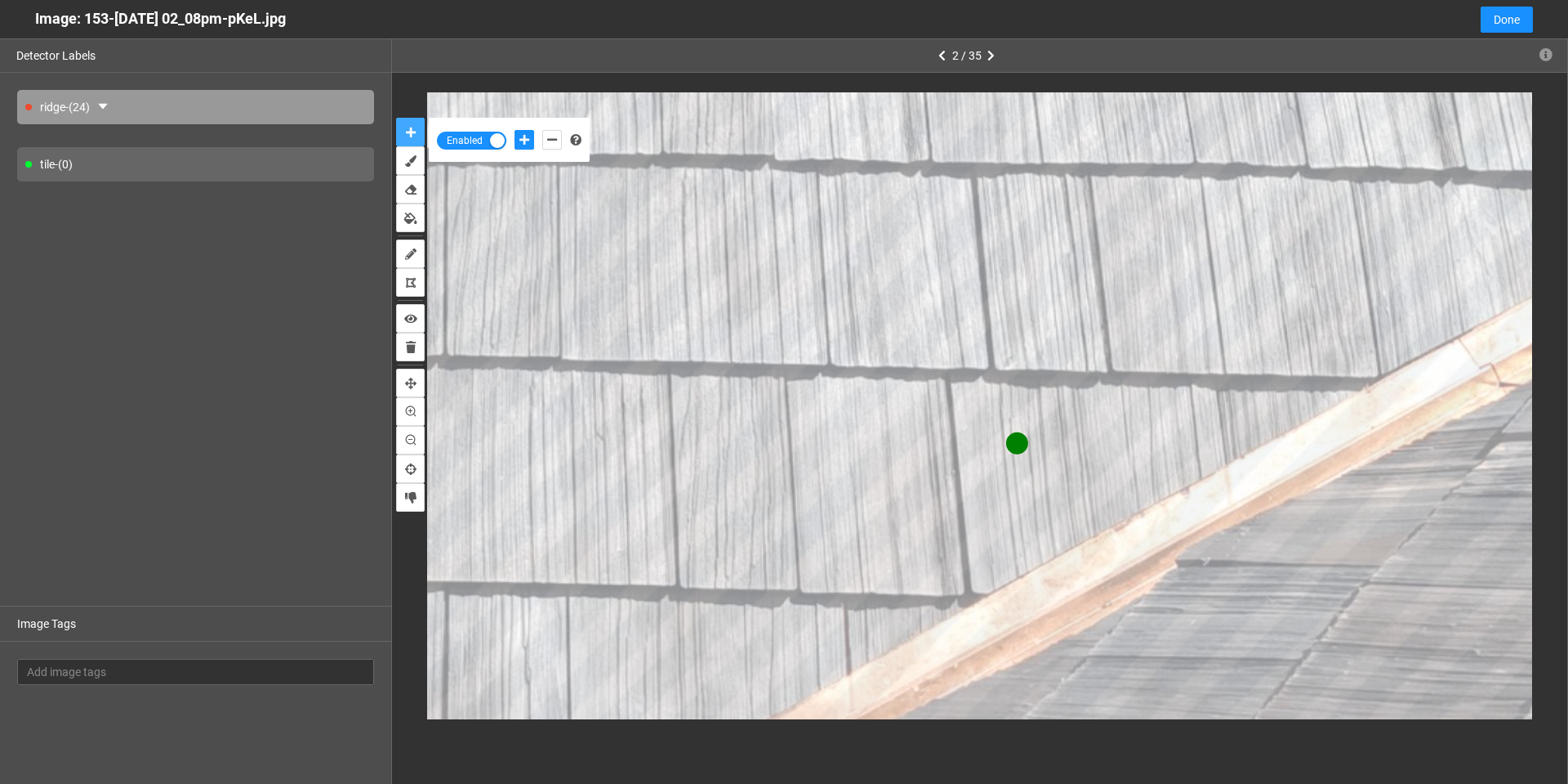
click at [396, 118] on button "auto-mask" at bounding box center [410, 132] width 29 height 29
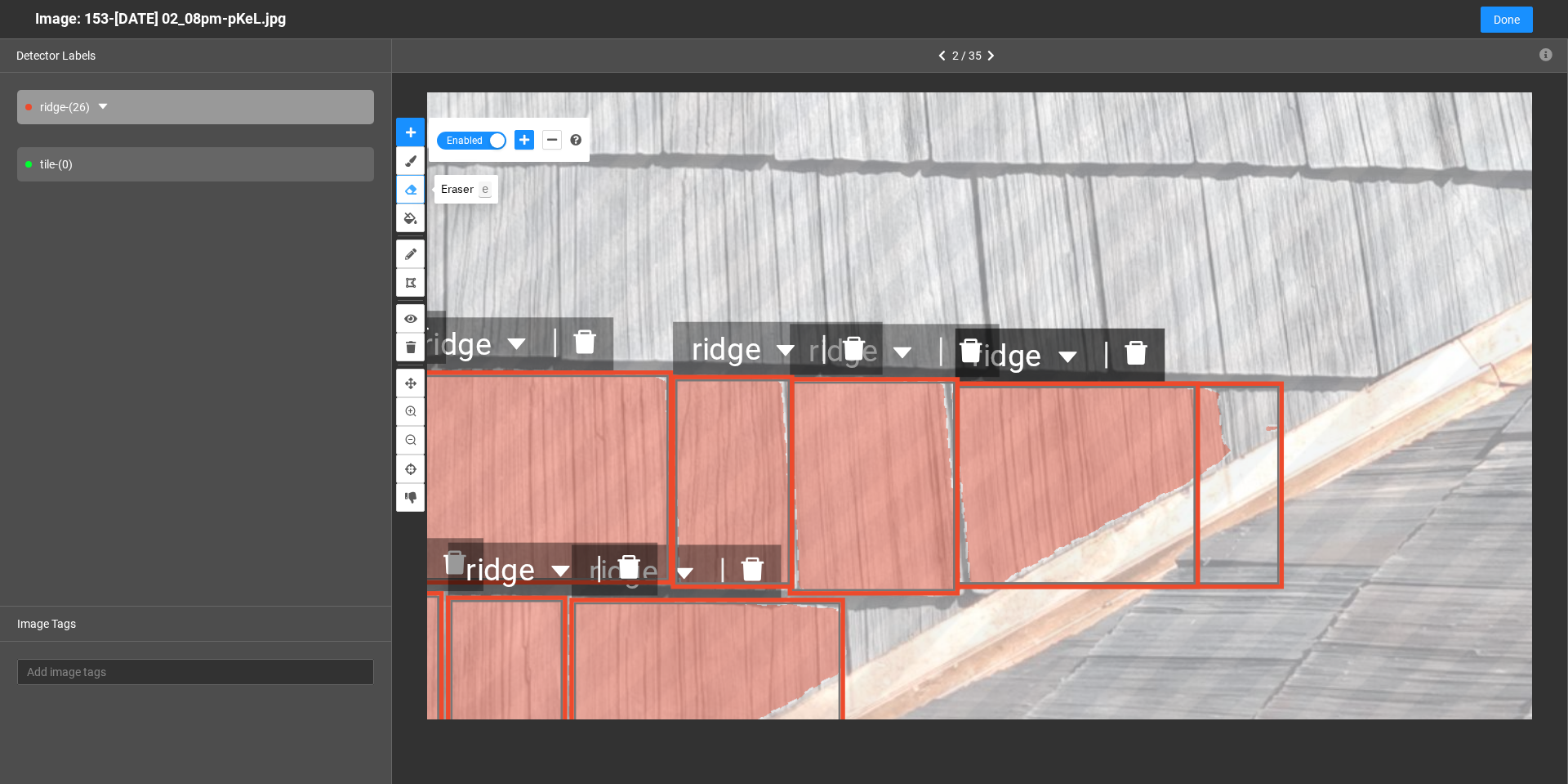
click at [413, 196] on button "erase" at bounding box center [410, 189] width 29 height 29
click at [1270, 422] on icon at bounding box center [427, 237] width 2984 height 1679
click at [1270, 433] on icon at bounding box center [427, 237] width 2984 height 1679
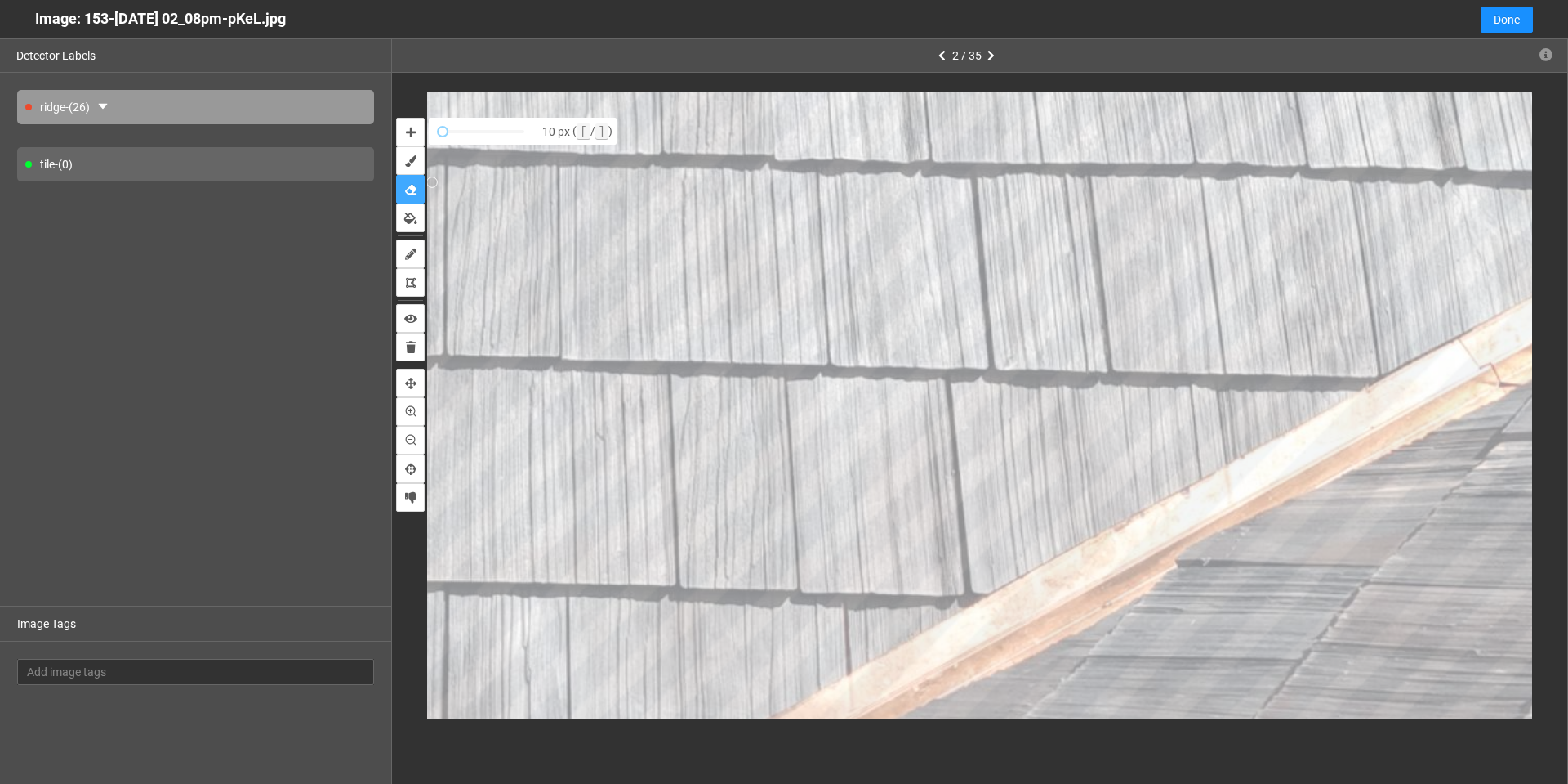
click at [396, 175] on button "erase" at bounding box center [410, 189] width 29 height 29
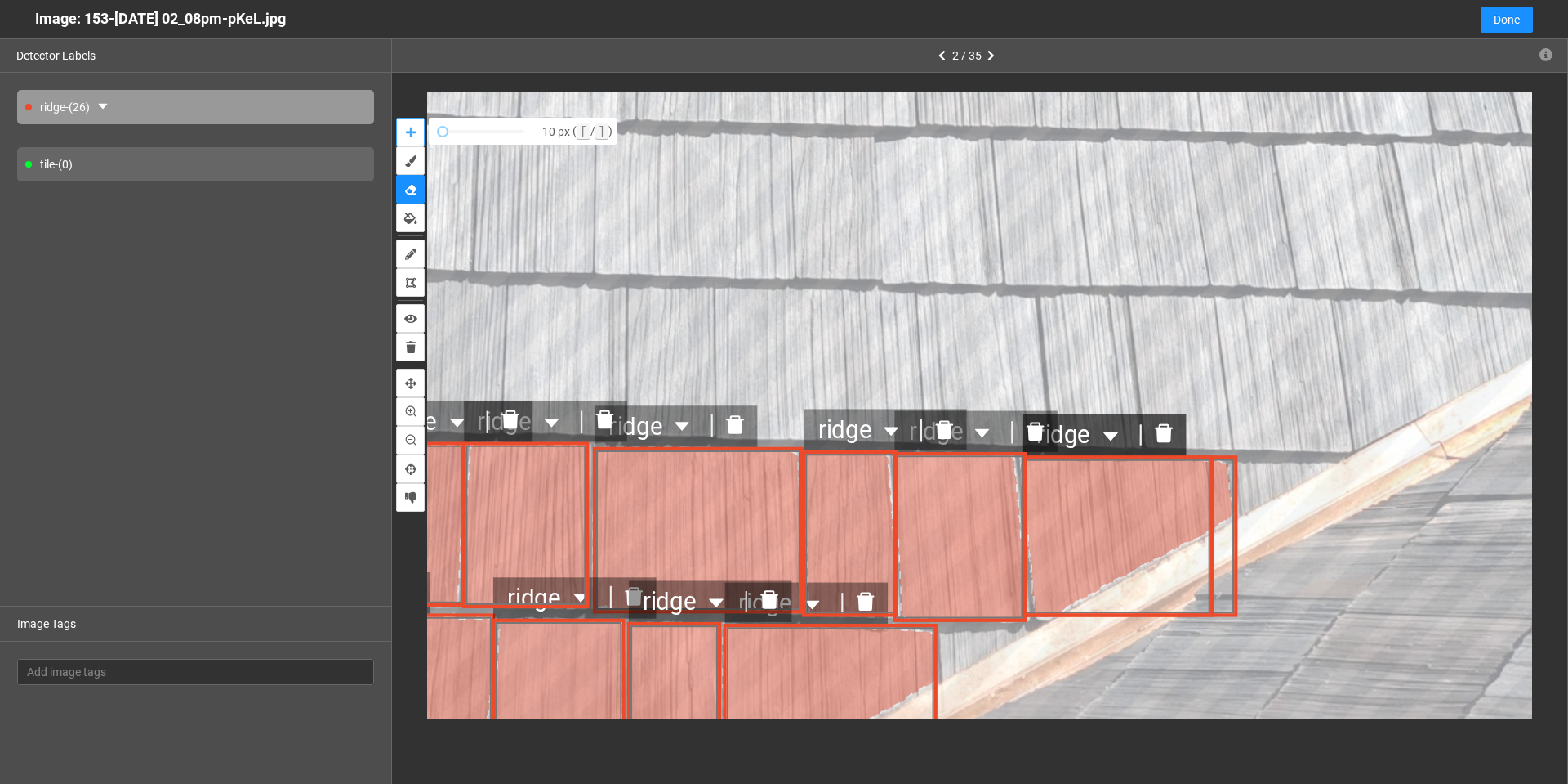
drag, startPoint x: 411, startPoint y: 128, endPoint x: 776, endPoint y: 286, distance: 397.7
click at [412, 127] on icon "auto-mask" at bounding box center [411, 133] width 10 height 11
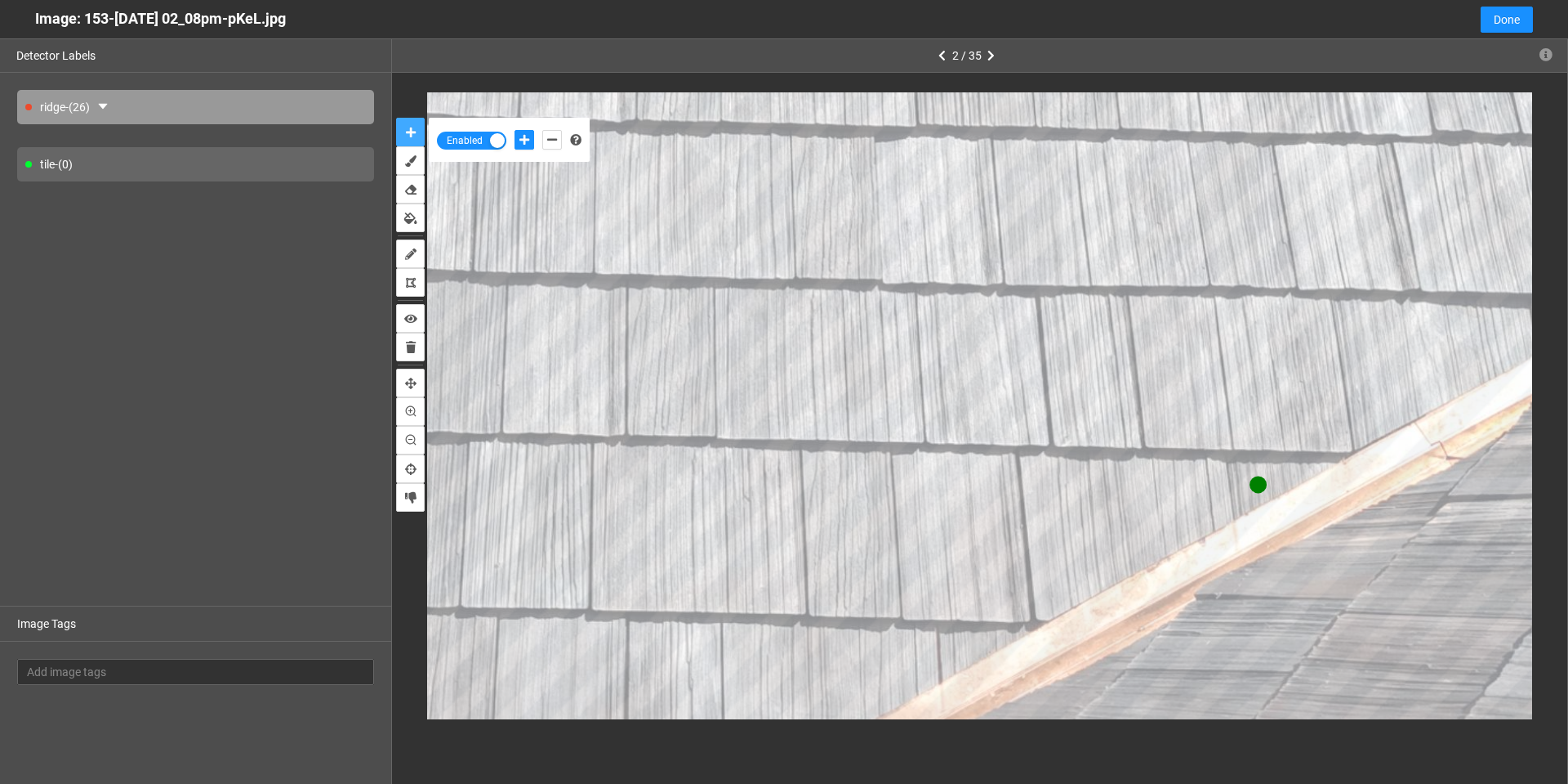
click at [396, 118] on button "auto-mask" at bounding box center [410, 132] width 29 height 29
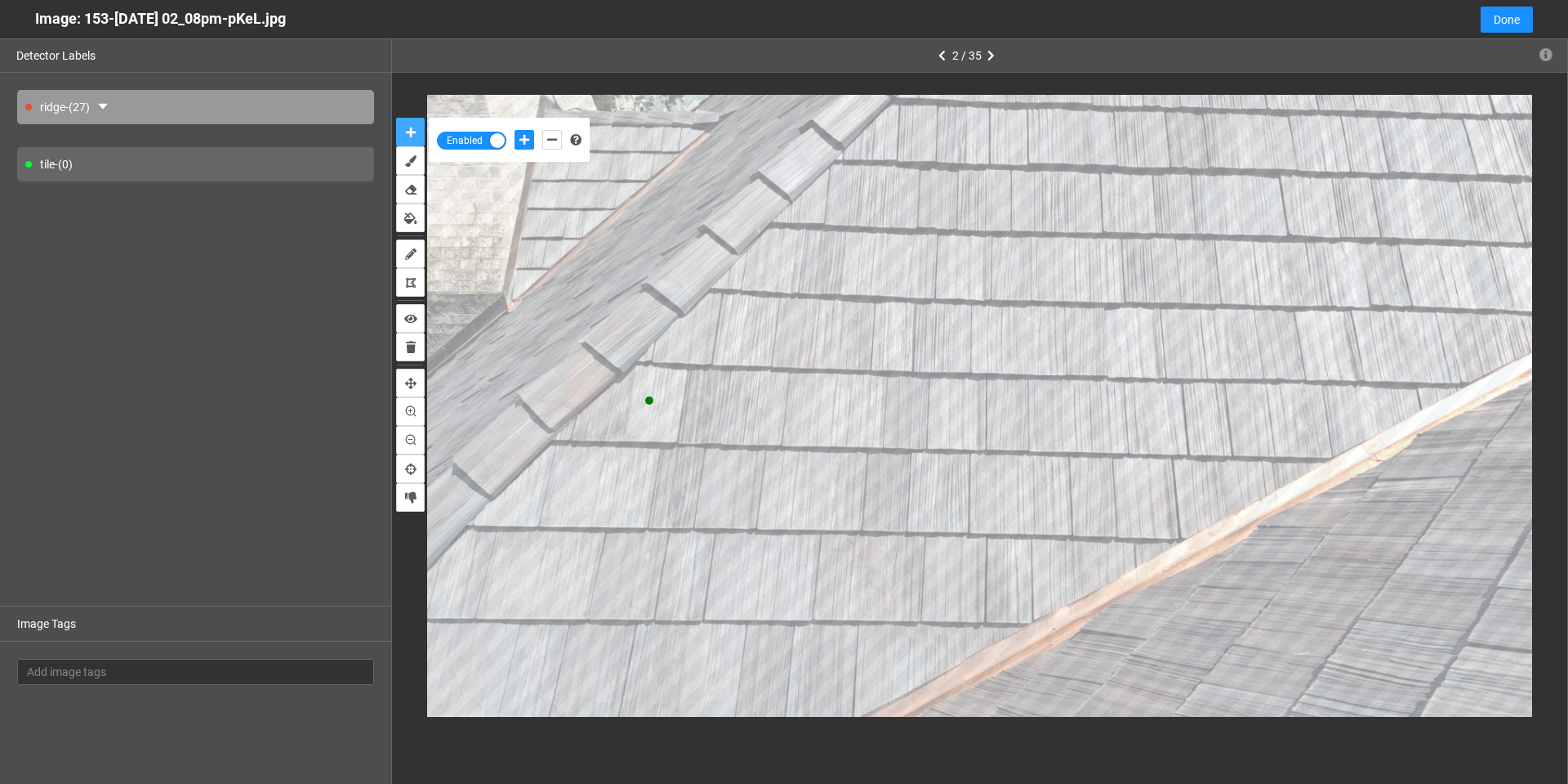
click at [396, 118] on button "auto-mask" at bounding box center [410, 132] width 29 height 29
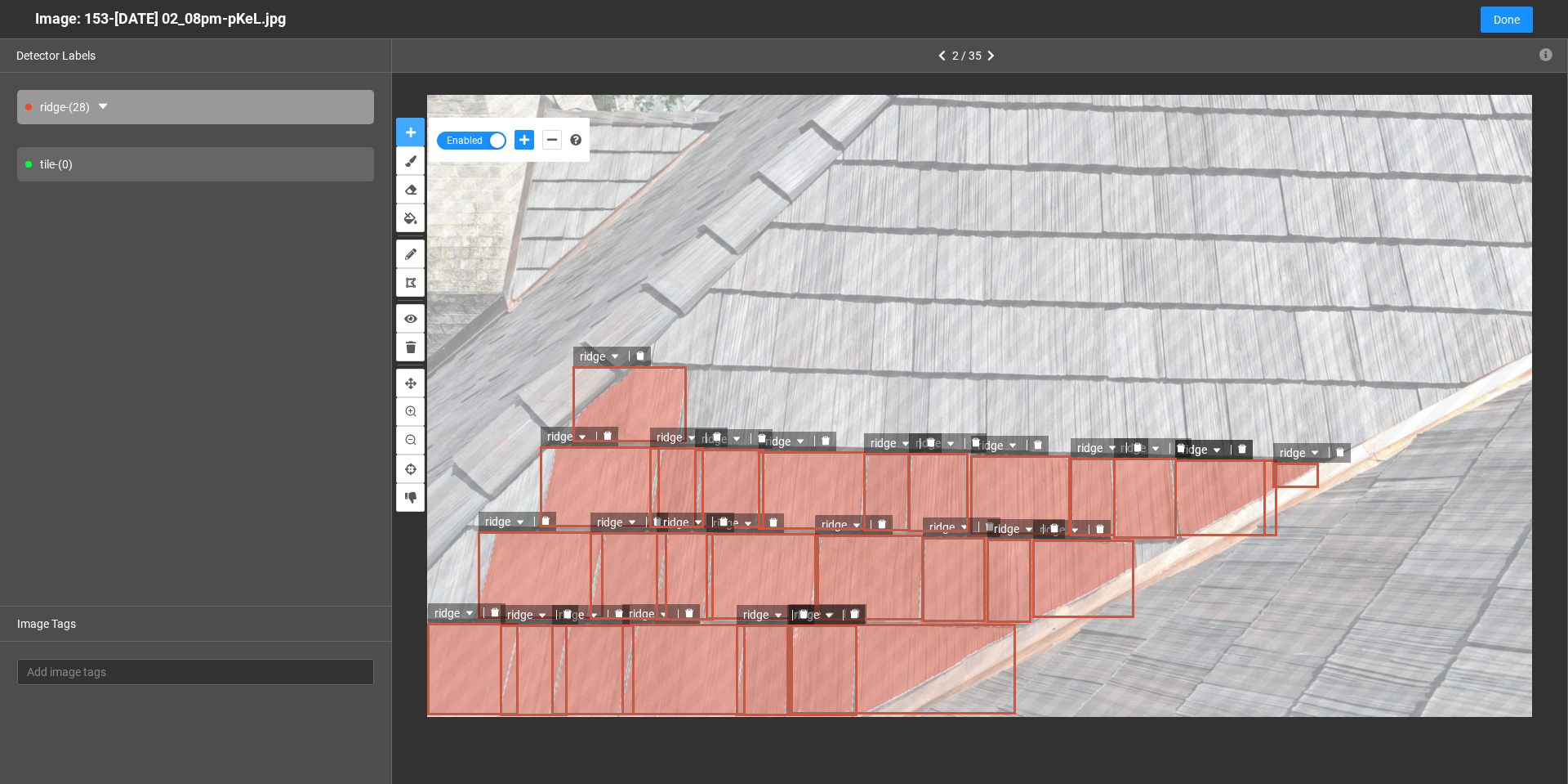
click at [396, 118] on button "auto-mask" at bounding box center [410, 132] width 29 height 29
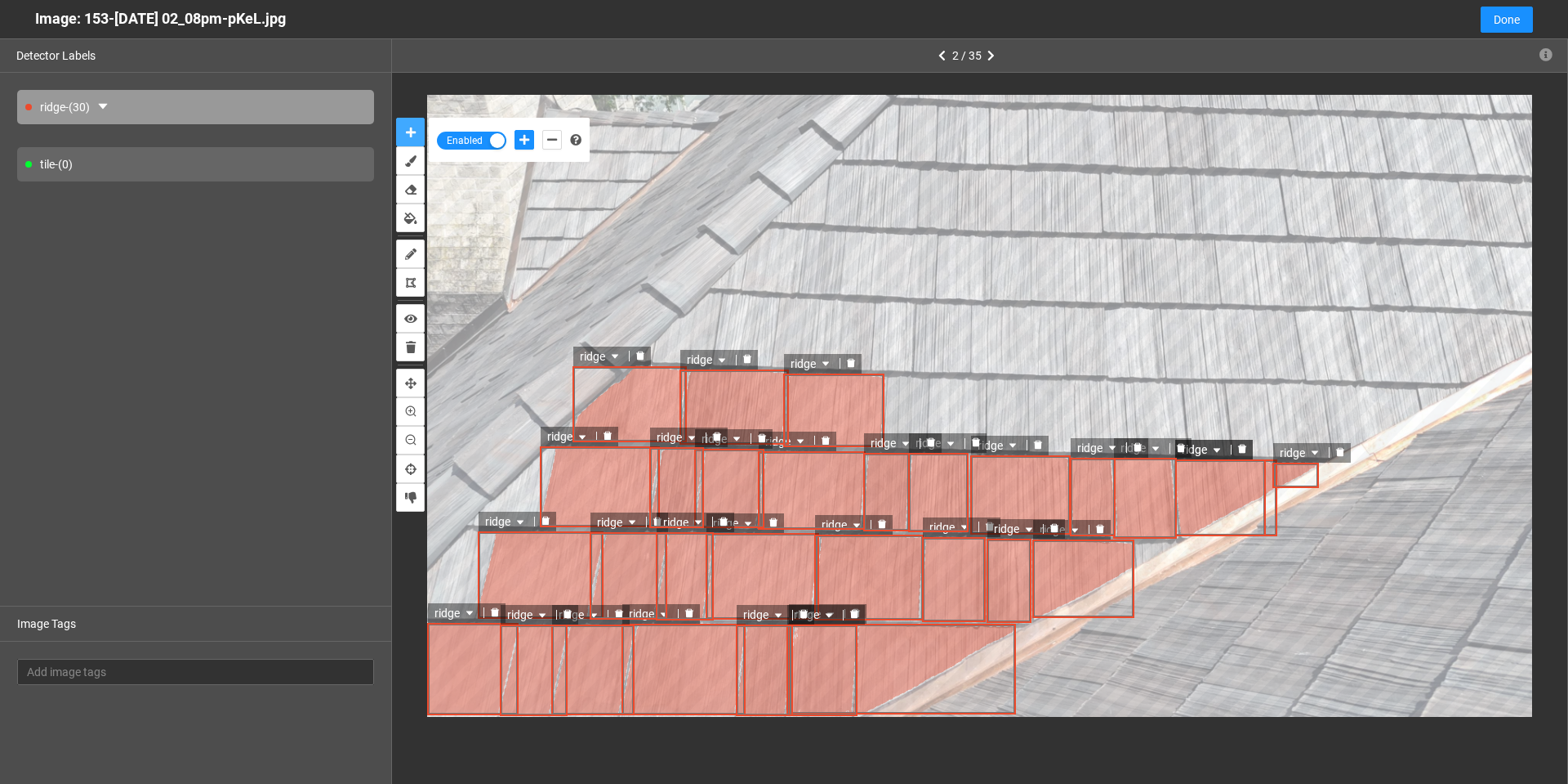
click at [396, 118] on button "auto-mask" at bounding box center [410, 132] width 29 height 29
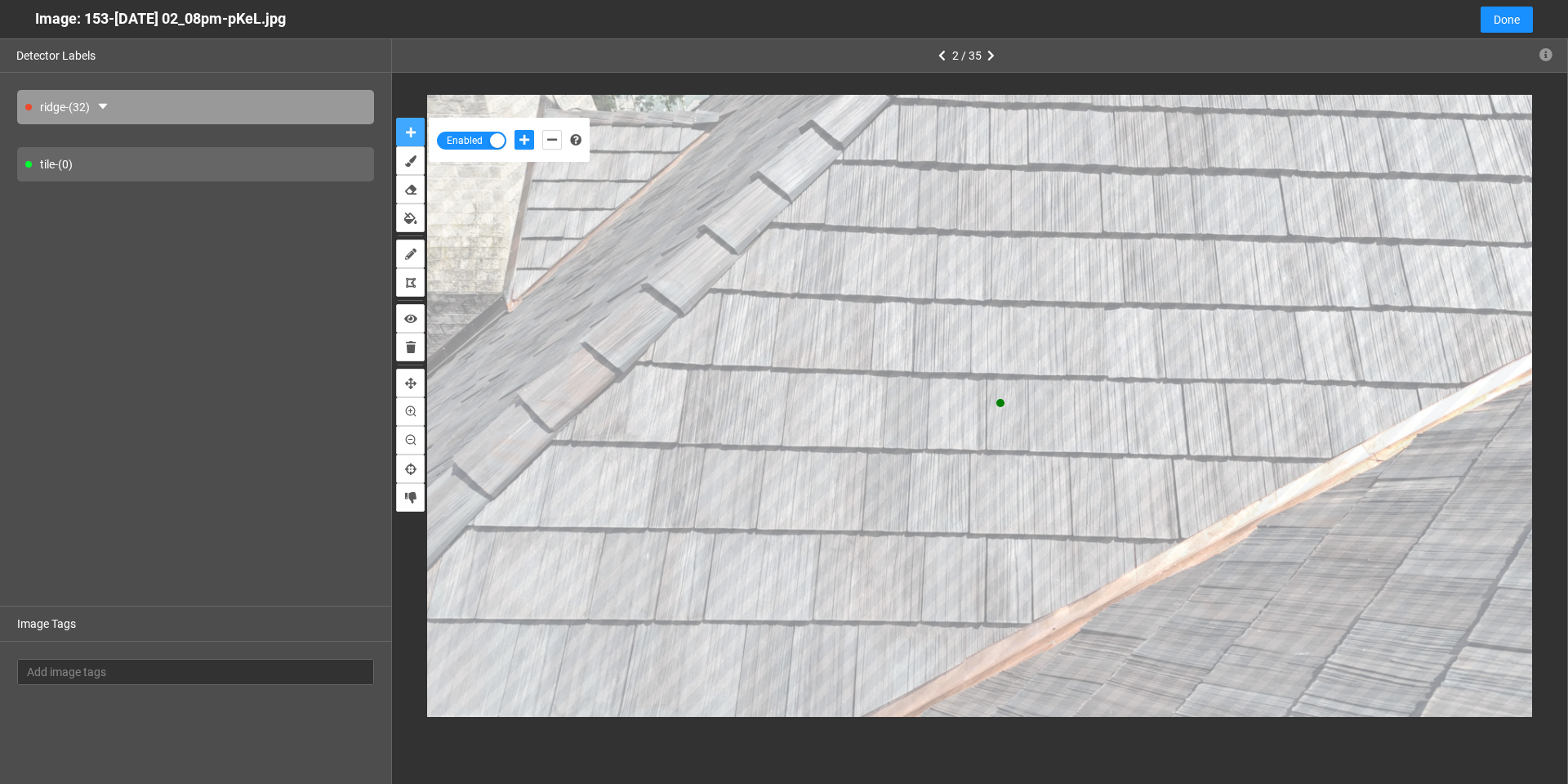
click at [396, 118] on button "auto-mask" at bounding box center [410, 132] width 29 height 29
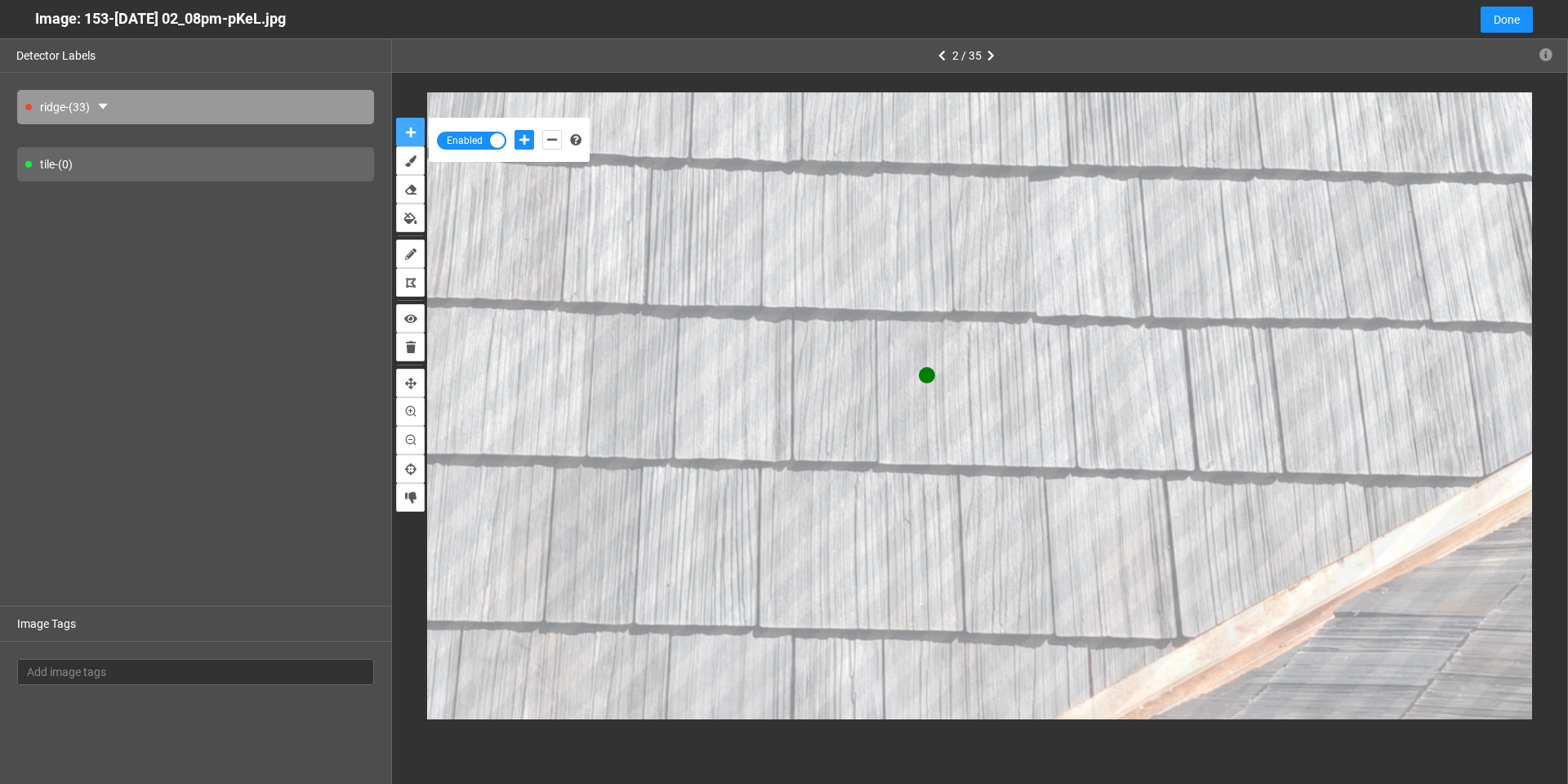
click at [396, 118] on button "auto-mask" at bounding box center [410, 132] width 29 height 29
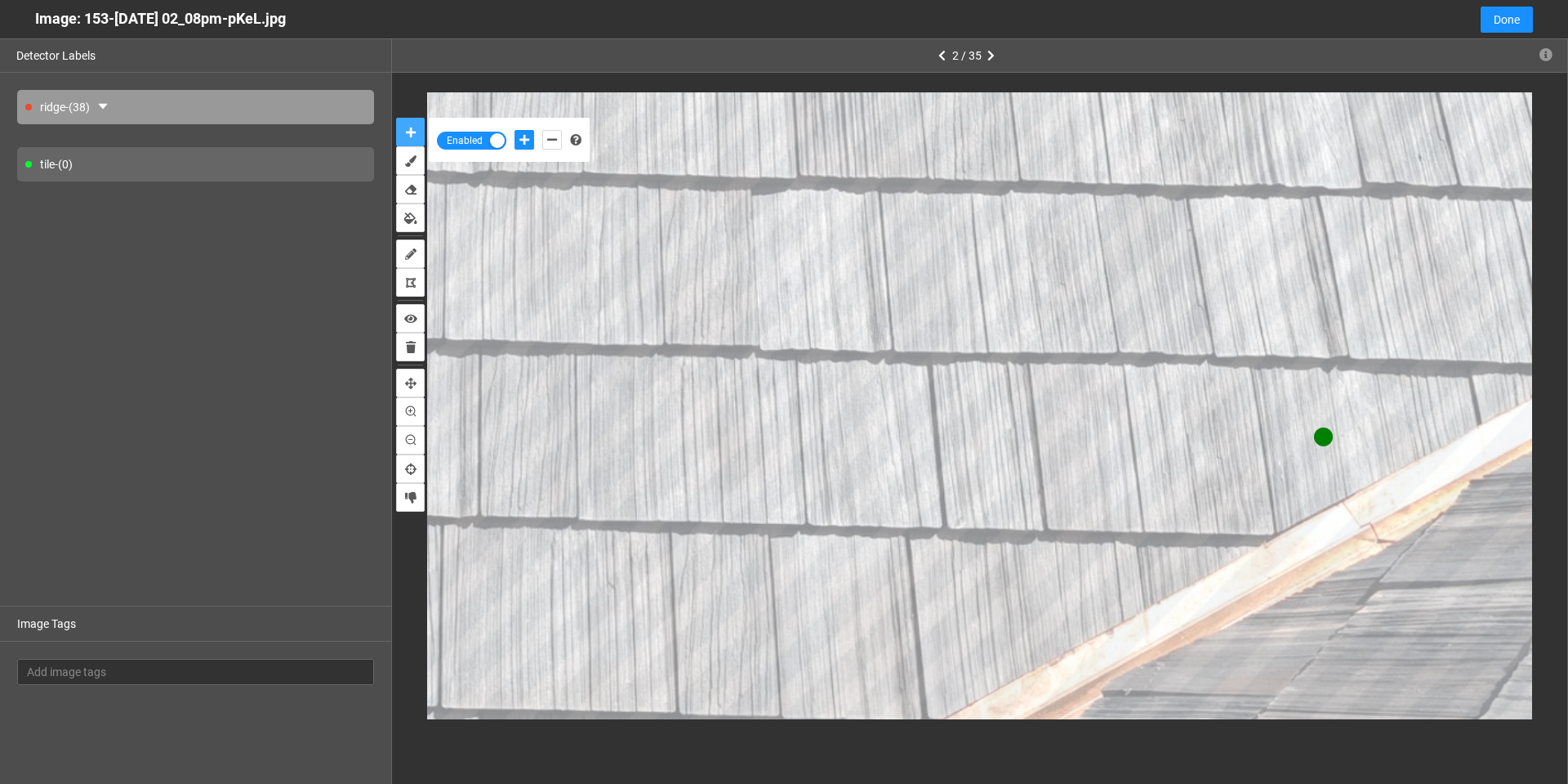
click at [396, 118] on button "auto-mask" at bounding box center [410, 132] width 29 height 29
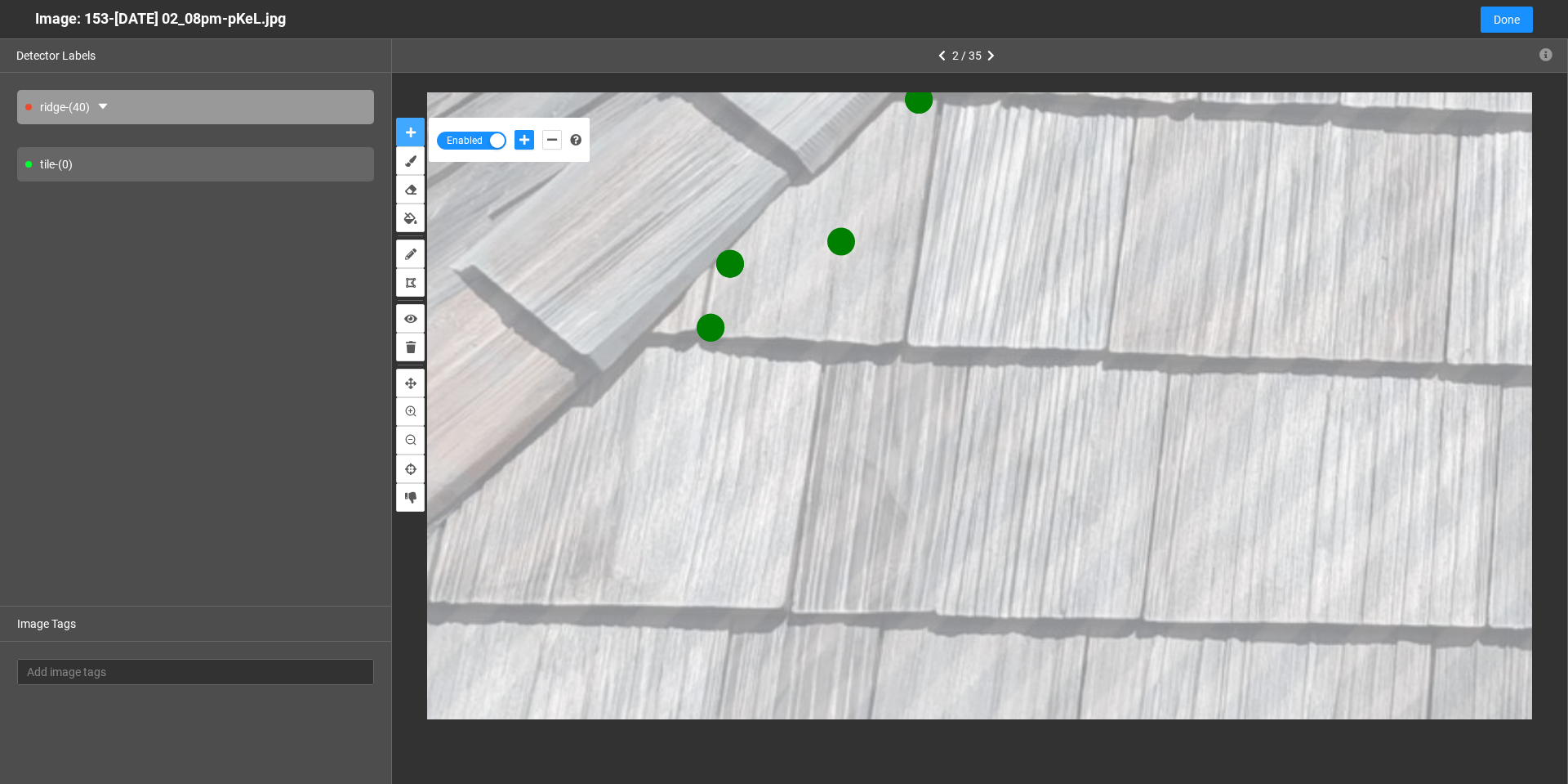
click at [396, 118] on button "auto-mask" at bounding box center [410, 132] width 29 height 29
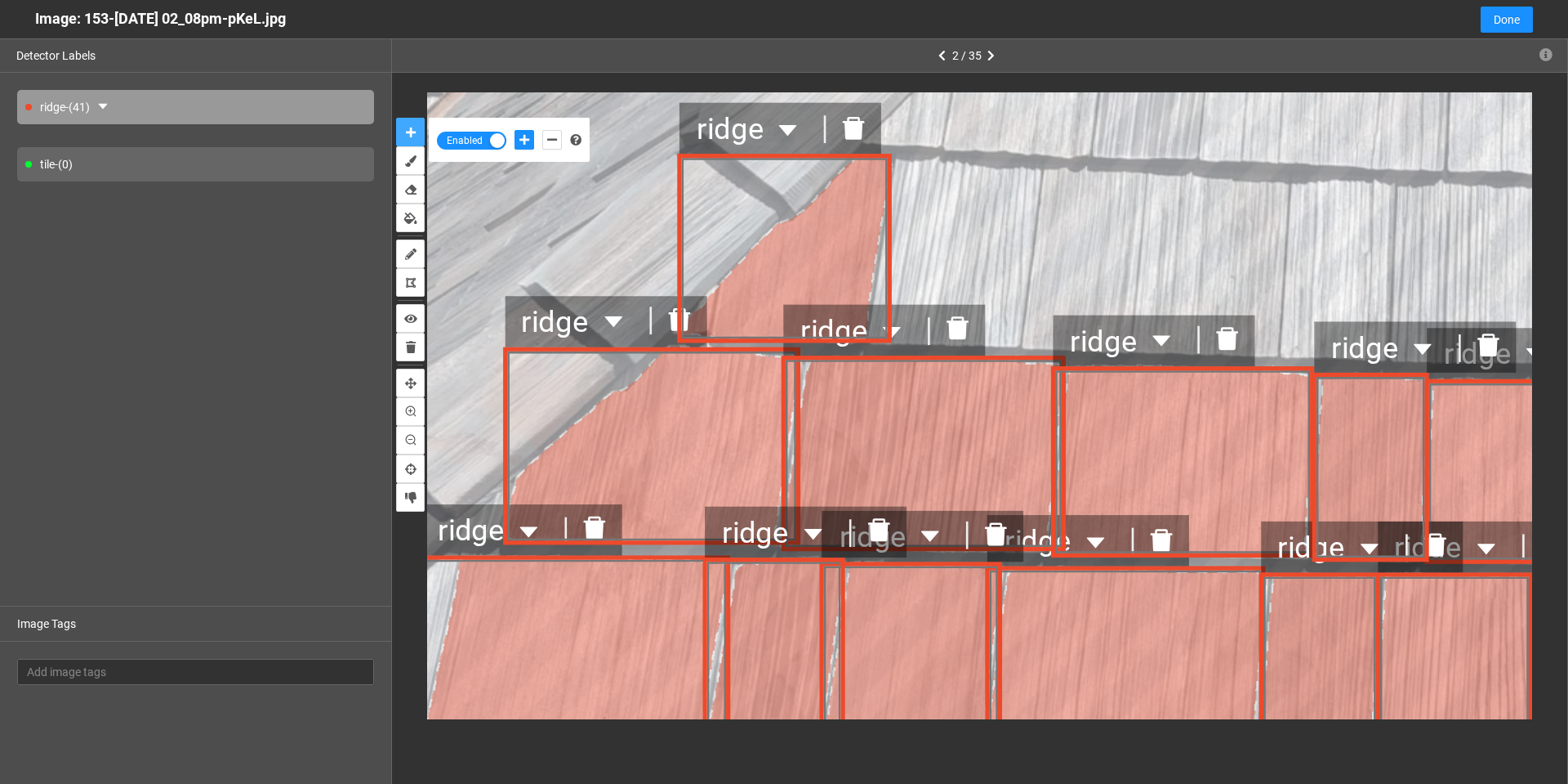
click at [856, 129] on icon "delete" at bounding box center [854, 127] width 22 height 23
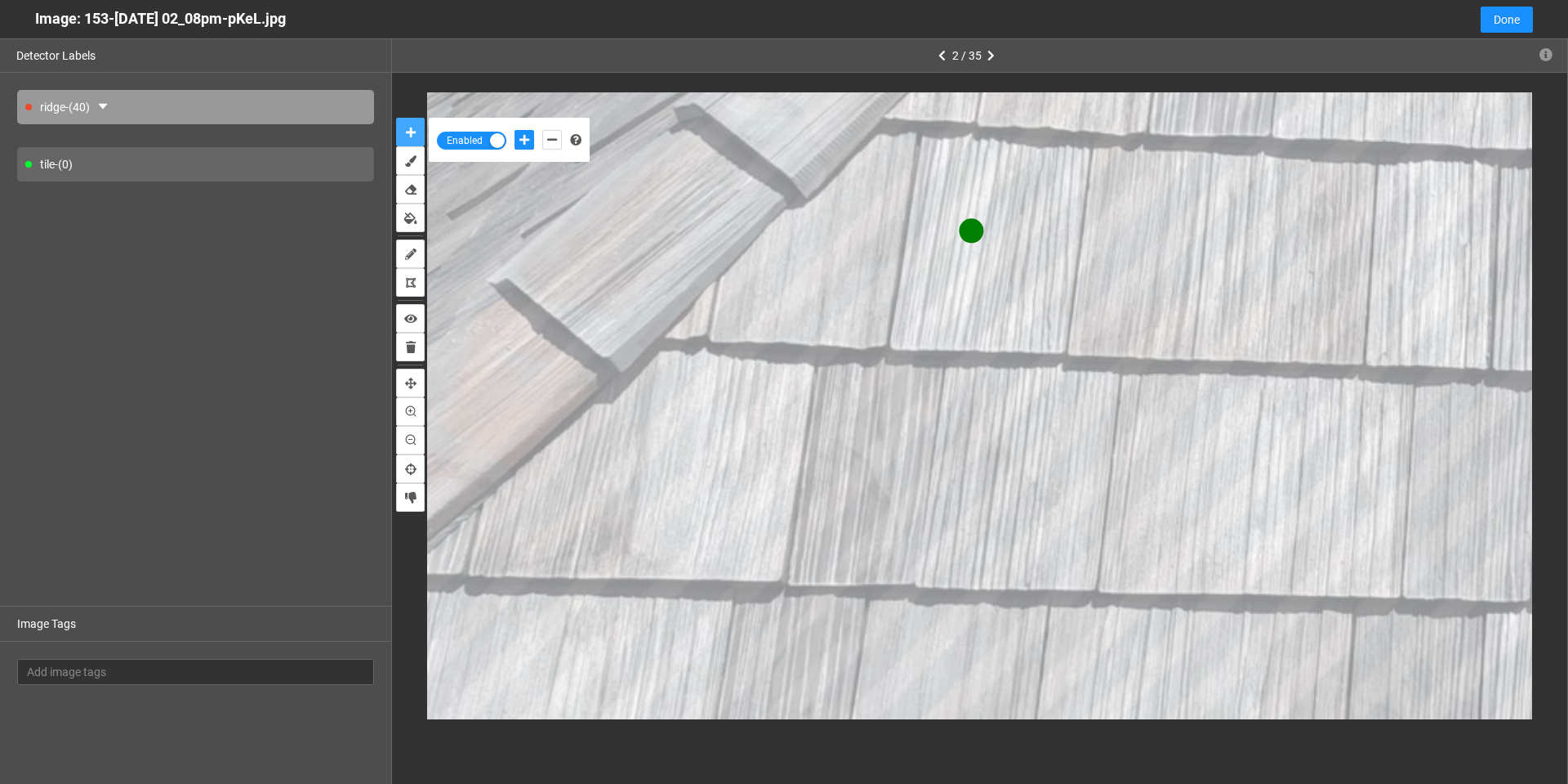
click at [396, 118] on button "auto-mask" at bounding box center [410, 132] width 29 height 29
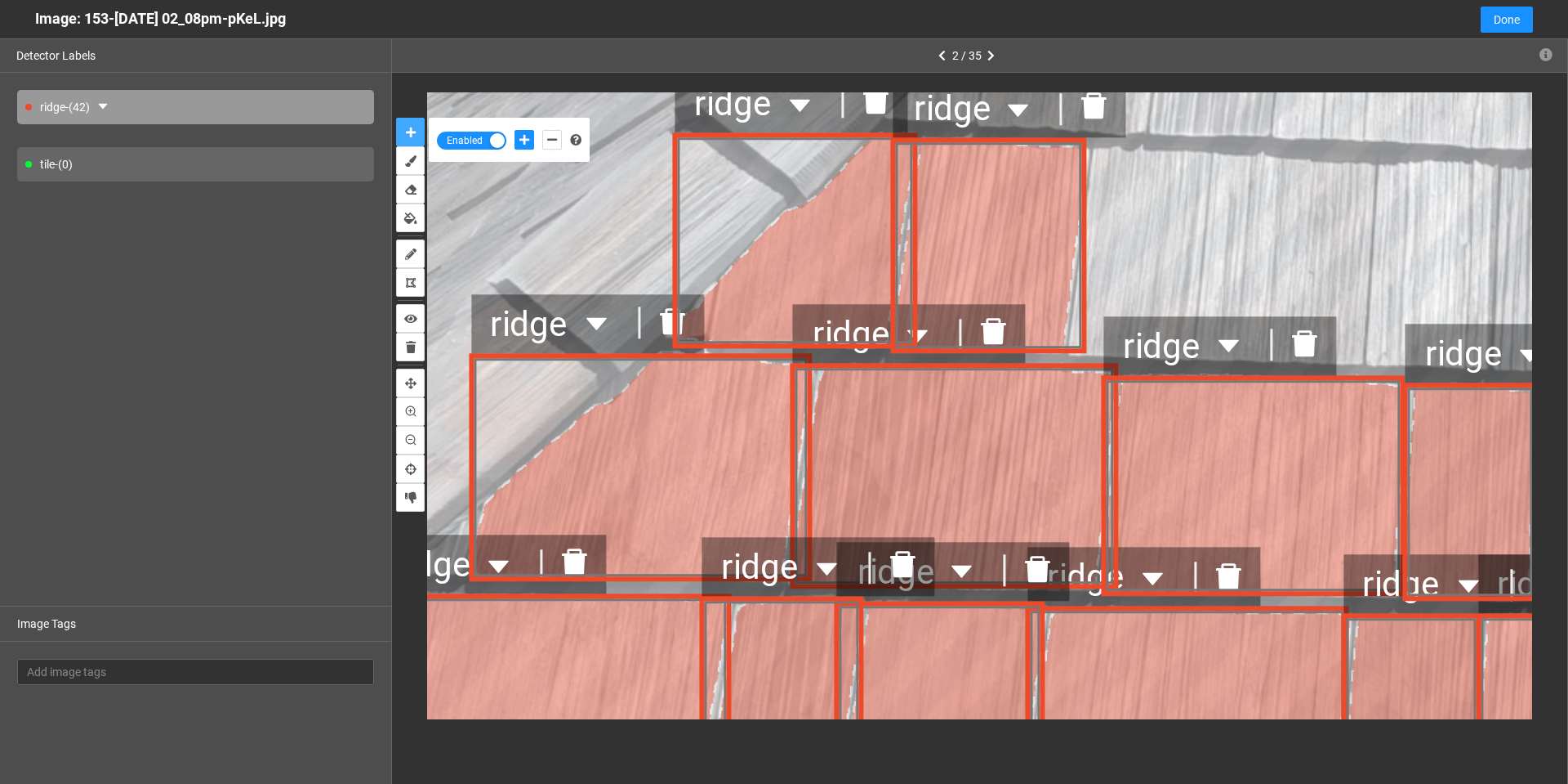
click at [877, 107] on icon "delete" at bounding box center [874, 100] width 25 height 26
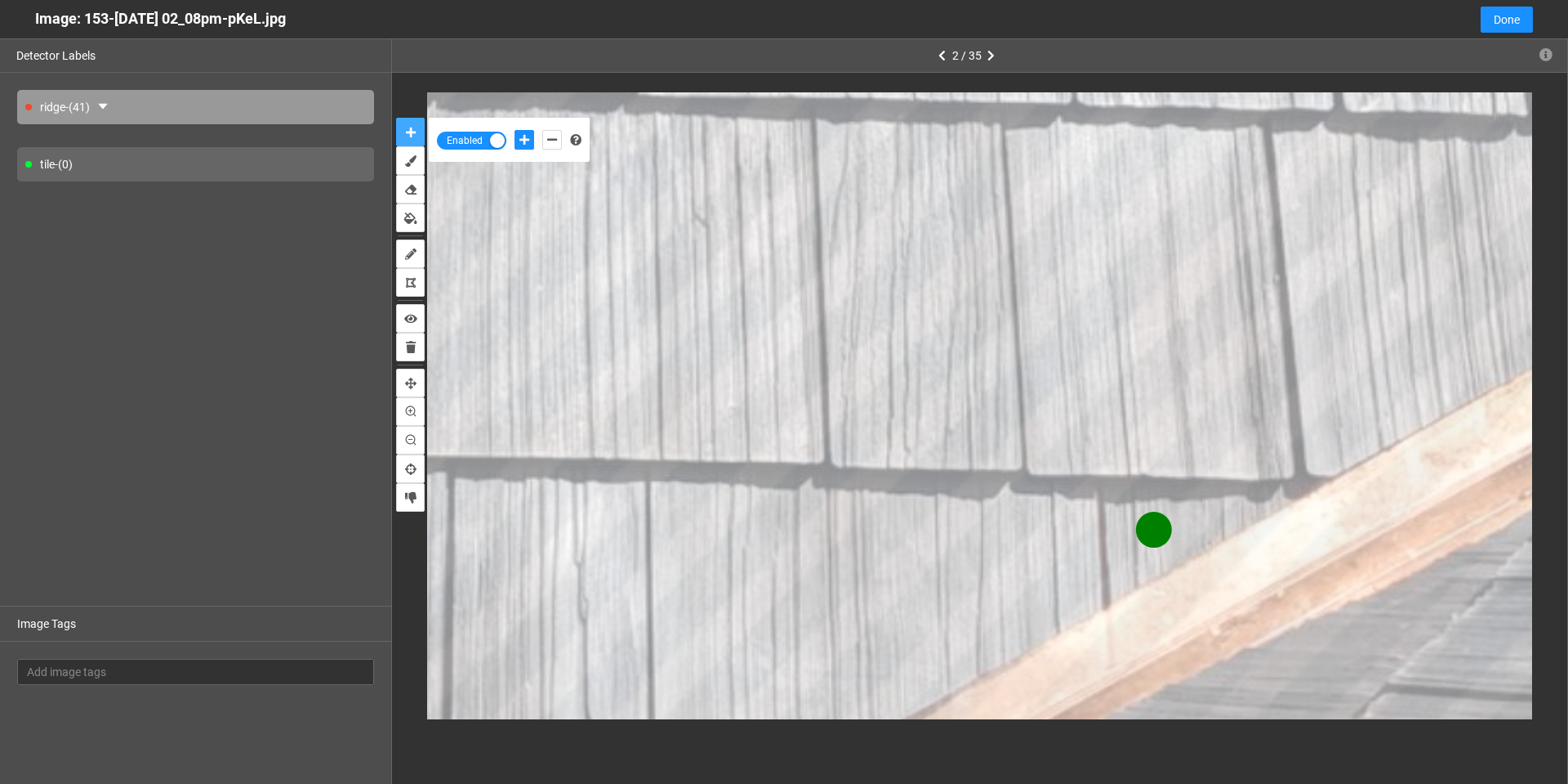
click at [396, 118] on button "auto-mask" at bounding box center [410, 132] width 29 height 29
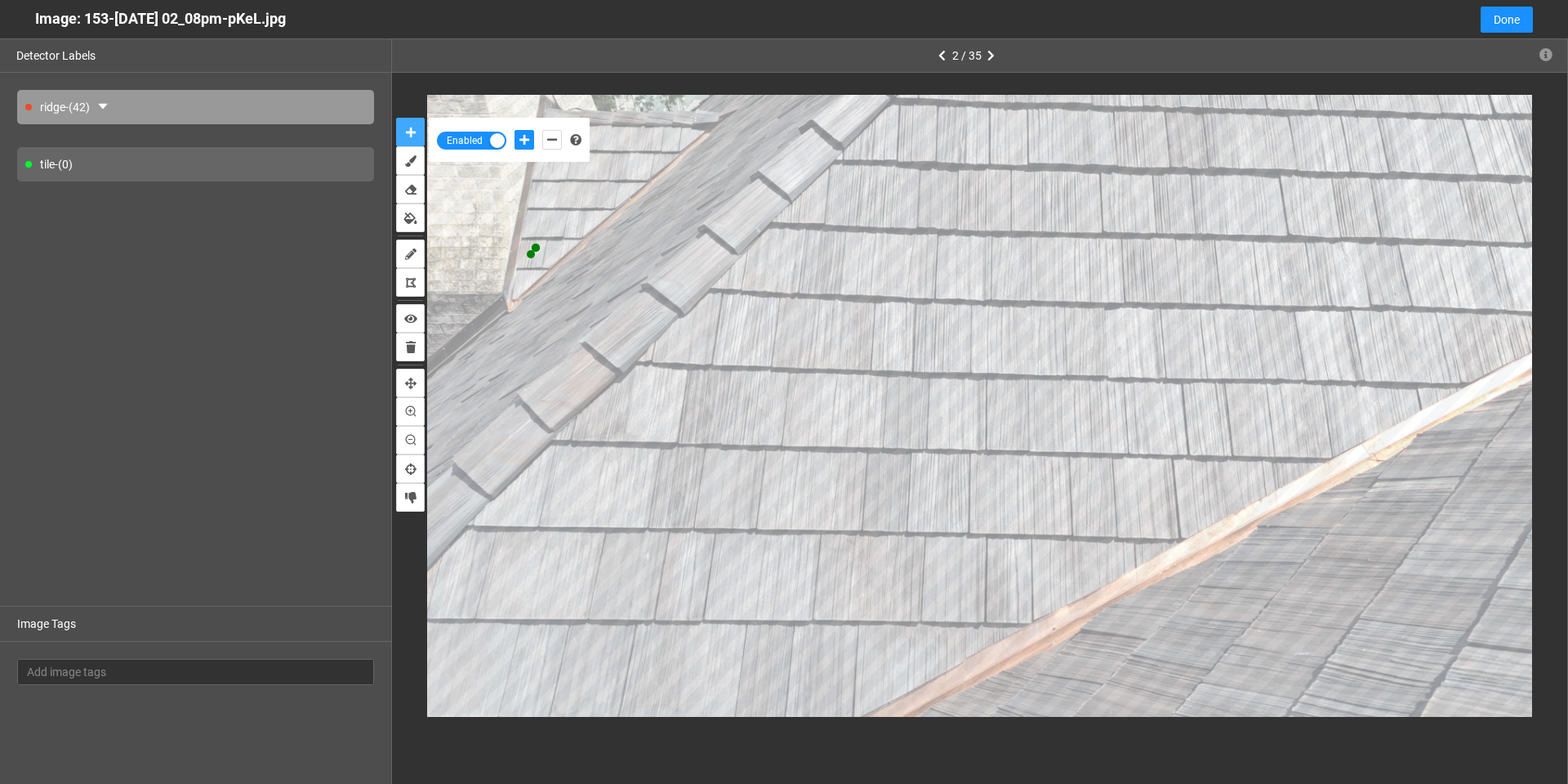
click at [396, 118] on button "auto-mask" at bounding box center [410, 132] width 29 height 29
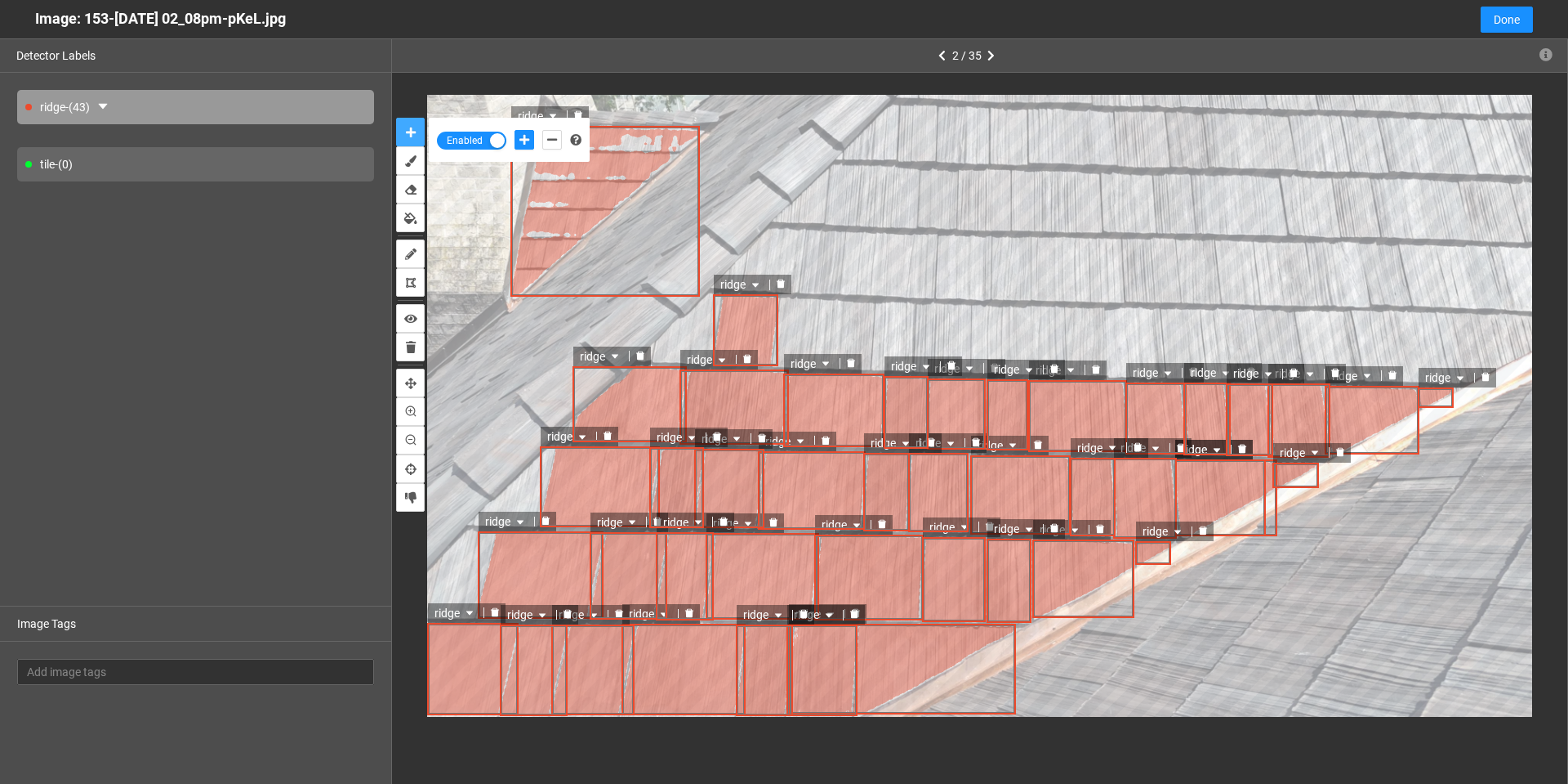
click at [577, 110] on icon "delete" at bounding box center [578, 115] width 10 height 10
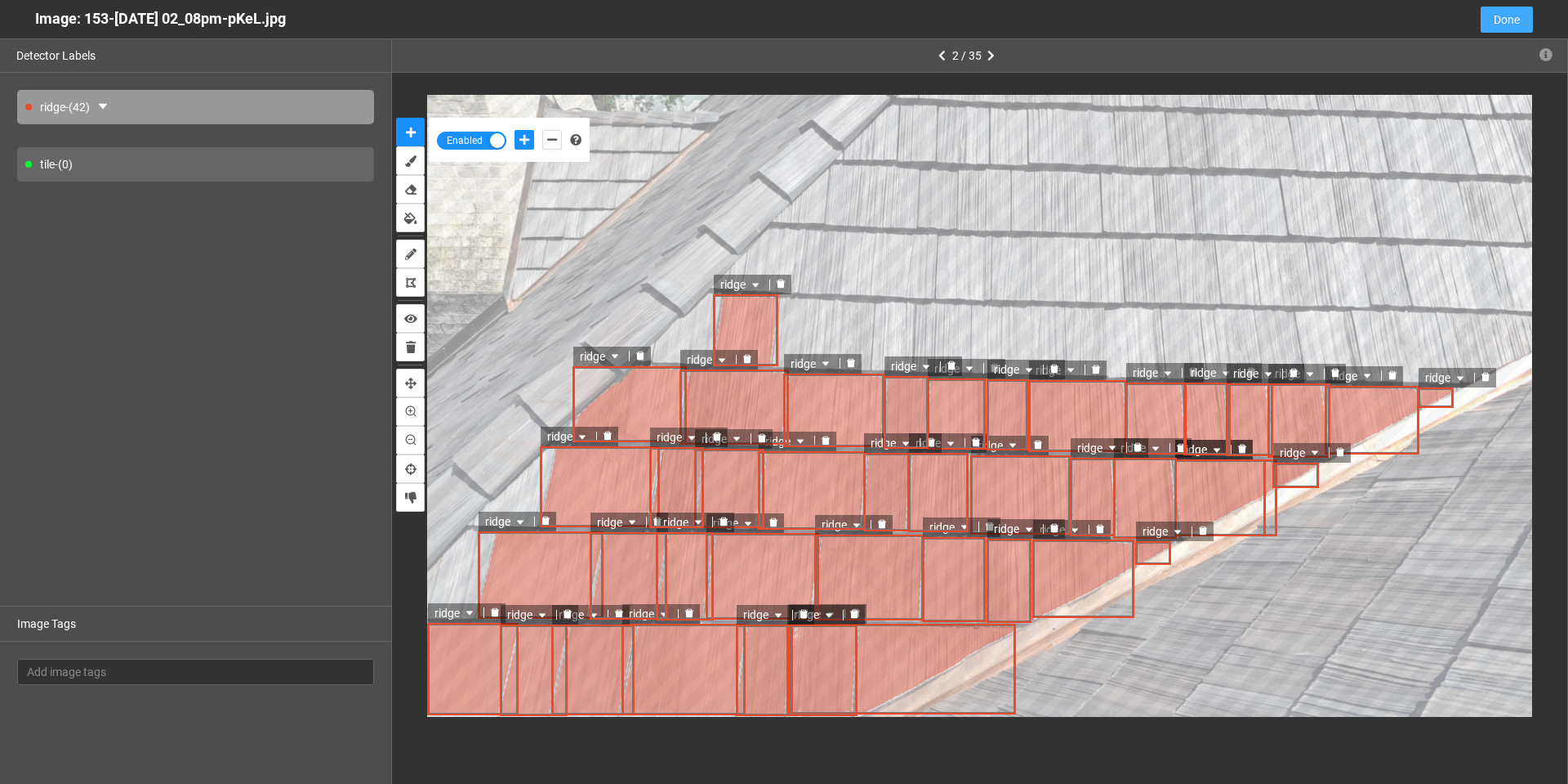
click at [1490, 13] on button "Done" at bounding box center [1507, 19] width 52 height 26
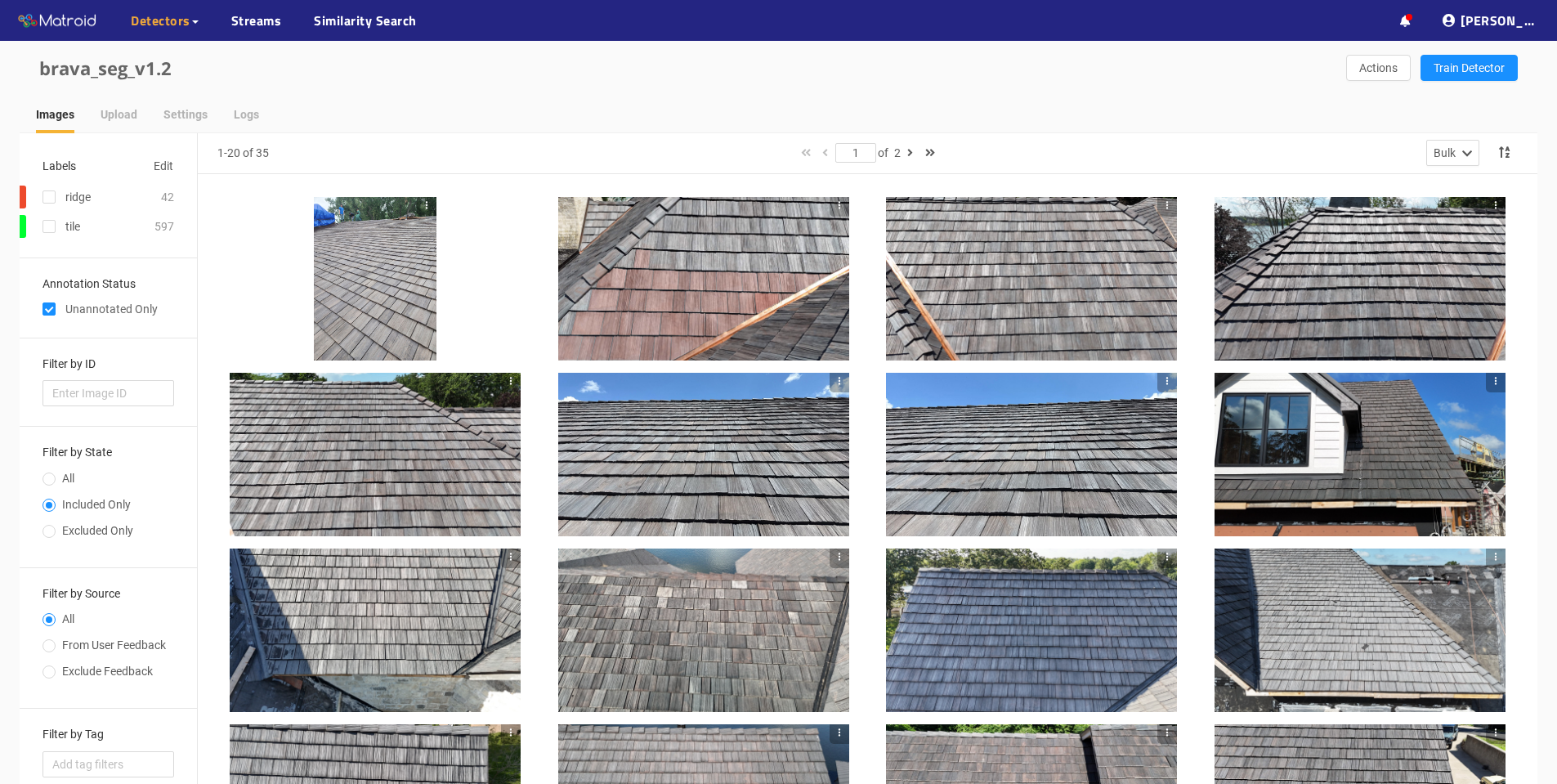
click at [677, 292] on div at bounding box center [704, 278] width 291 height 163
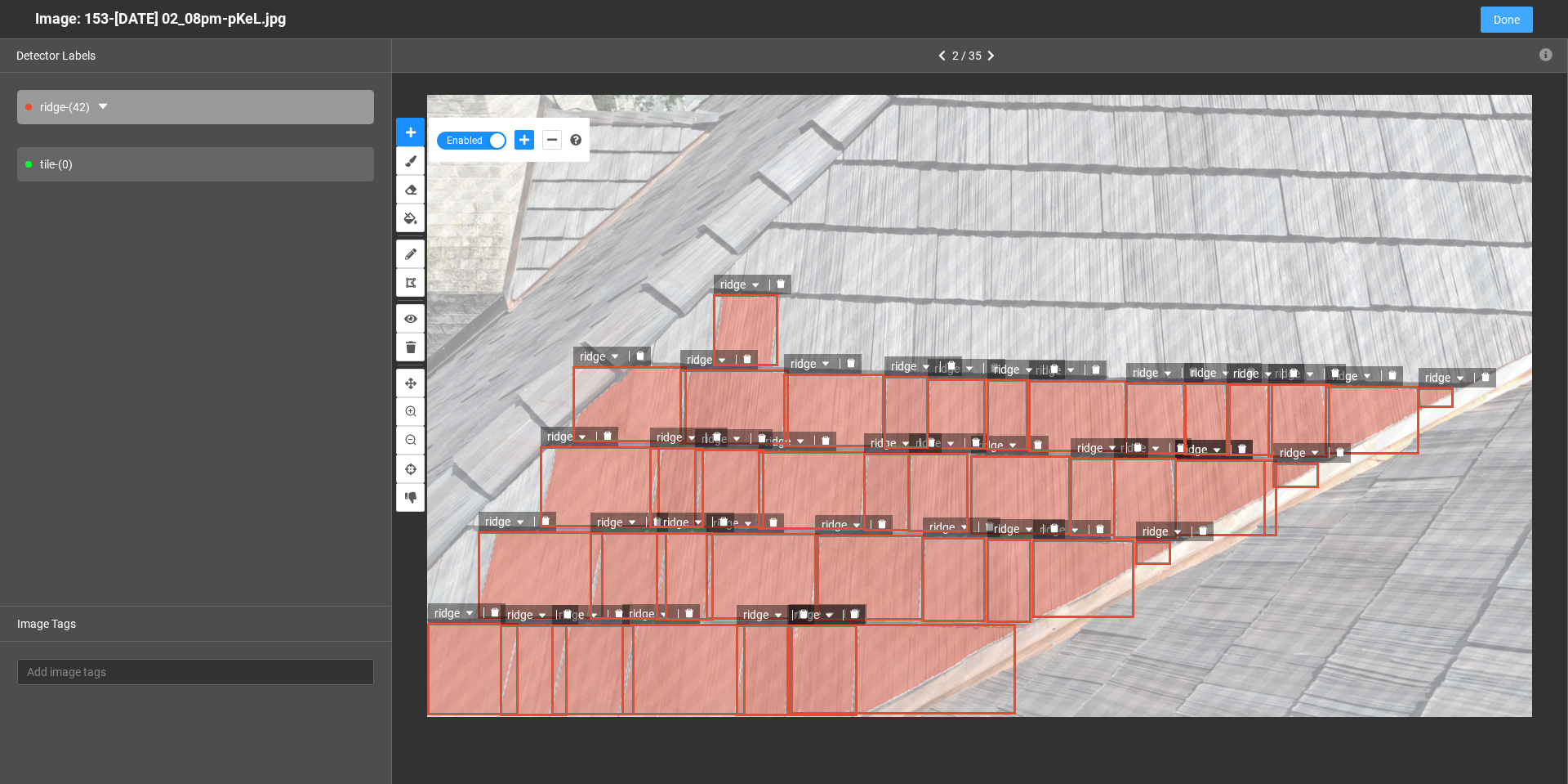
click at [1498, 17] on span "Done" at bounding box center [1507, 19] width 26 height 18
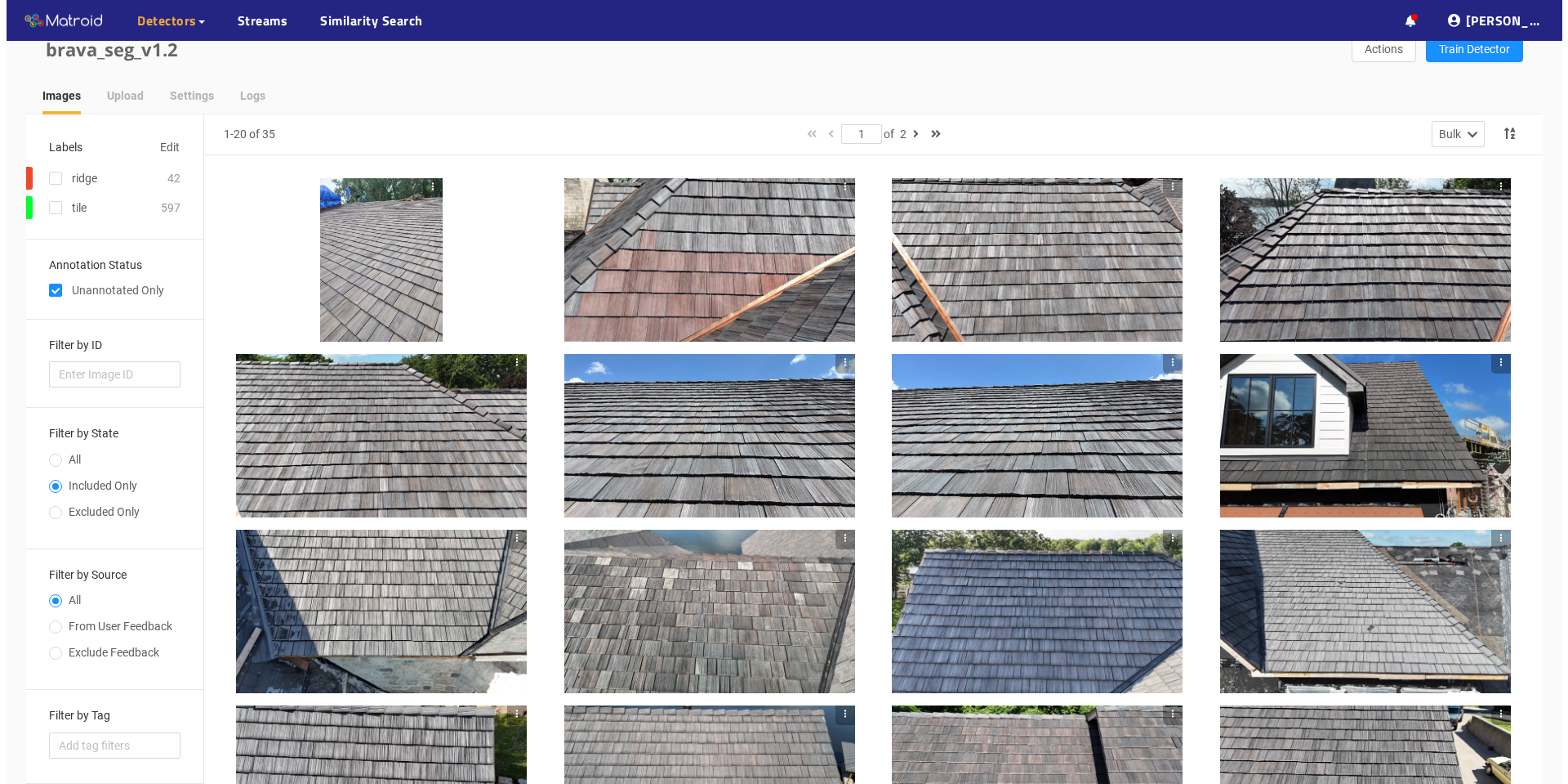
scroll to position [0, 0]
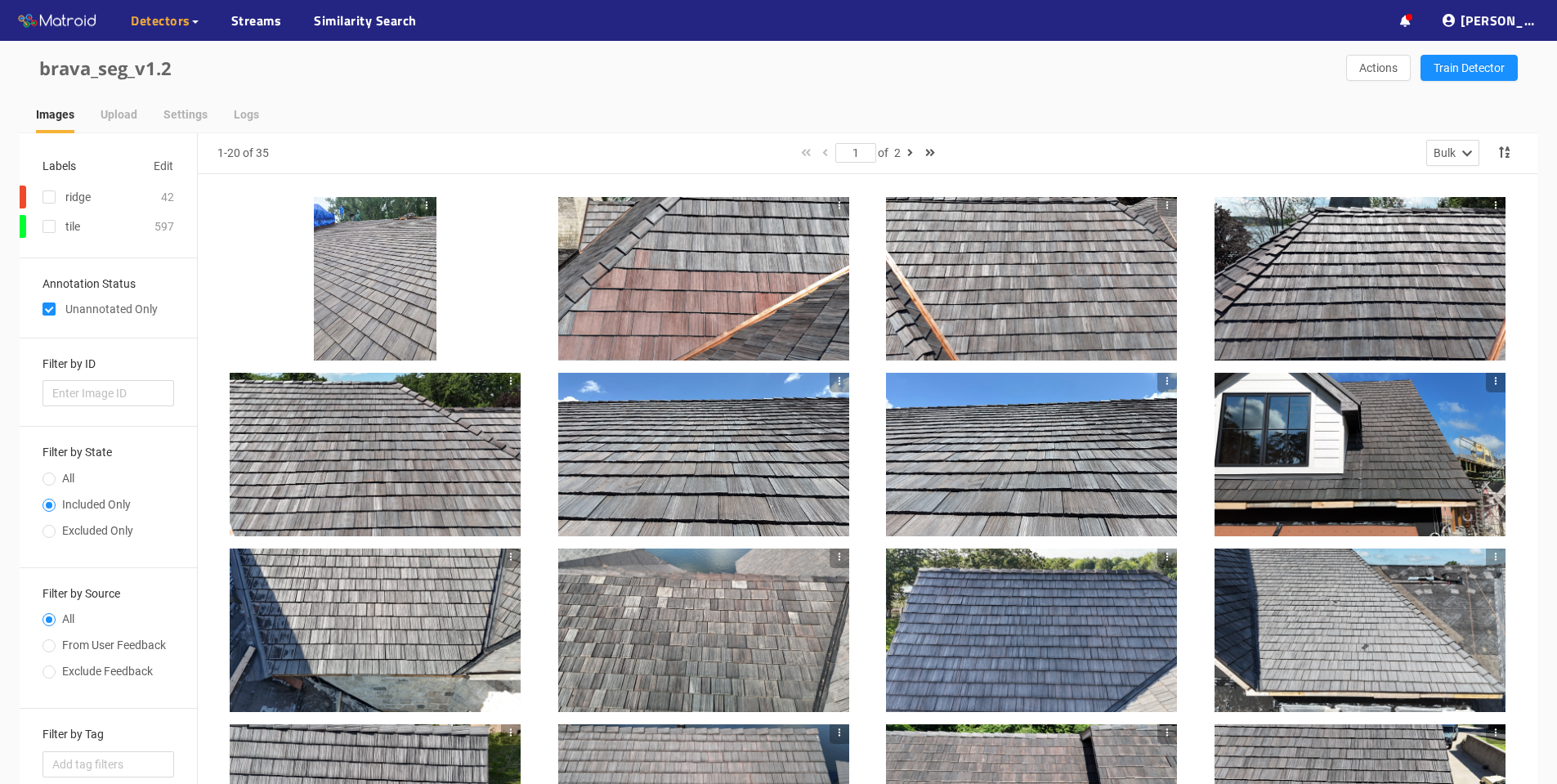
click at [703, 291] on div at bounding box center [704, 278] width 291 height 163
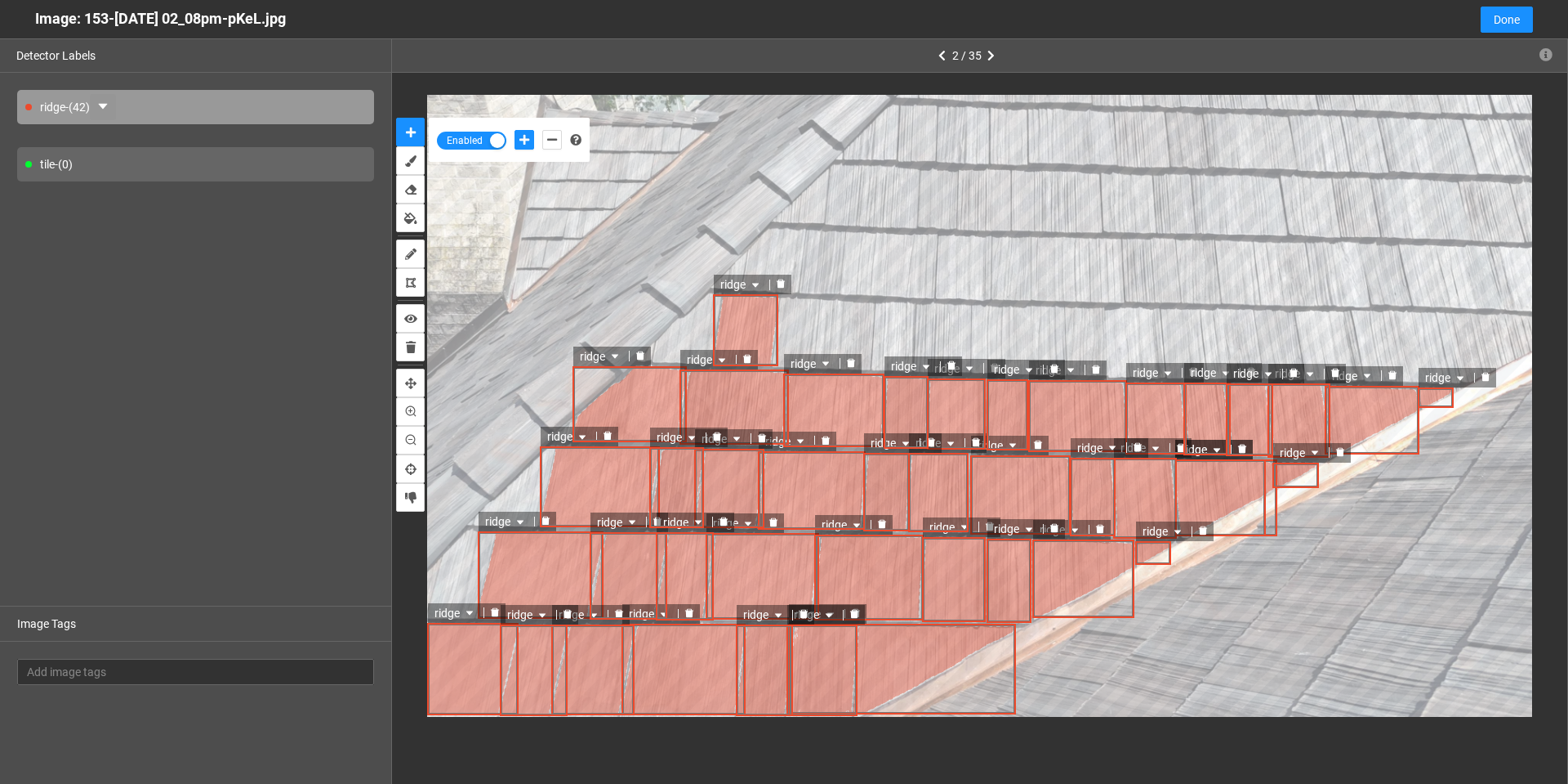
click at [107, 109] on icon "caret-down" at bounding box center [103, 106] width 13 height 13
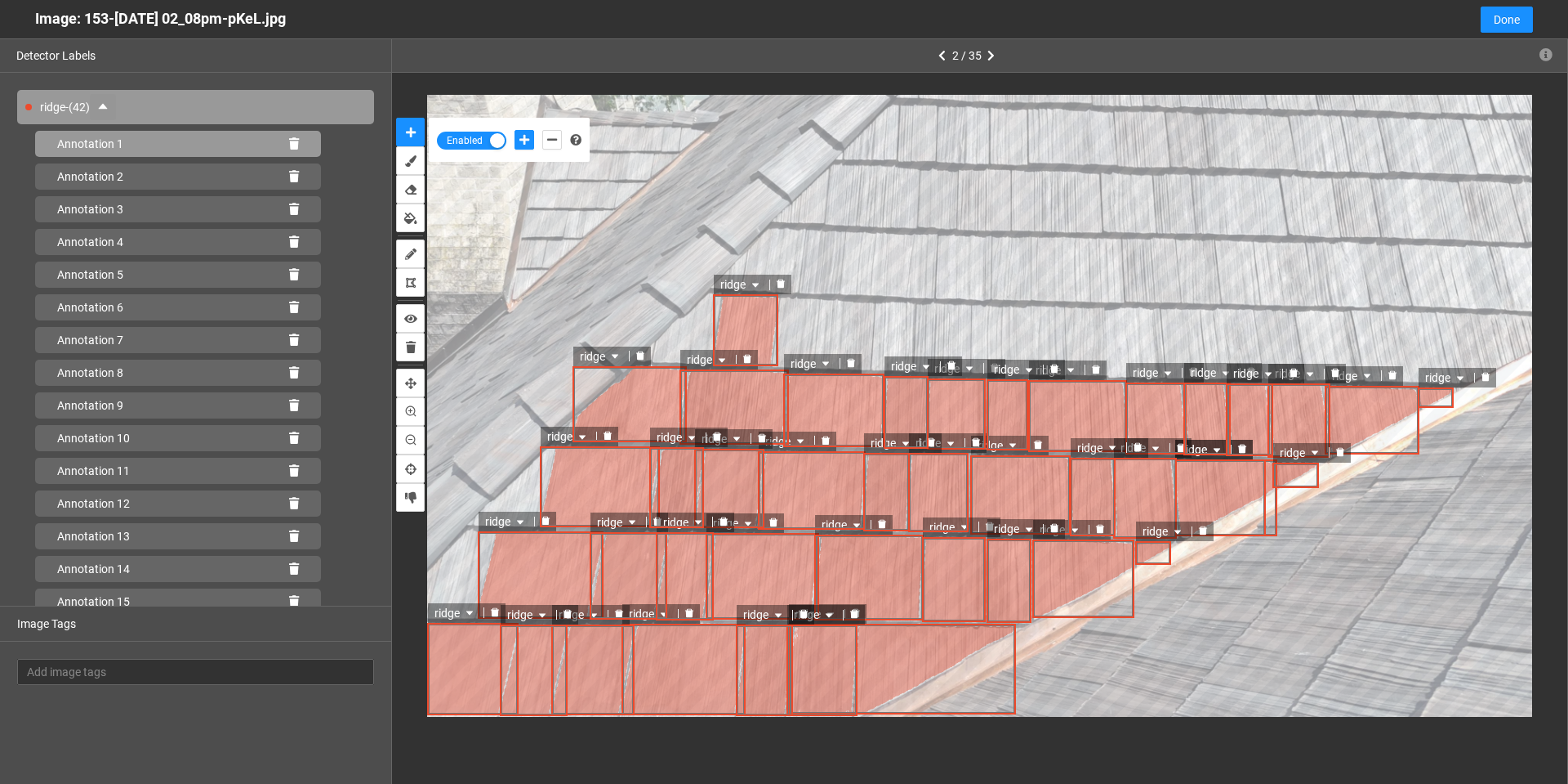
click at [289, 141] on icon at bounding box center [294, 144] width 10 height 11
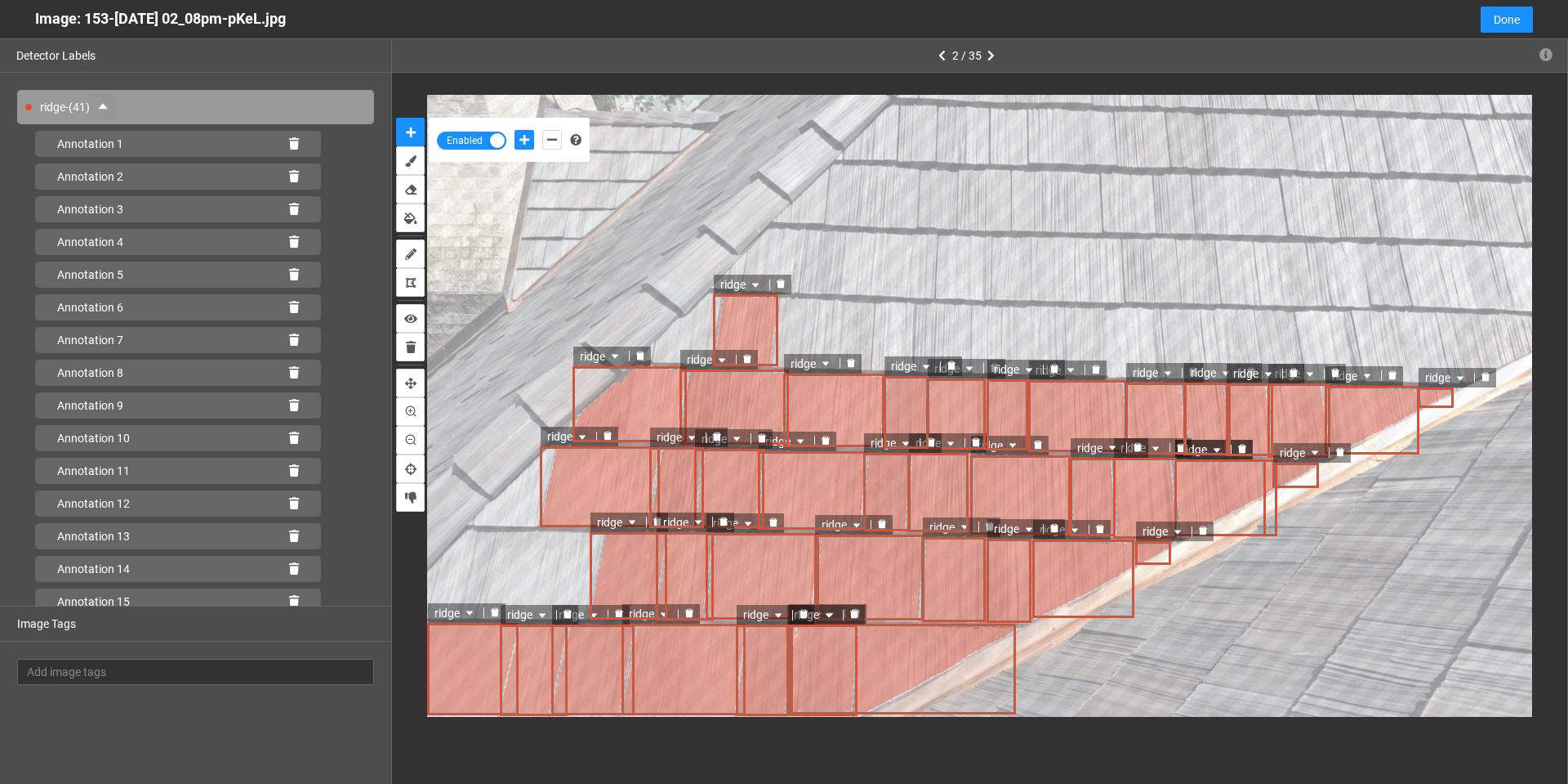
click at [289, 148] on icon at bounding box center [294, 144] width 10 height 11
click at [289, 171] on icon at bounding box center [294, 176] width 10 height 11
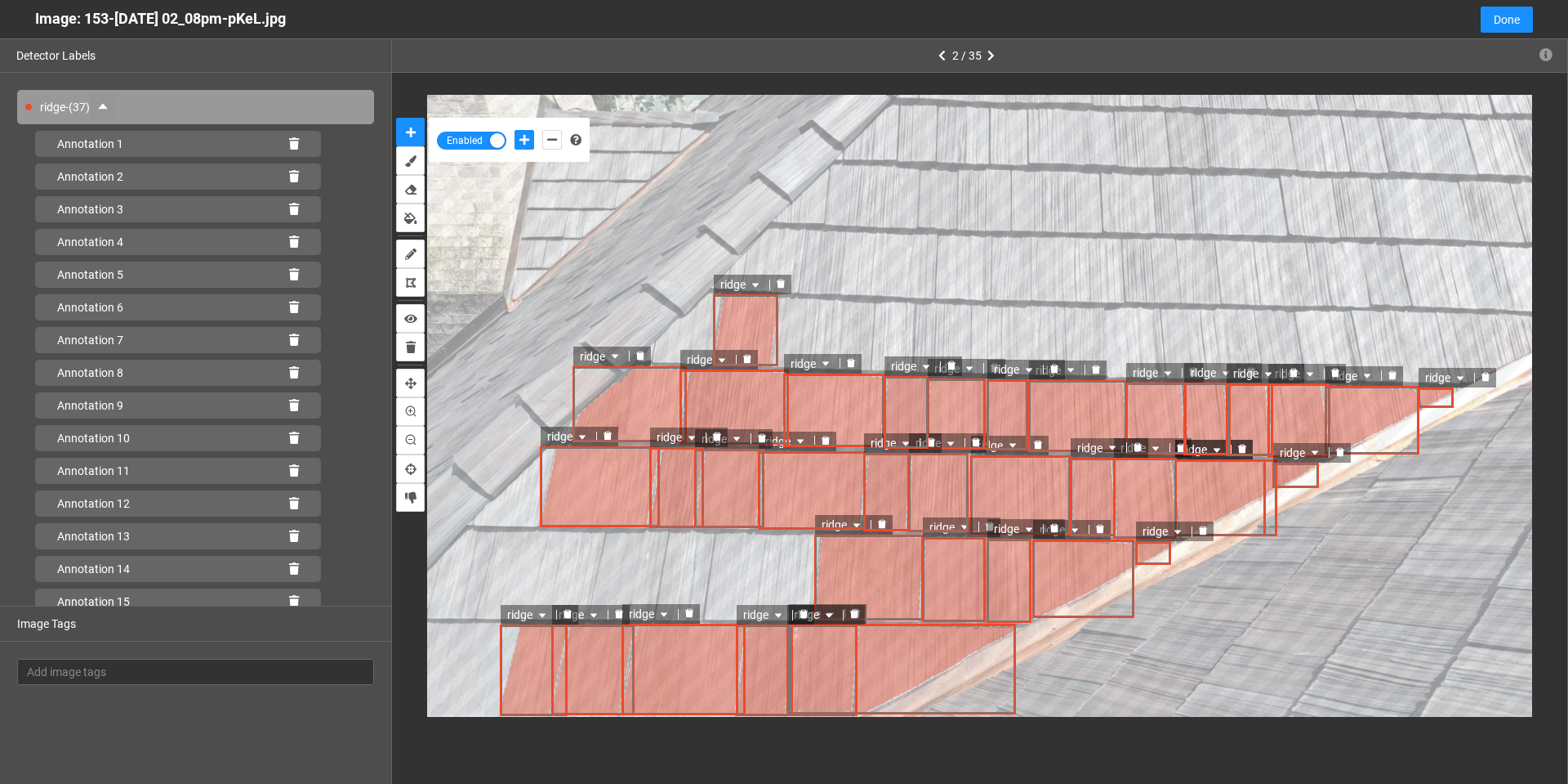
click at [289, 148] on icon at bounding box center [294, 144] width 10 height 11
click at [289, 171] on icon at bounding box center [294, 176] width 10 height 11
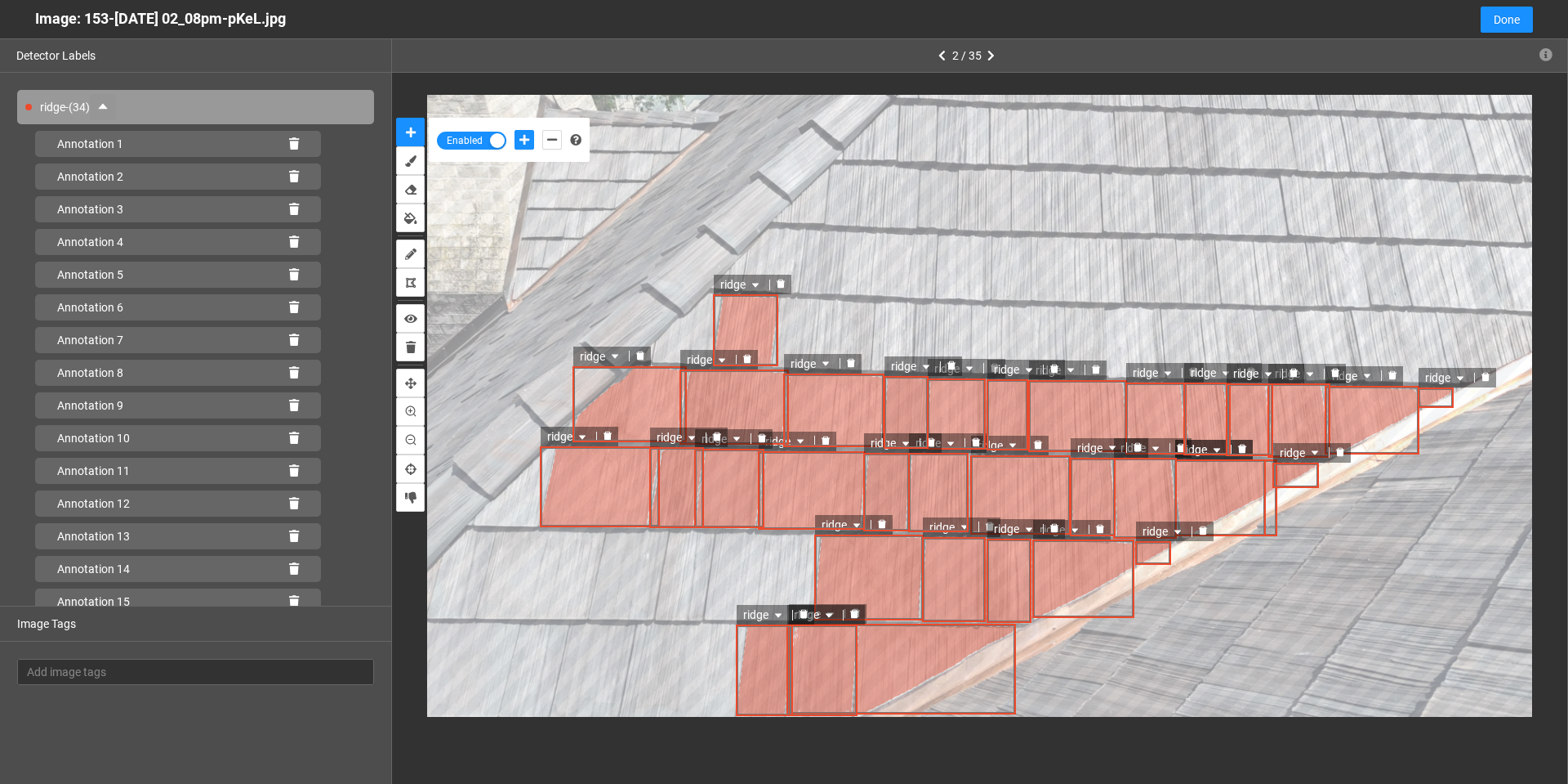
click at [289, 148] on icon at bounding box center [294, 144] width 10 height 11
click at [289, 171] on icon at bounding box center [294, 176] width 10 height 11
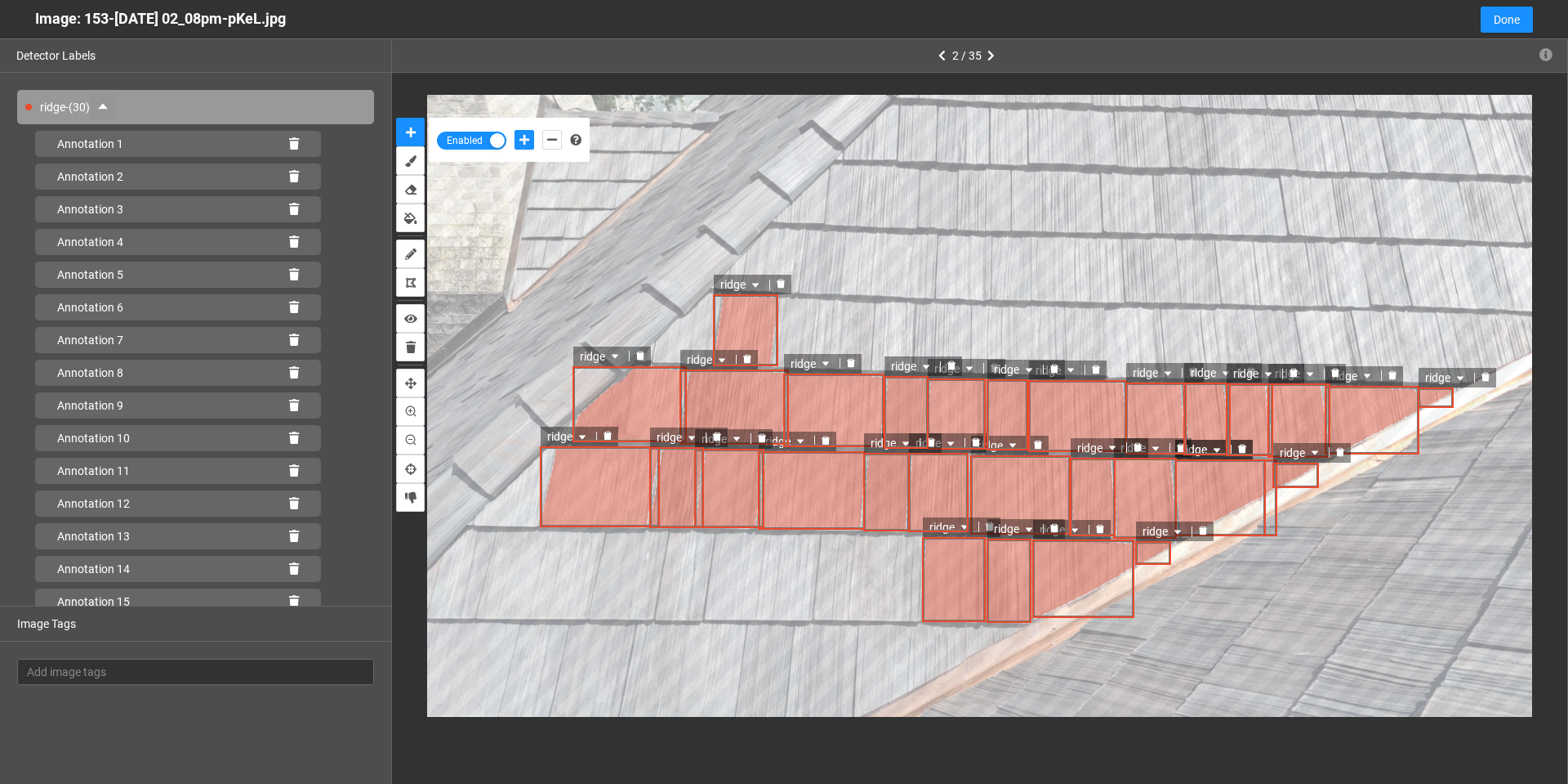
click at [289, 148] on icon at bounding box center [294, 144] width 10 height 11
click at [289, 171] on icon at bounding box center [294, 176] width 10 height 11
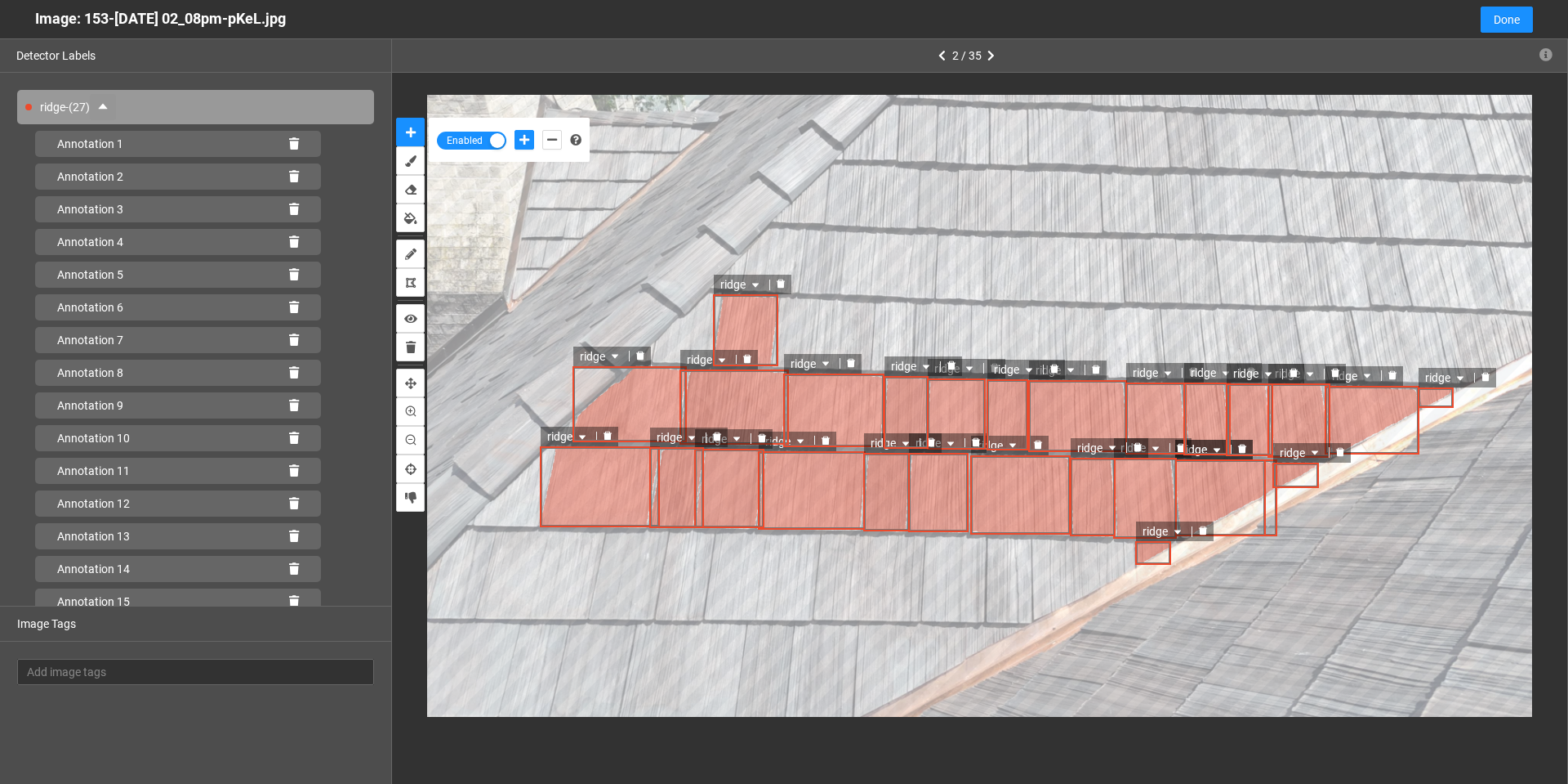
click at [289, 148] on icon at bounding box center [294, 144] width 10 height 11
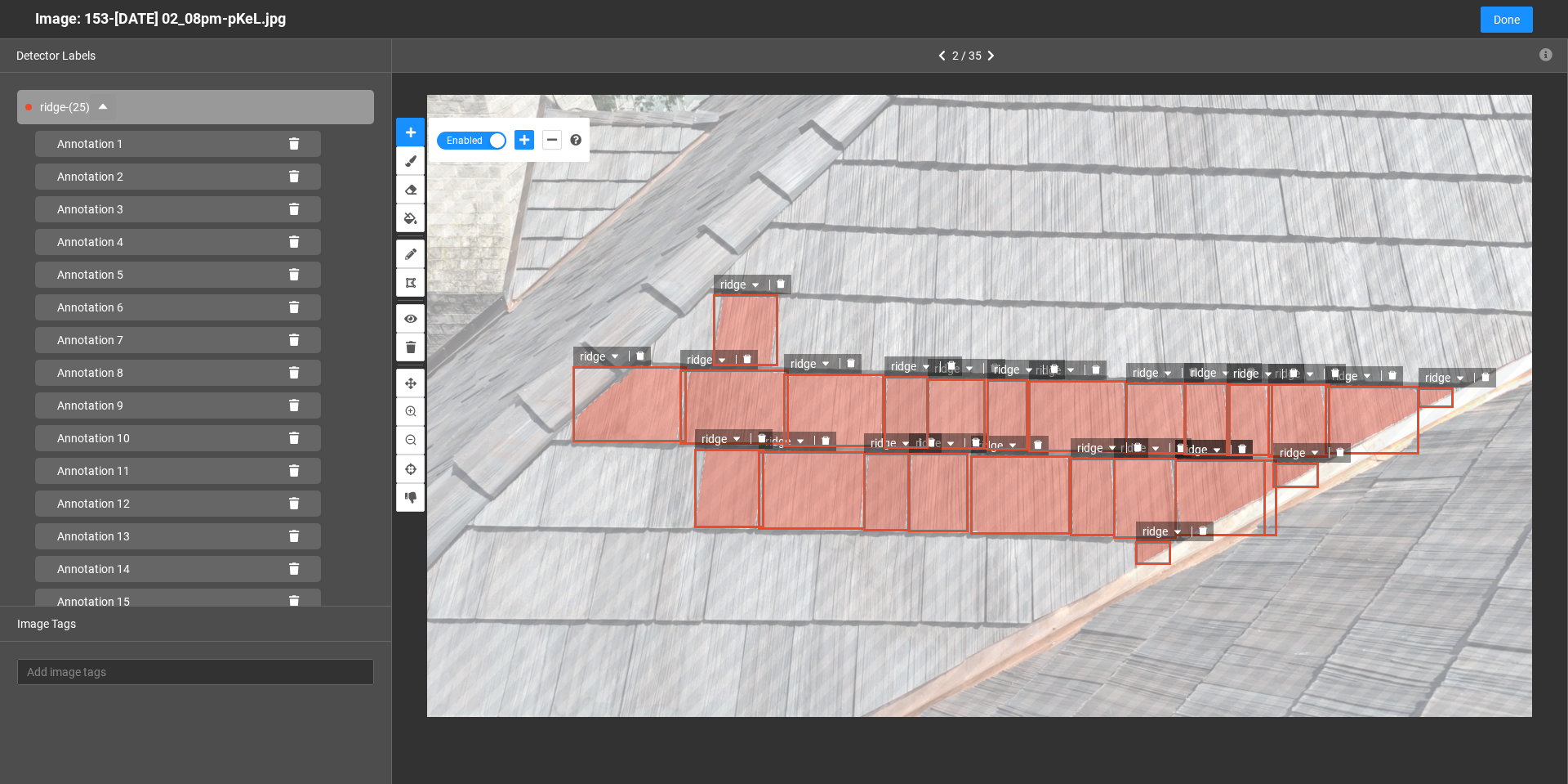
click at [289, 148] on icon at bounding box center [294, 144] width 10 height 11
click at [289, 171] on icon at bounding box center [294, 176] width 10 height 11
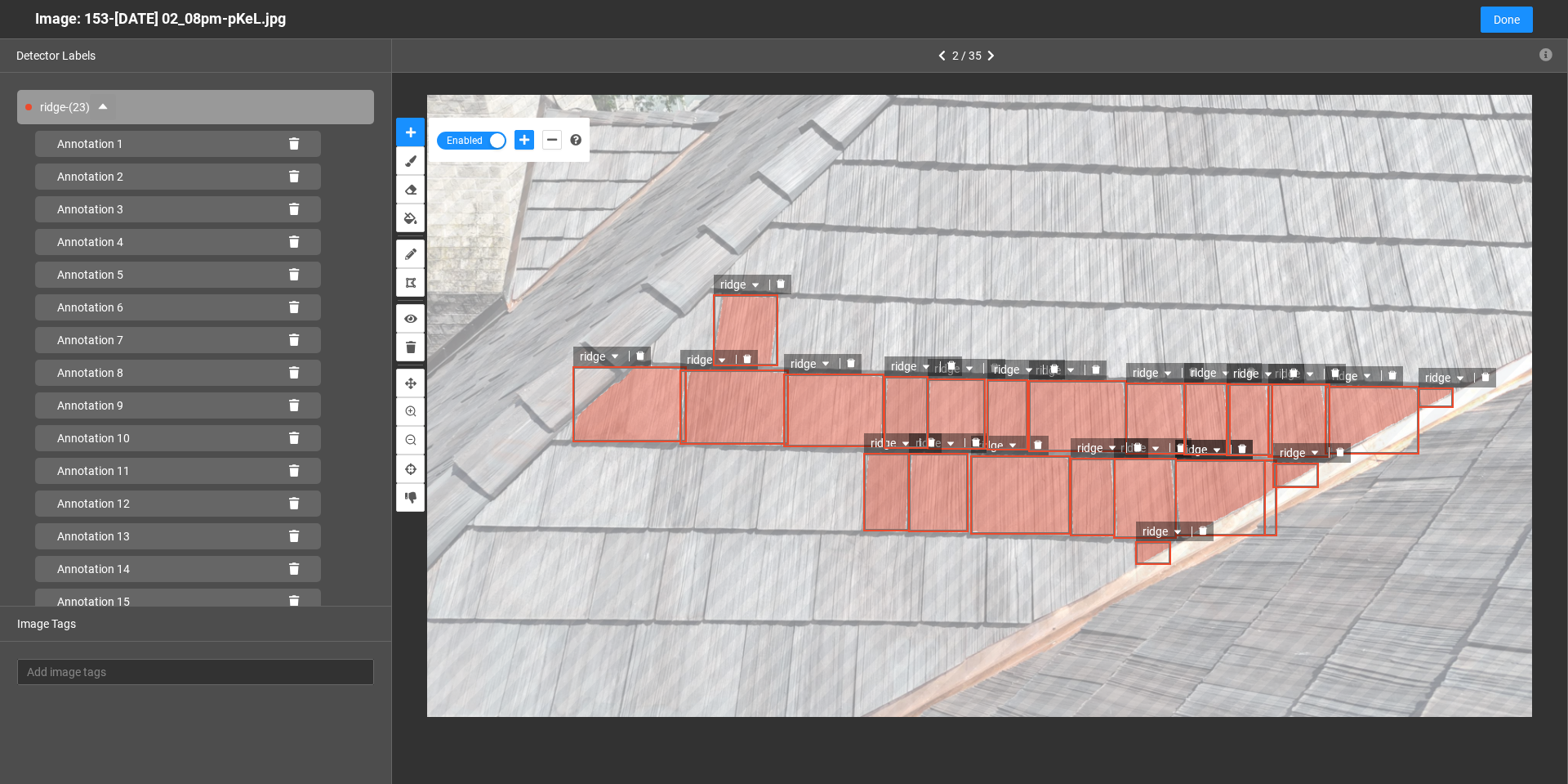
click at [289, 148] on icon at bounding box center [294, 144] width 10 height 11
click at [289, 171] on icon at bounding box center [294, 176] width 10 height 11
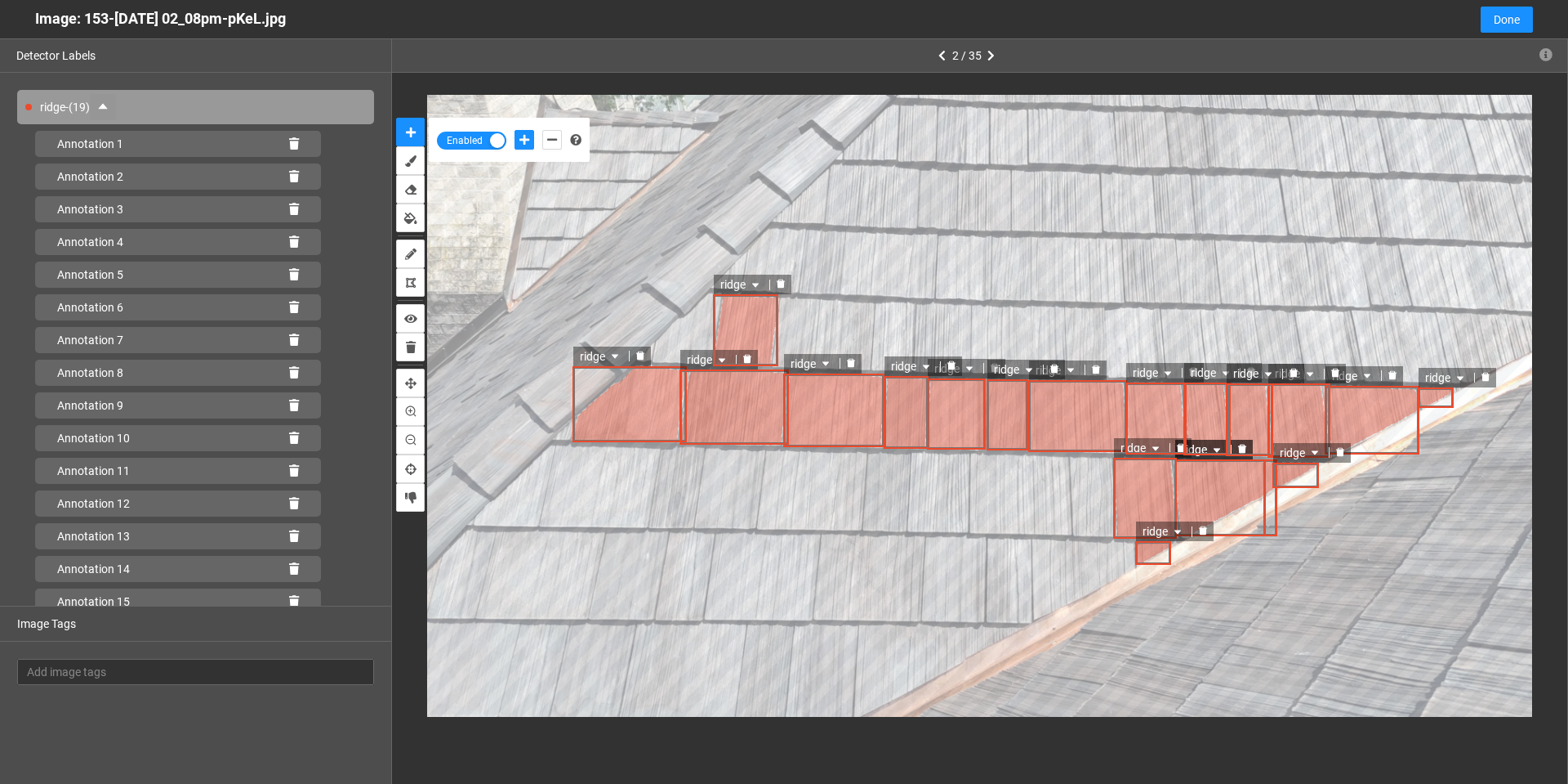
click at [289, 148] on icon at bounding box center [294, 144] width 10 height 11
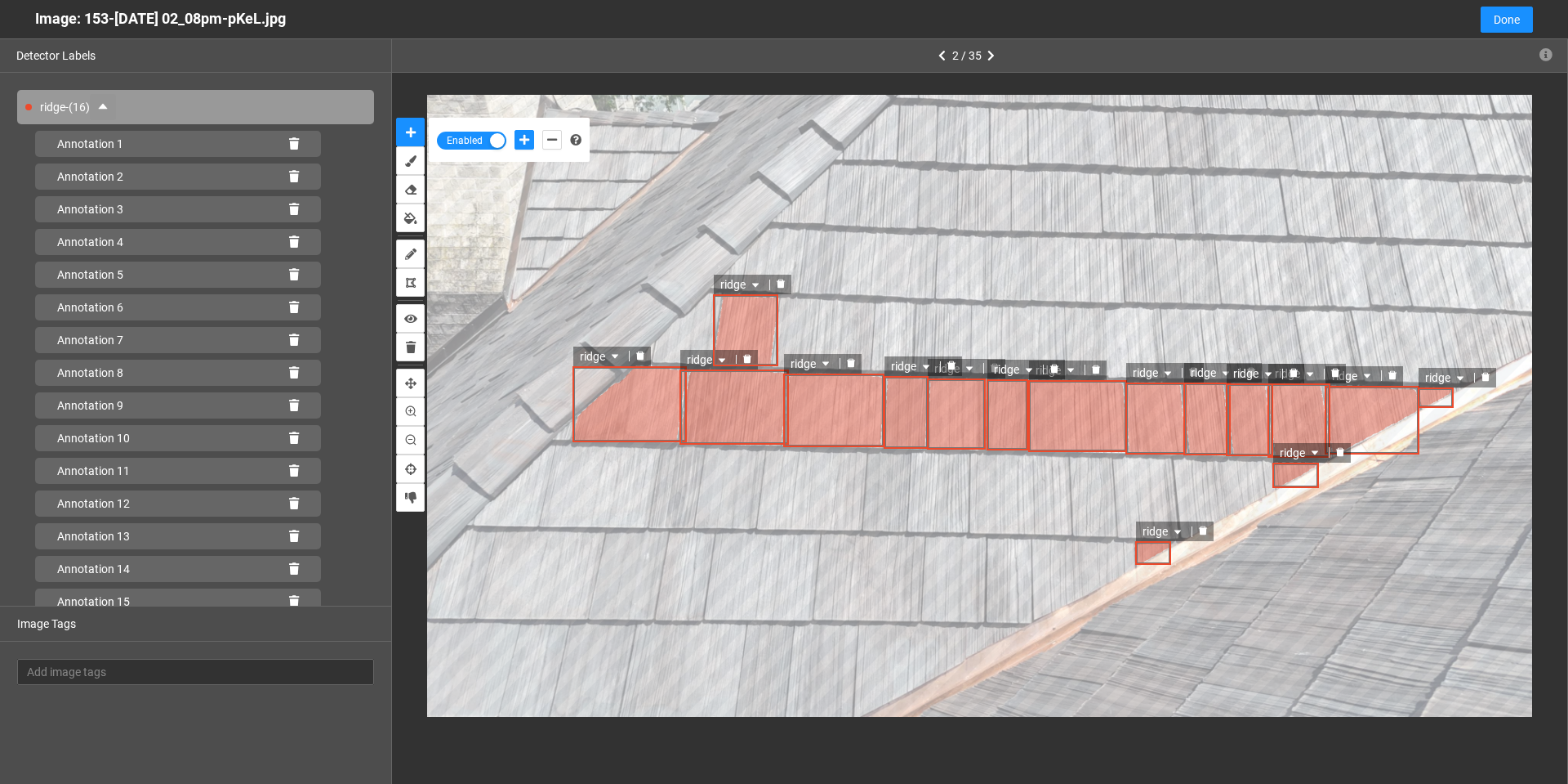
click at [289, 148] on icon at bounding box center [294, 144] width 10 height 11
click at [289, 171] on icon at bounding box center [294, 176] width 10 height 11
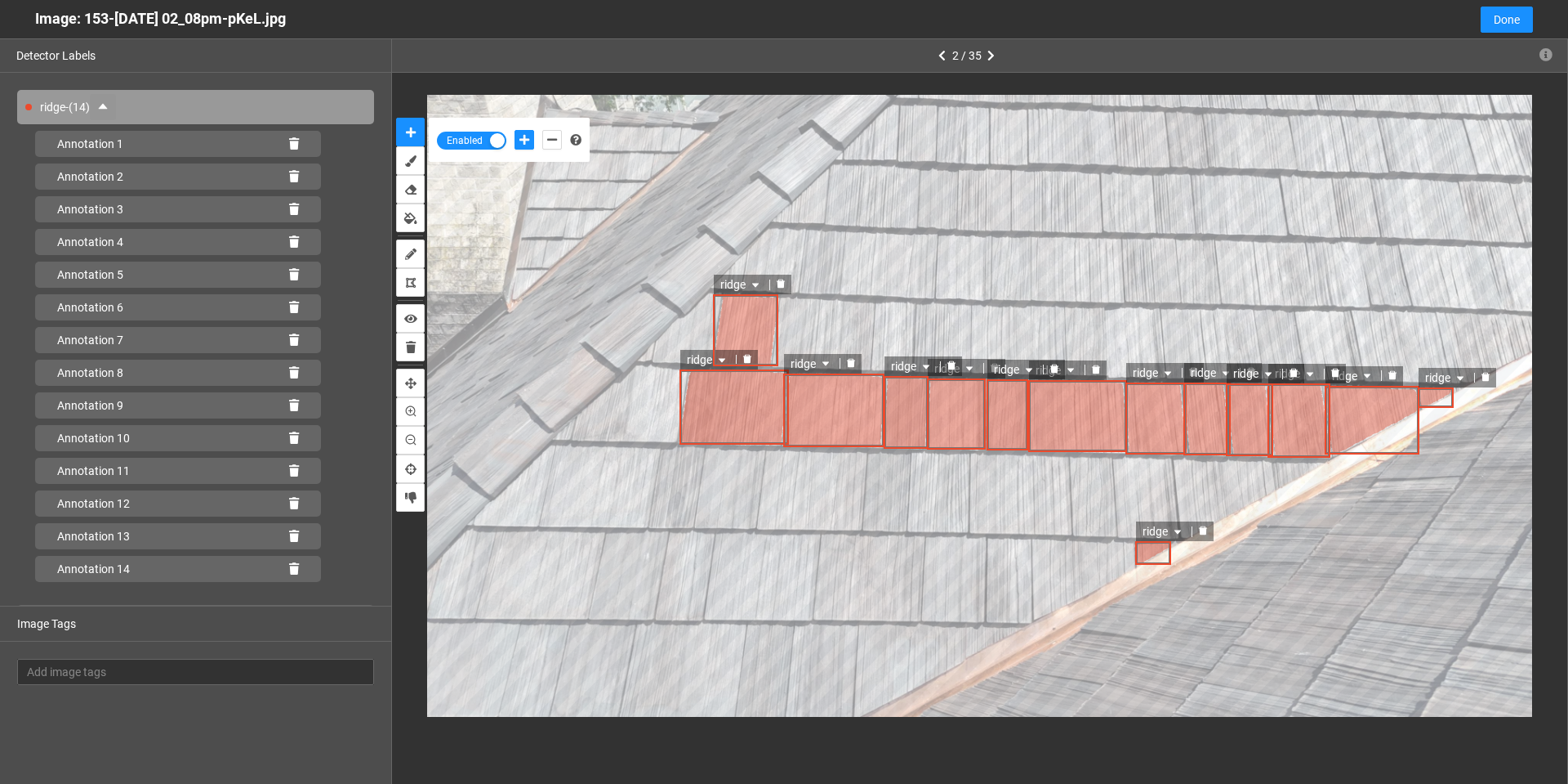
click at [289, 148] on icon at bounding box center [294, 144] width 10 height 11
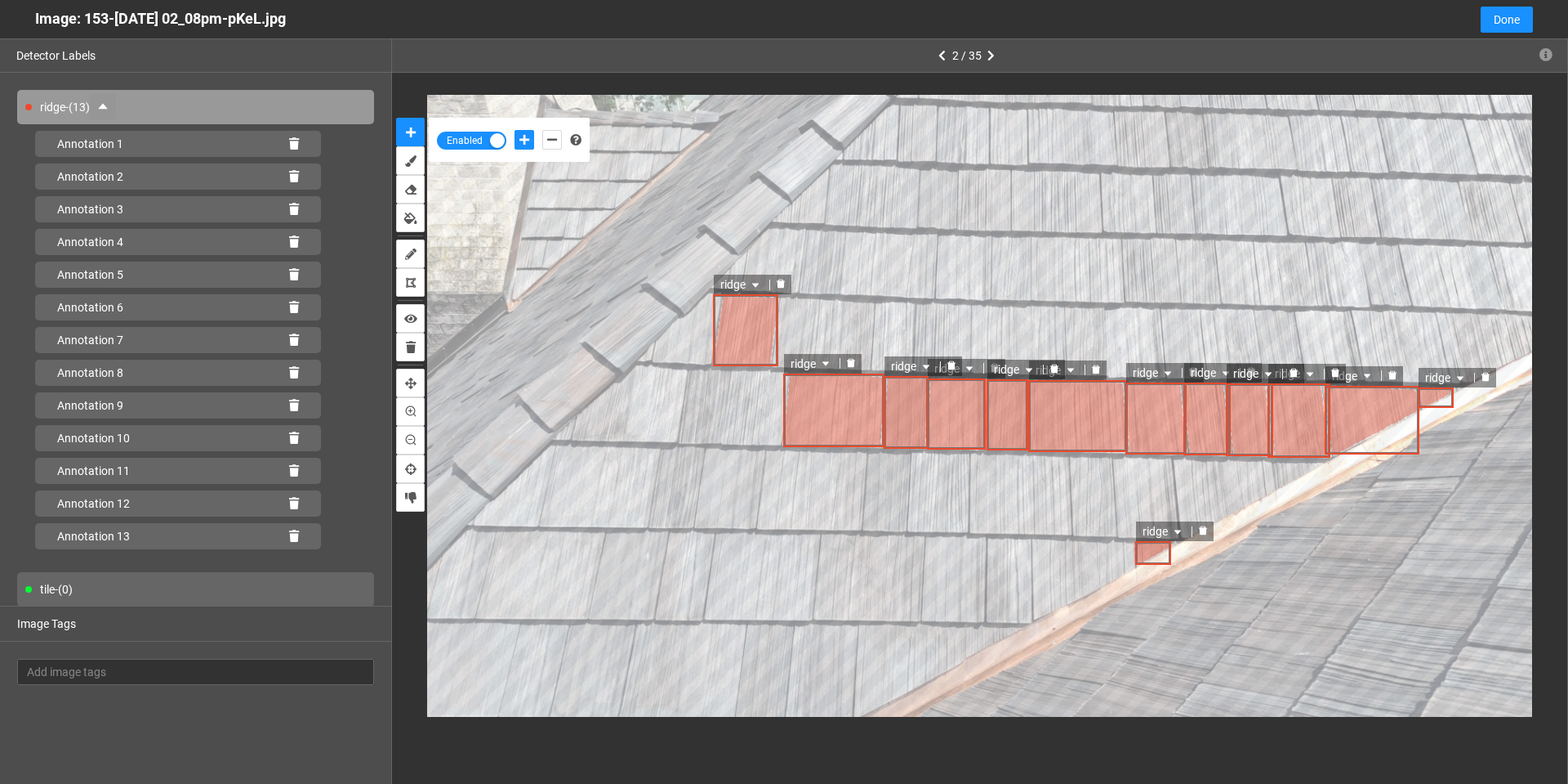
click at [289, 148] on icon at bounding box center [294, 144] width 10 height 11
click at [285, 163] on div "Annotation 2" at bounding box center [178, 176] width 286 height 26
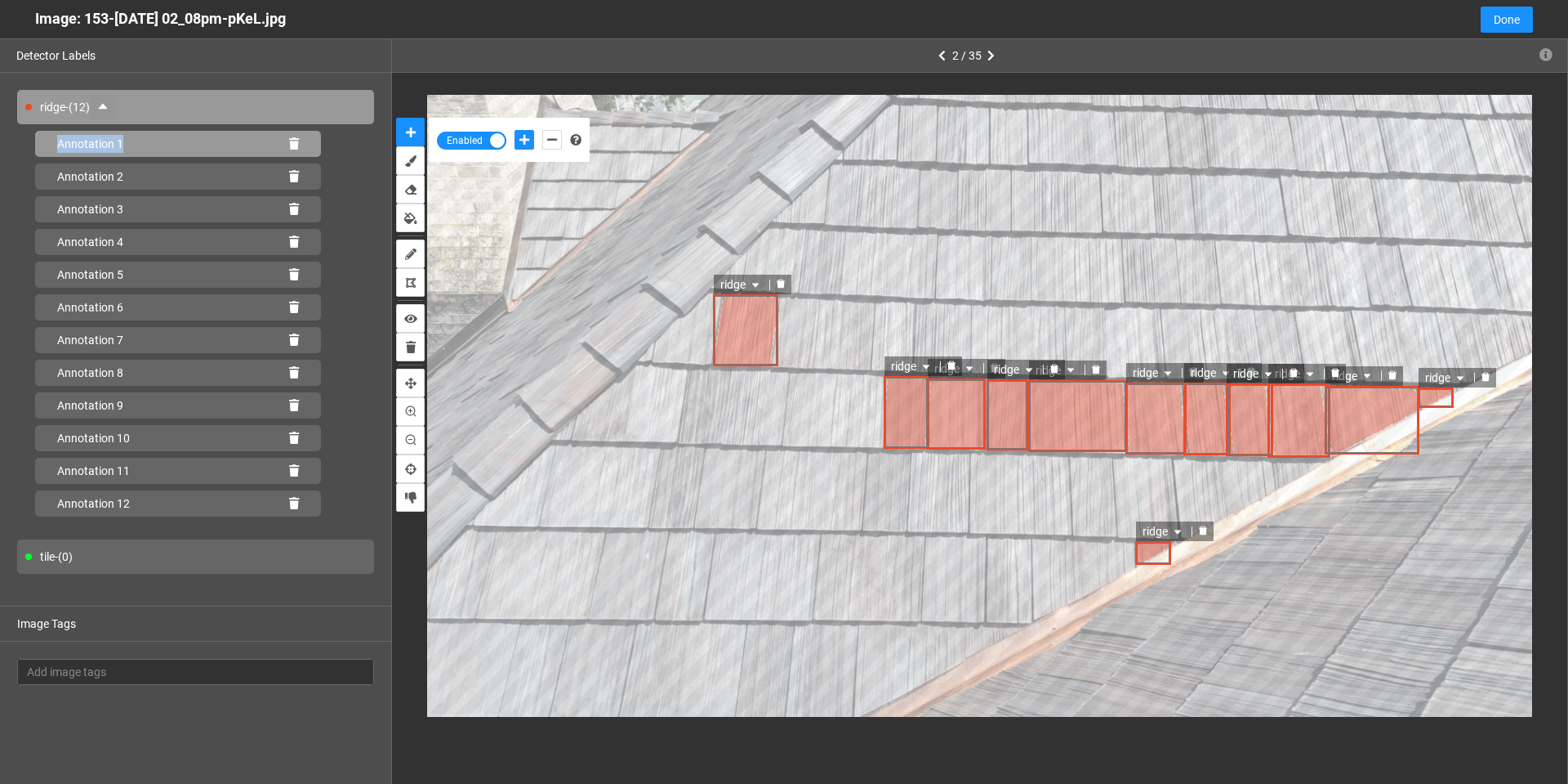
click at [285, 148] on div "Annotation 1" at bounding box center [178, 144] width 286 height 26
click at [286, 146] on div "Annotation 1" at bounding box center [178, 144] width 286 height 26
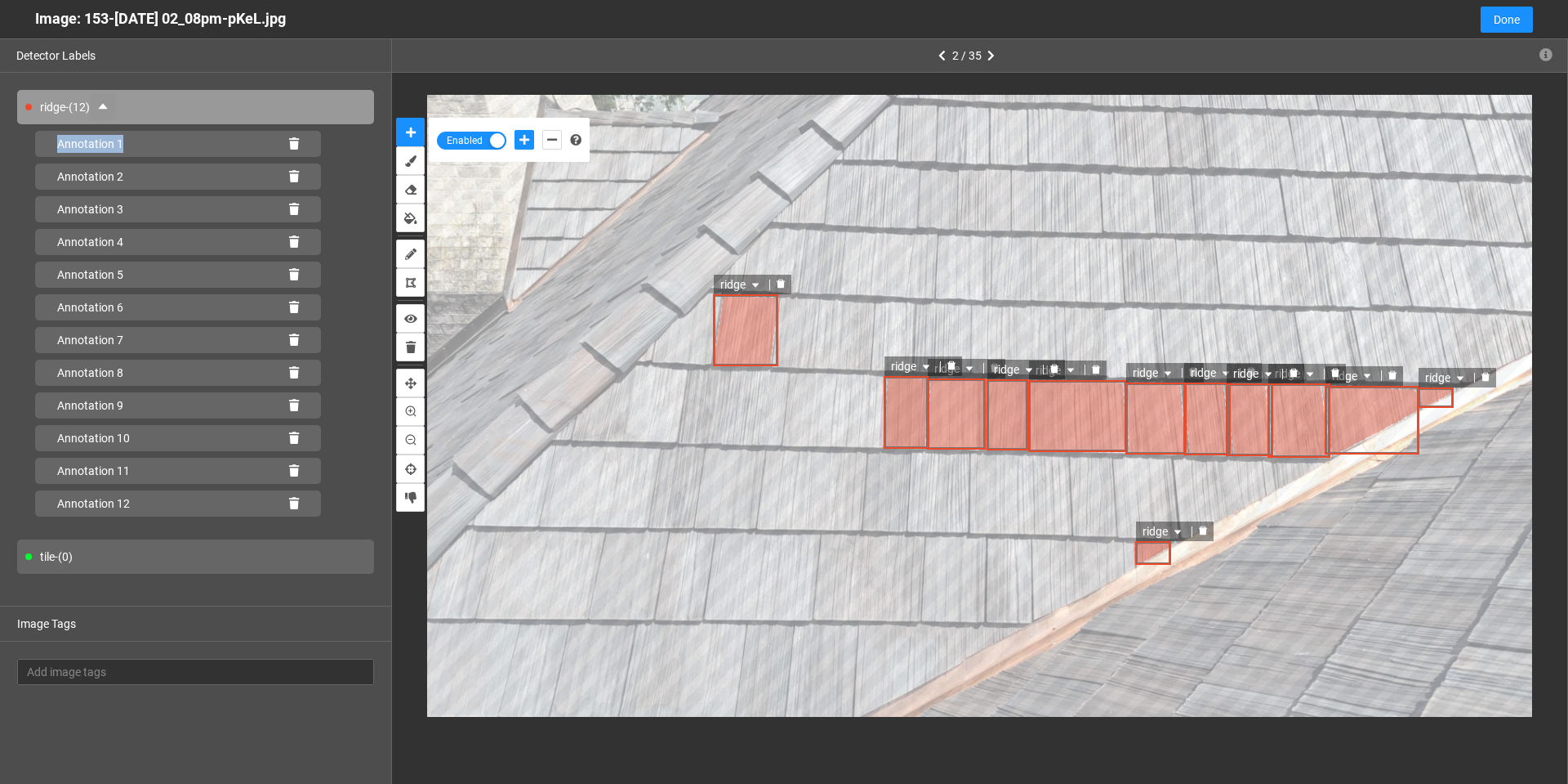
click at [287, 145] on div "Annotation 1" at bounding box center [178, 144] width 286 height 26
click at [294, 144] on icon at bounding box center [294, 144] width 10 height 11
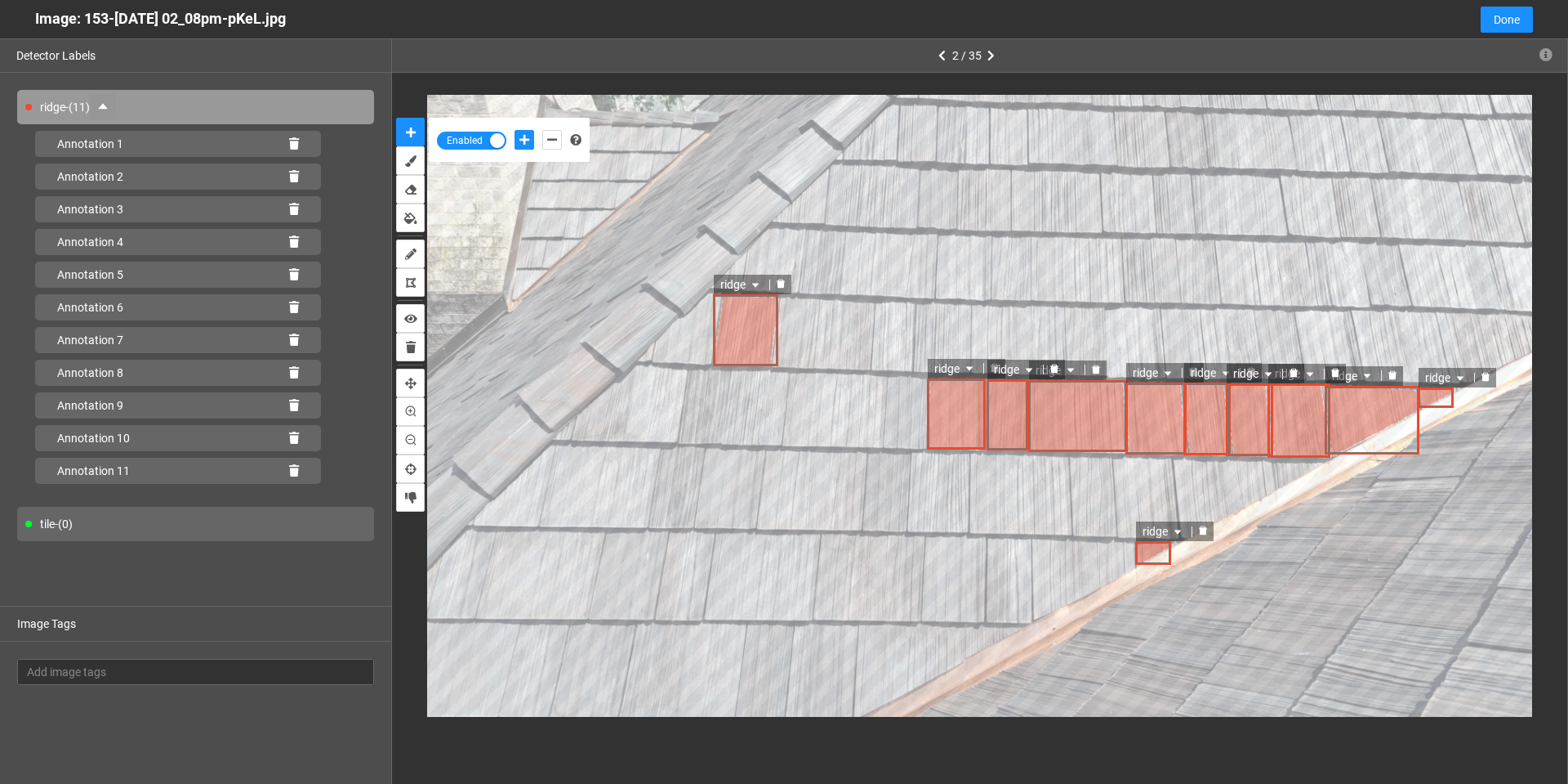
click at [294, 144] on icon at bounding box center [294, 144] width 10 height 11
click at [294, 171] on icon at bounding box center [294, 176] width 10 height 11
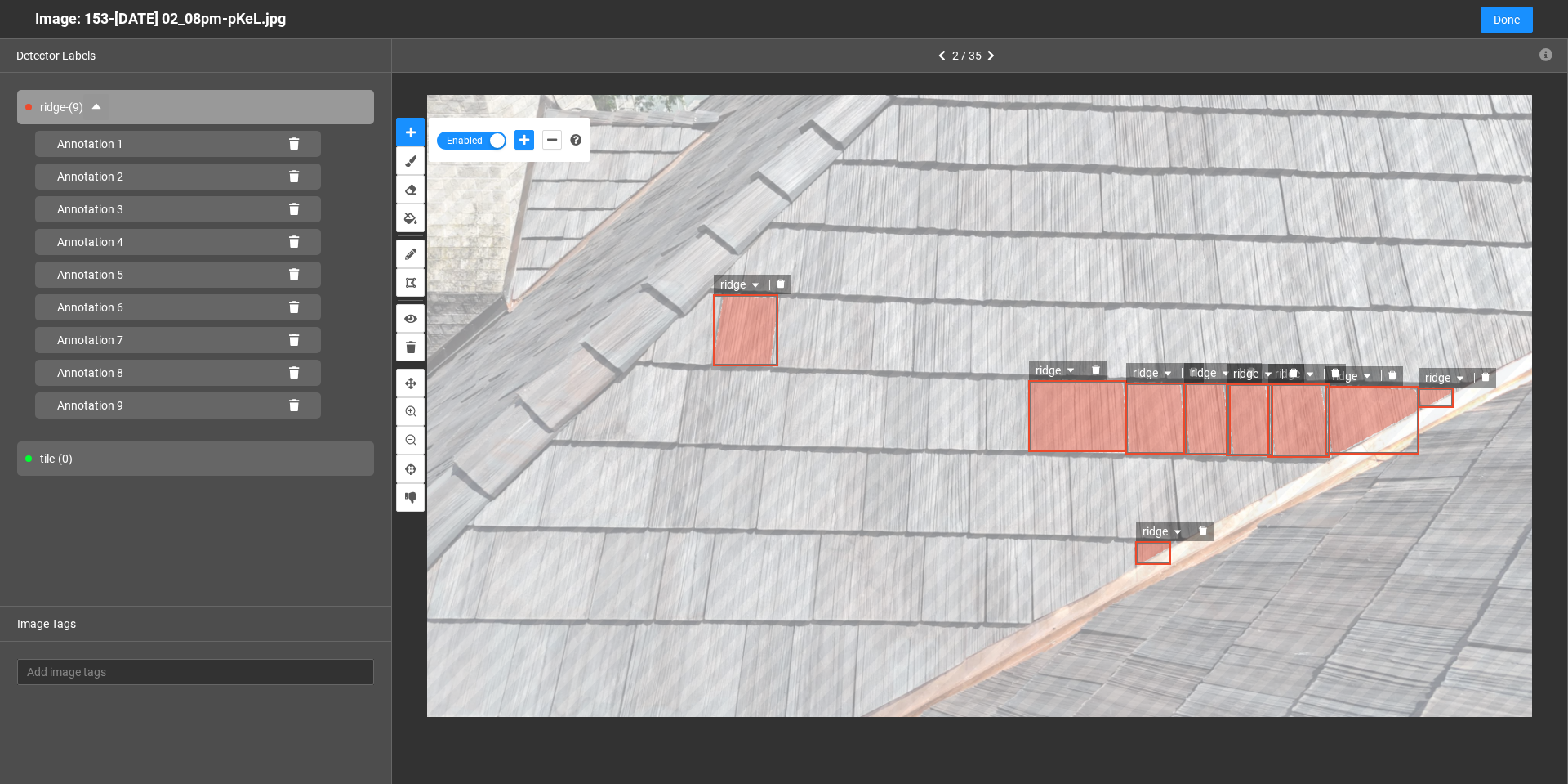
click at [294, 144] on icon at bounding box center [294, 144] width 10 height 11
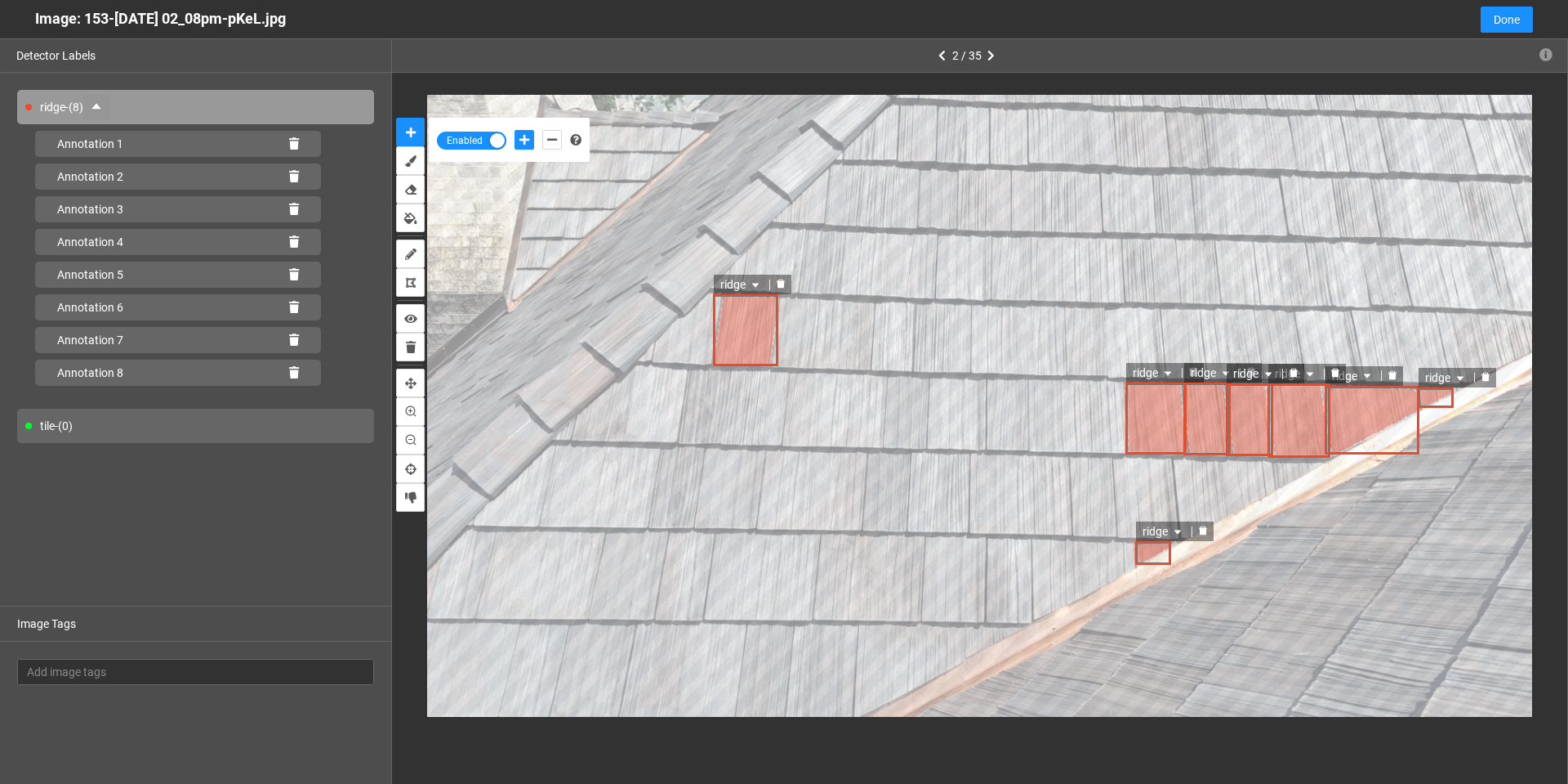
click at [294, 144] on icon at bounding box center [294, 144] width 10 height 11
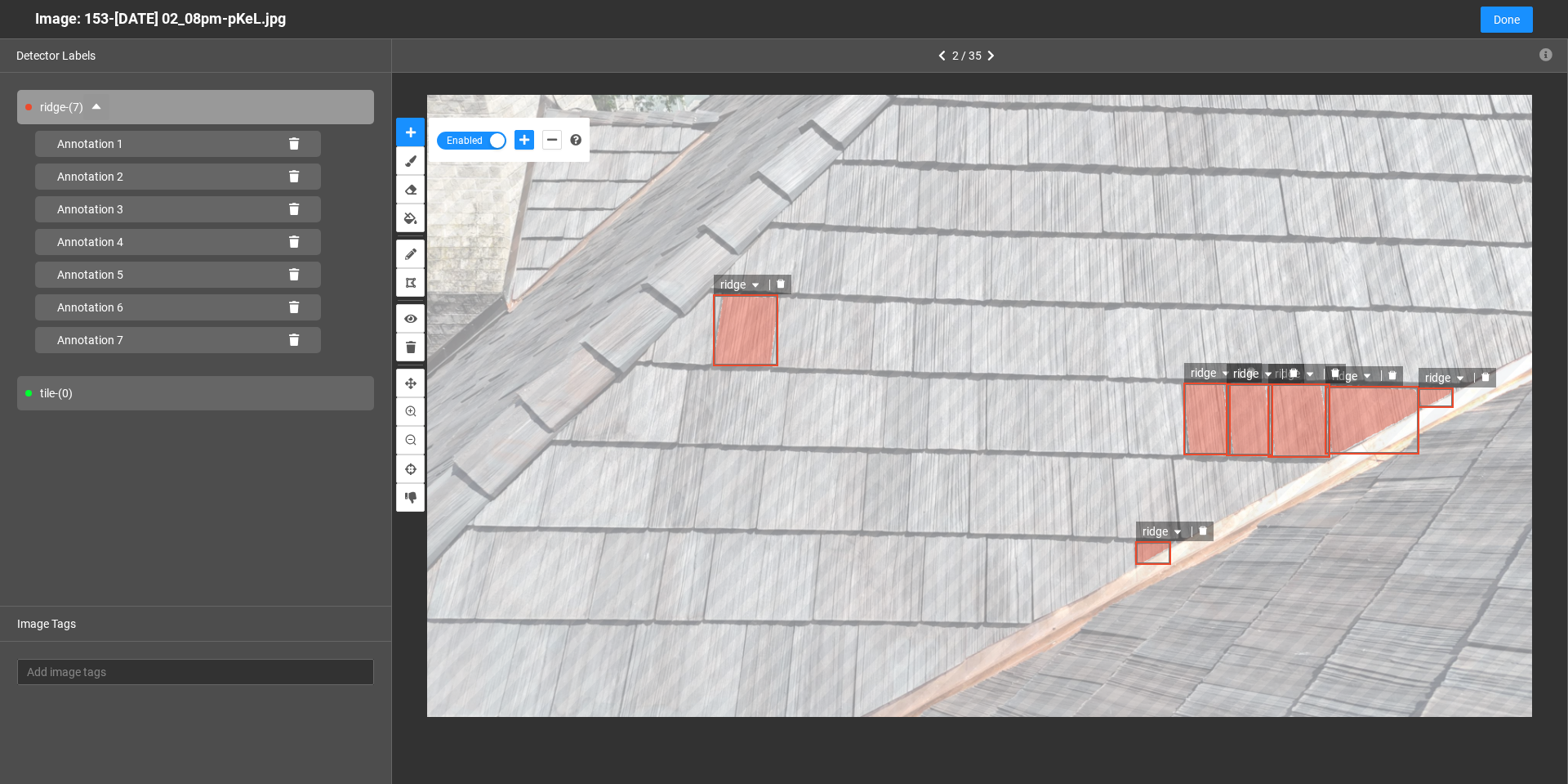
click at [294, 144] on icon at bounding box center [294, 144] width 10 height 11
click at [294, 171] on icon at bounding box center [294, 176] width 10 height 11
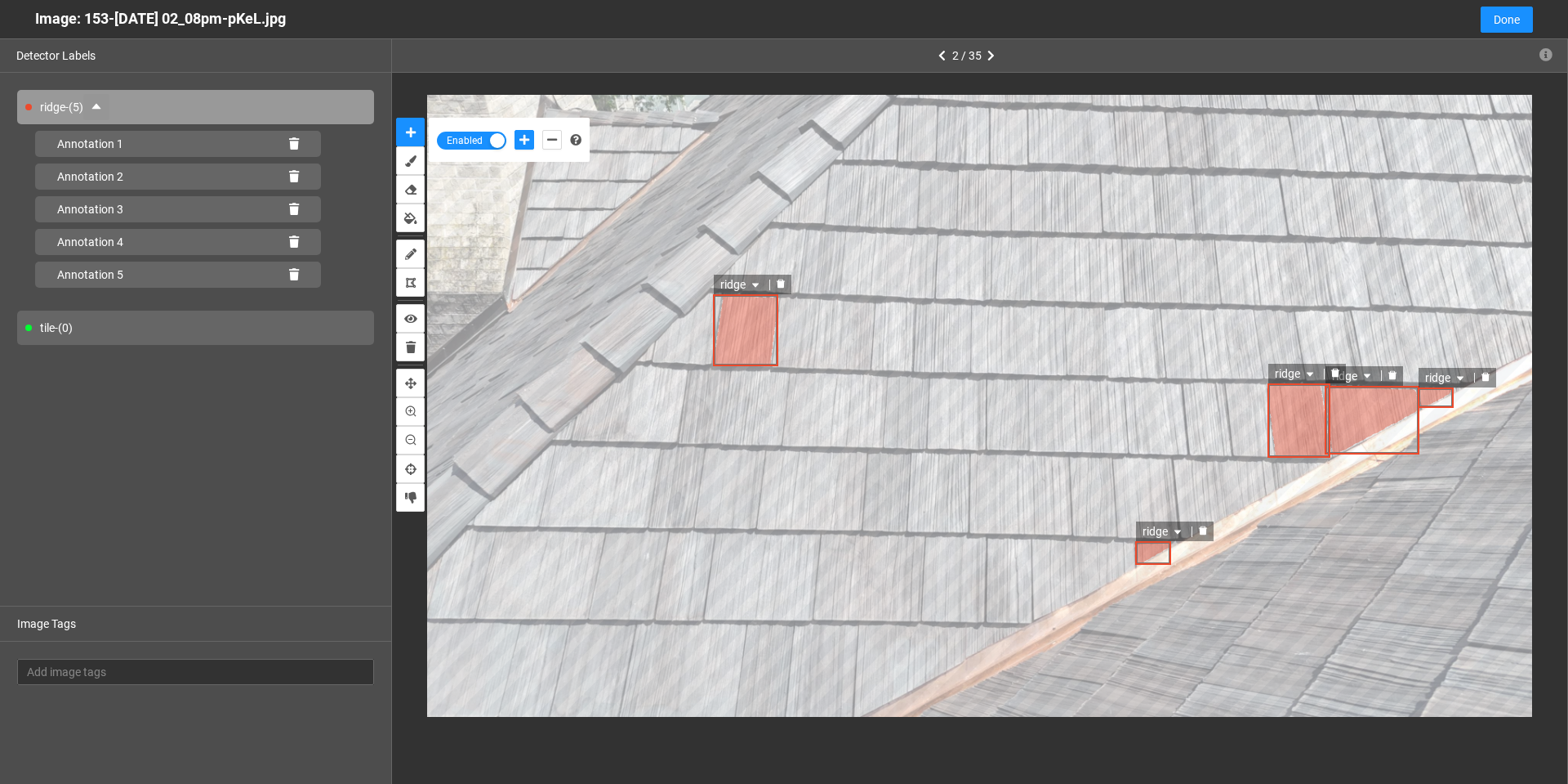
click at [294, 144] on icon at bounding box center [294, 144] width 10 height 11
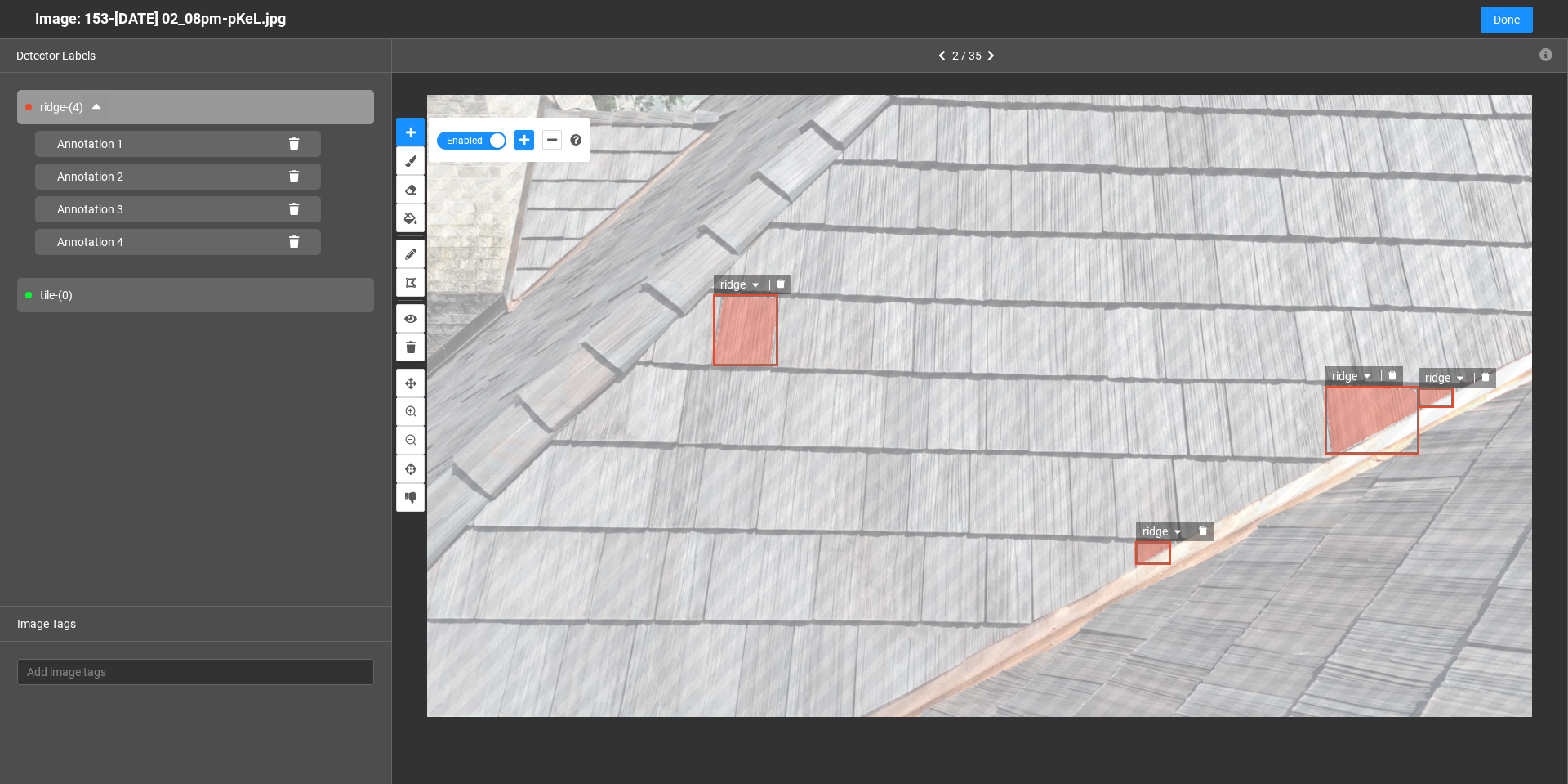
click at [294, 144] on icon at bounding box center [294, 144] width 10 height 11
click at [294, 171] on icon at bounding box center [294, 176] width 10 height 11
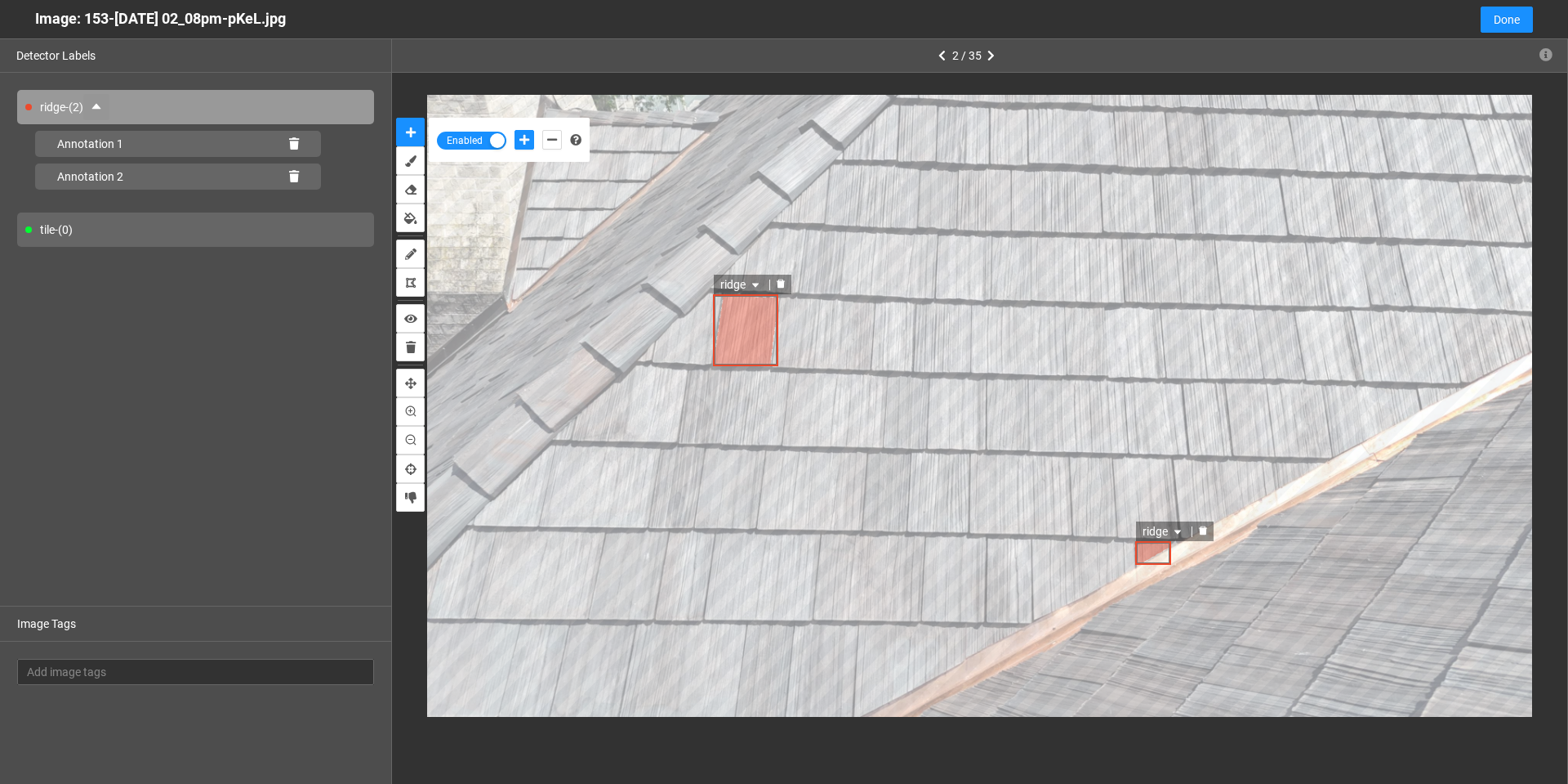
click at [294, 144] on icon at bounding box center [294, 144] width 10 height 11
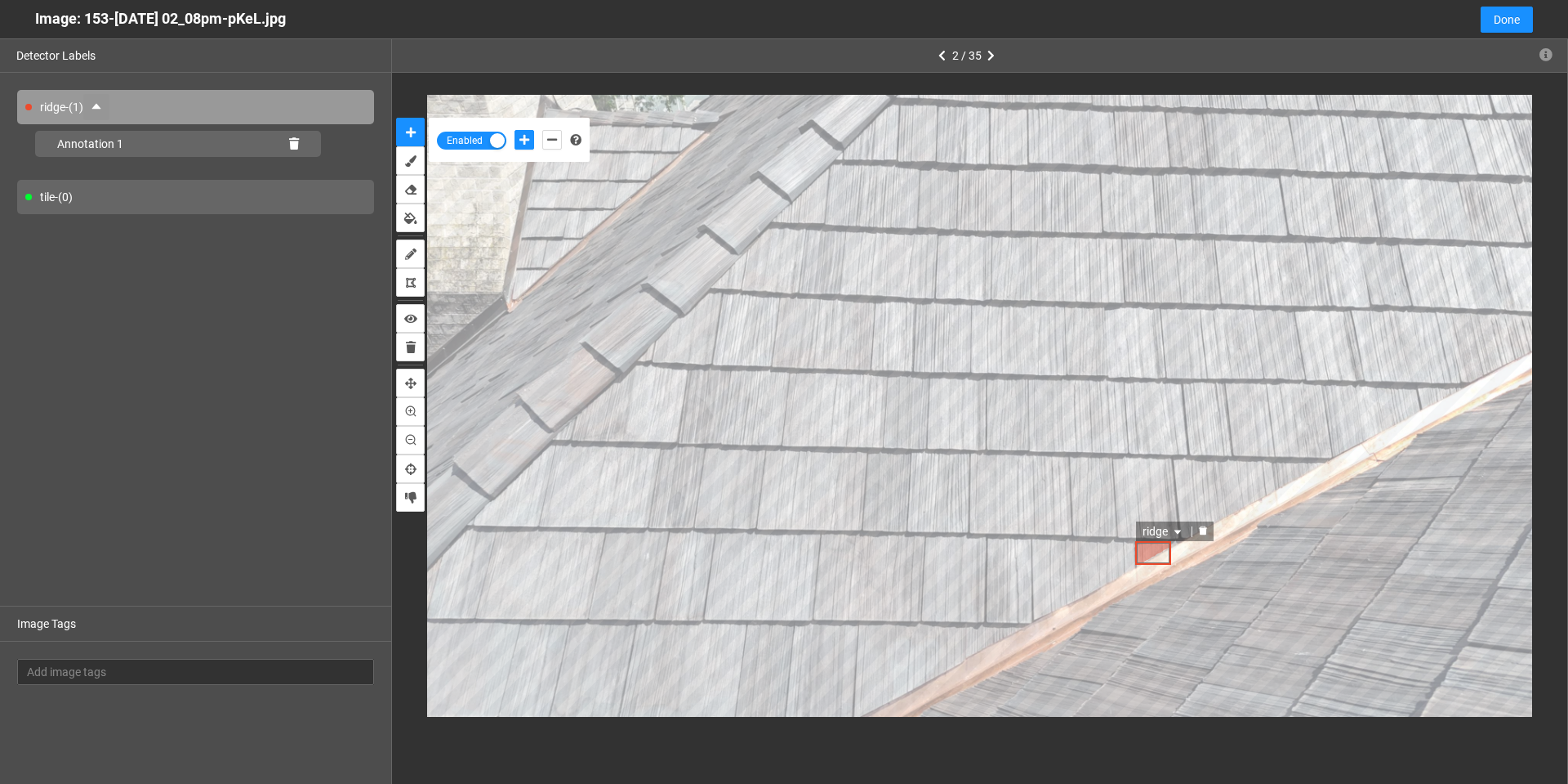
click at [294, 144] on icon at bounding box center [294, 144] width 10 height 11
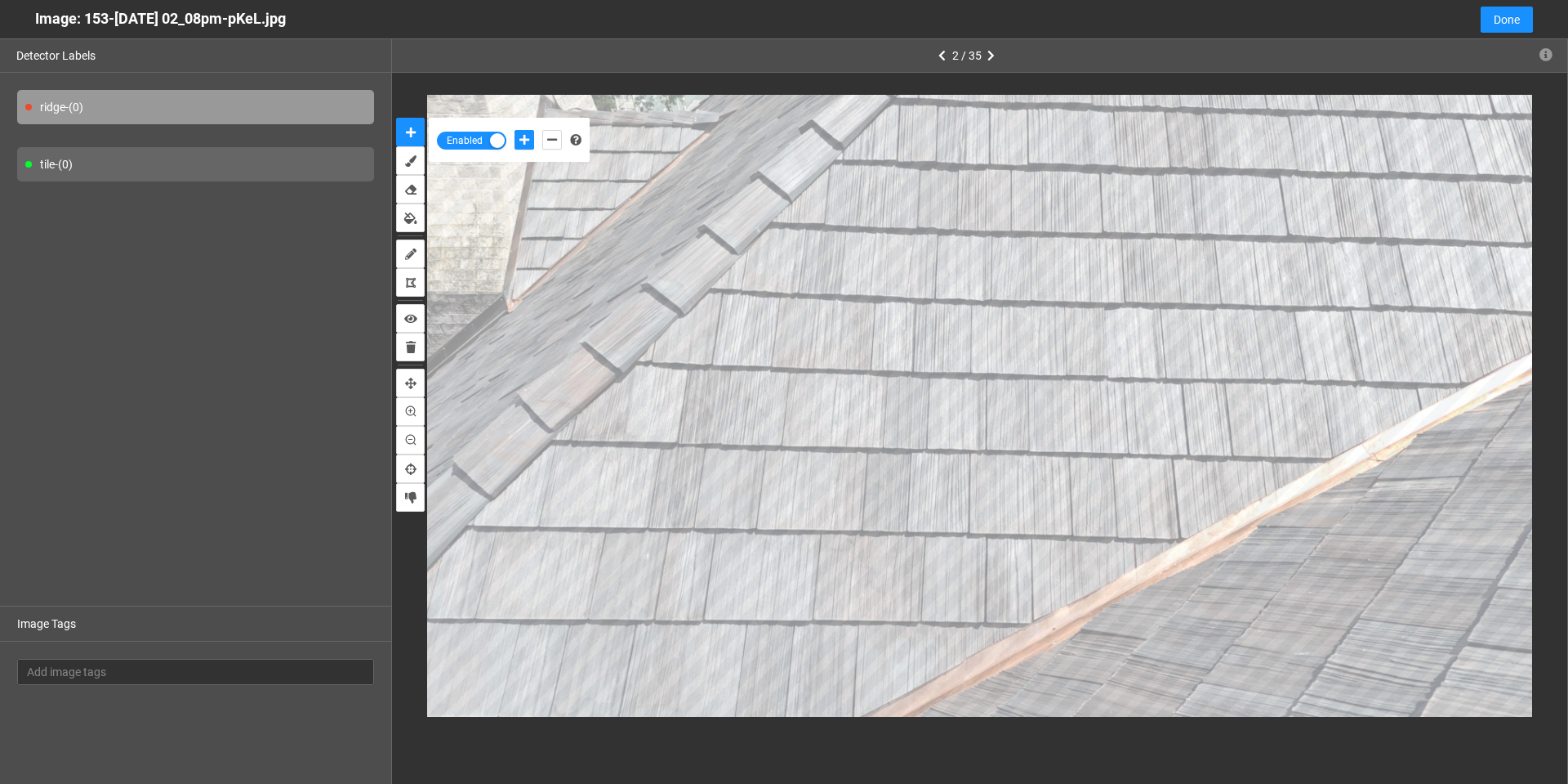
click at [136, 173] on div "tile - (0)" at bounding box center [195, 164] width 357 height 34
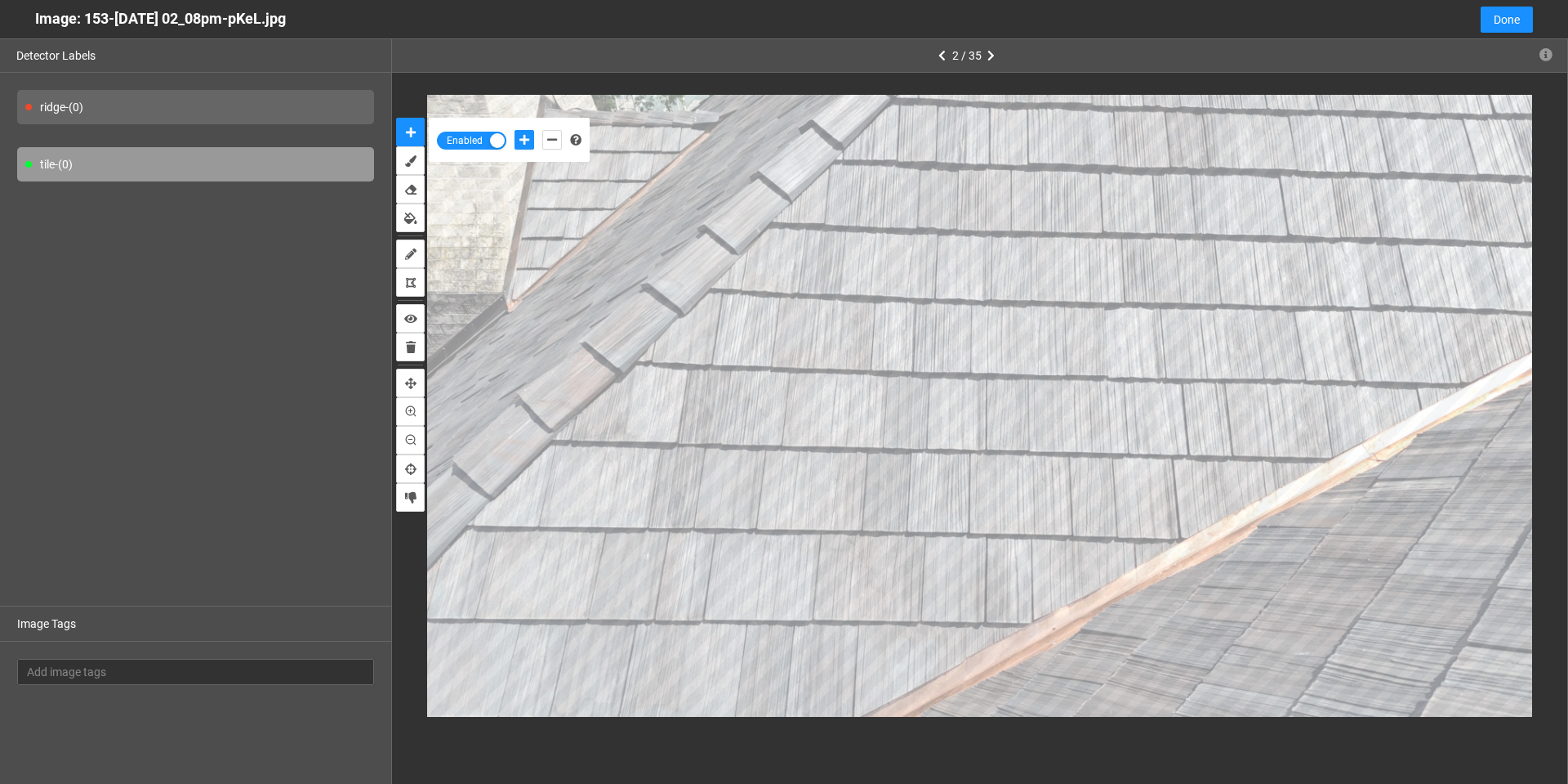
click at [162, 287] on div "ridge - (0) tile - (0)" at bounding box center [196, 339] width 391 height 533
click at [988, 52] on icon "button" at bounding box center [991, 56] width 7 height 11
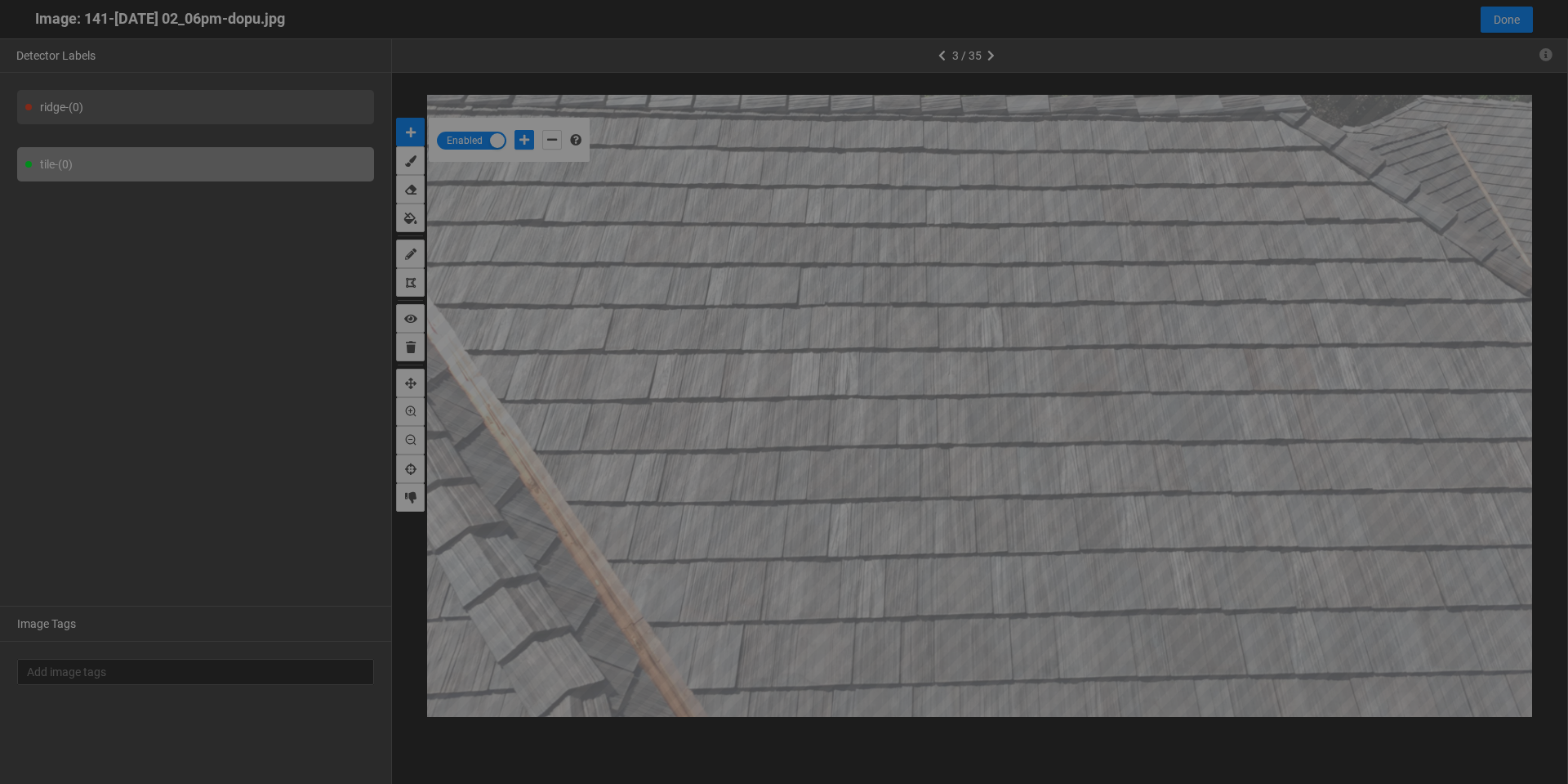
scroll to position [775, 0]
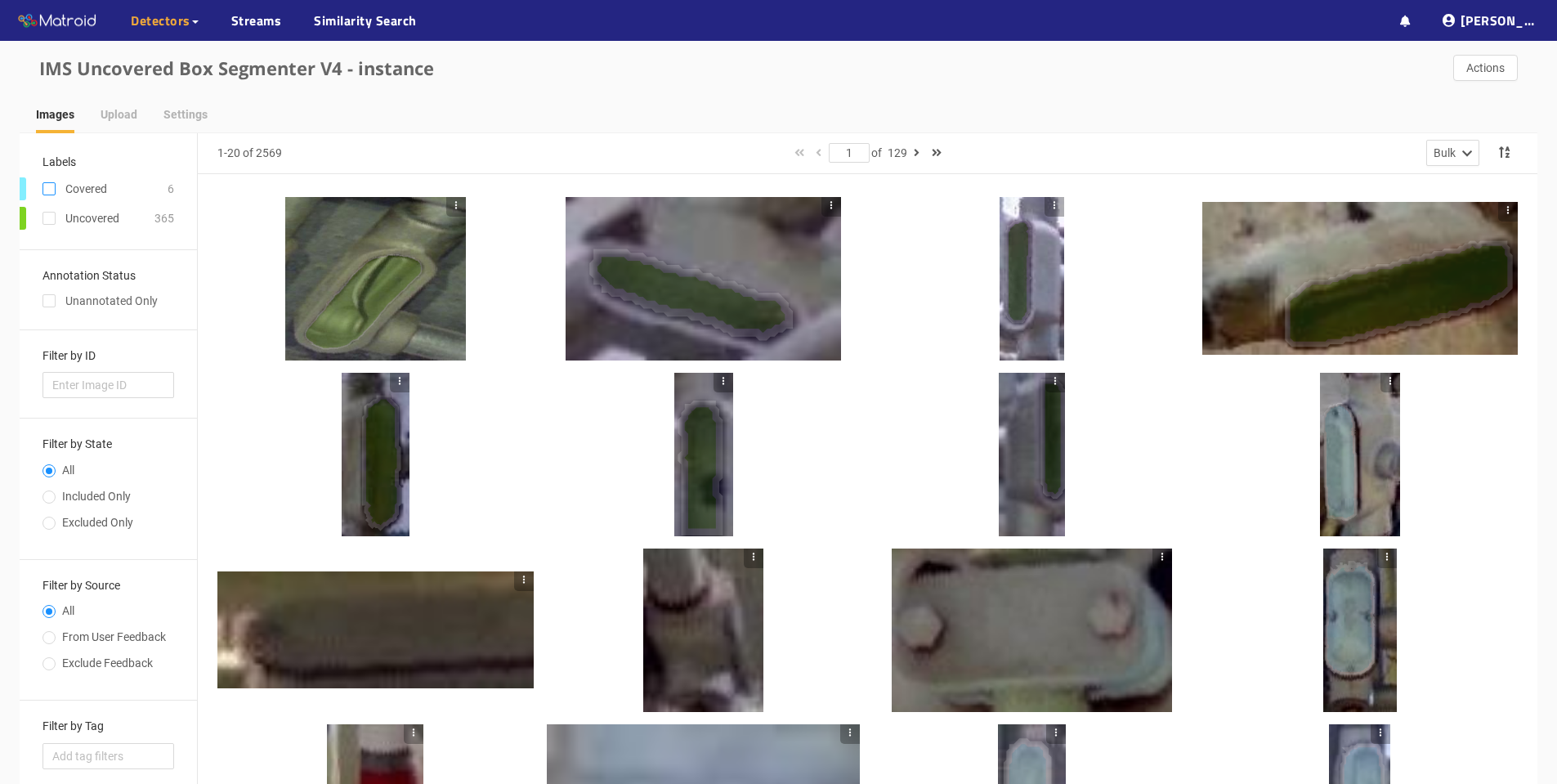
click at [46, 189] on input "checkbox" at bounding box center [49, 192] width 13 height 13
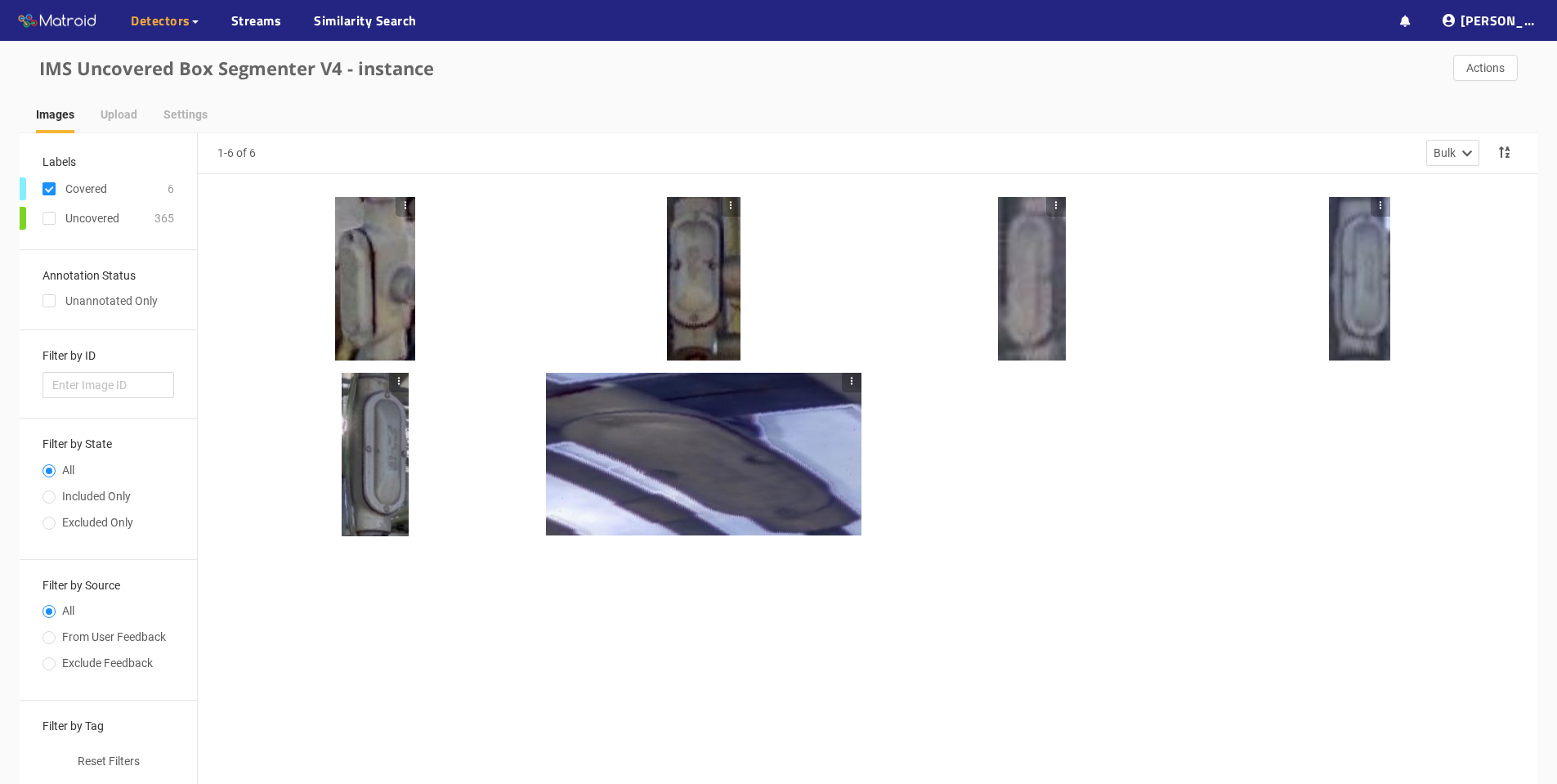
click at [51, 186] on input "checkbox" at bounding box center [49, 192] width 13 height 13
checkbox input "false"
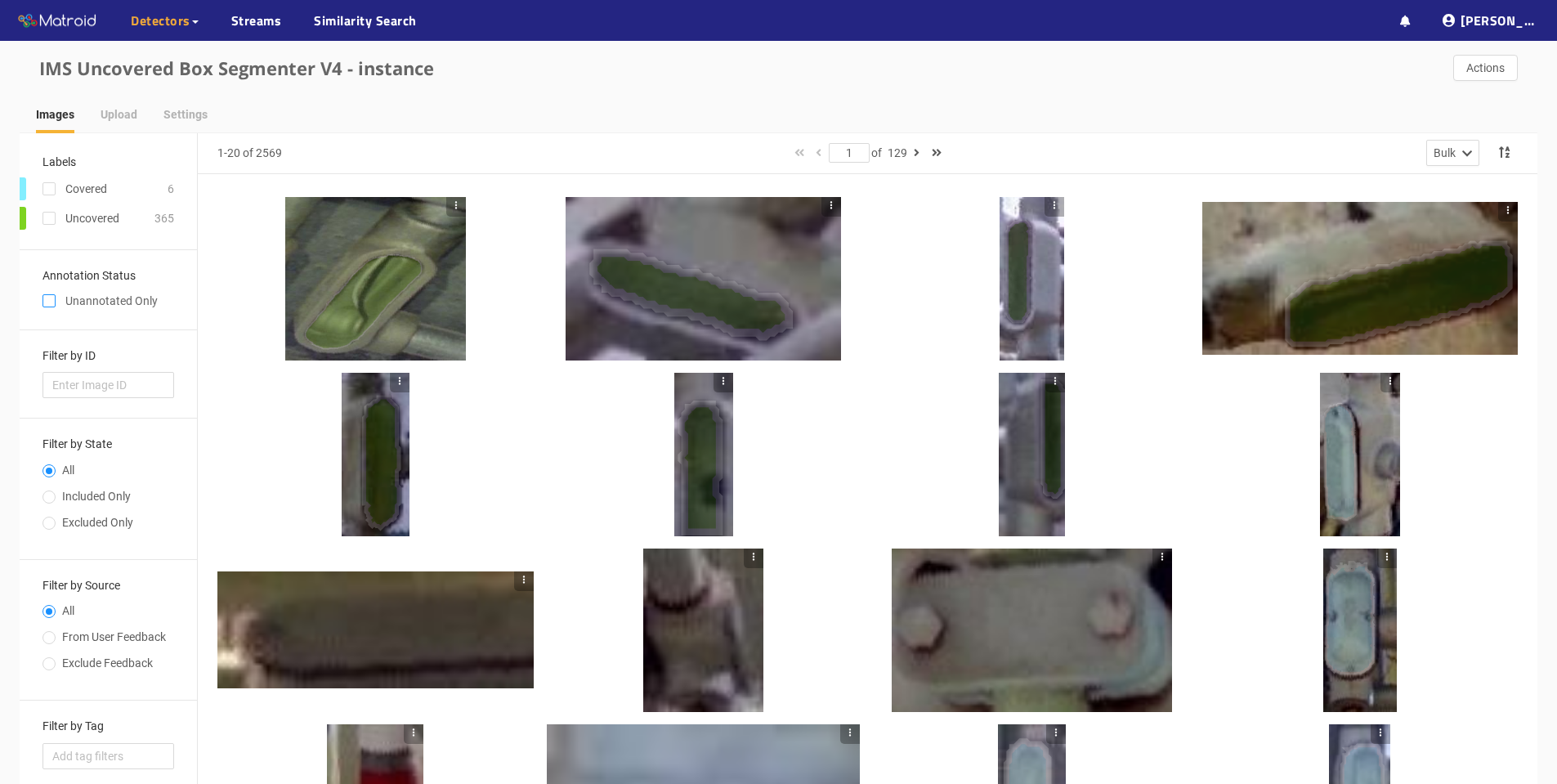
click at [52, 298] on input "checkbox" at bounding box center [49, 304] width 13 height 13
checkbox input "true"
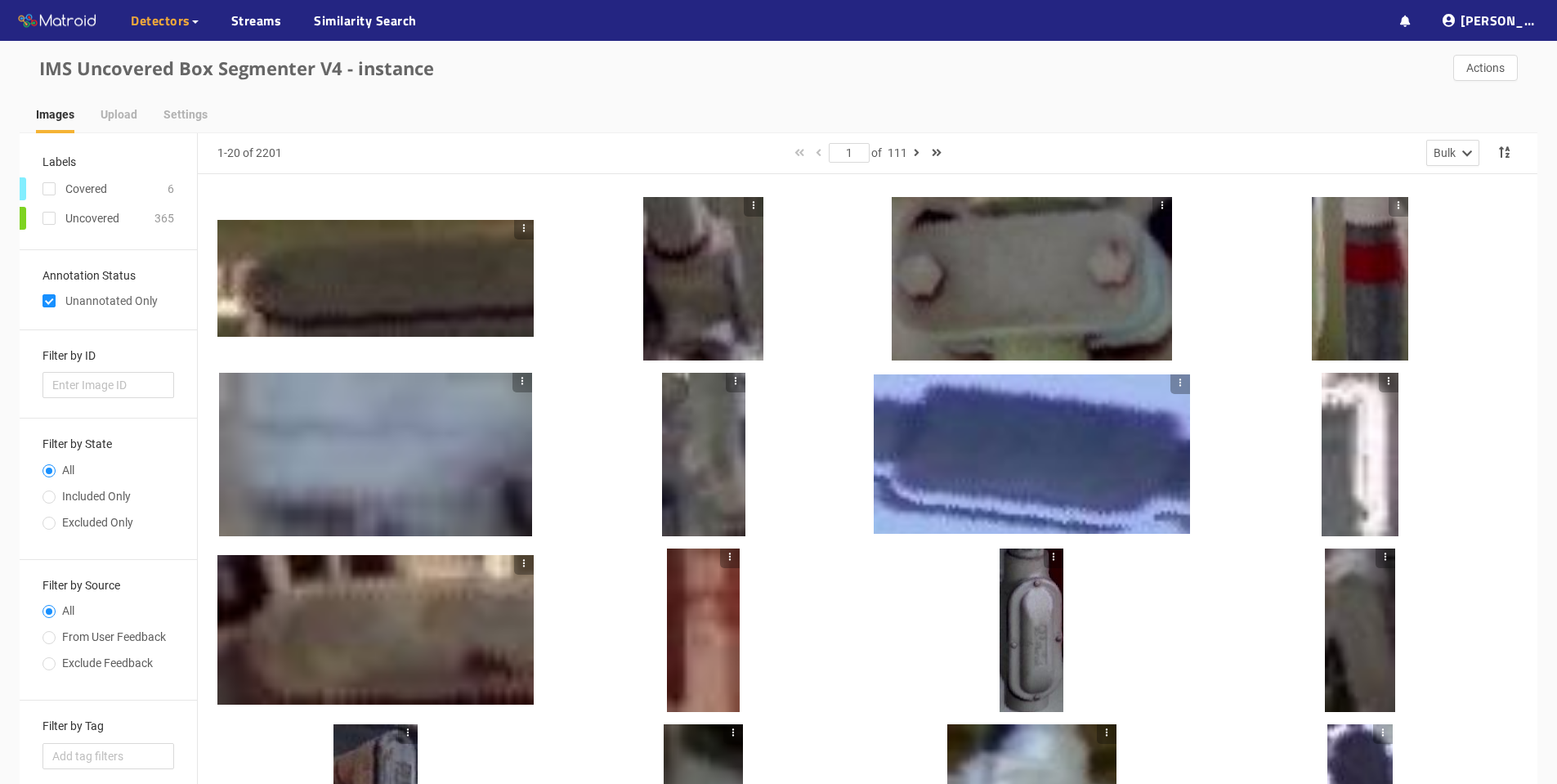
click at [305, 273] on div at bounding box center [375, 278] width 316 height 118
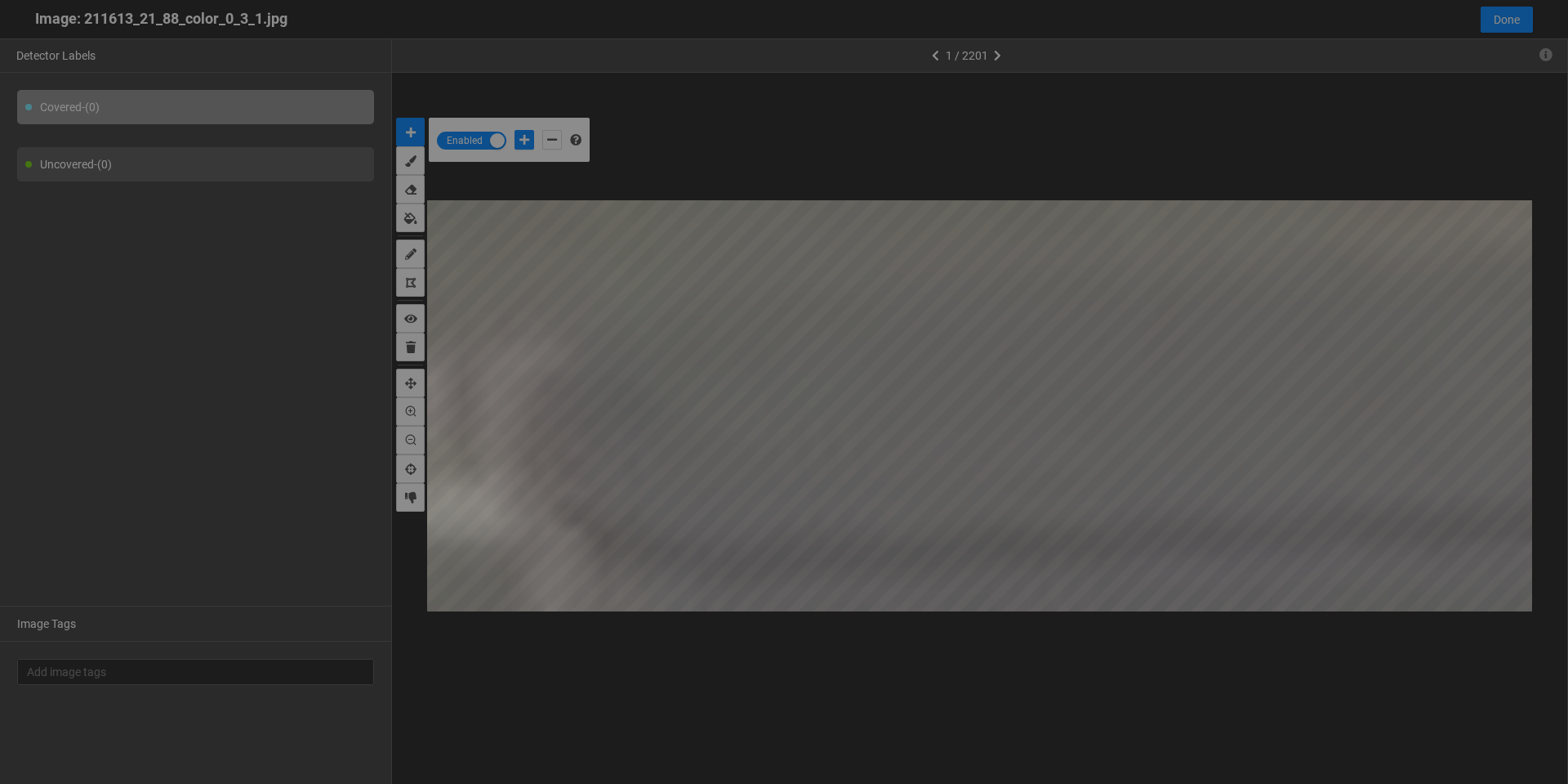
scroll to position [775, 0]
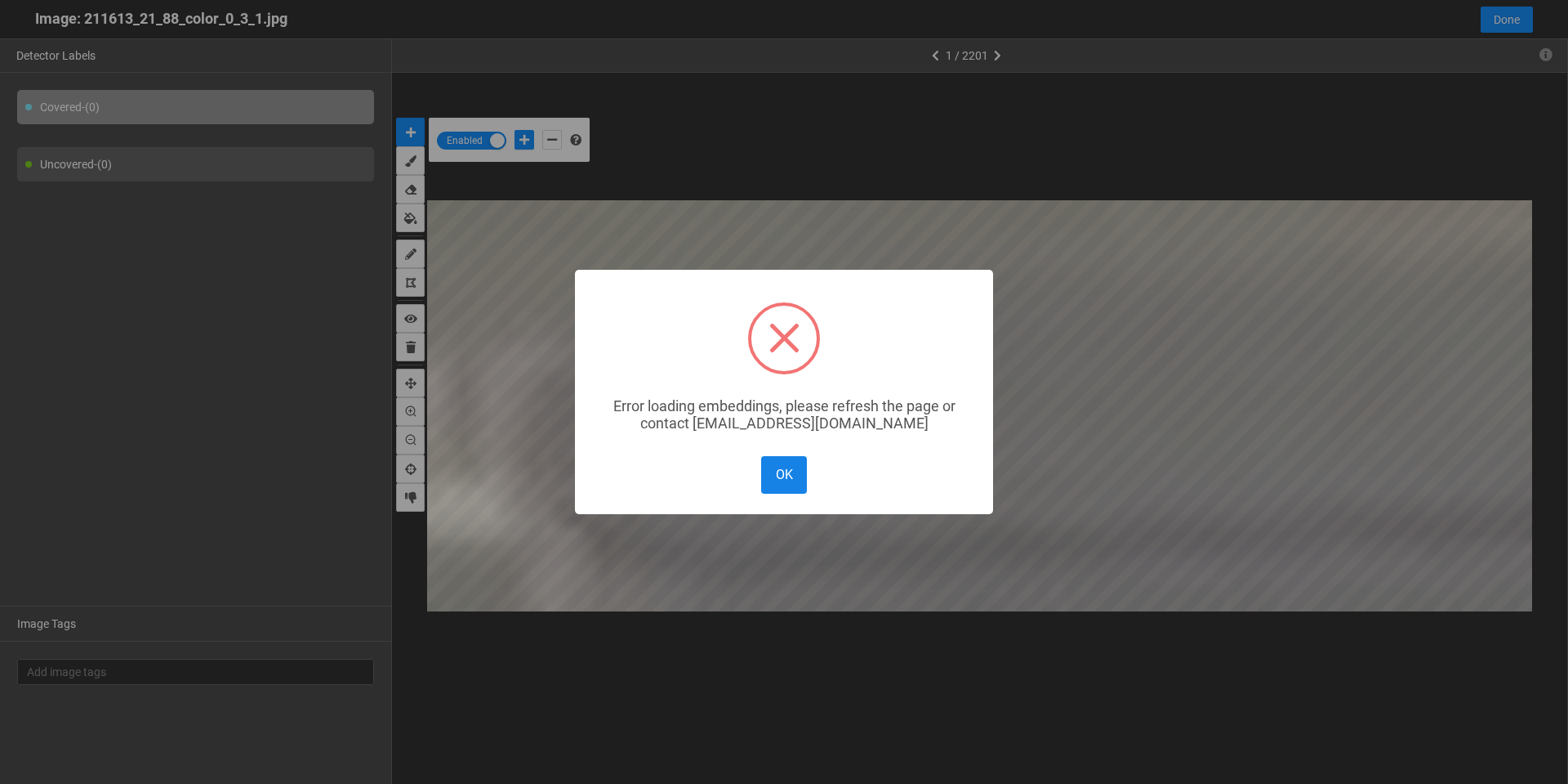
click at [786, 488] on button "OK" at bounding box center [784, 475] width 45 height 37
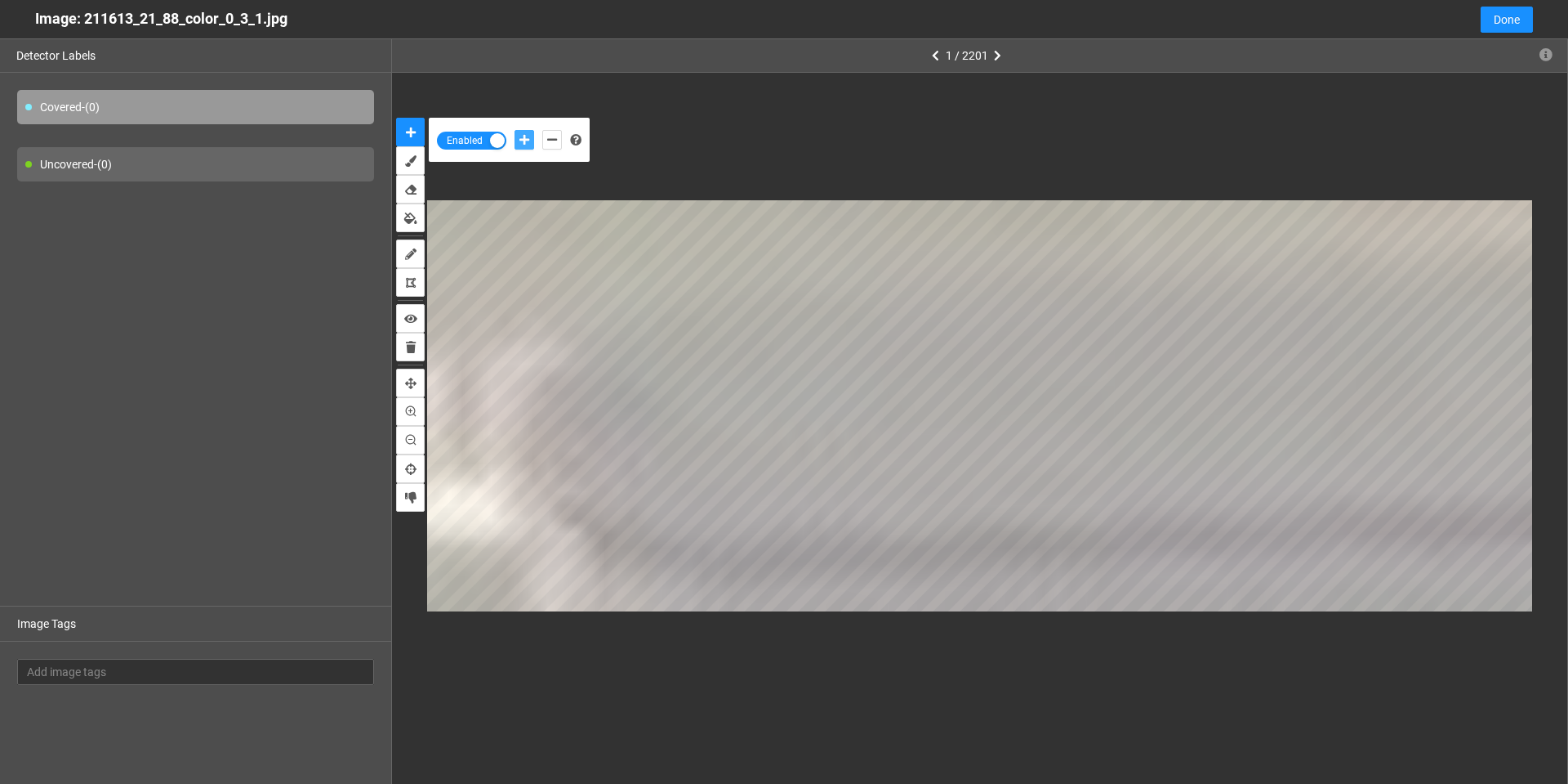
click at [525, 142] on icon "add-positive-points" at bounding box center [524, 139] width 10 height 11
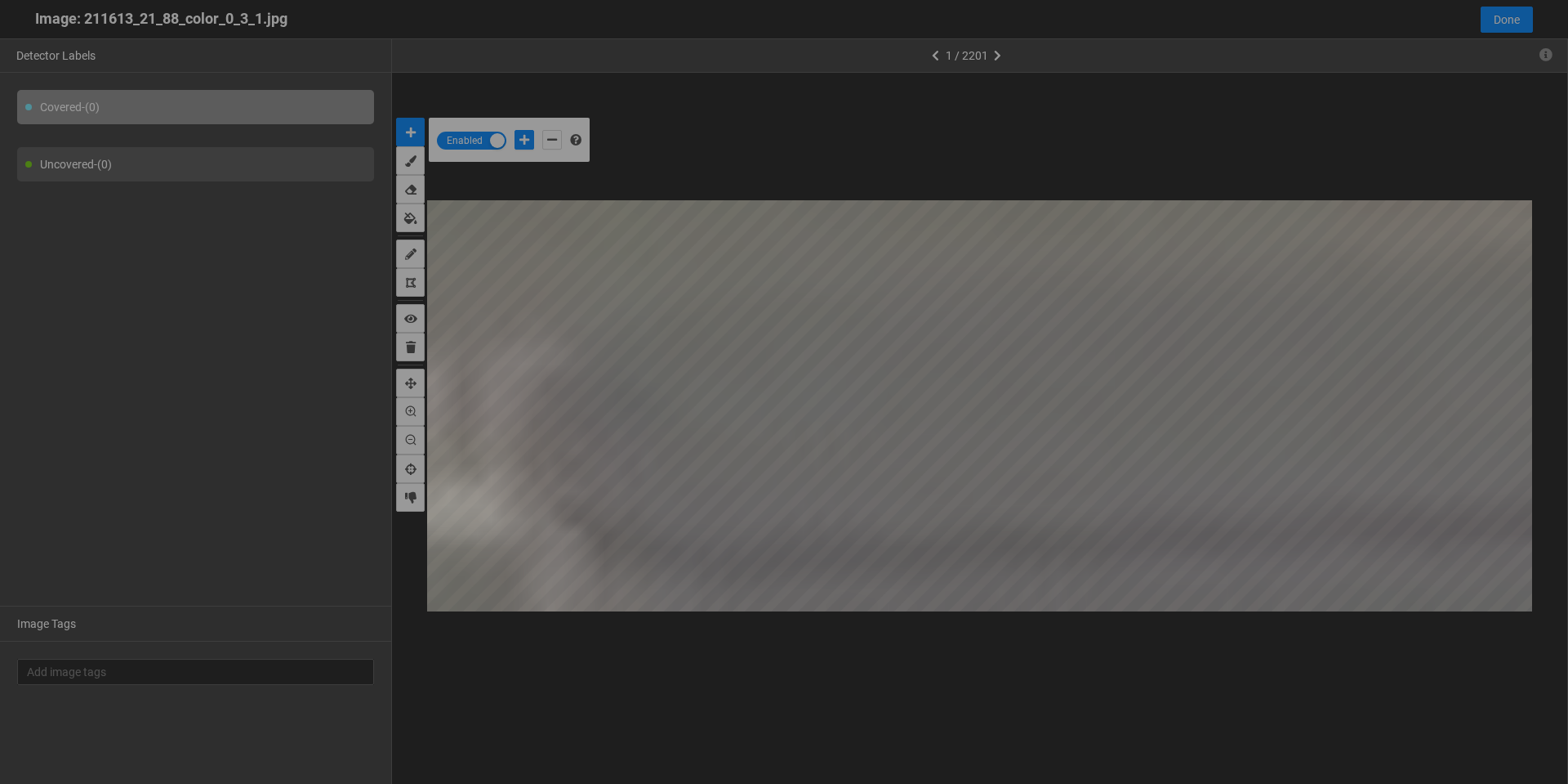
click at [553, 405] on body "··· Detectors ··· Streams ··· Similarity Search ··· ··· ··· Shafi I. ··· IMS Un…" at bounding box center [784, 585] width 1568 height 1169
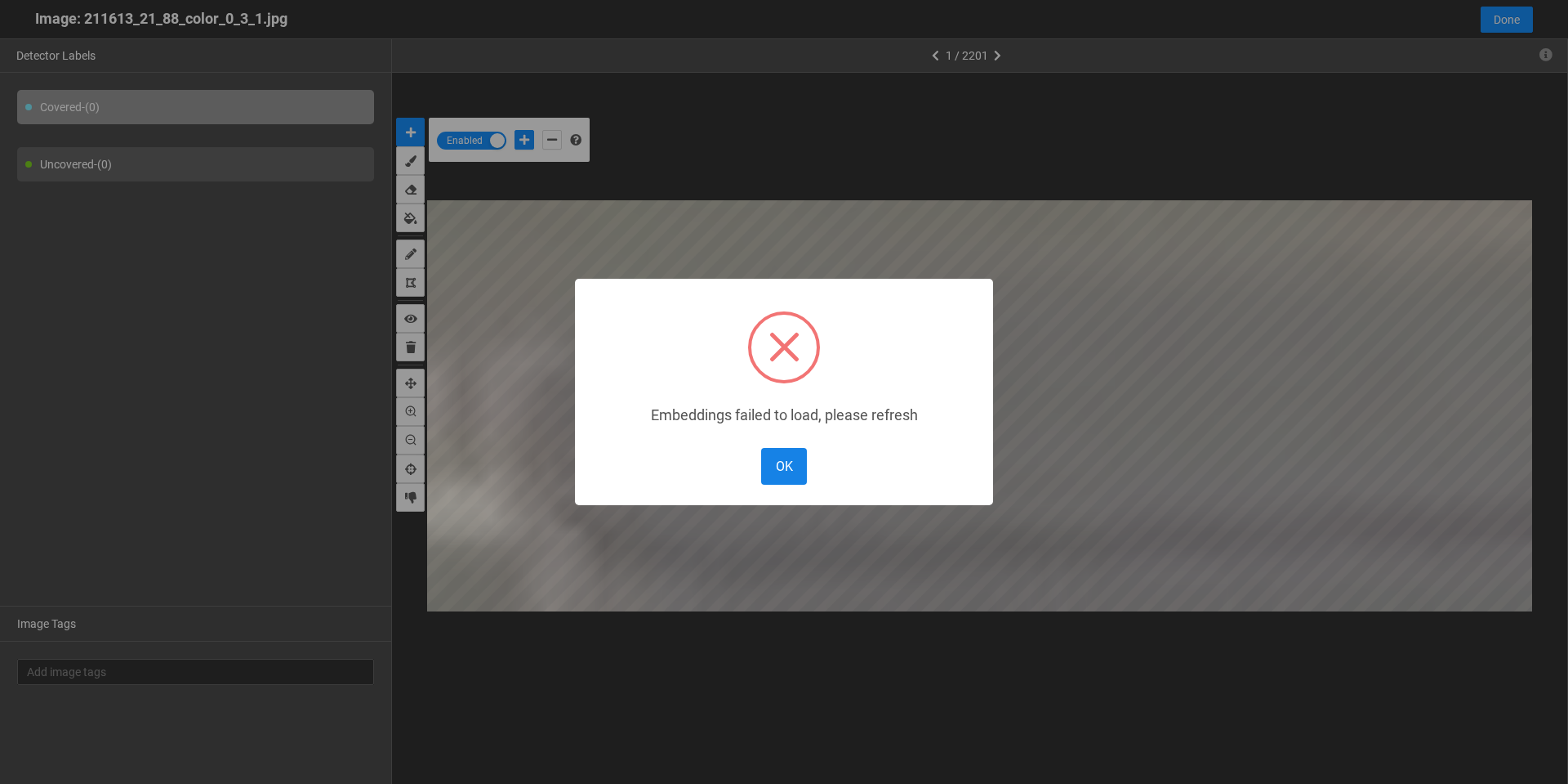
click at [780, 459] on button "OK" at bounding box center [784, 467] width 45 height 37
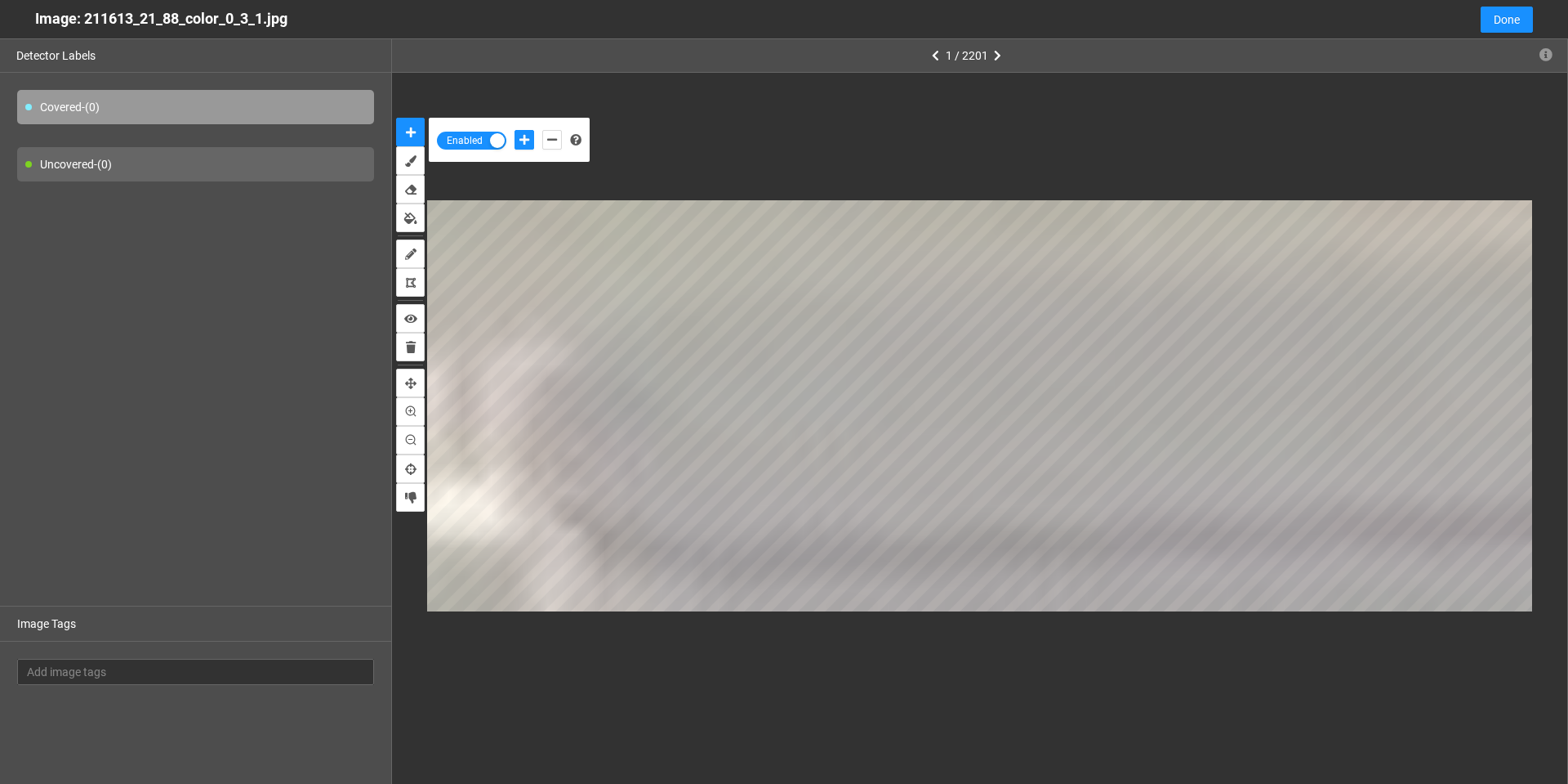
click at [666, 222] on body "··· Detectors ··· Streams ··· Similarity Search ··· ··· ··· Shafi I. ··· IMS Un…" at bounding box center [784, 392] width 1568 height 784
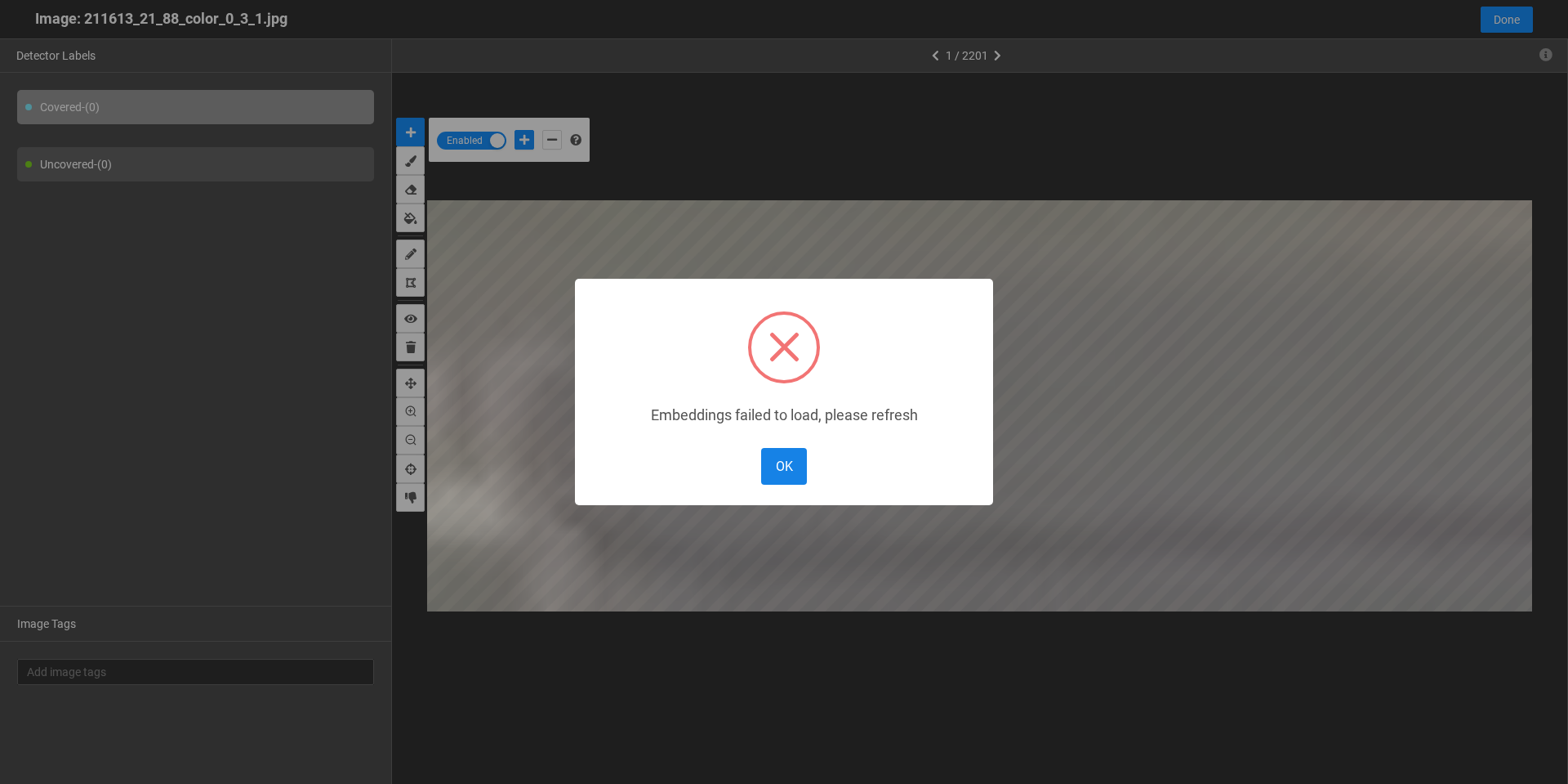
click at [776, 454] on button "OK" at bounding box center [784, 467] width 45 height 37
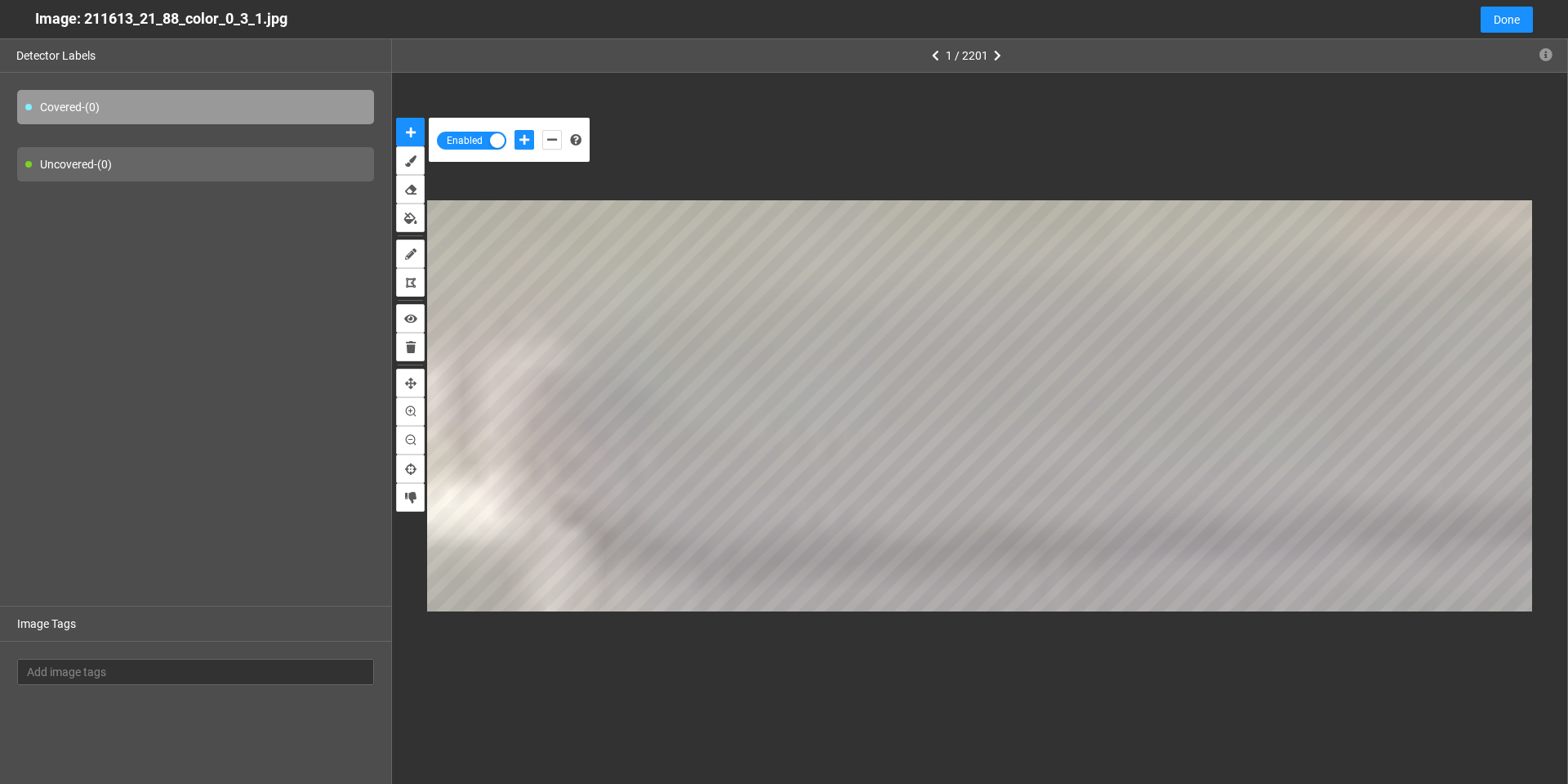
click at [547, 431] on body "··· Detectors ··· Streams ··· Similarity Search ··· ··· ··· Shafi I. ··· IMS Un…" at bounding box center [784, 392] width 1568 height 784
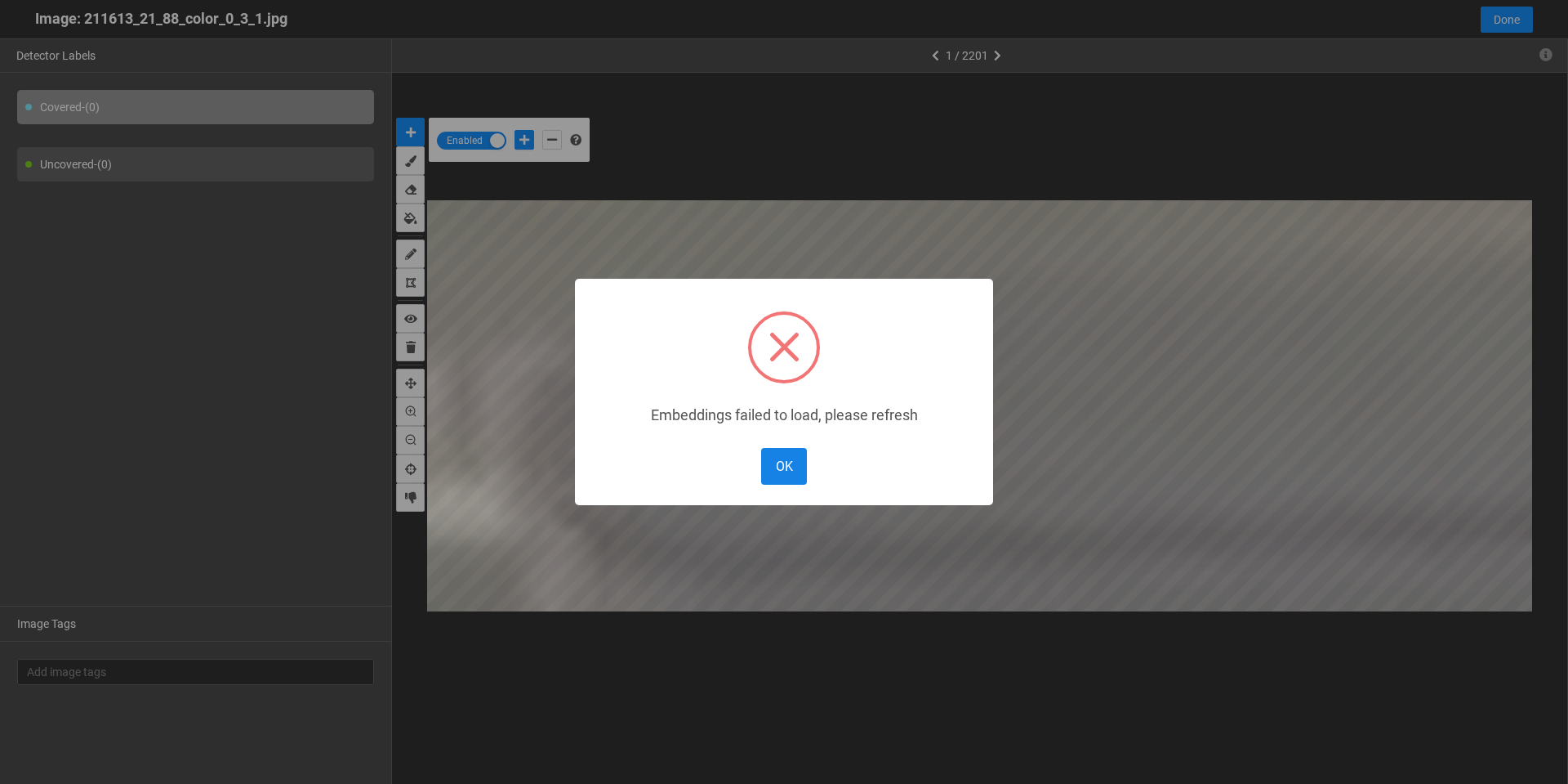
click at [778, 458] on button "OK" at bounding box center [784, 467] width 45 height 37
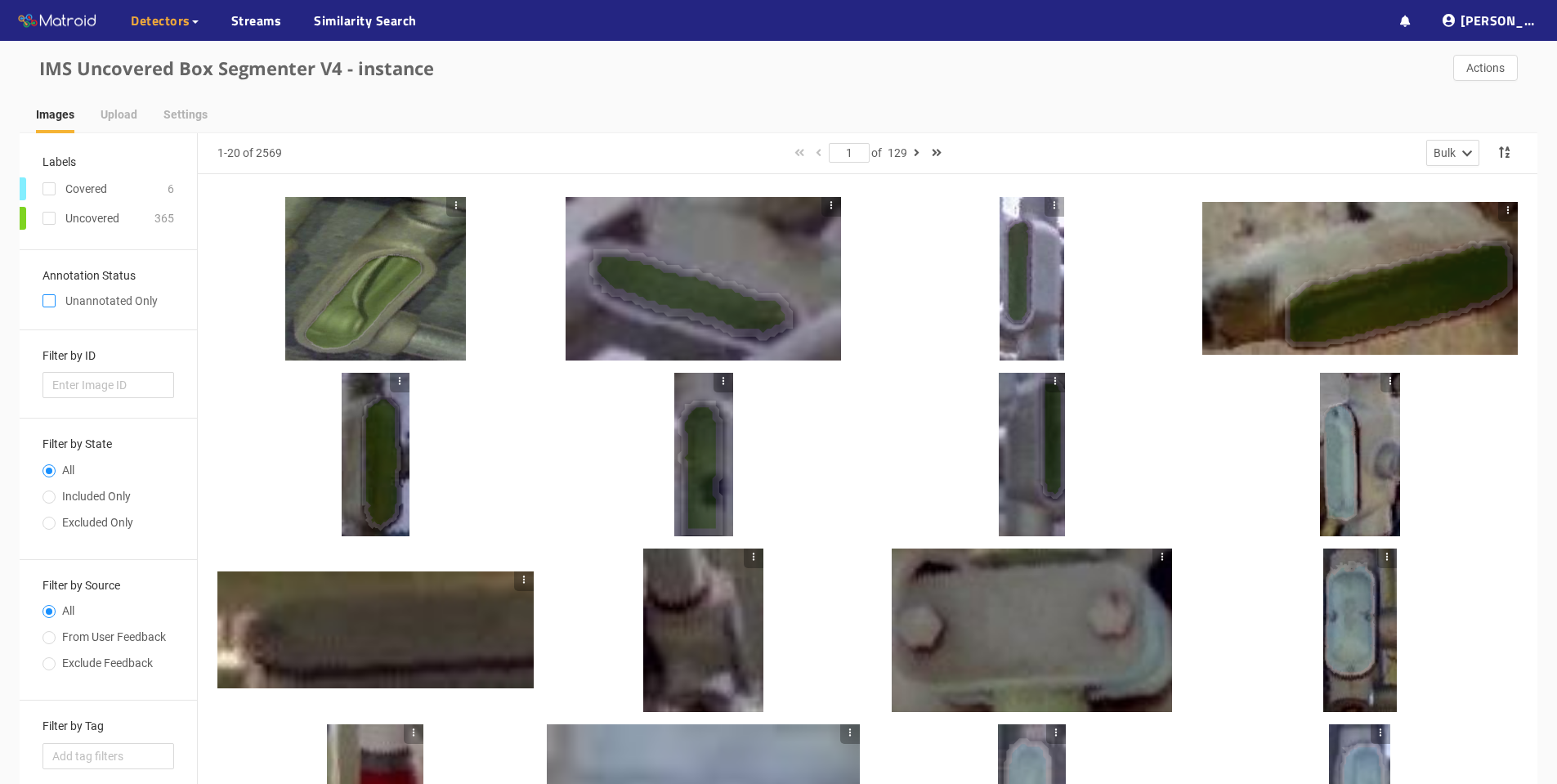
click at [51, 299] on input "checkbox" at bounding box center [49, 304] width 13 height 13
checkbox input "true"
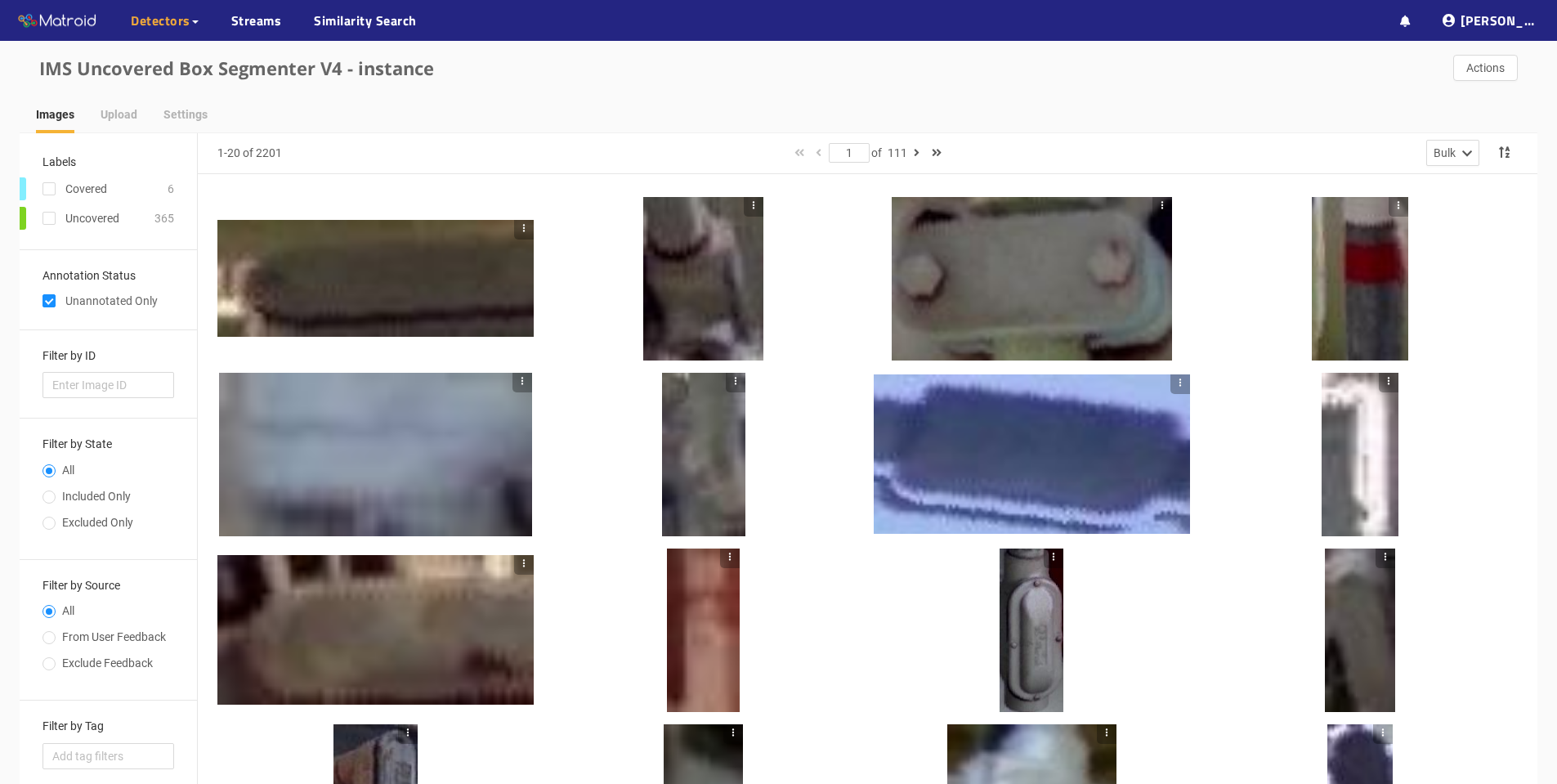
click at [385, 284] on div at bounding box center [375, 278] width 316 height 118
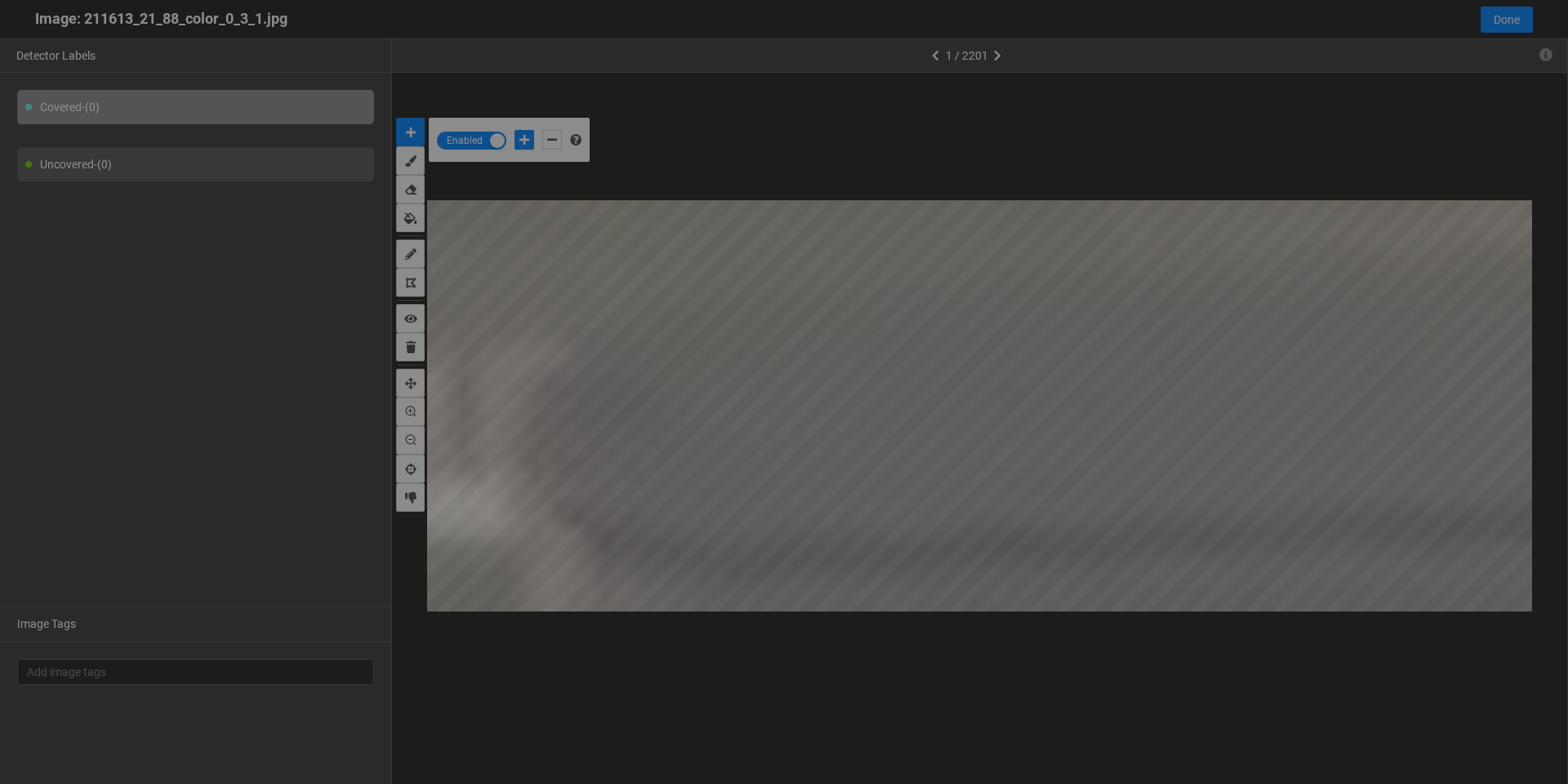
scroll to position [775, 0]
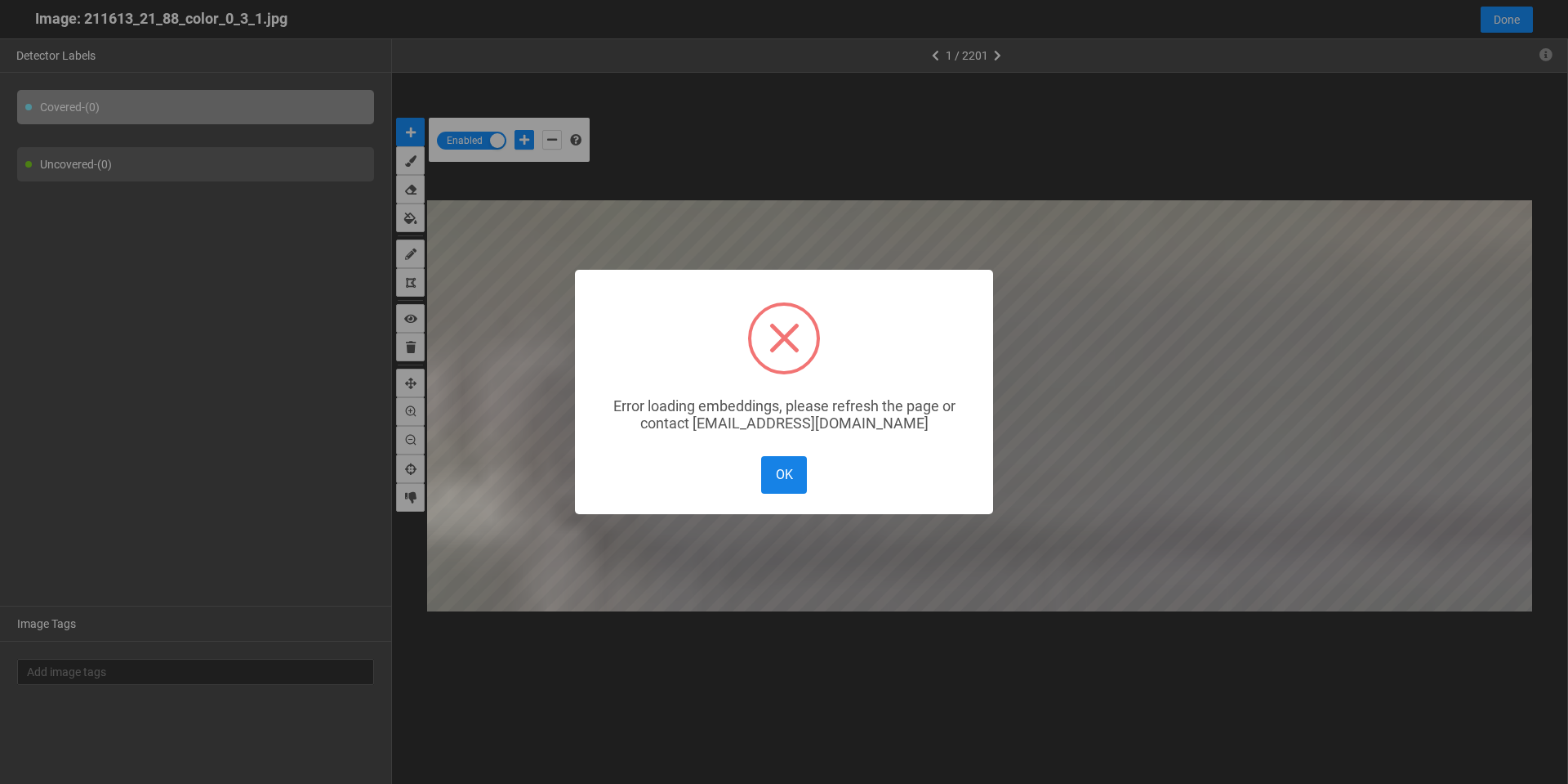
click at [792, 477] on button "OK" at bounding box center [784, 475] width 45 height 37
click at [804, 472] on button "OK" at bounding box center [784, 475] width 45 height 37
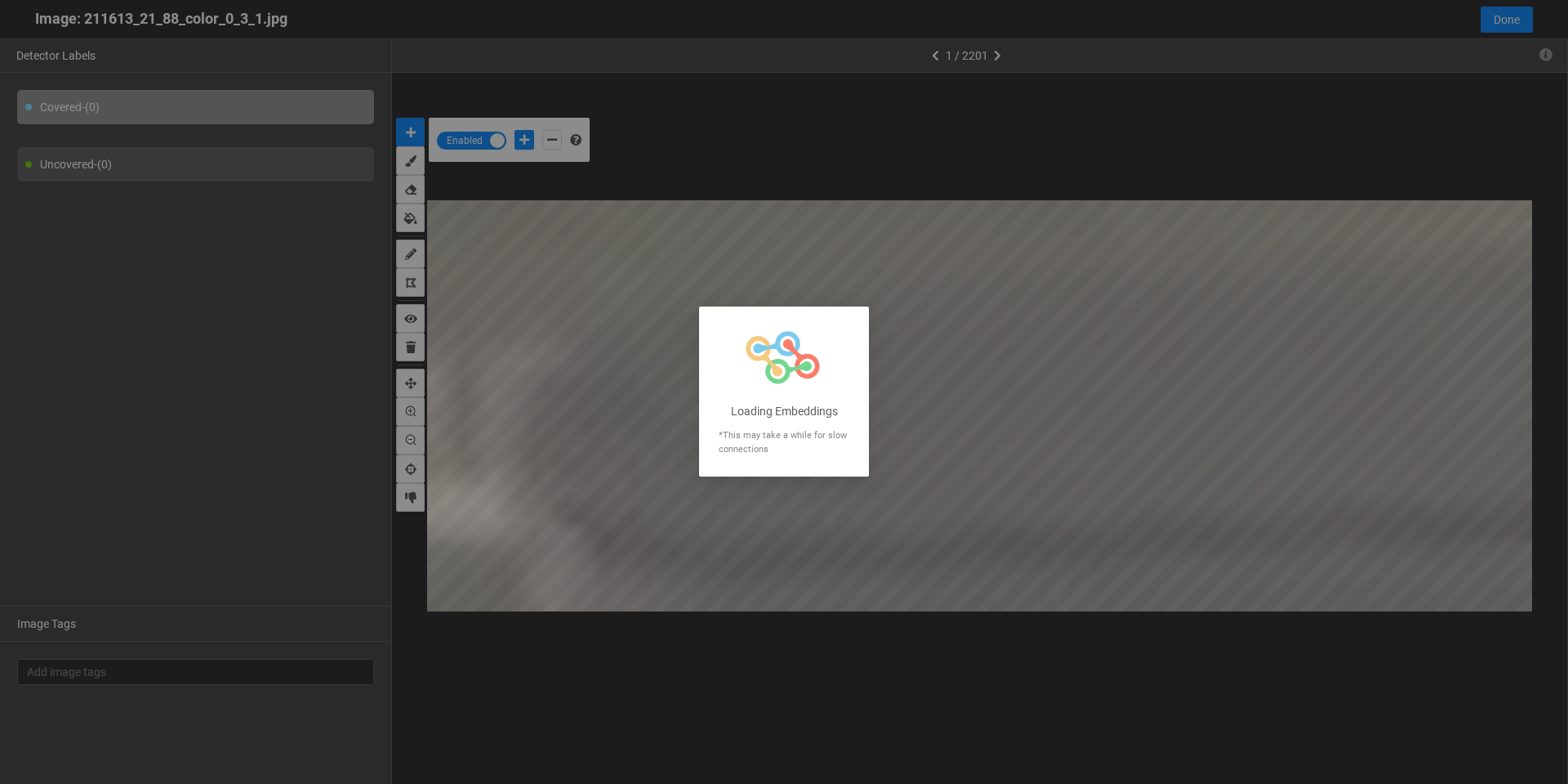
click at [702, 78] on div at bounding box center [784, 392] width 1568 height 784
